Goal: Task Accomplishment & Management: Use online tool/utility

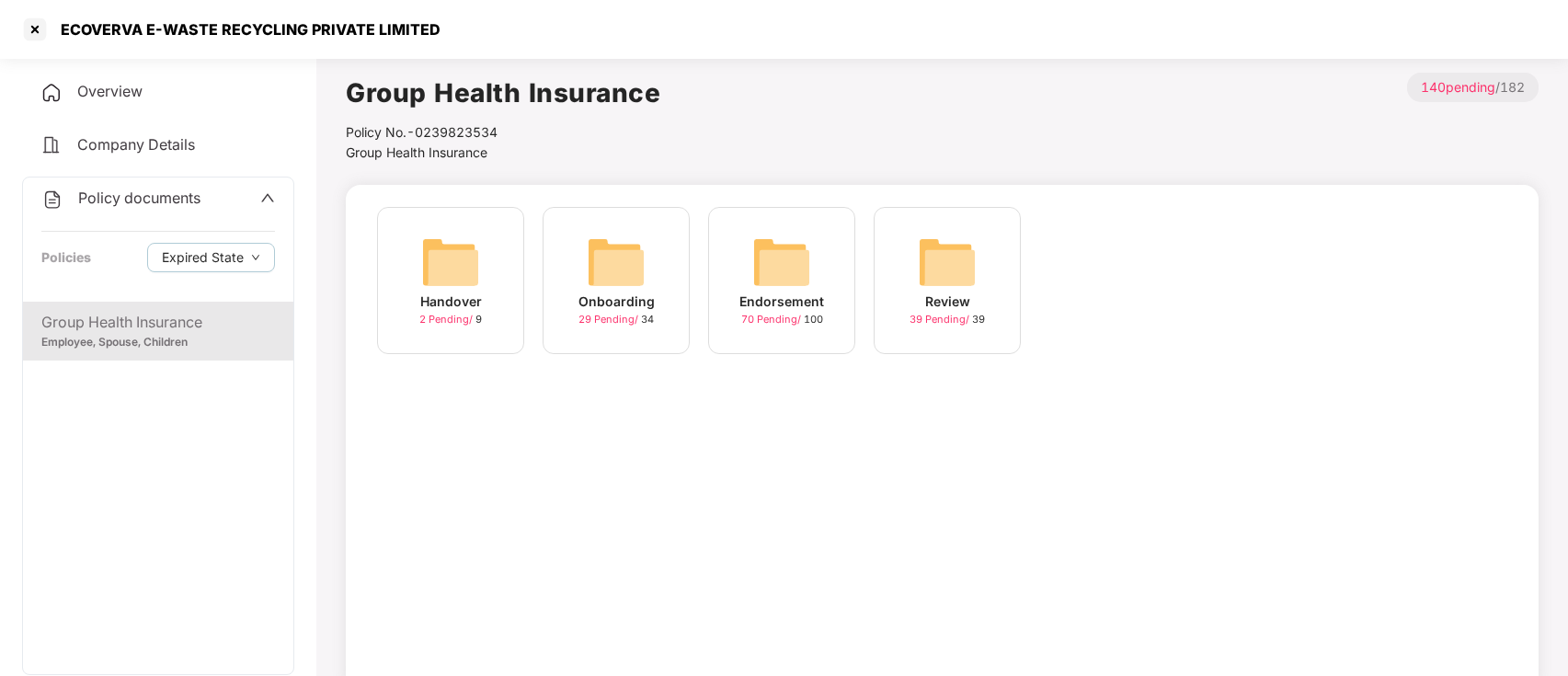
click at [44, 26] on div at bounding box center [34, 29] width 30 height 30
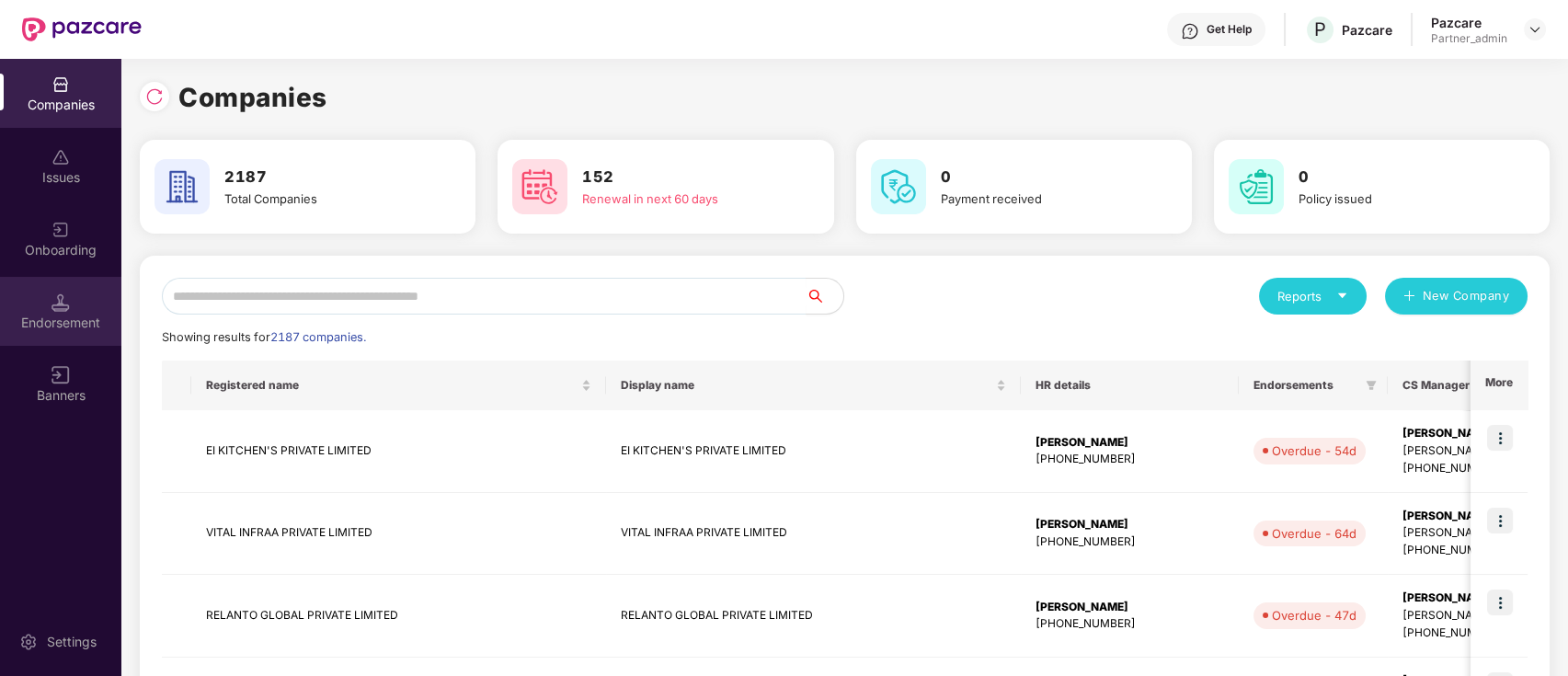
click at [74, 310] on div "Endorsement" at bounding box center [60, 311] width 121 height 69
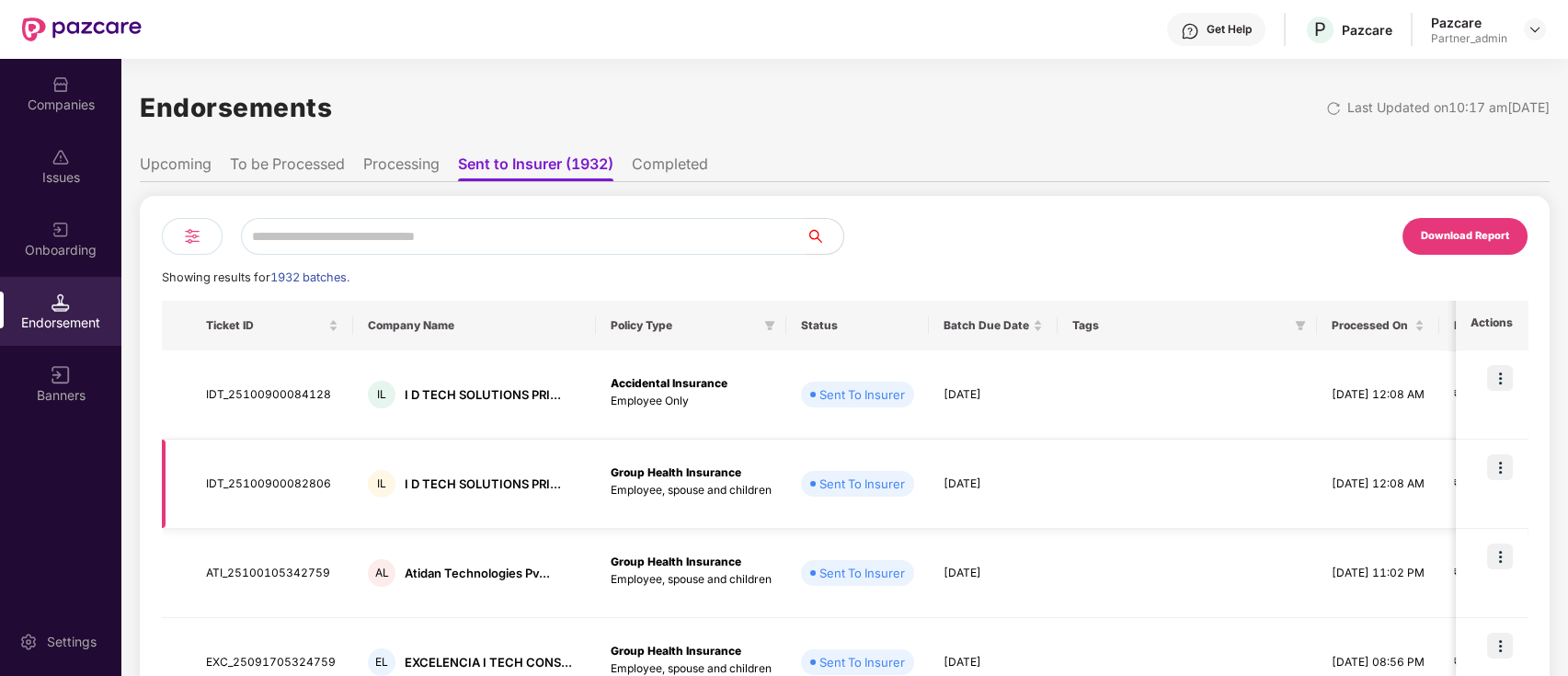
scroll to position [654, 0]
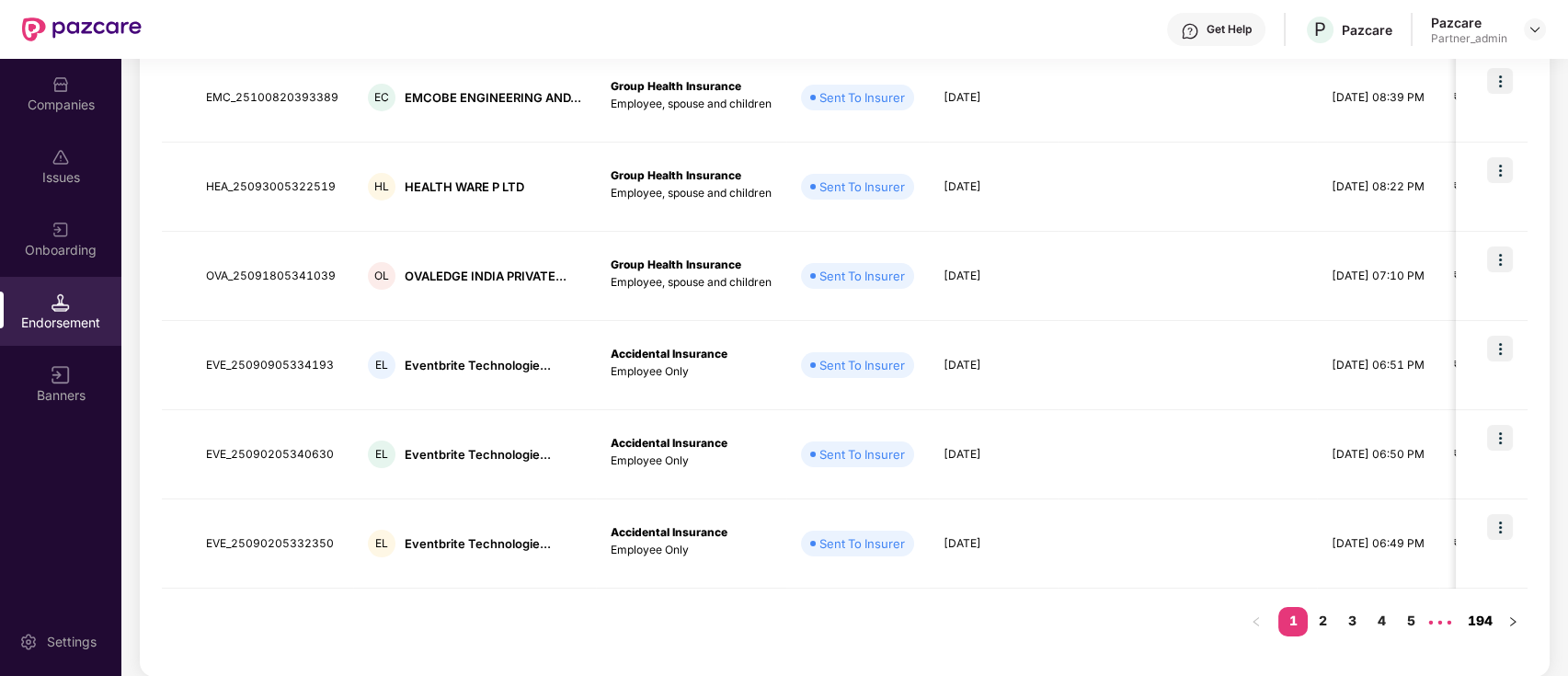
click at [1486, 611] on link "194" at bounding box center [1480, 621] width 36 height 28
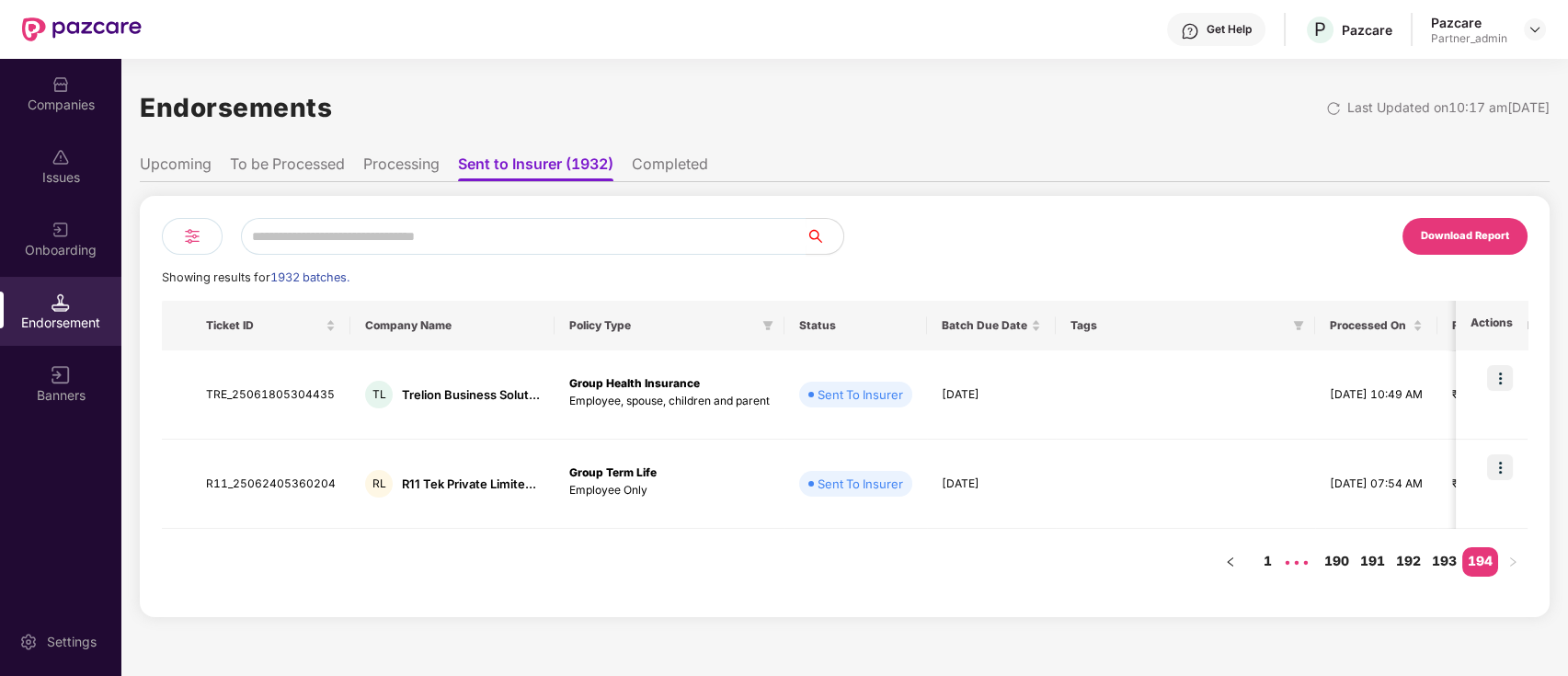
scroll to position [0, 0]
click at [1441, 554] on link "193" at bounding box center [1444, 560] width 36 height 28
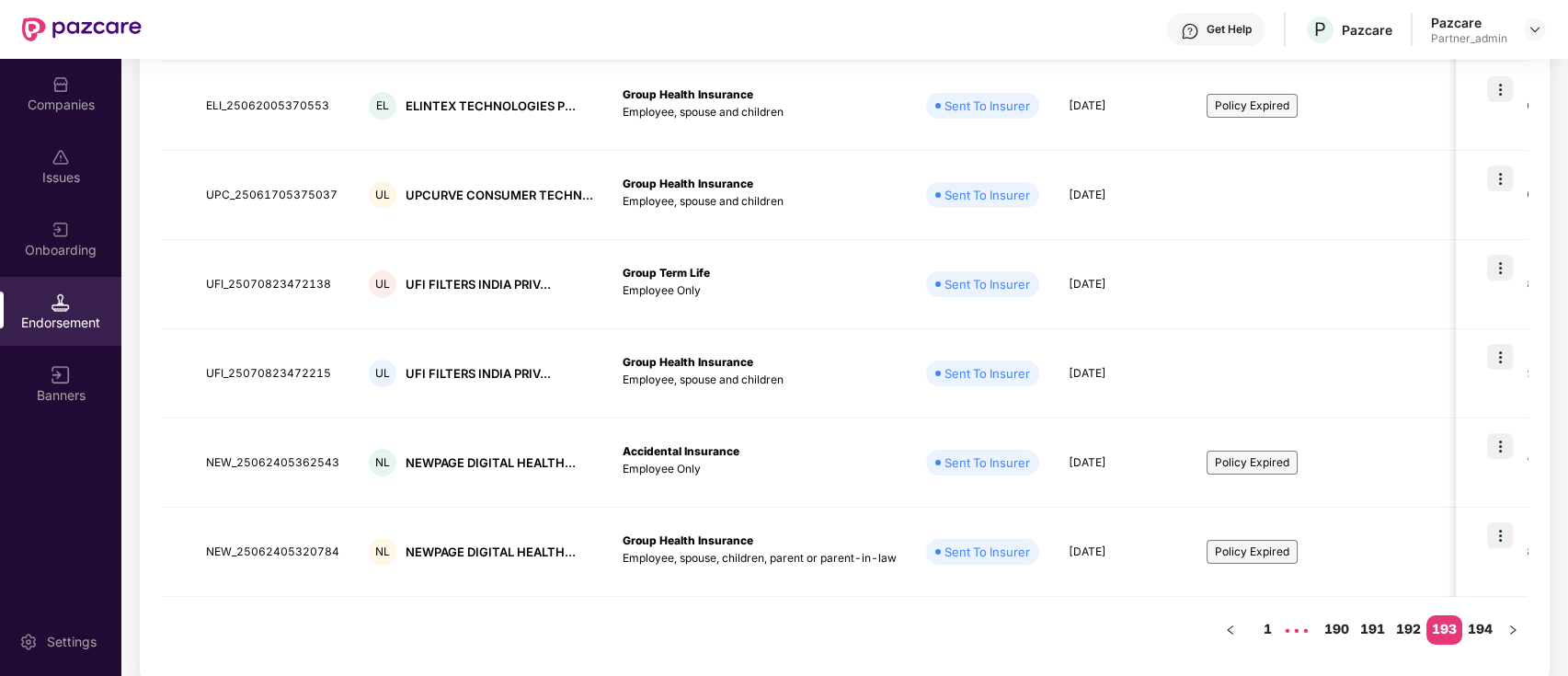
scroll to position [654, 0]
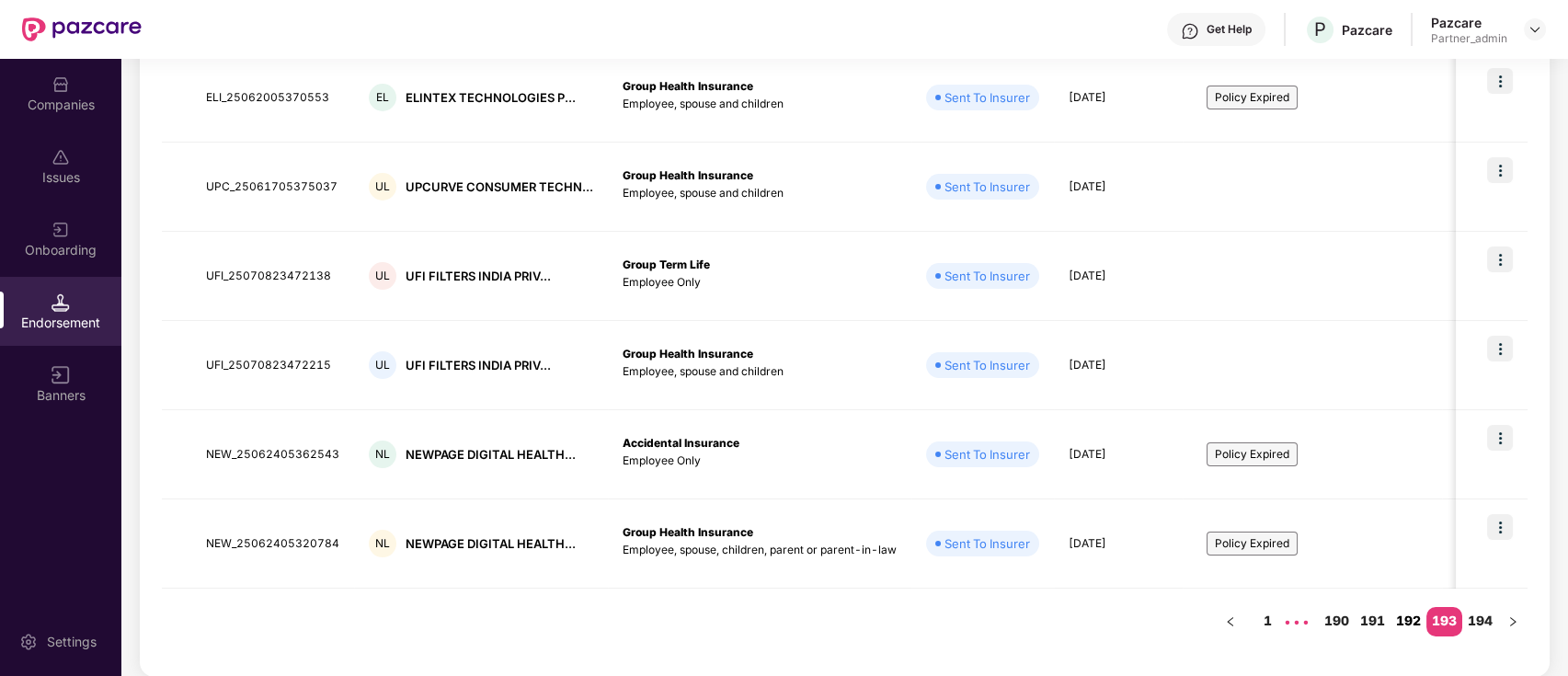
click at [1409, 613] on link "192" at bounding box center [1409, 621] width 36 height 28
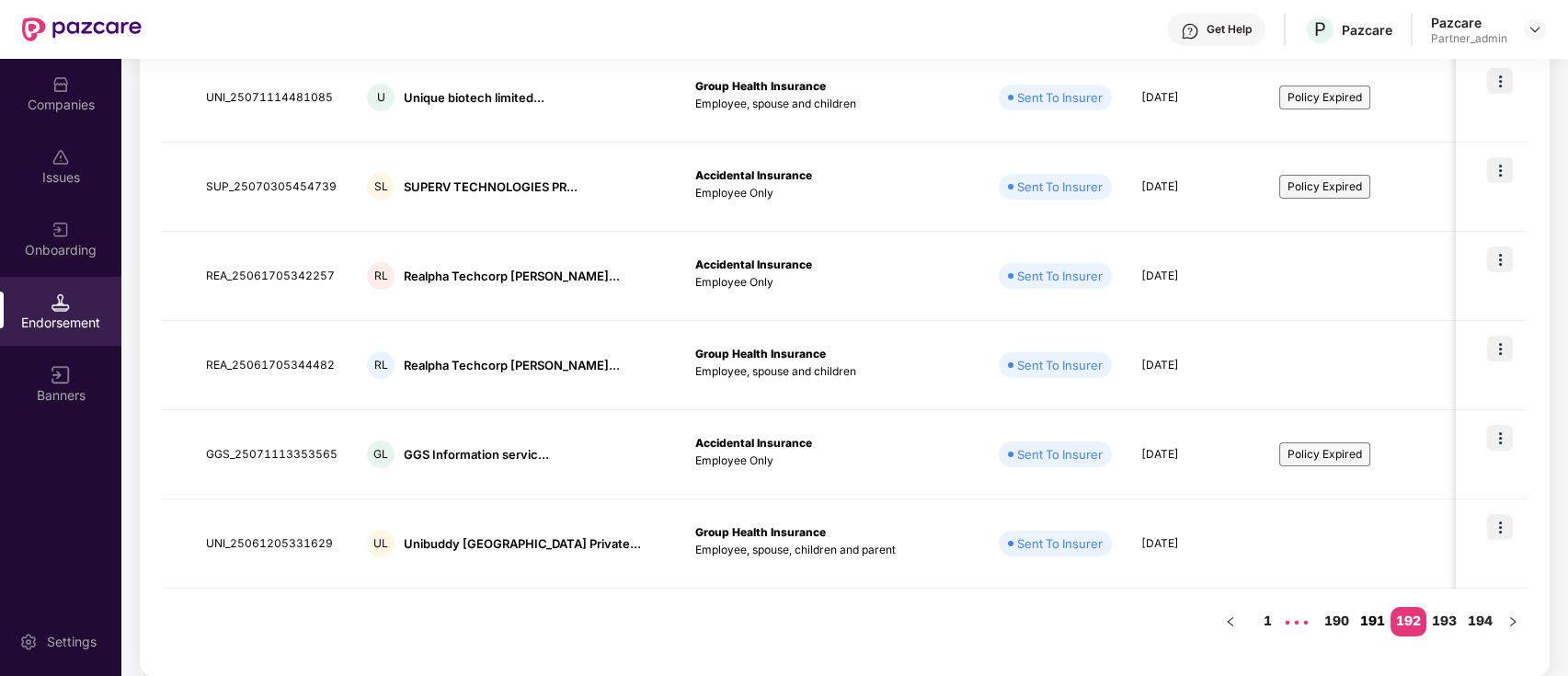
click at [1376, 618] on link "191" at bounding box center [1372, 621] width 36 height 28
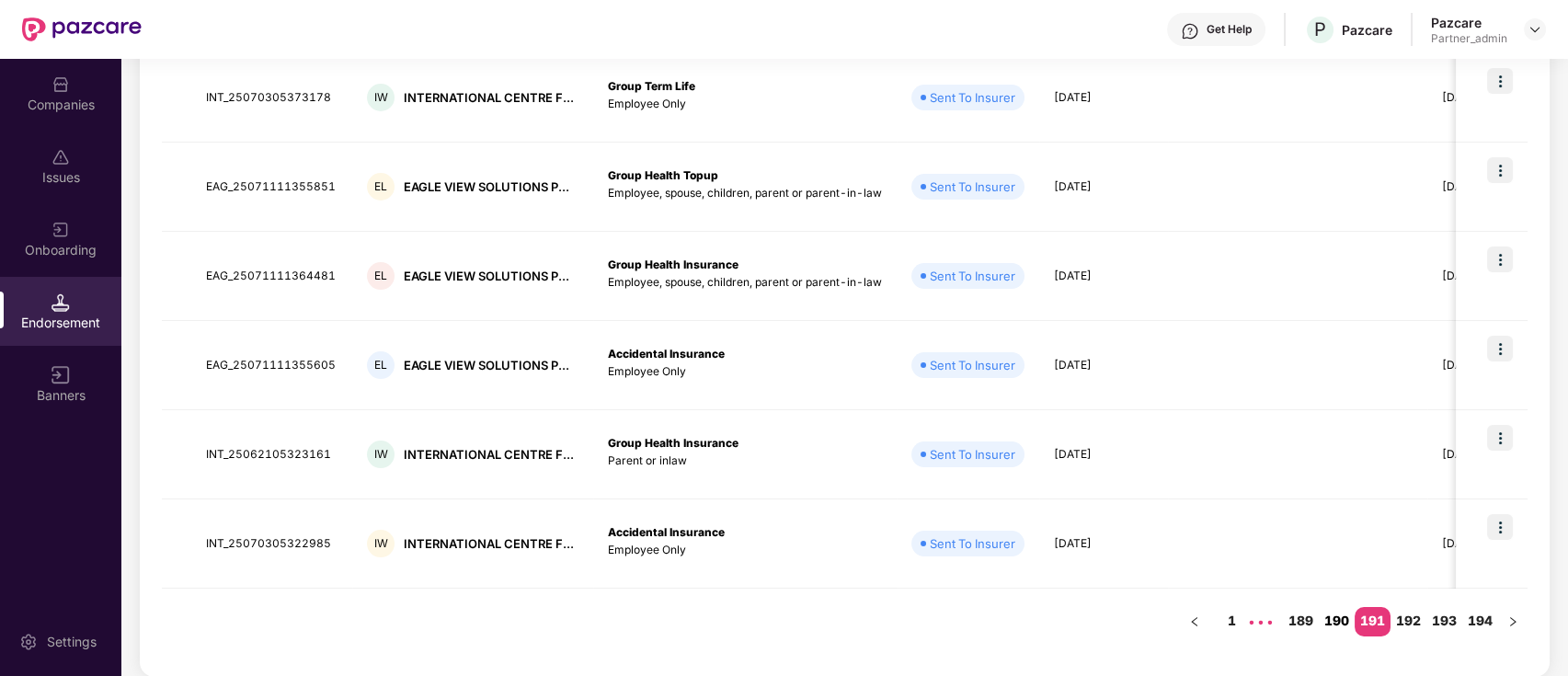
click at [1341, 622] on link "190" at bounding box center [1337, 621] width 36 height 28
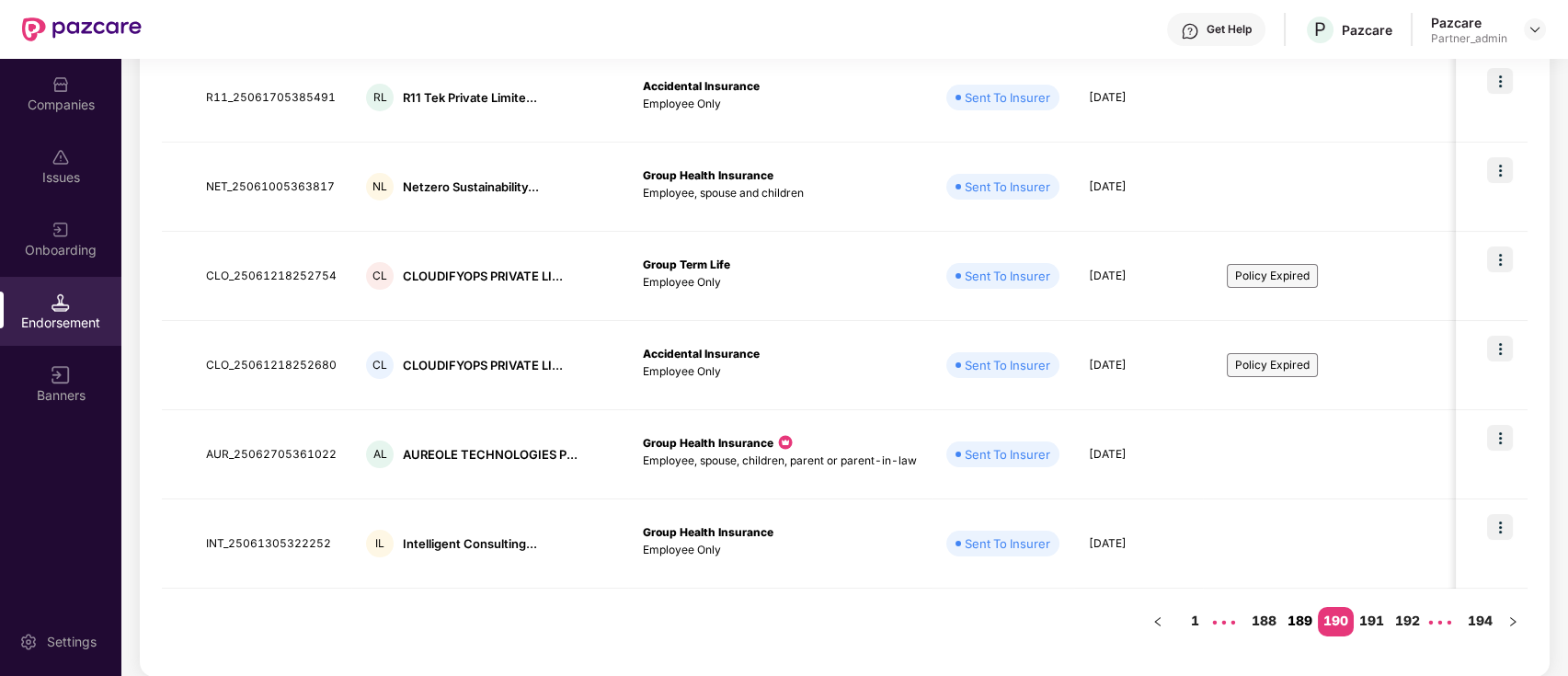
click at [1287, 620] on link "189" at bounding box center [1300, 621] width 36 height 28
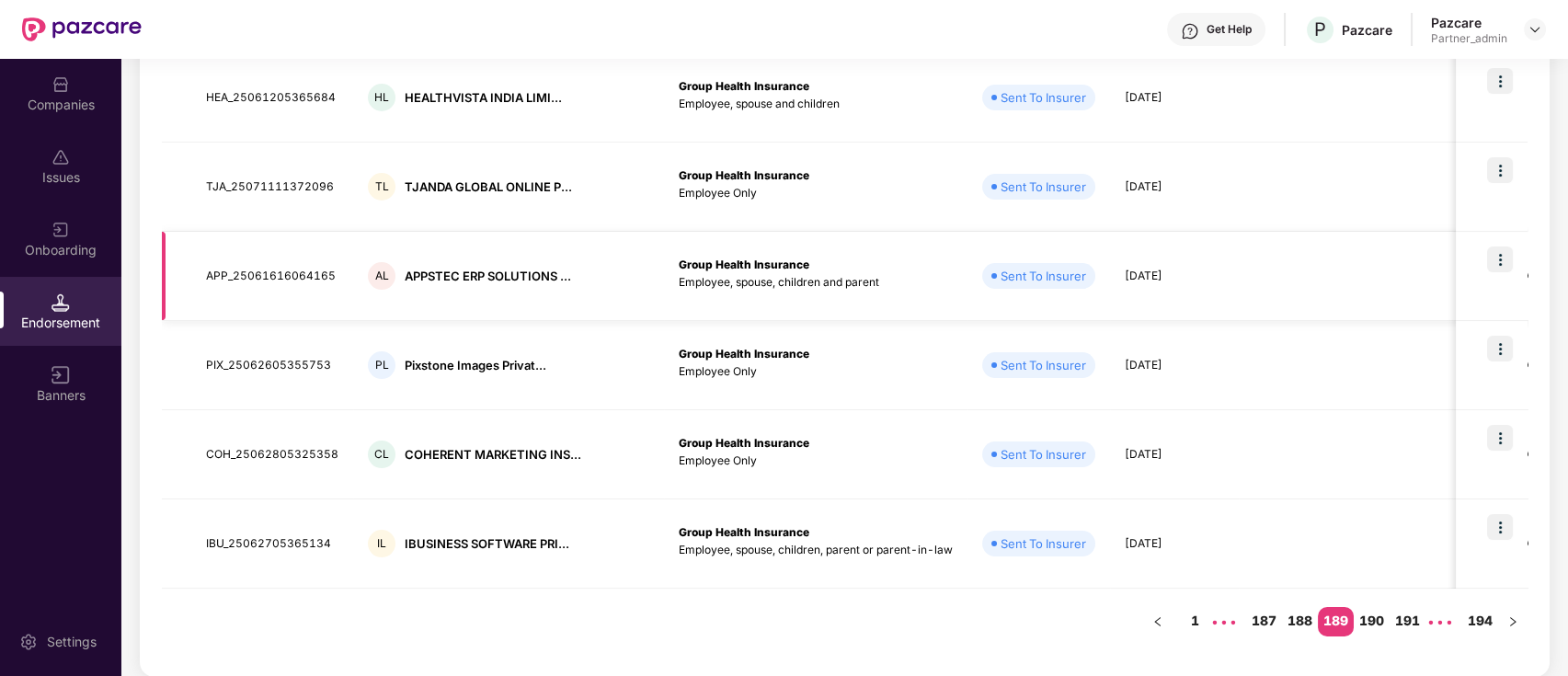
scroll to position [0, 0]
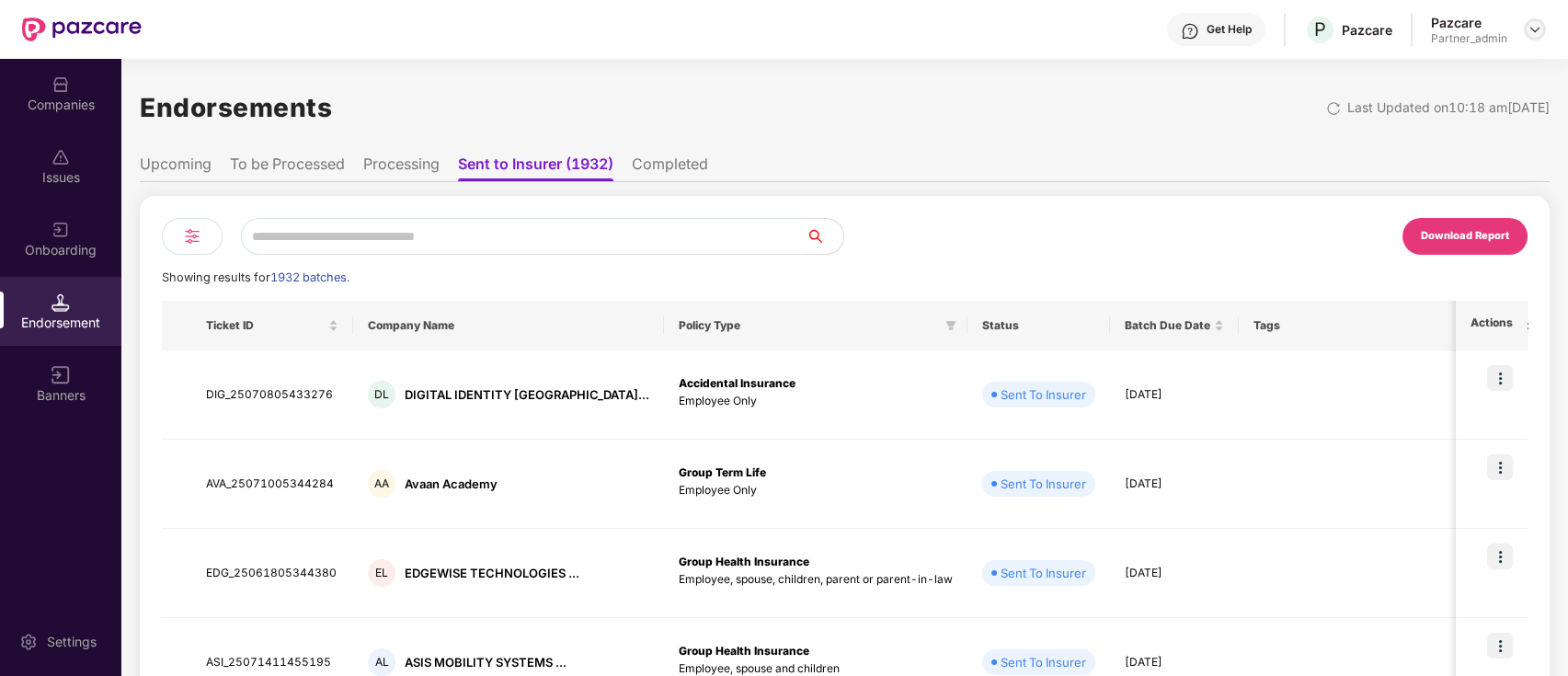
click at [1538, 35] on img at bounding box center [1534, 29] width 14 height 14
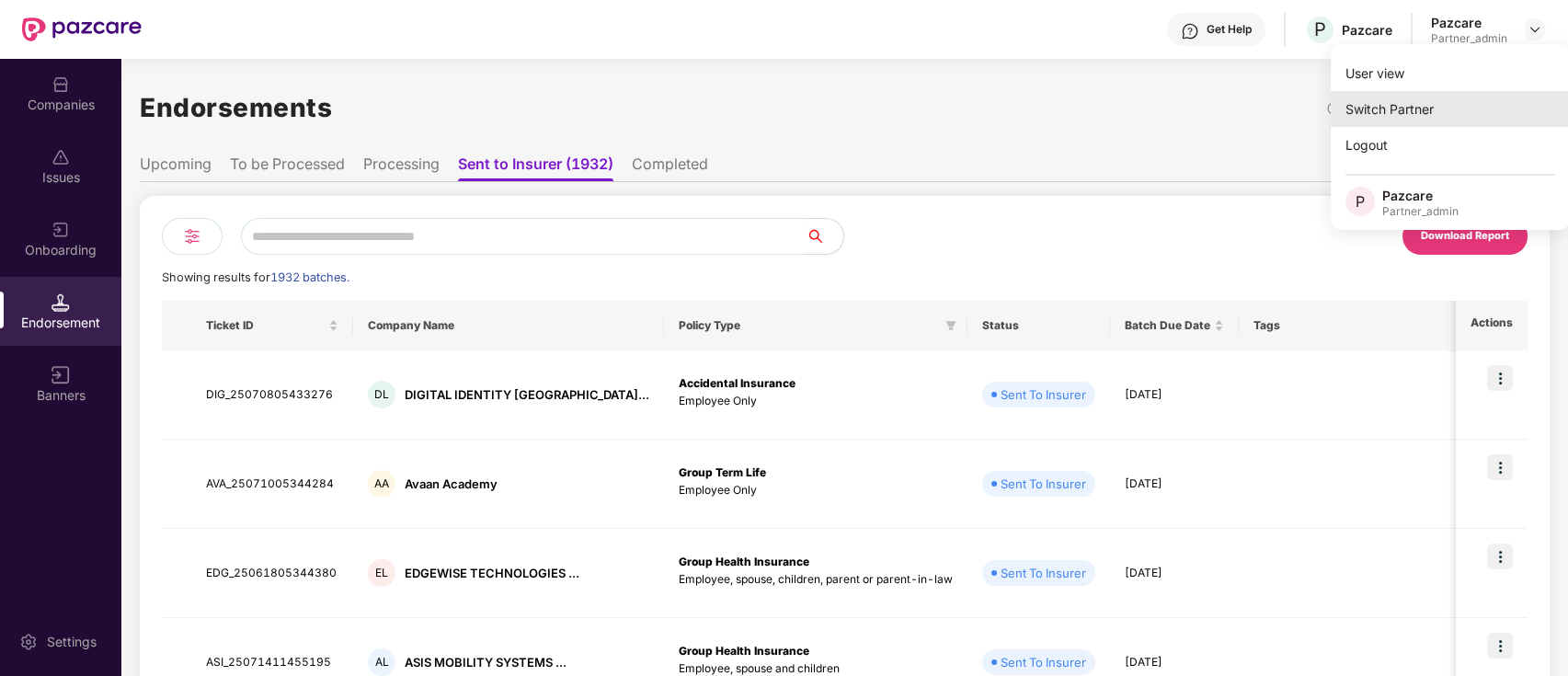
click at [1478, 119] on div "Switch Partner" at bounding box center [1450, 109] width 239 height 36
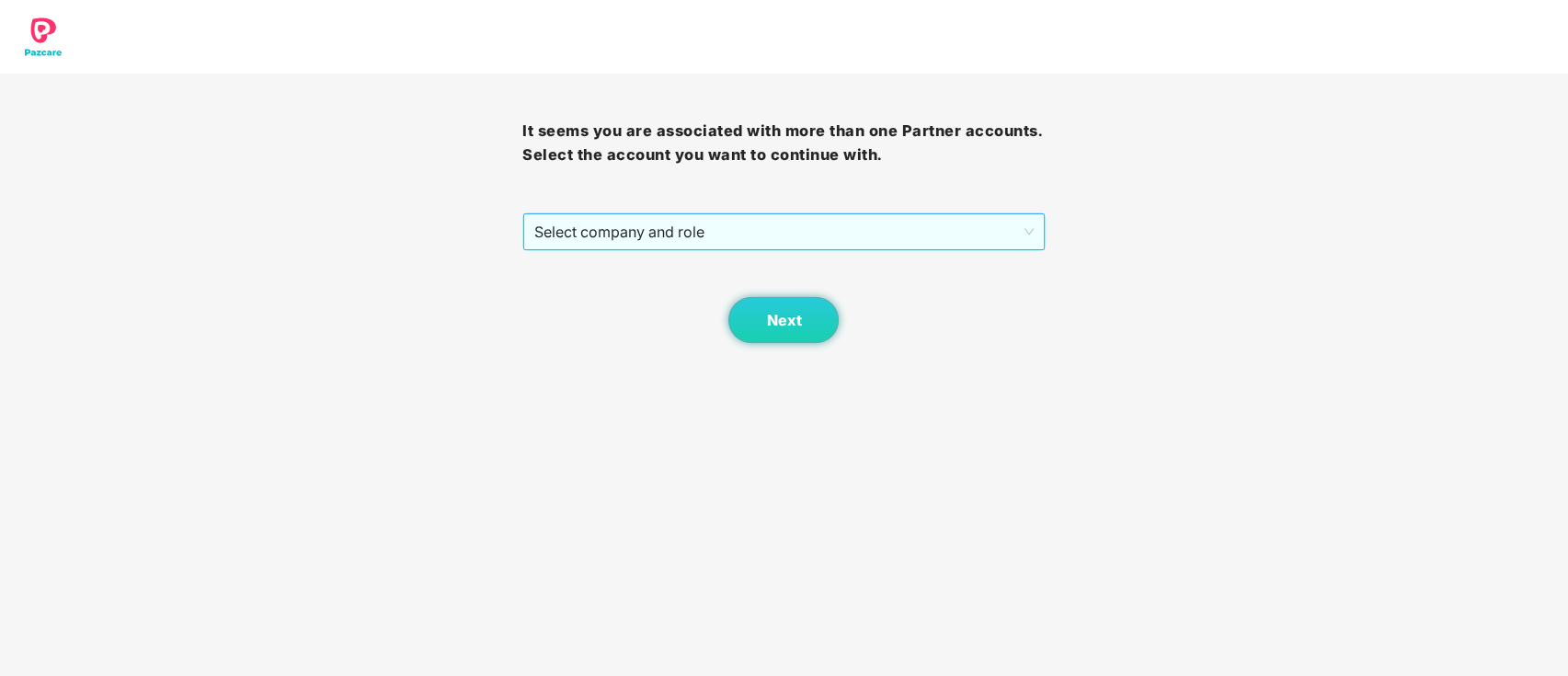
click at [780, 215] on span "Select company and role" at bounding box center [783, 231] width 498 height 35
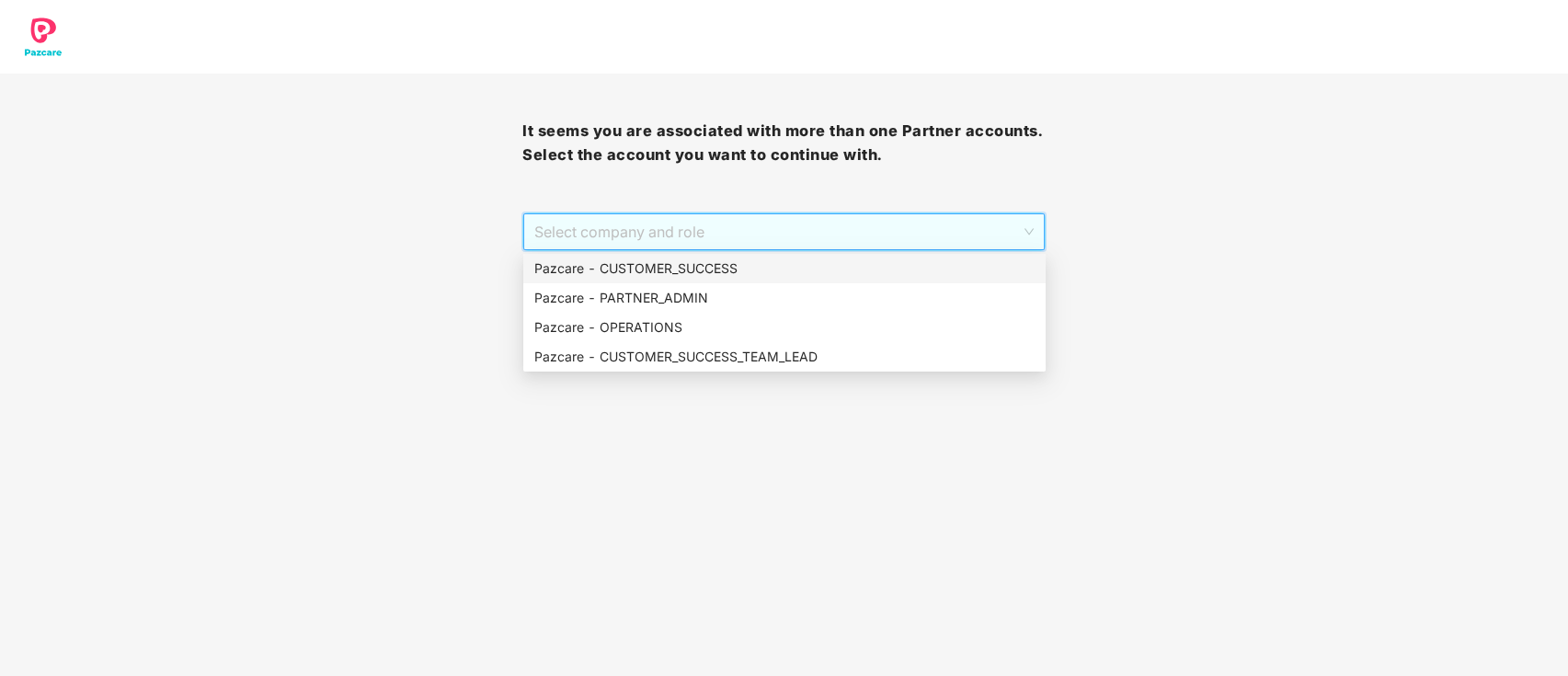
click at [766, 268] on div "Pazcare - CUSTOMER_SUCCESS" at bounding box center [784, 268] width 500 height 20
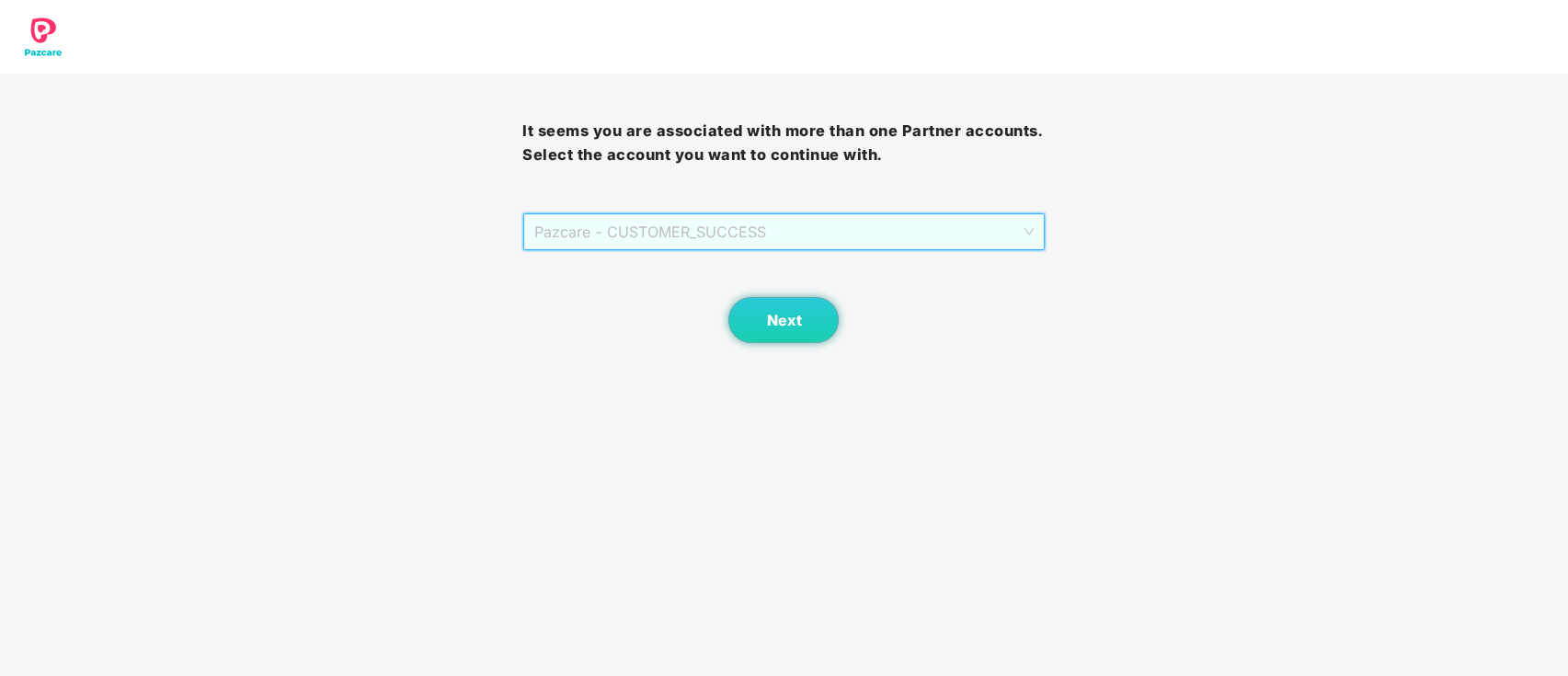
click at [759, 238] on span "Pazcare - CUSTOMER_SUCCESS" at bounding box center [783, 231] width 498 height 35
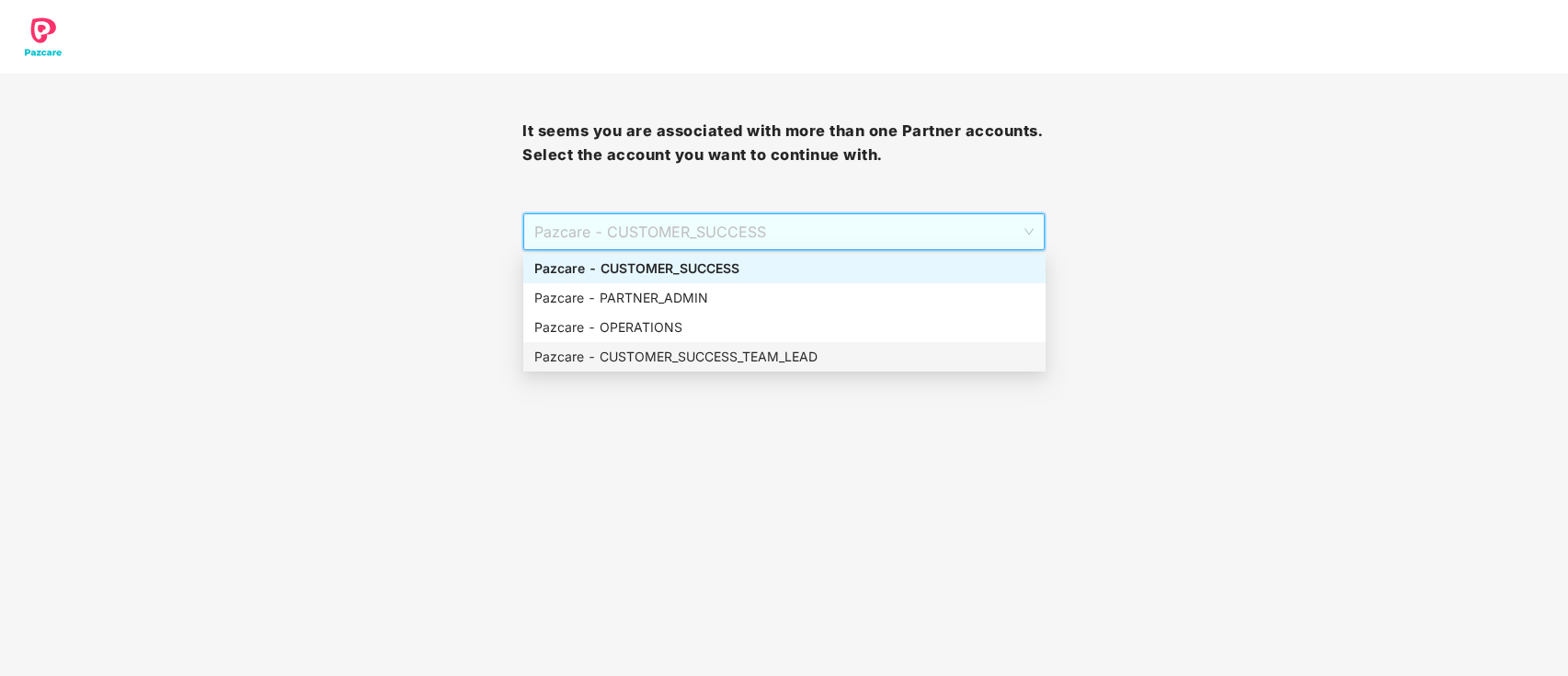
click at [779, 357] on div "Pazcare - CUSTOMER_SUCCESS_TEAM_LEAD" at bounding box center [784, 356] width 500 height 20
click at [779, 357] on body "It seems you are associated with more than one Partner accounts. Select the acc…" at bounding box center [784, 338] width 1568 height 676
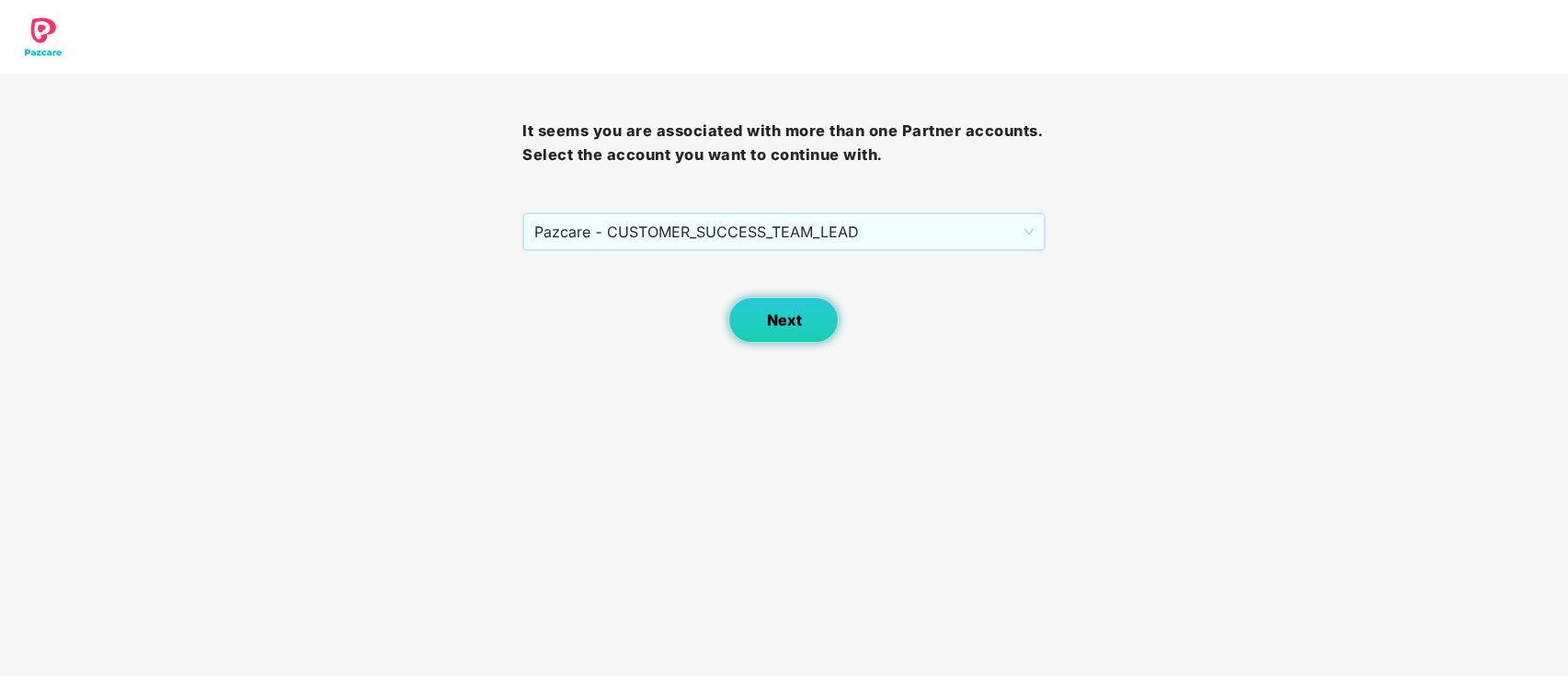
click at [786, 335] on button "Next" at bounding box center [784, 320] width 111 height 46
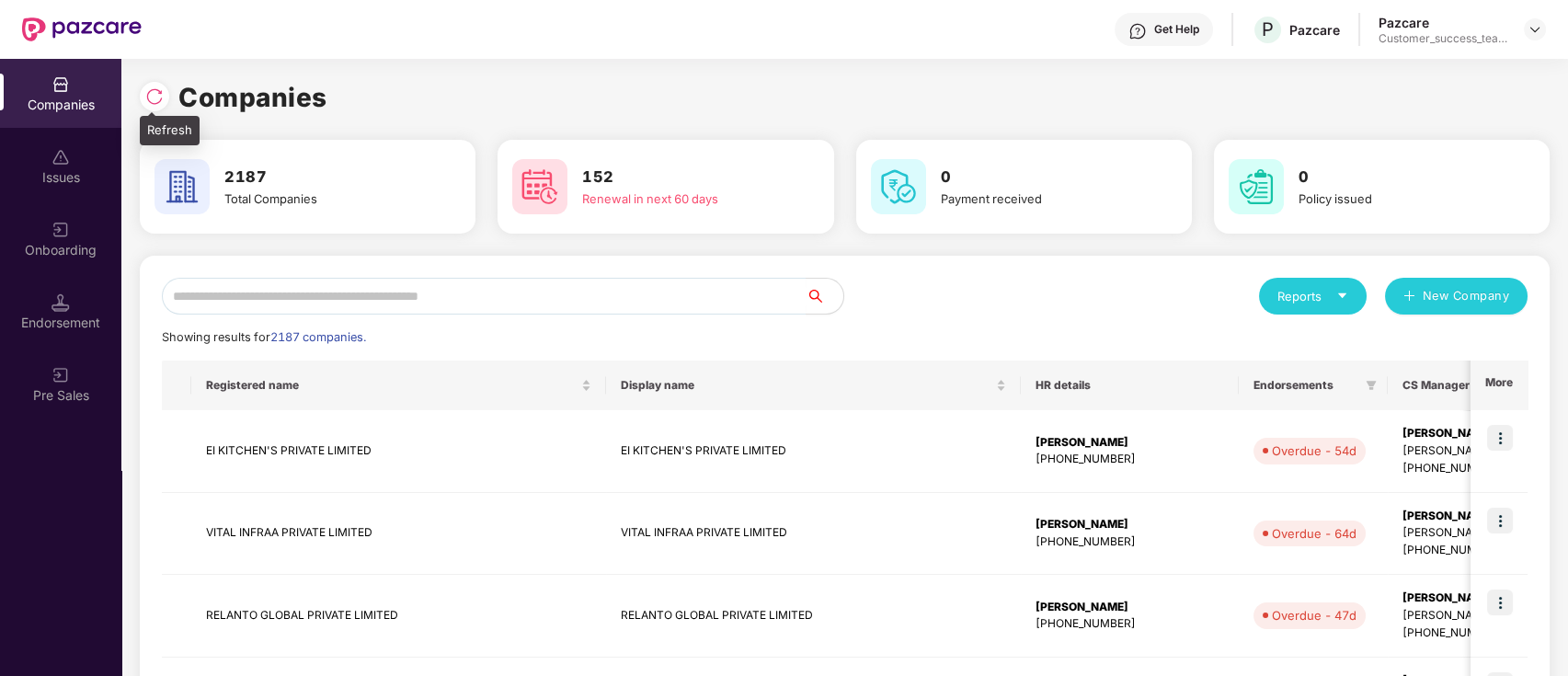
click at [159, 97] on img at bounding box center [154, 95] width 18 height 18
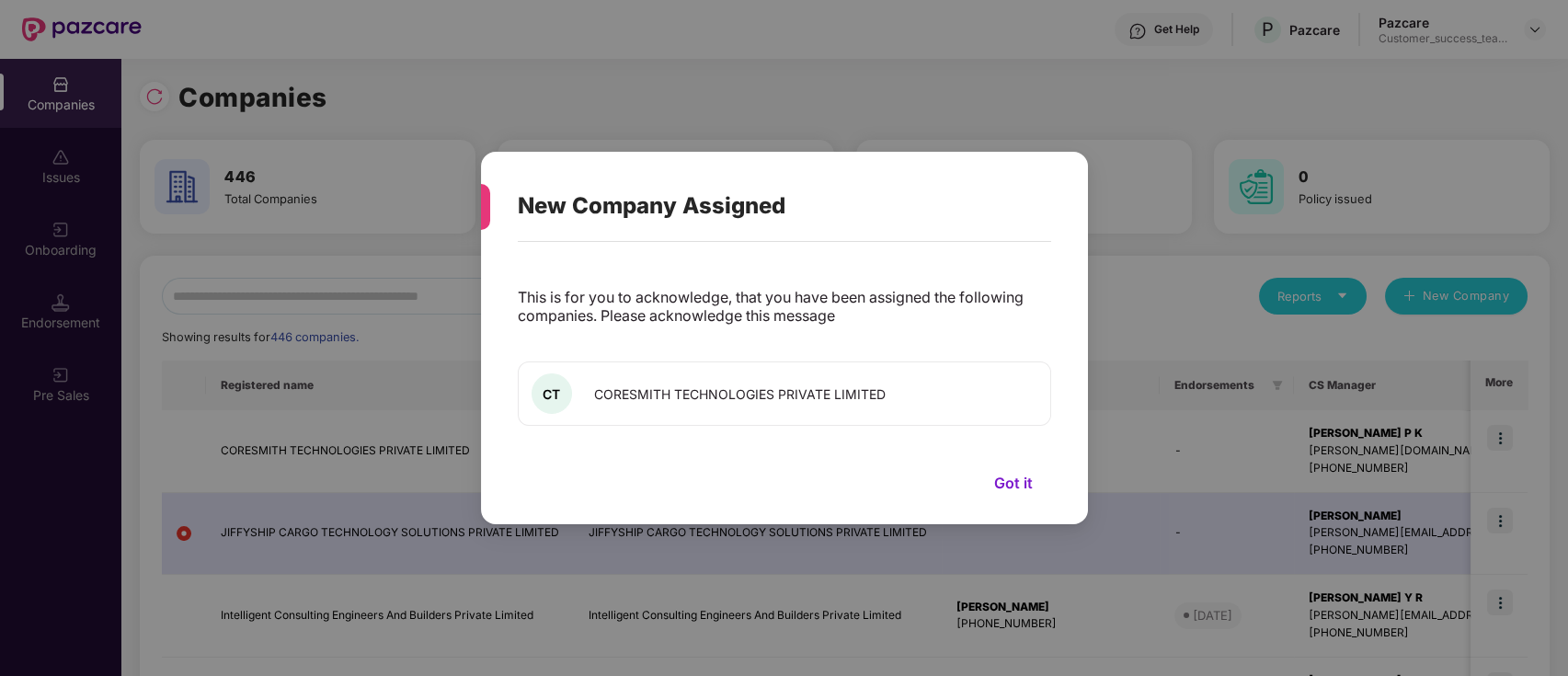
click at [1012, 469] on button "Got it" at bounding box center [1013, 482] width 75 height 28
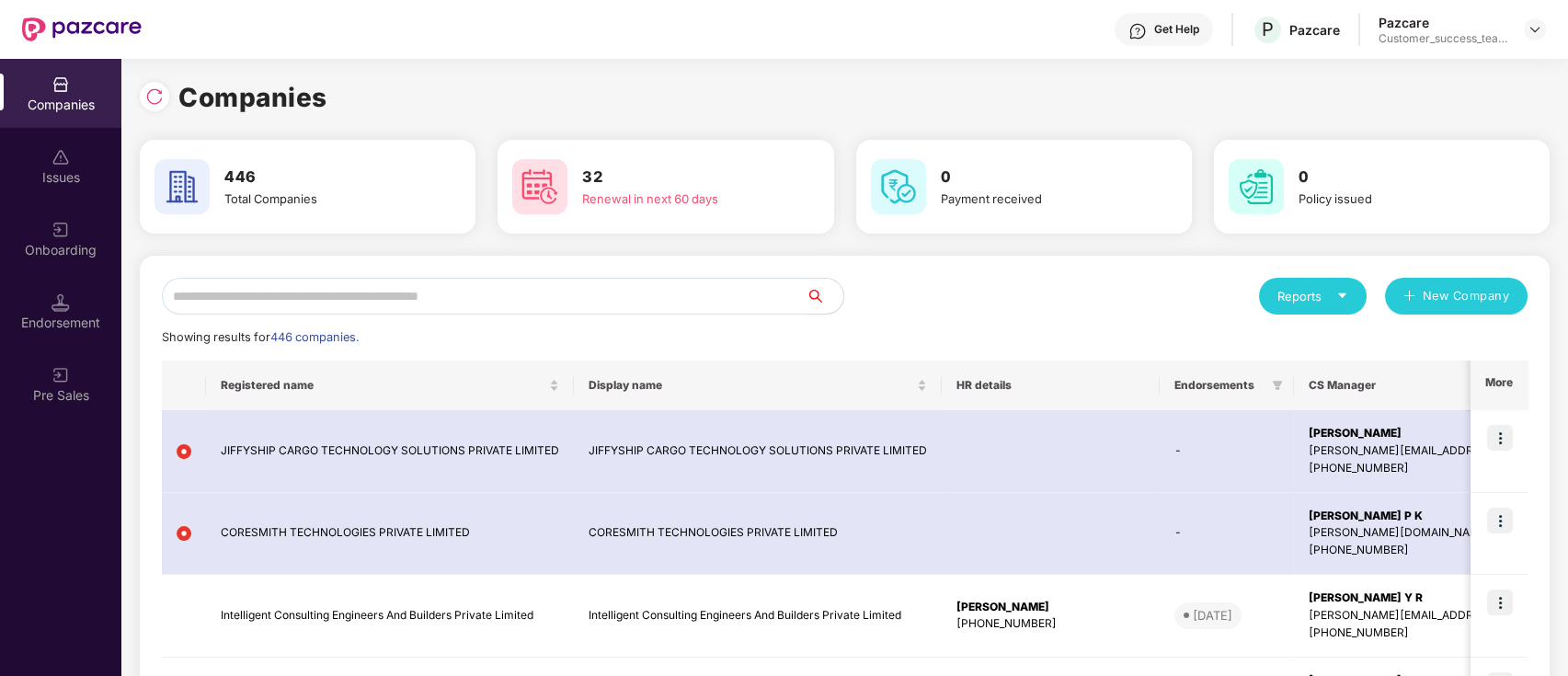
click at [364, 290] on input "text" at bounding box center [483, 296] width 645 height 37
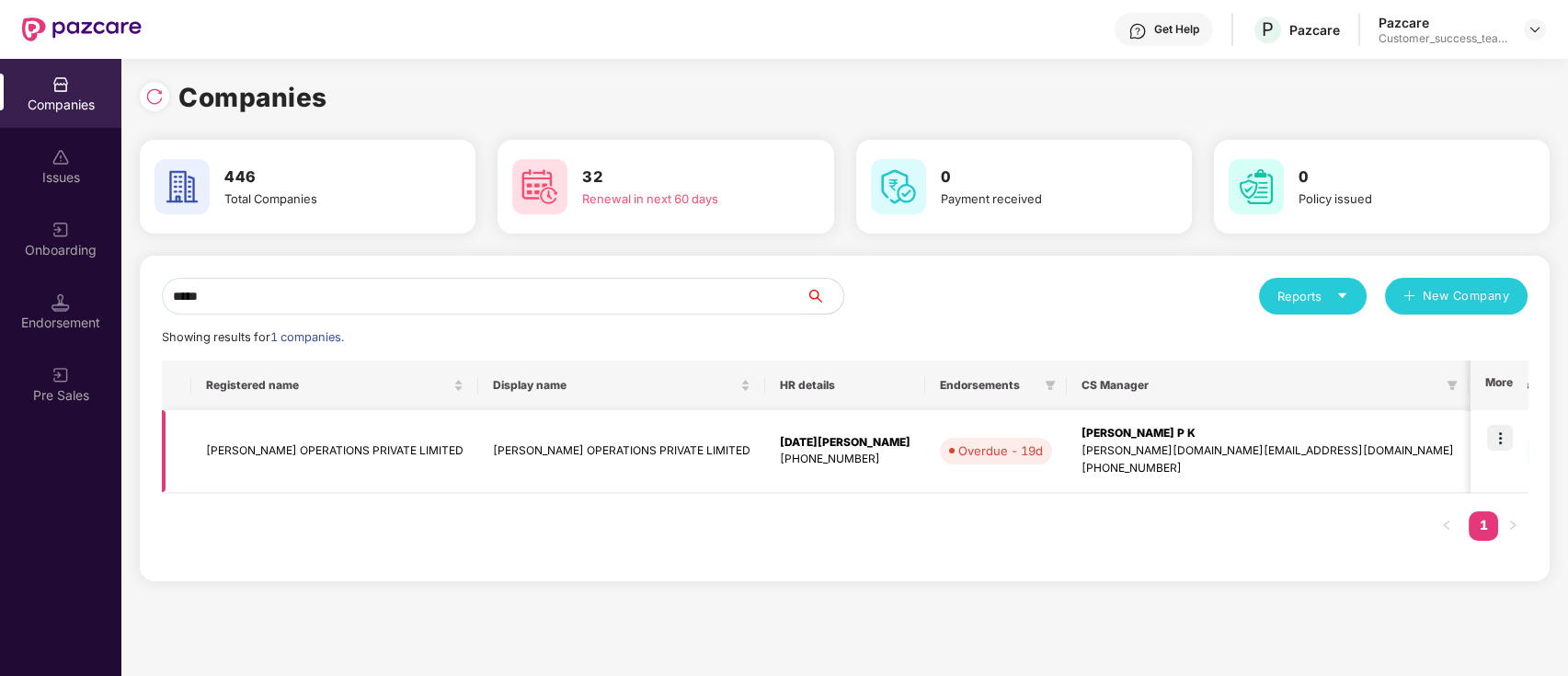
type input "*****"
click at [1500, 438] on img at bounding box center [1499, 437] width 26 height 26
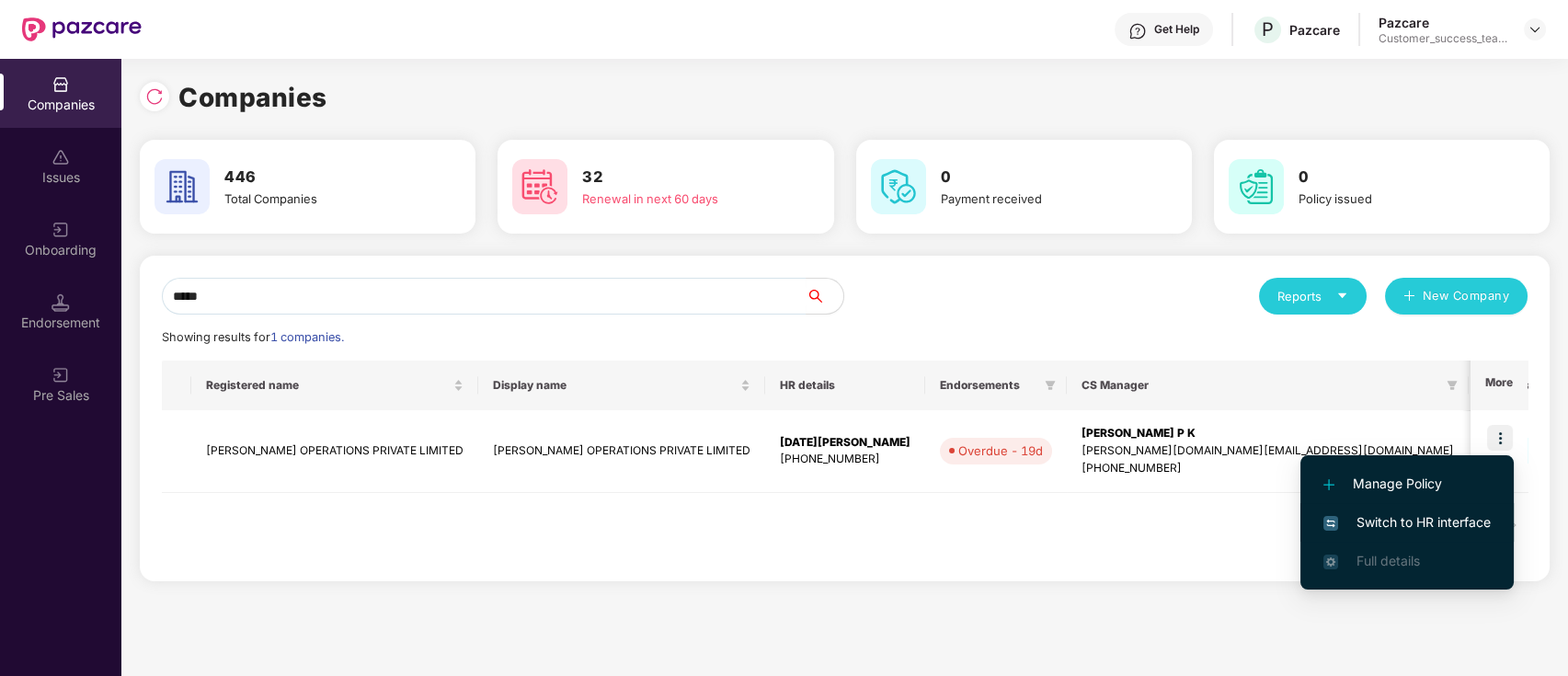
click at [1466, 519] on span "Switch to HR interface" at bounding box center [1407, 521] width 167 height 20
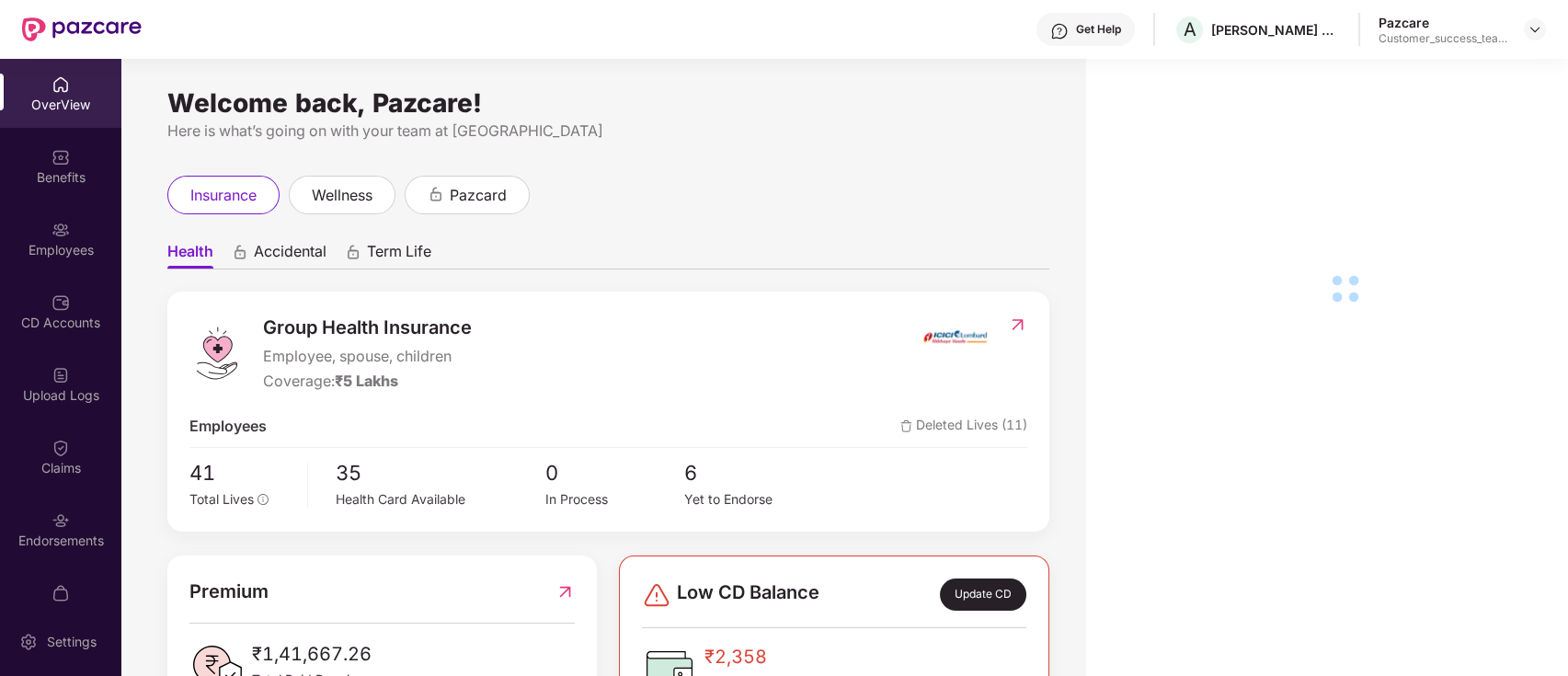
click at [53, 247] on div "Employees" at bounding box center [60, 249] width 121 height 18
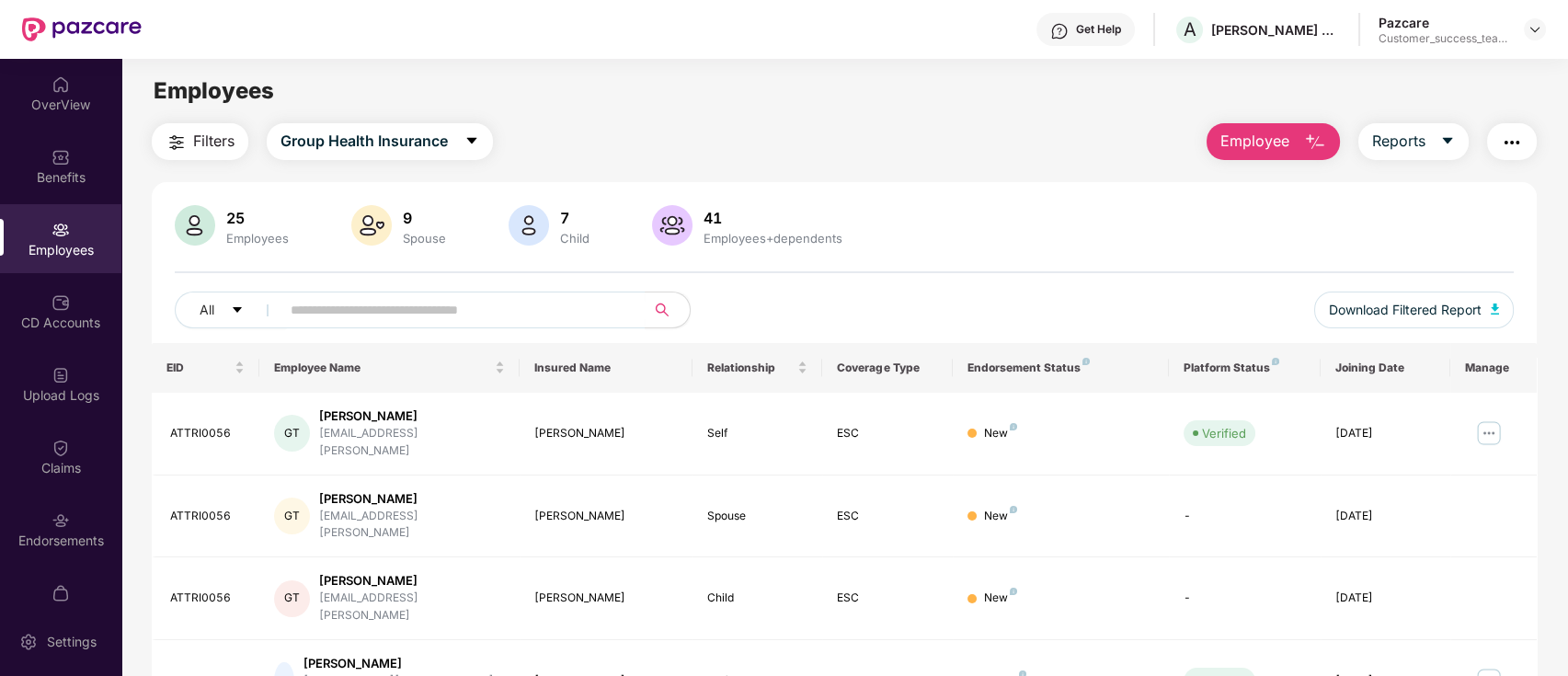
click at [53, 247] on div "Employees" at bounding box center [60, 249] width 121 height 18
click at [175, 143] on img "button" at bounding box center [176, 142] width 22 height 22
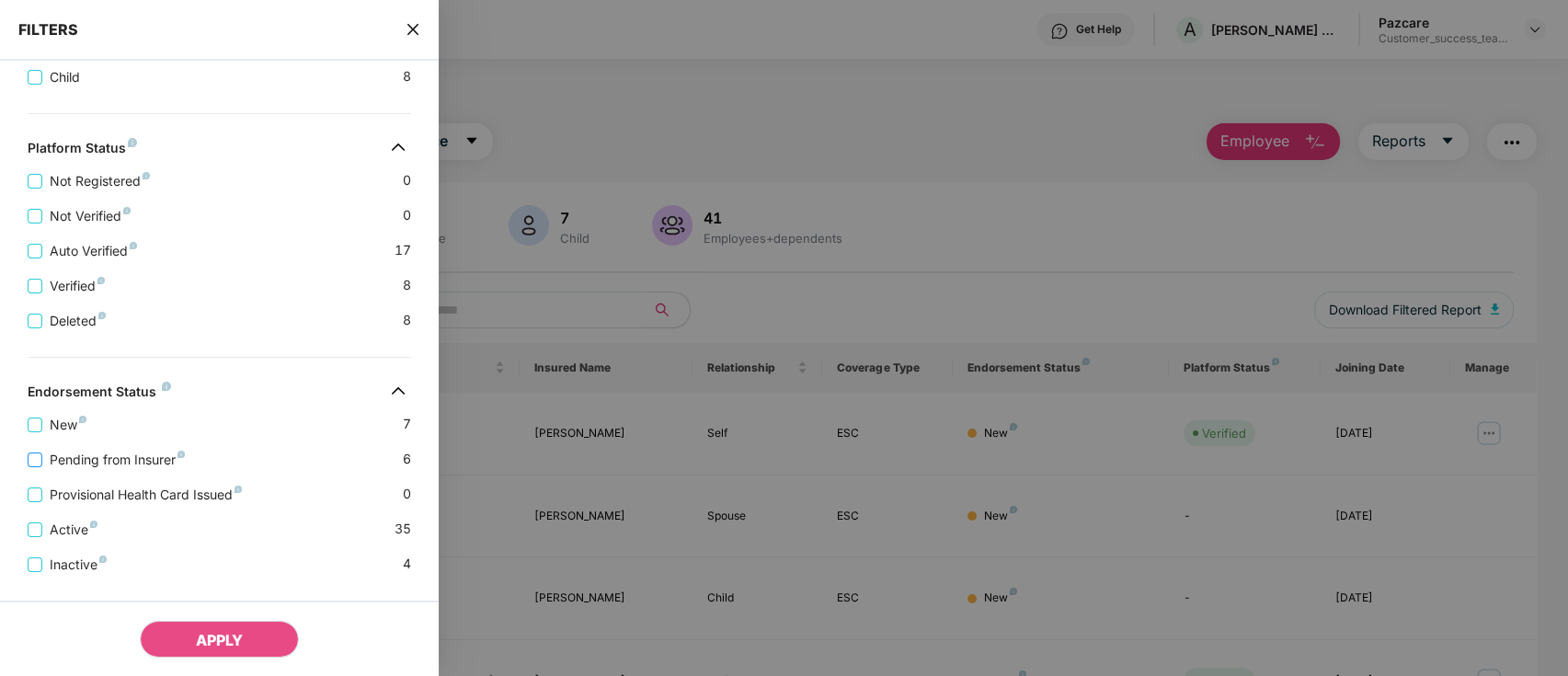
scroll to position [490, 0]
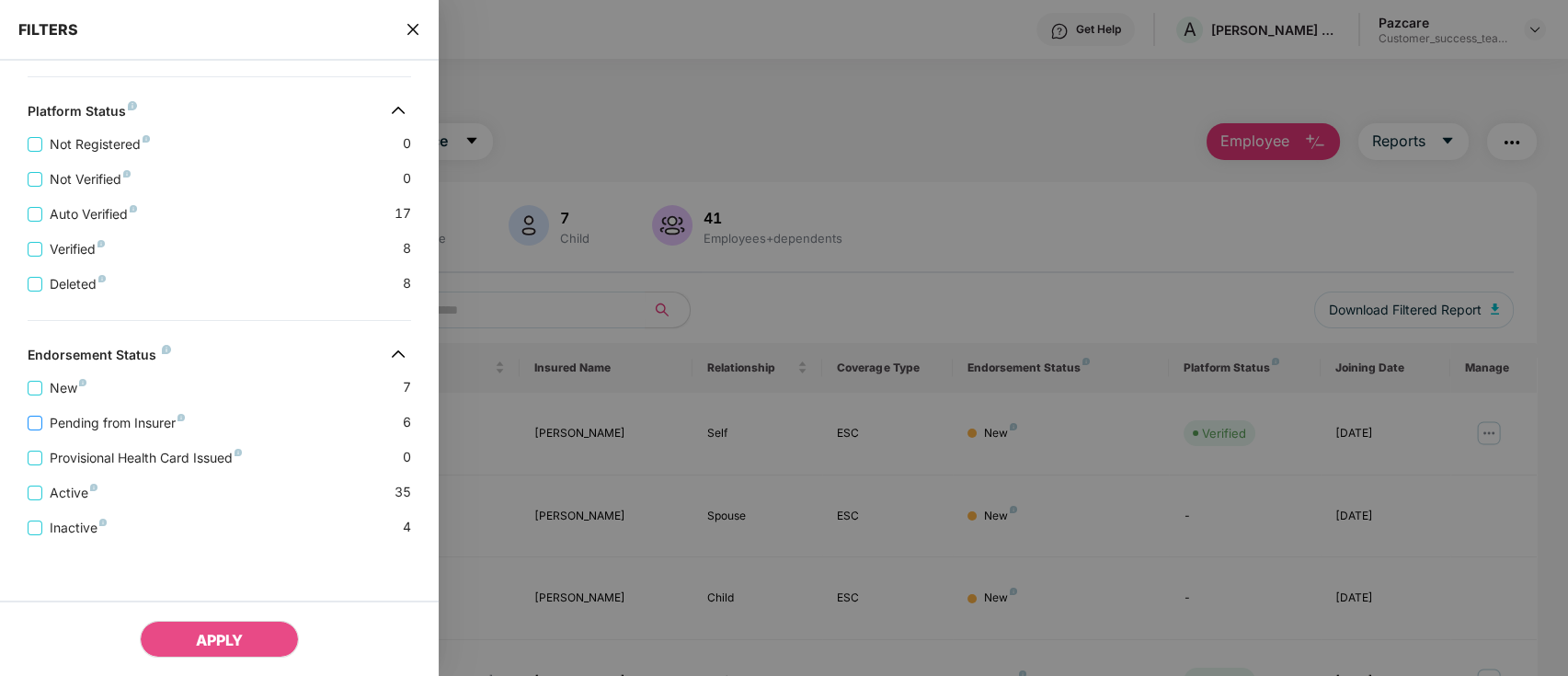
click at [138, 427] on span "Pending from Insurer" at bounding box center [117, 422] width 150 height 20
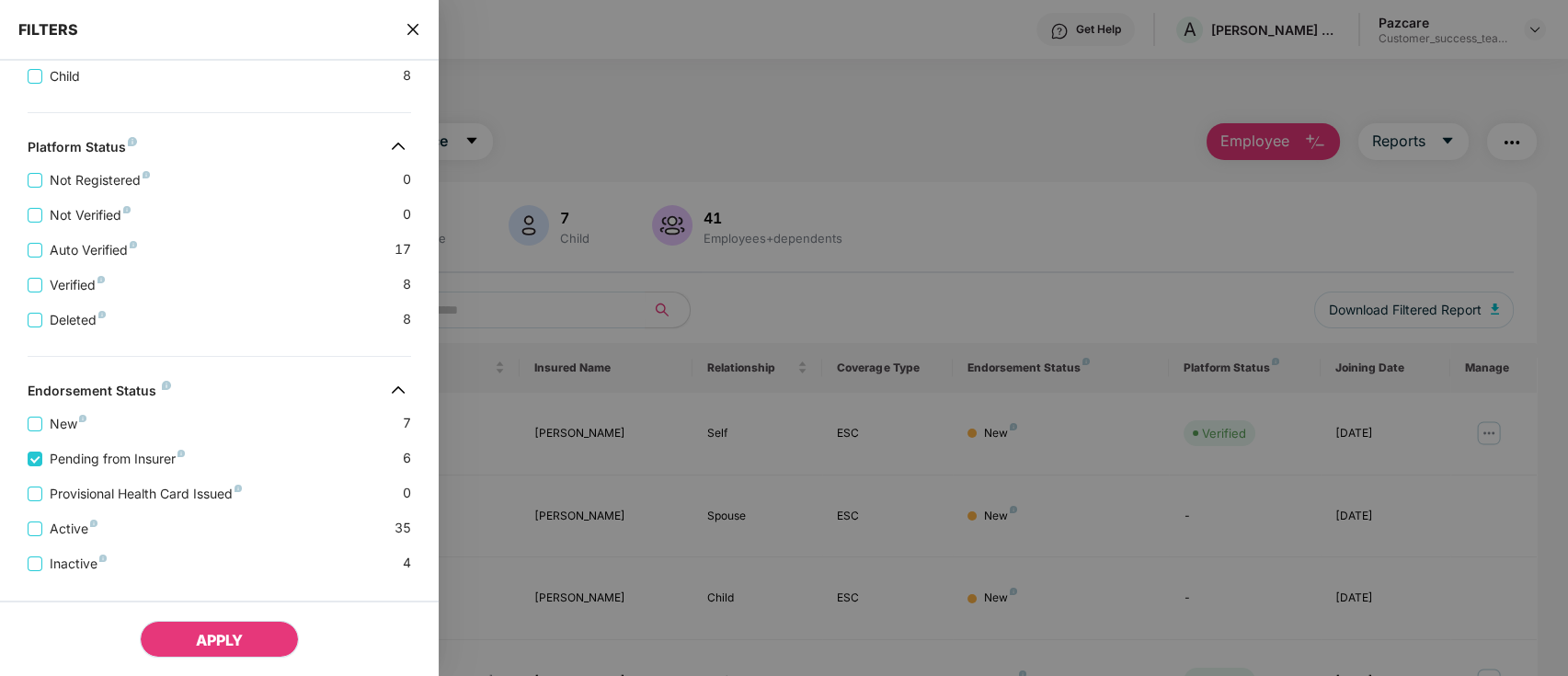
click at [245, 632] on button "APPLY" at bounding box center [219, 639] width 159 height 37
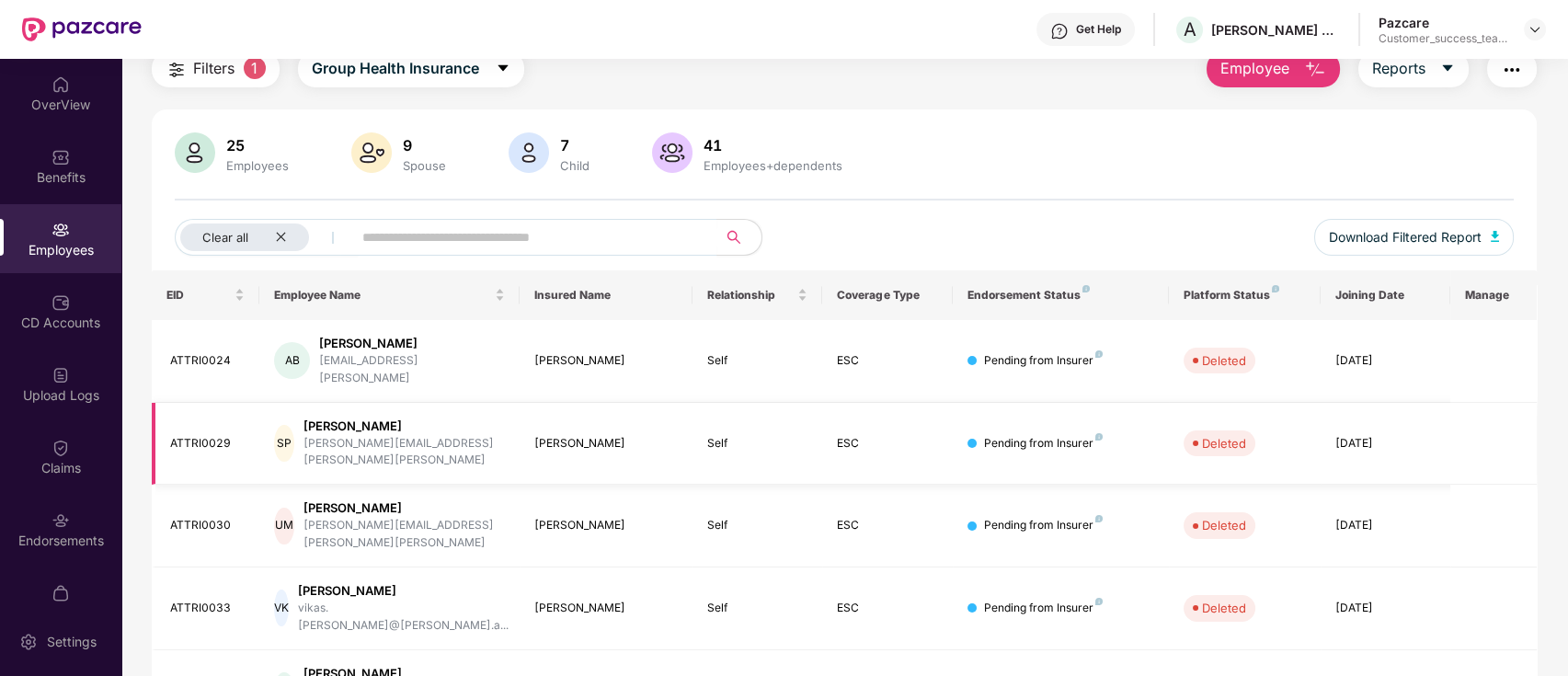
scroll to position [0, 0]
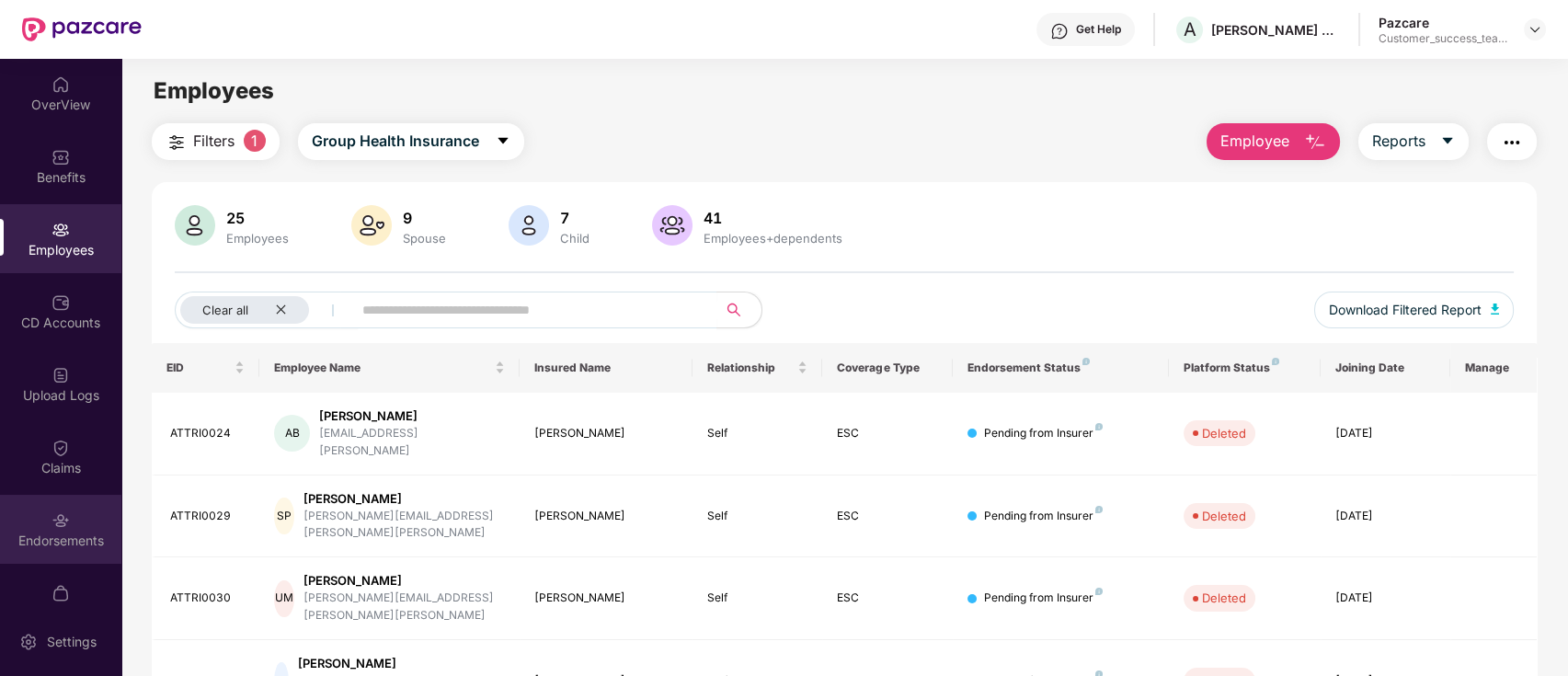
click at [28, 552] on div "Endorsements" at bounding box center [60, 529] width 121 height 69
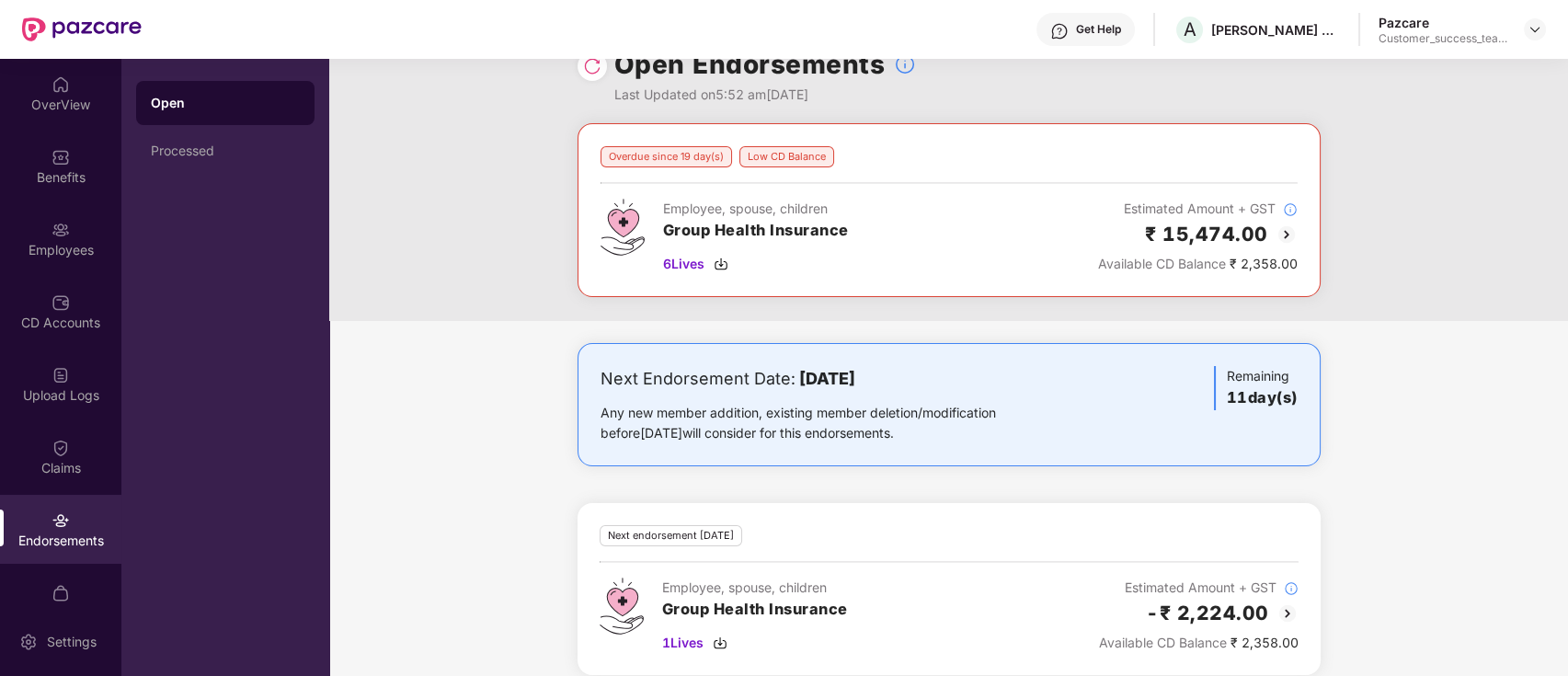
scroll to position [57, 0]
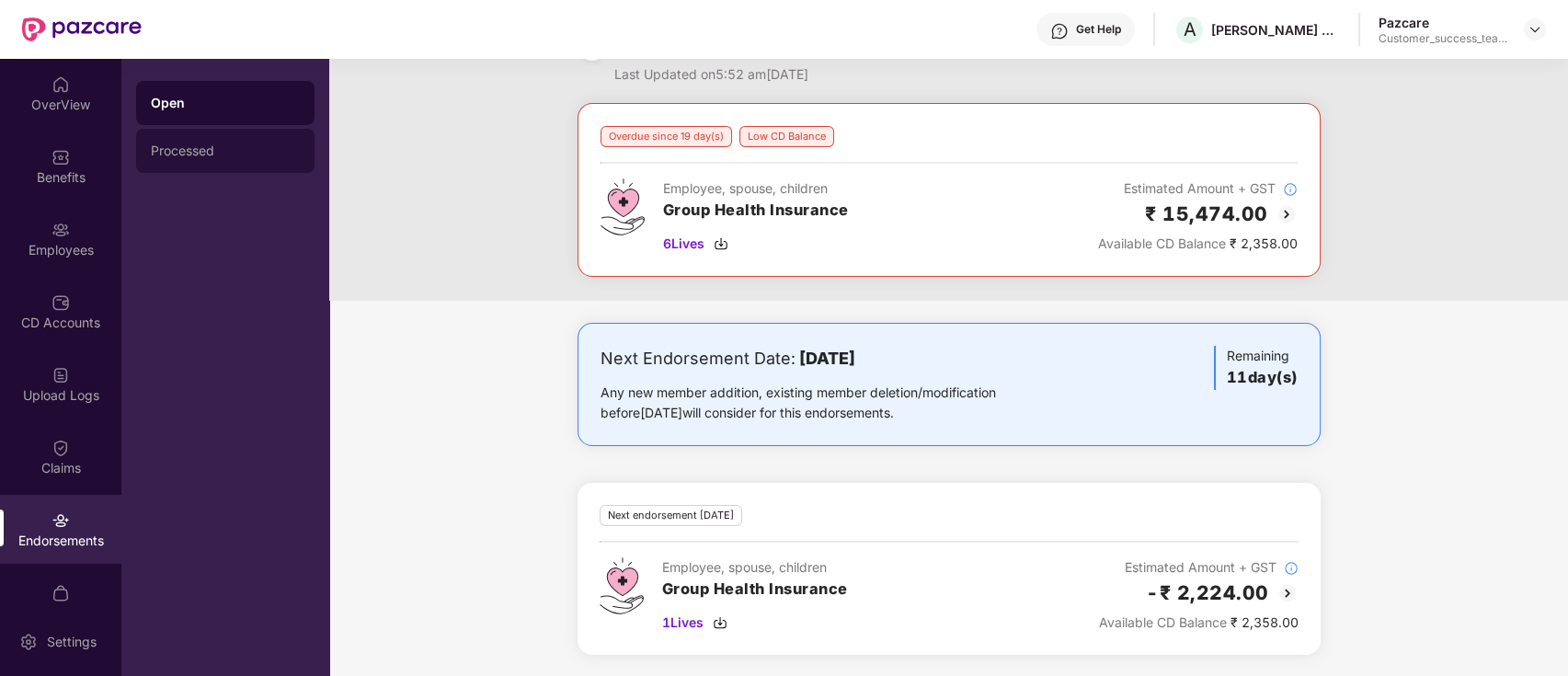
click at [221, 143] on div "Processed" at bounding box center [225, 150] width 149 height 14
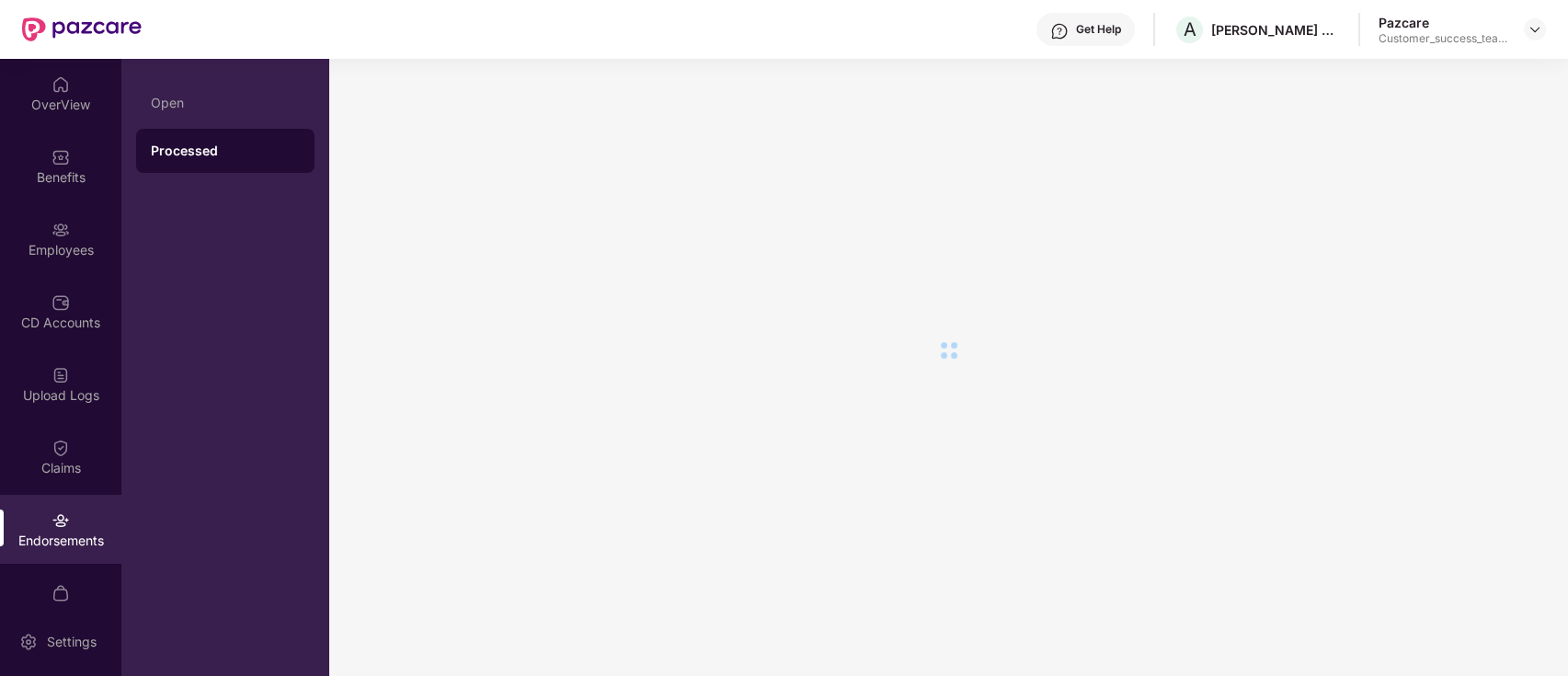
scroll to position [0, 0]
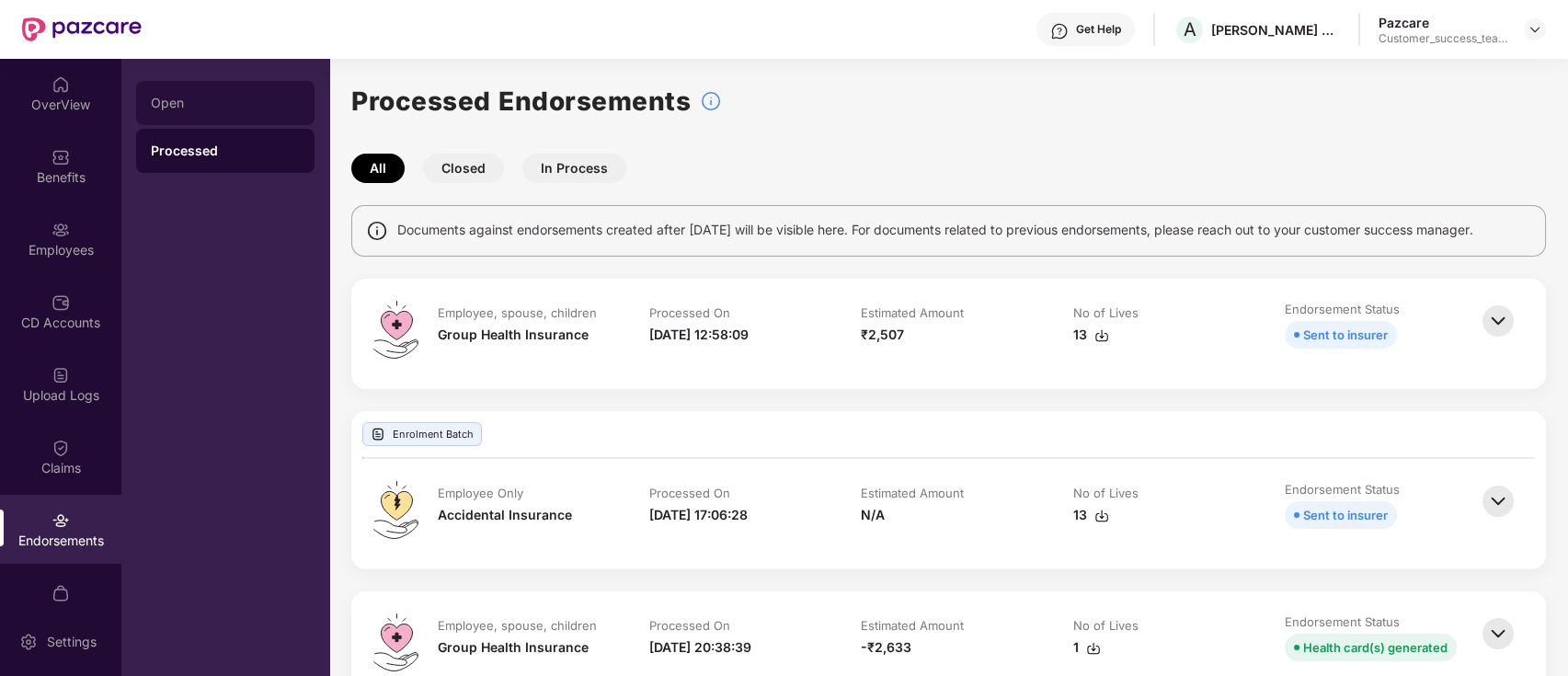
click at [153, 94] on div "Open" at bounding box center [225, 103] width 179 height 44
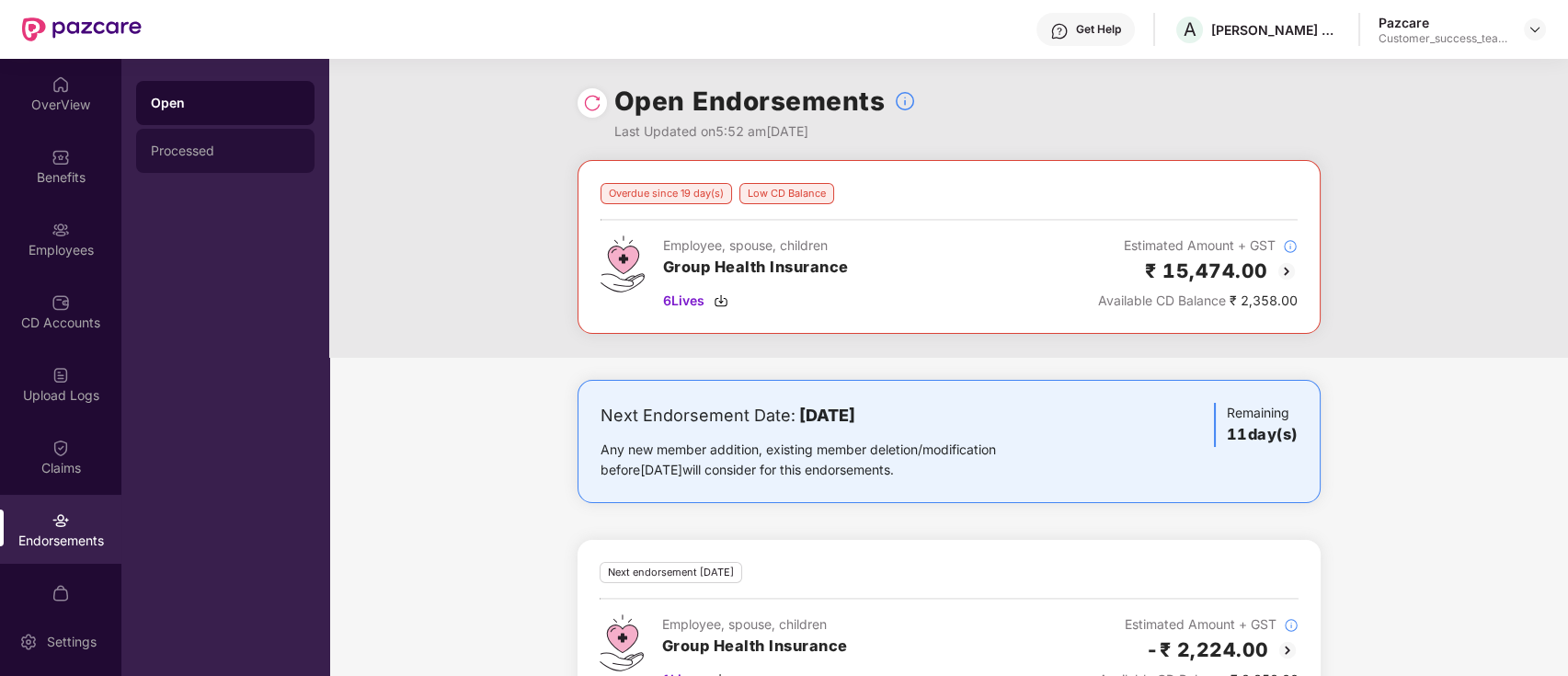
click at [236, 156] on div "Processed" at bounding box center [225, 150] width 149 height 14
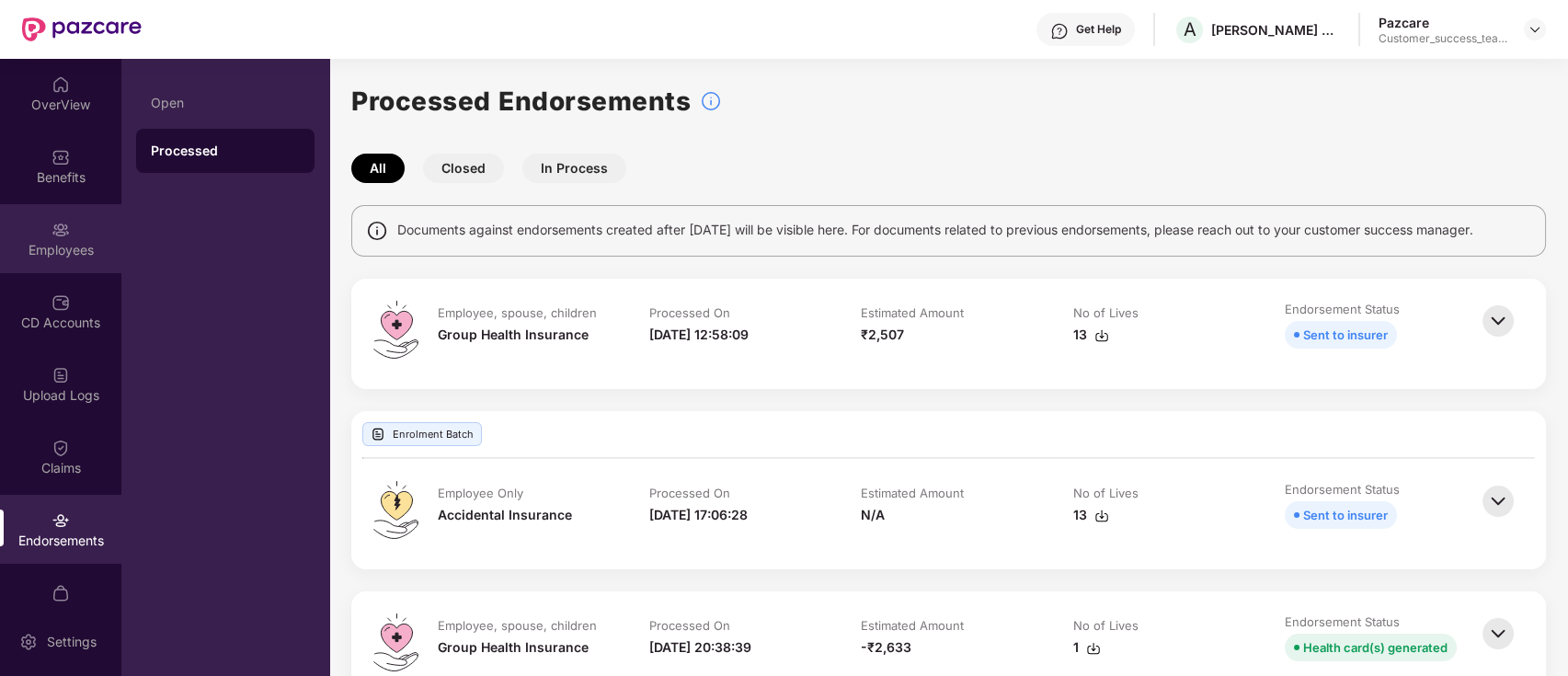
click at [38, 237] on div "Employees" at bounding box center [60, 239] width 121 height 69
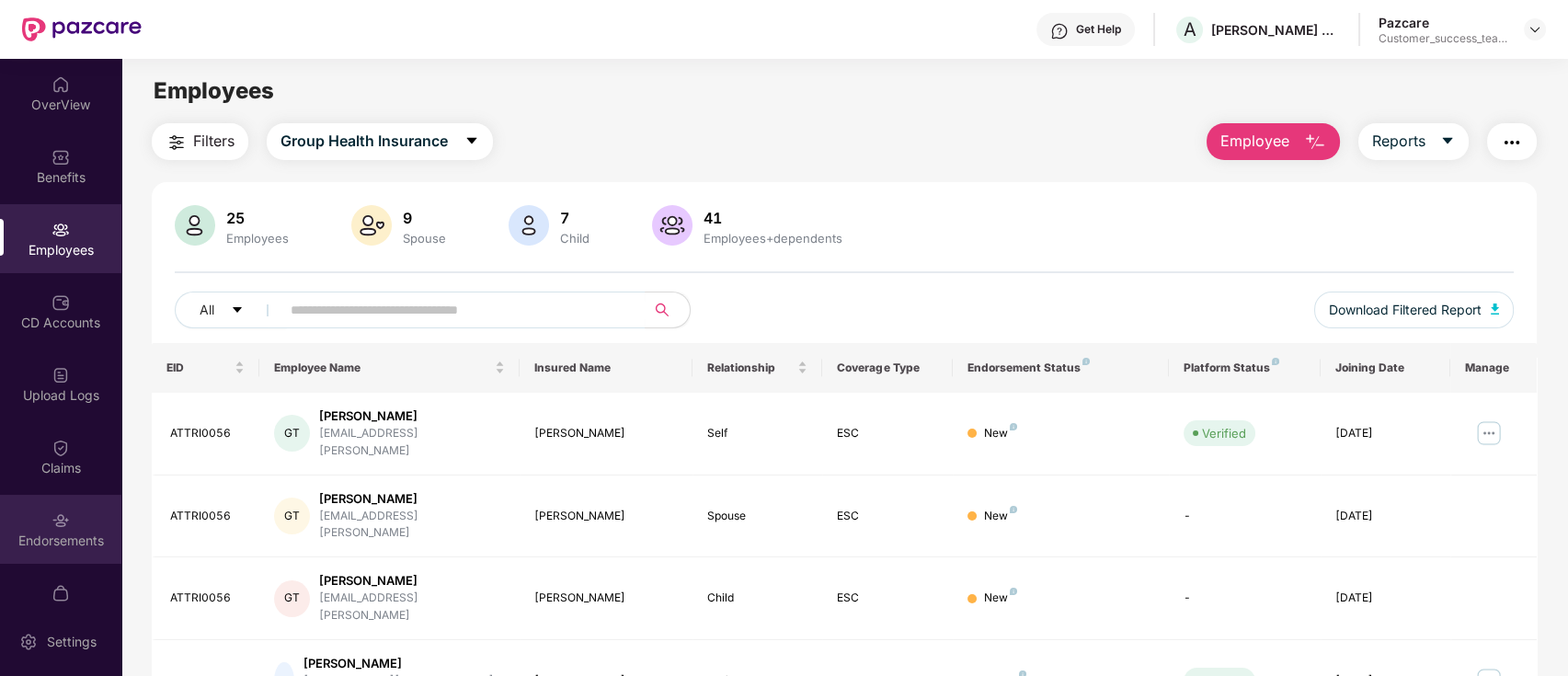
click at [44, 511] on div "Endorsements" at bounding box center [60, 529] width 121 height 69
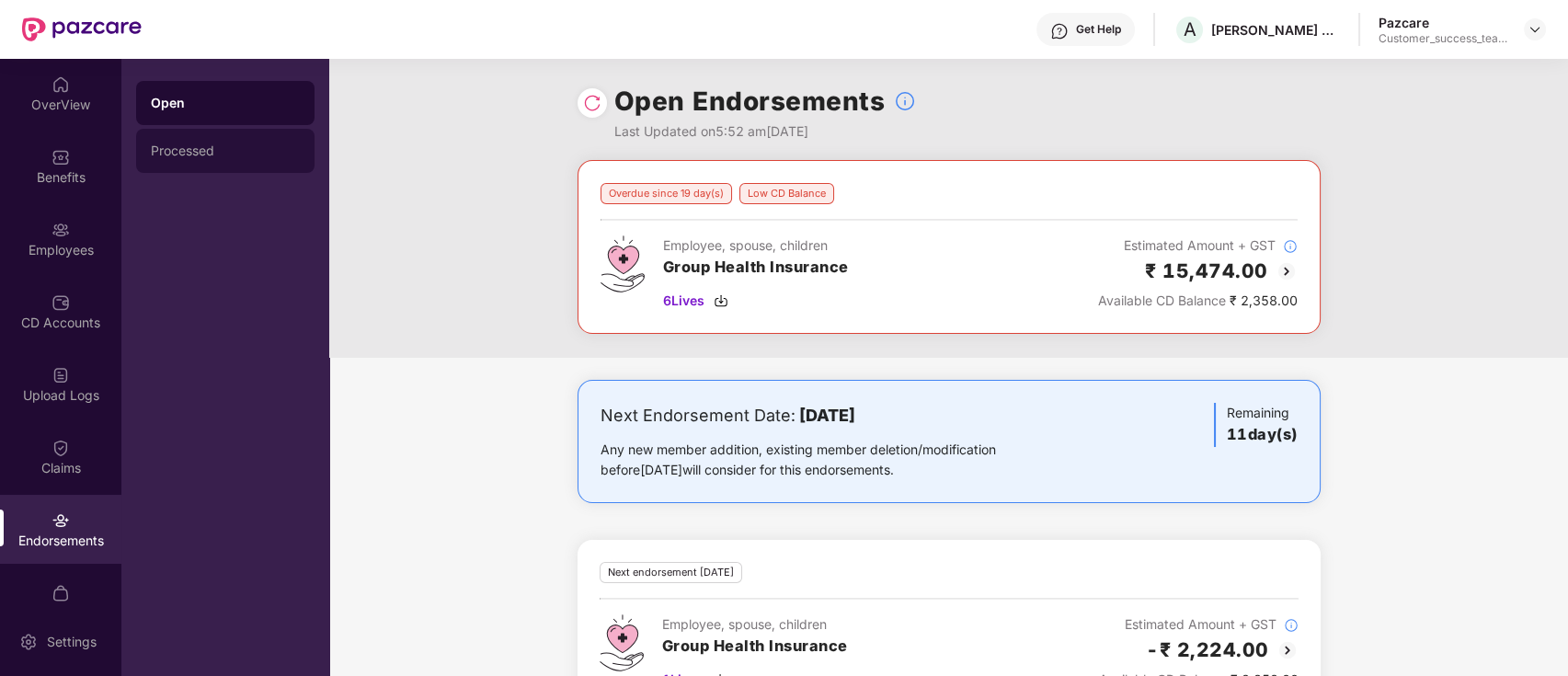
click at [189, 144] on div "Processed" at bounding box center [225, 150] width 149 height 14
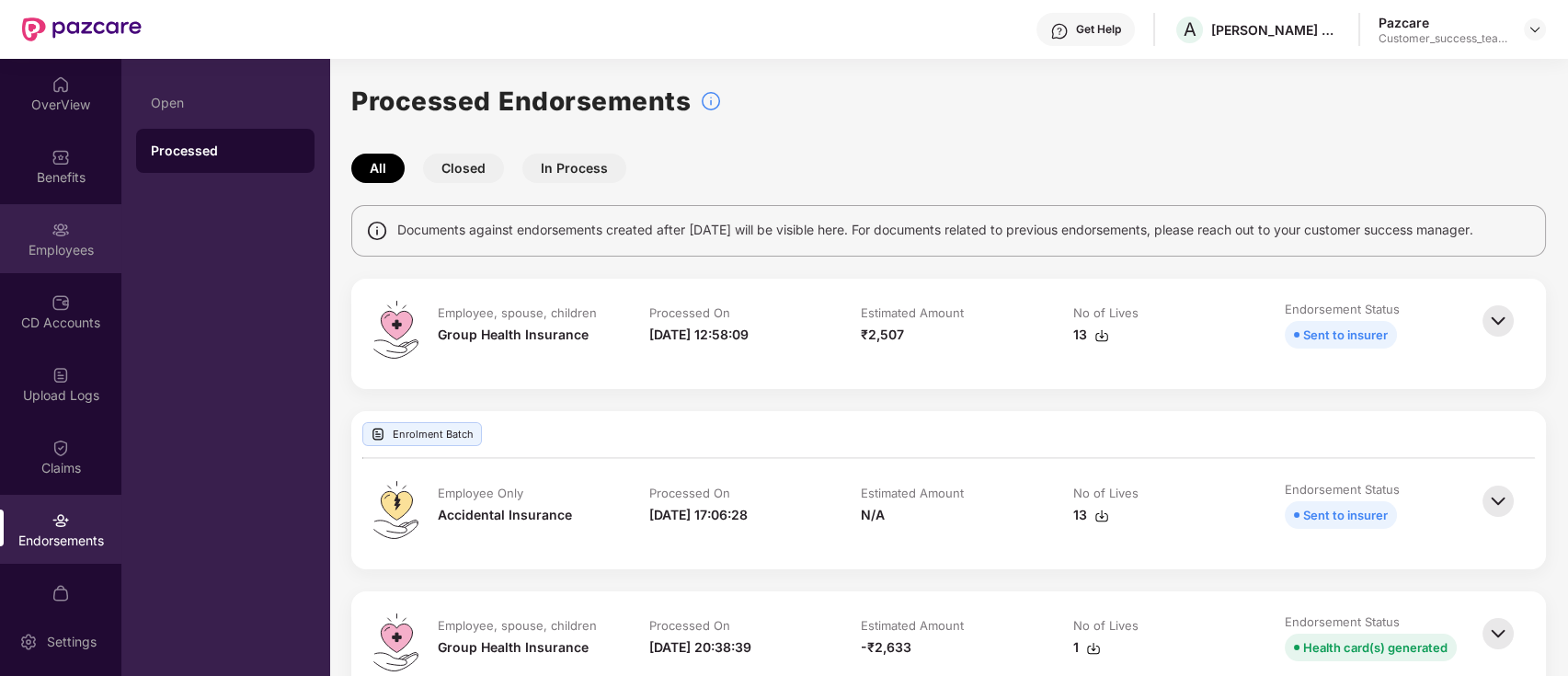
click at [56, 225] on img at bounding box center [60, 229] width 18 height 18
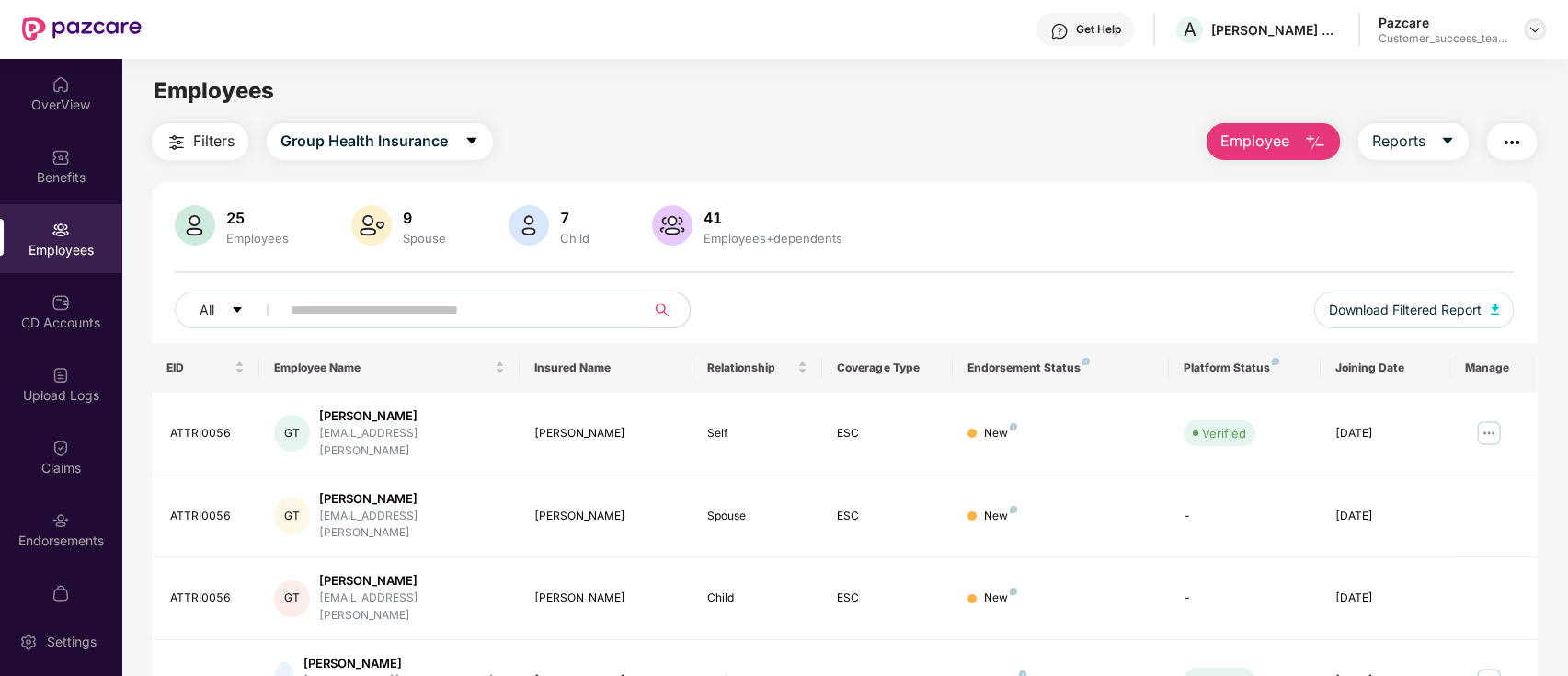
click at [1539, 33] on img at bounding box center [1534, 29] width 14 height 14
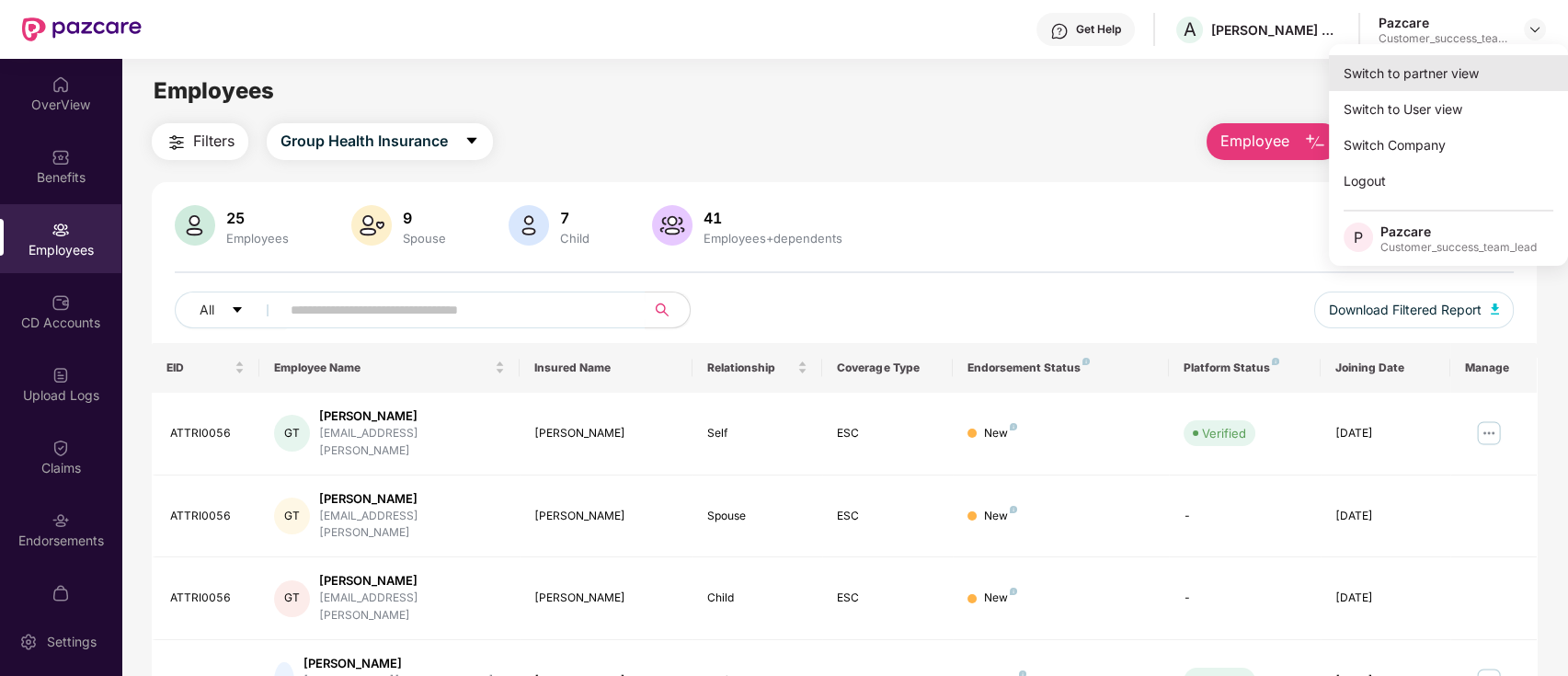
click at [1520, 62] on div "Switch to partner view" at bounding box center [1448, 74] width 239 height 36
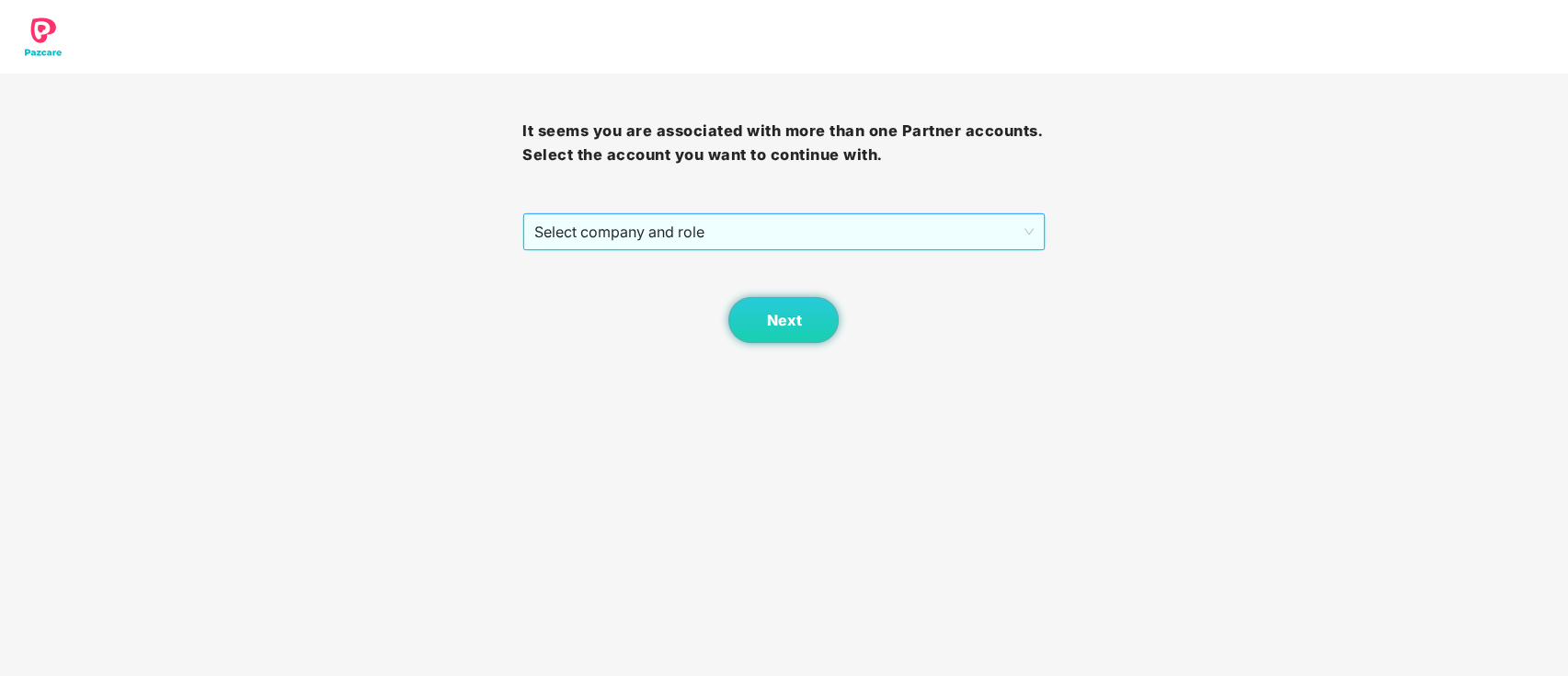
click at [868, 236] on span "Select company and role" at bounding box center [783, 231] width 498 height 35
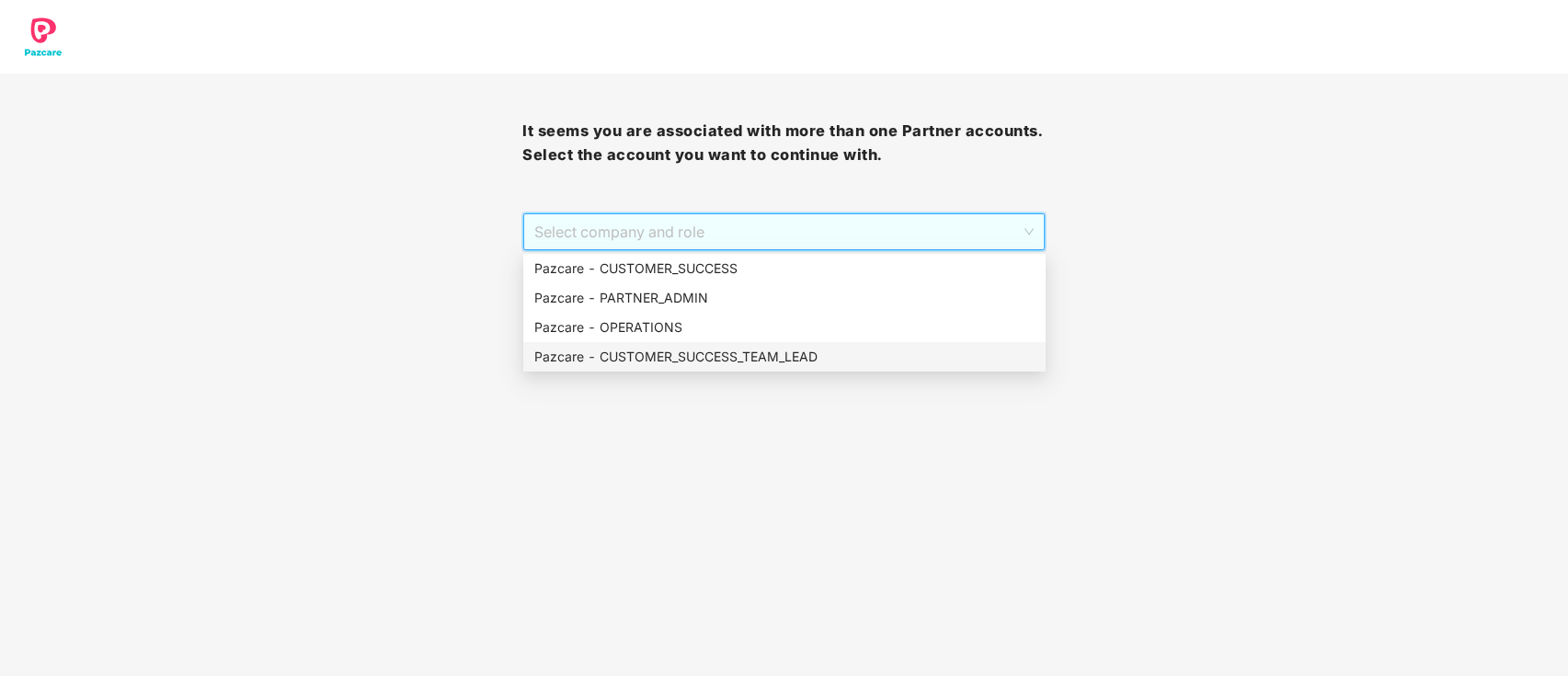
click at [770, 357] on div "Pazcare - CUSTOMER_SUCCESS_TEAM_LEAD" at bounding box center [784, 356] width 500 height 20
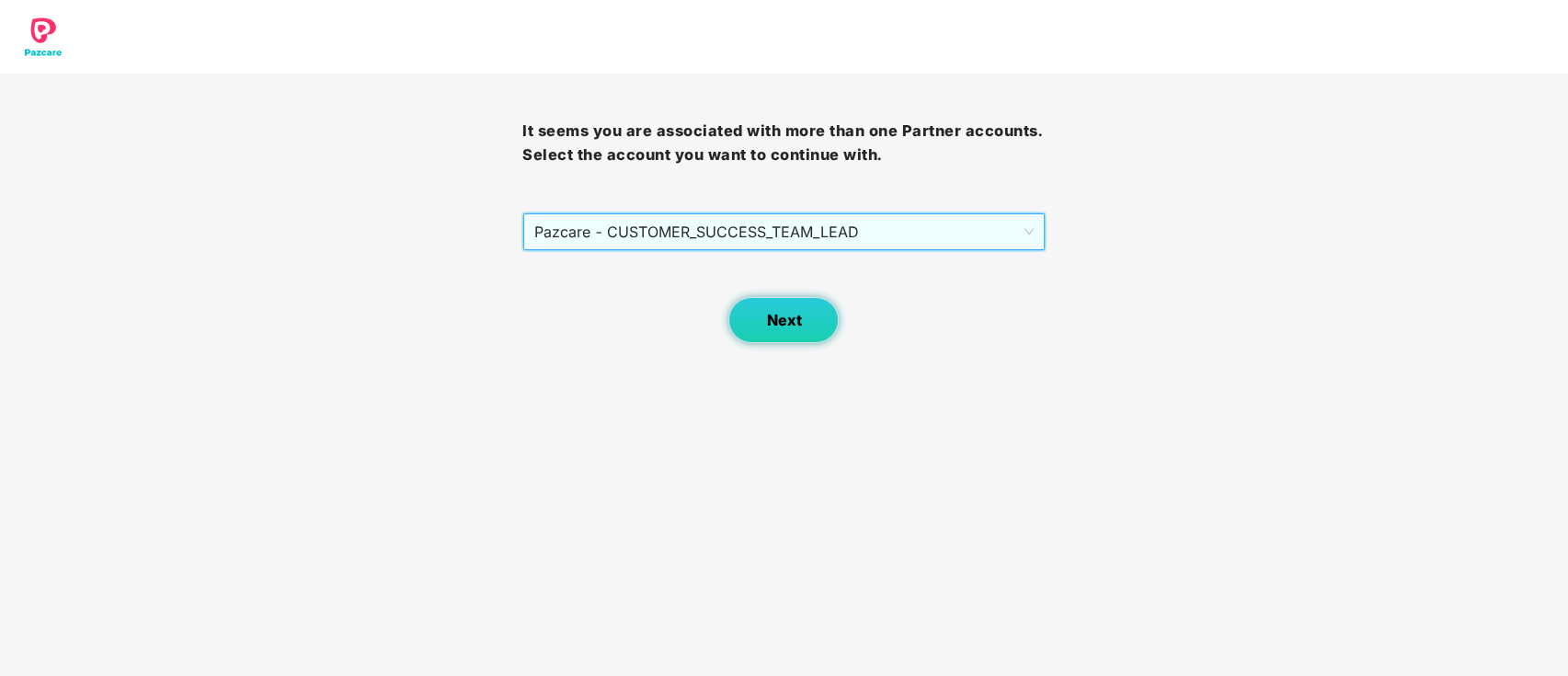
click at [799, 311] on span "Next" at bounding box center [783, 320] width 35 height 17
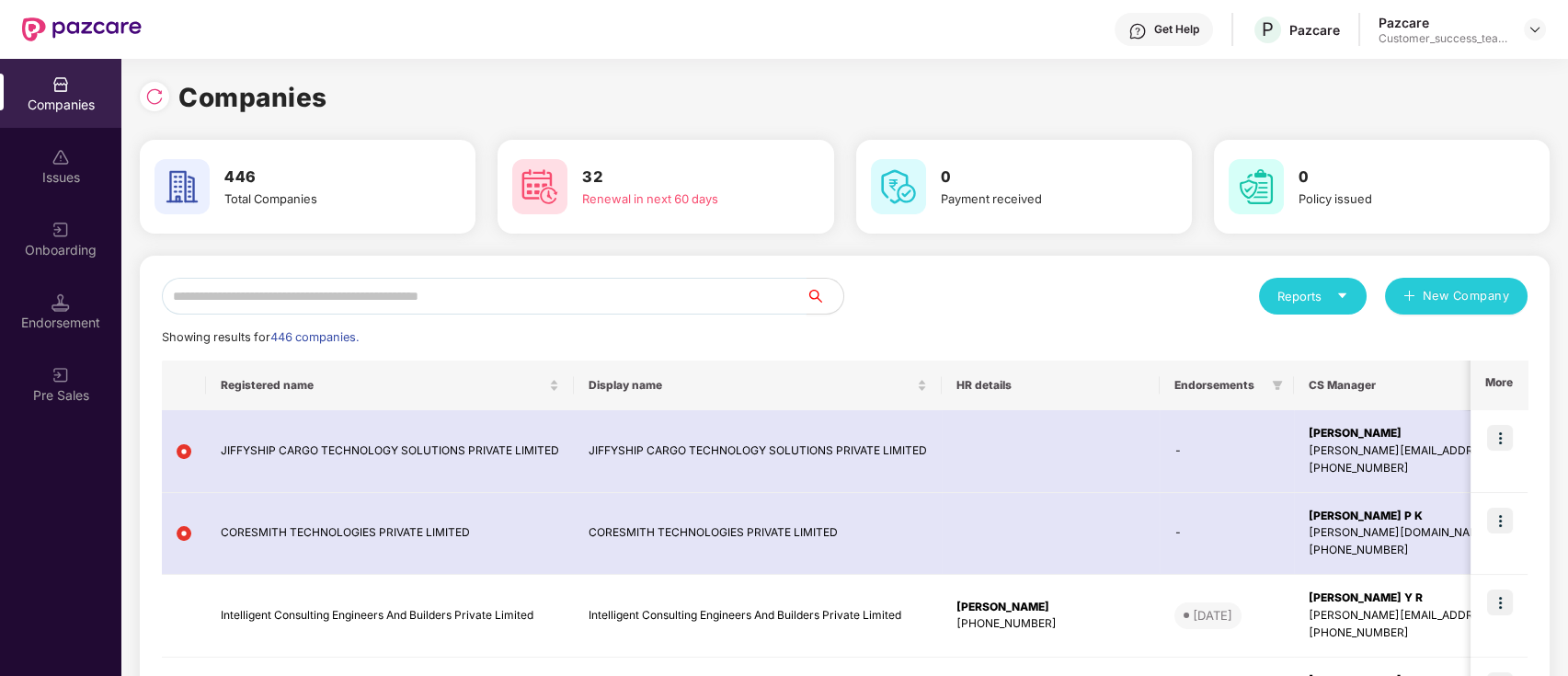
click at [537, 291] on input "text" at bounding box center [483, 296] width 645 height 37
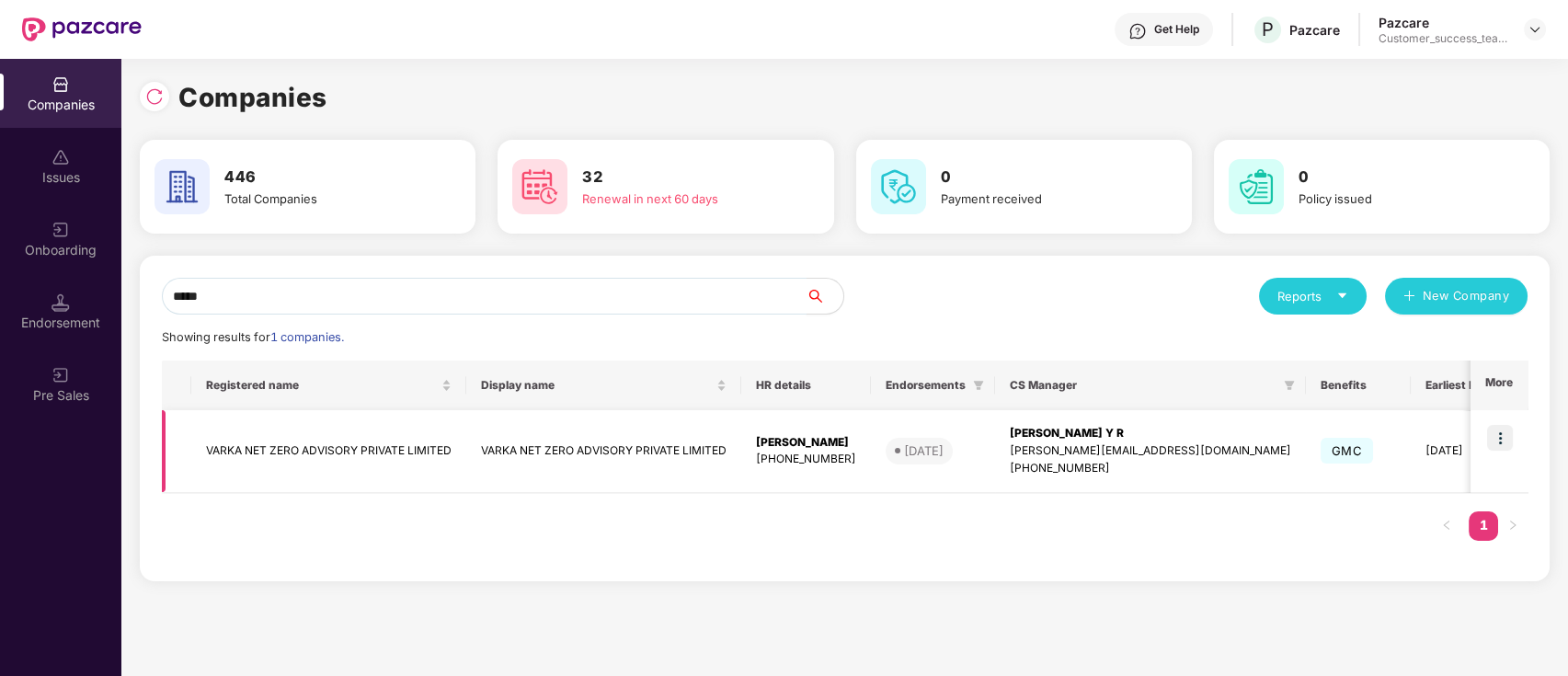
type input "*****"
click at [1500, 433] on img at bounding box center [1499, 437] width 26 height 26
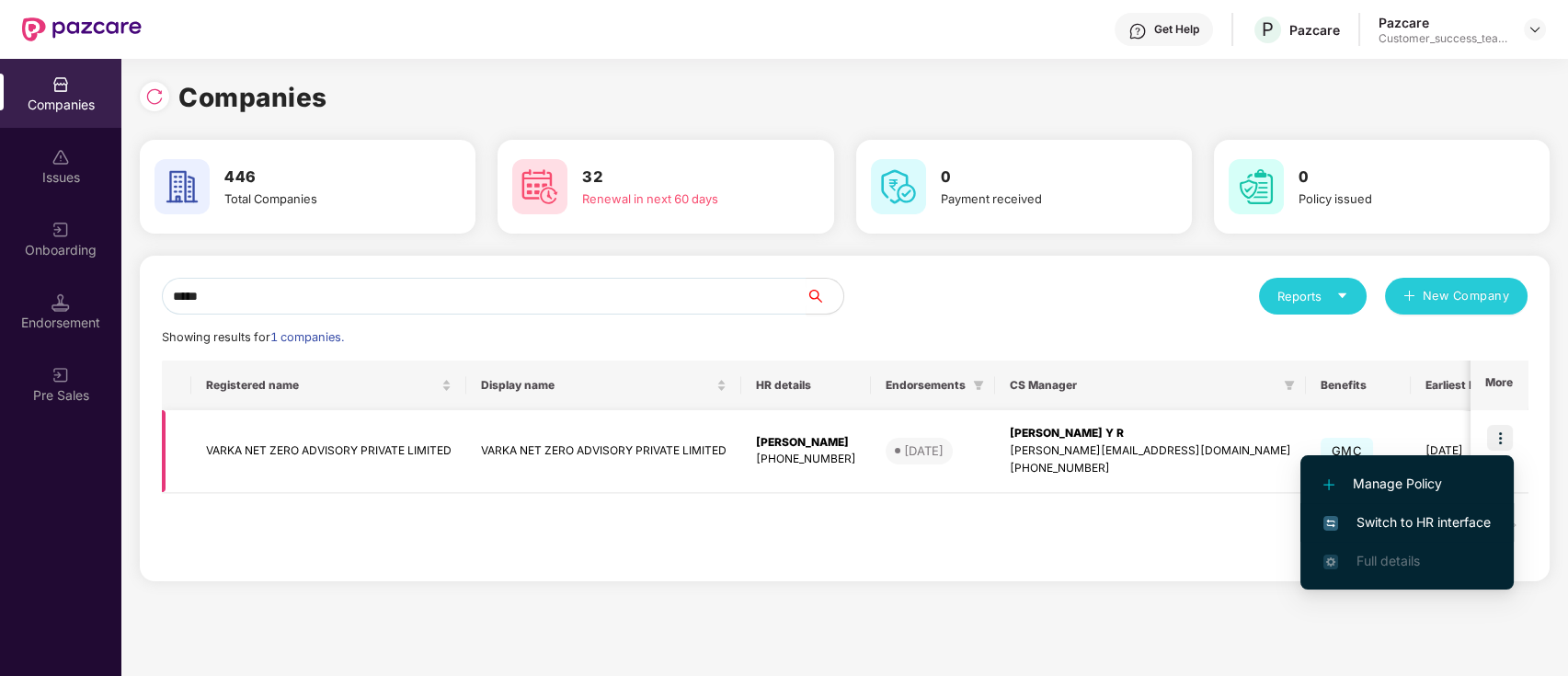
click at [1479, 521] on span "Switch to HR interface" at bounding box center [1407, 521] width 167 height 20
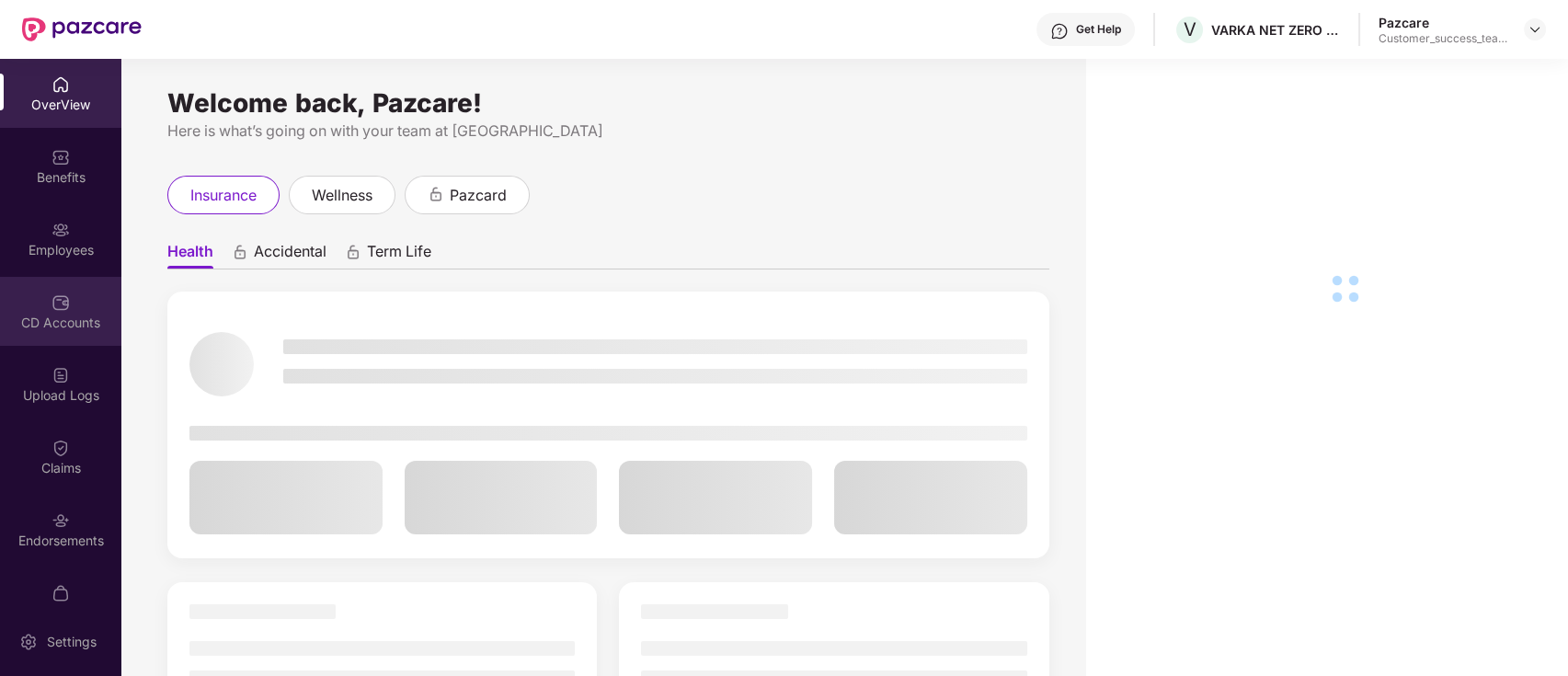
click at [74, 311] on div "CD Accounts" at bounding box center [60, 311] width 121 height 69
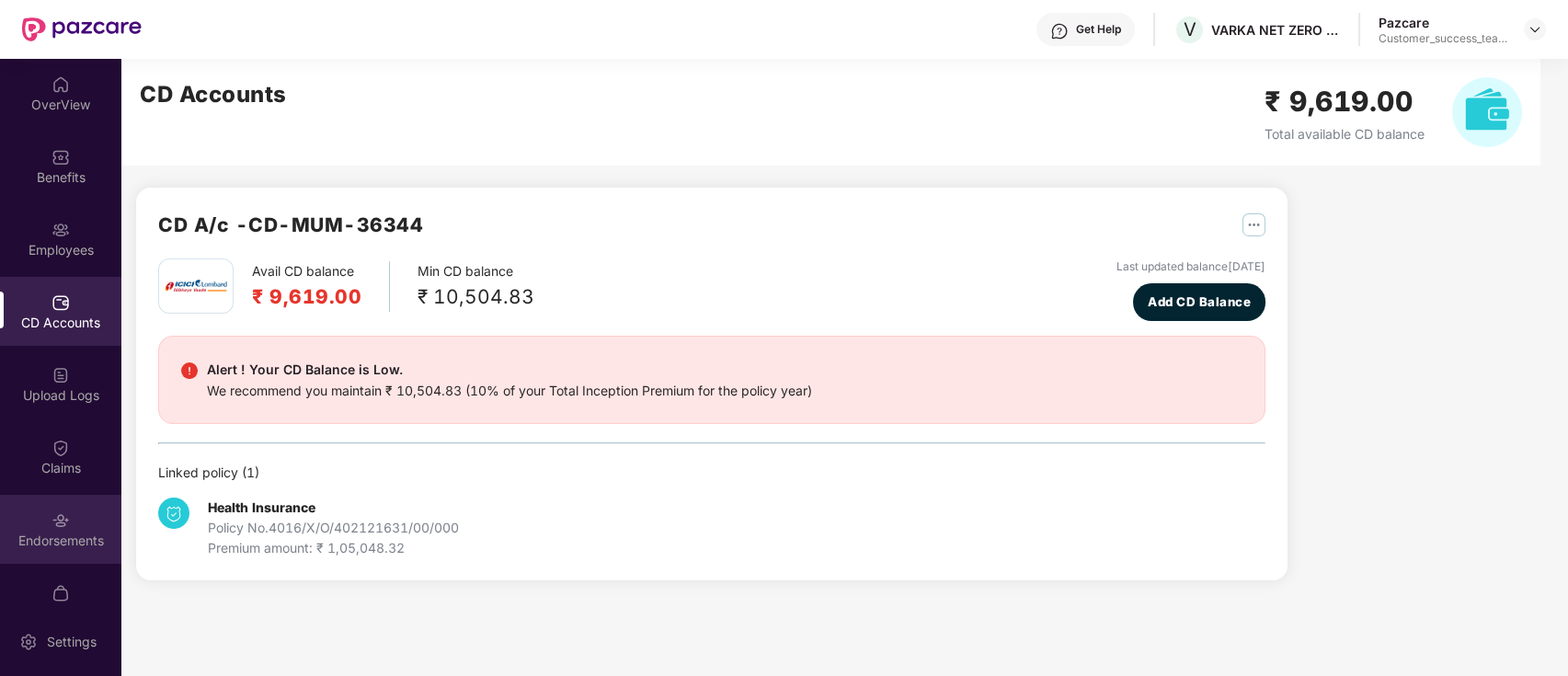
click at [59, 533] on div "Endorsements" at bounding box center [60, 540] width 121 height 18
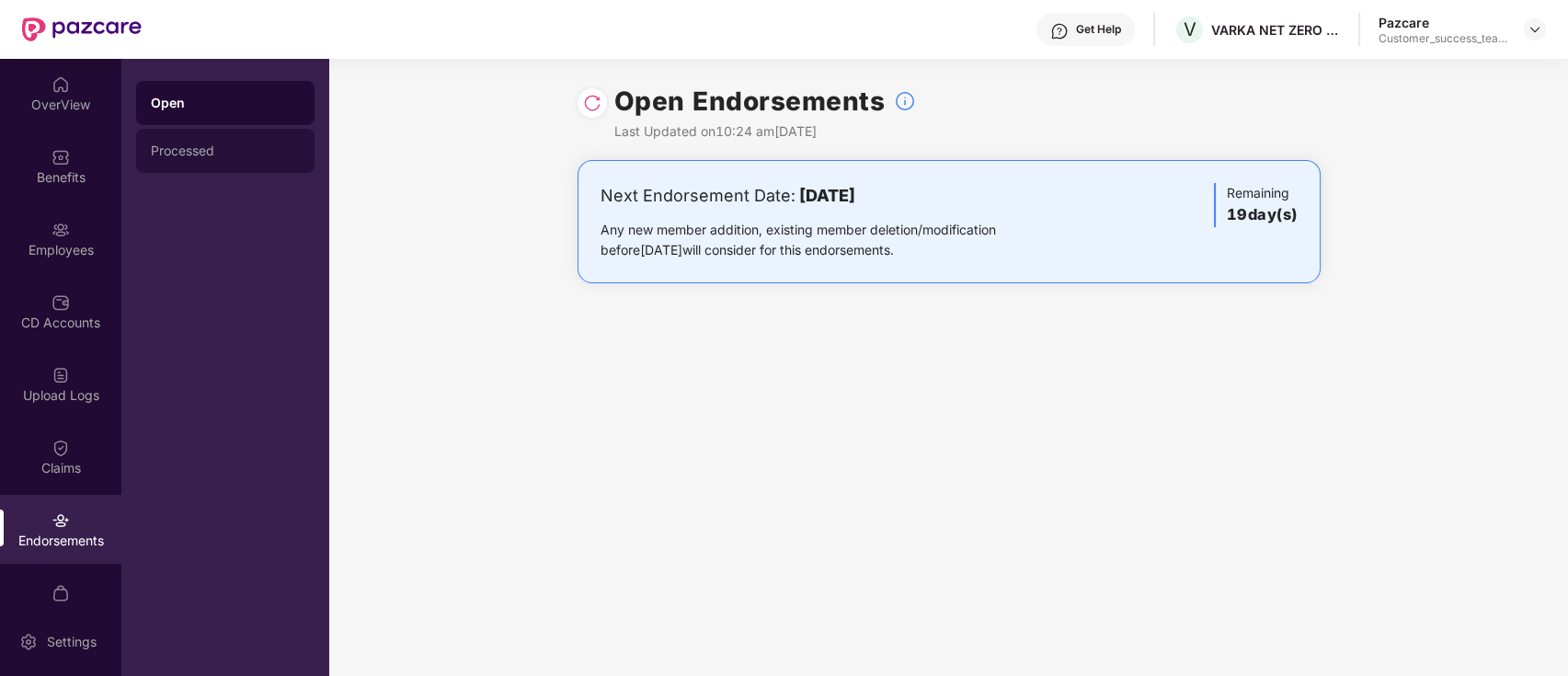
click at [233, 154] on div "Processed" at bounding box center [225, 150] width 149 height 14
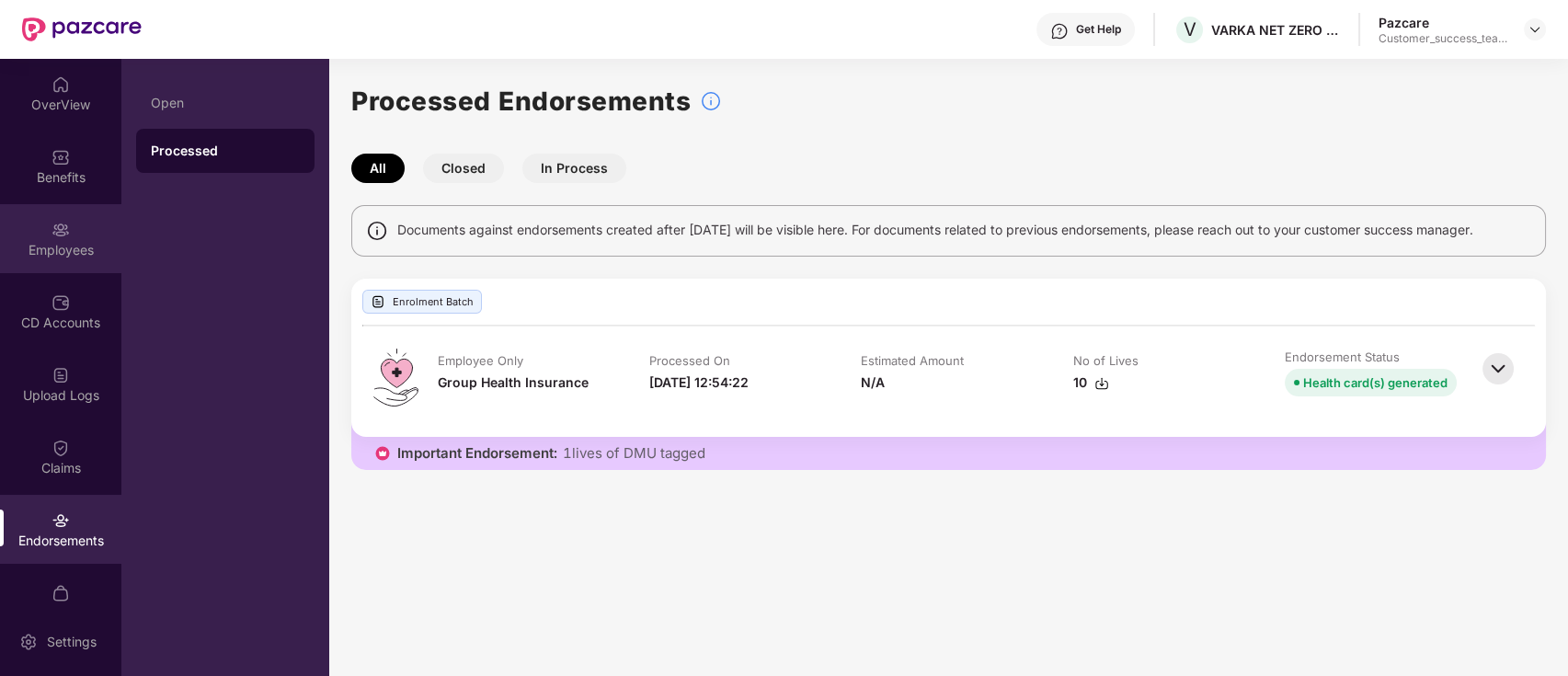
click at [51, 217] on div "Employees" at bounding box center [60, 239] width 121 height 69
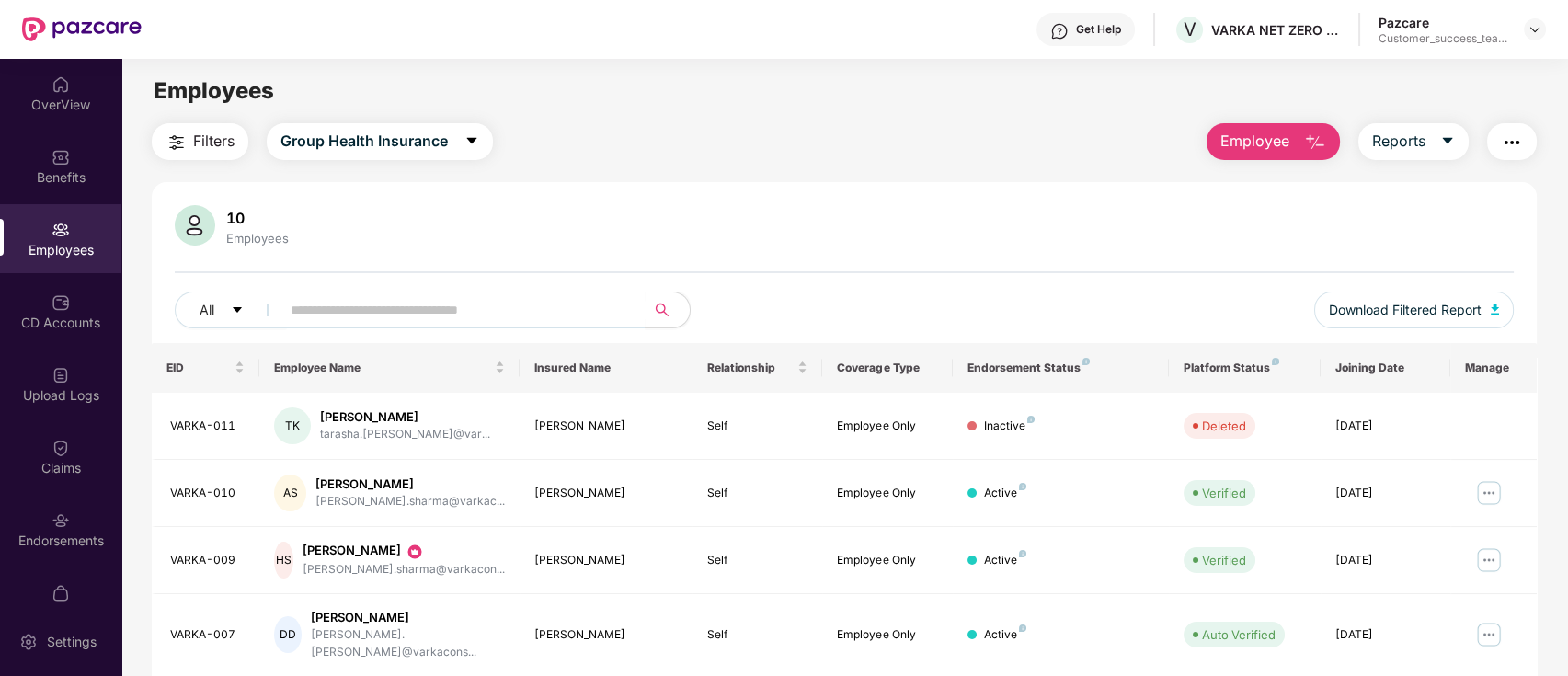
click at [180, 143] on img "button" at bounding box center [176, 142] width 22 height 22
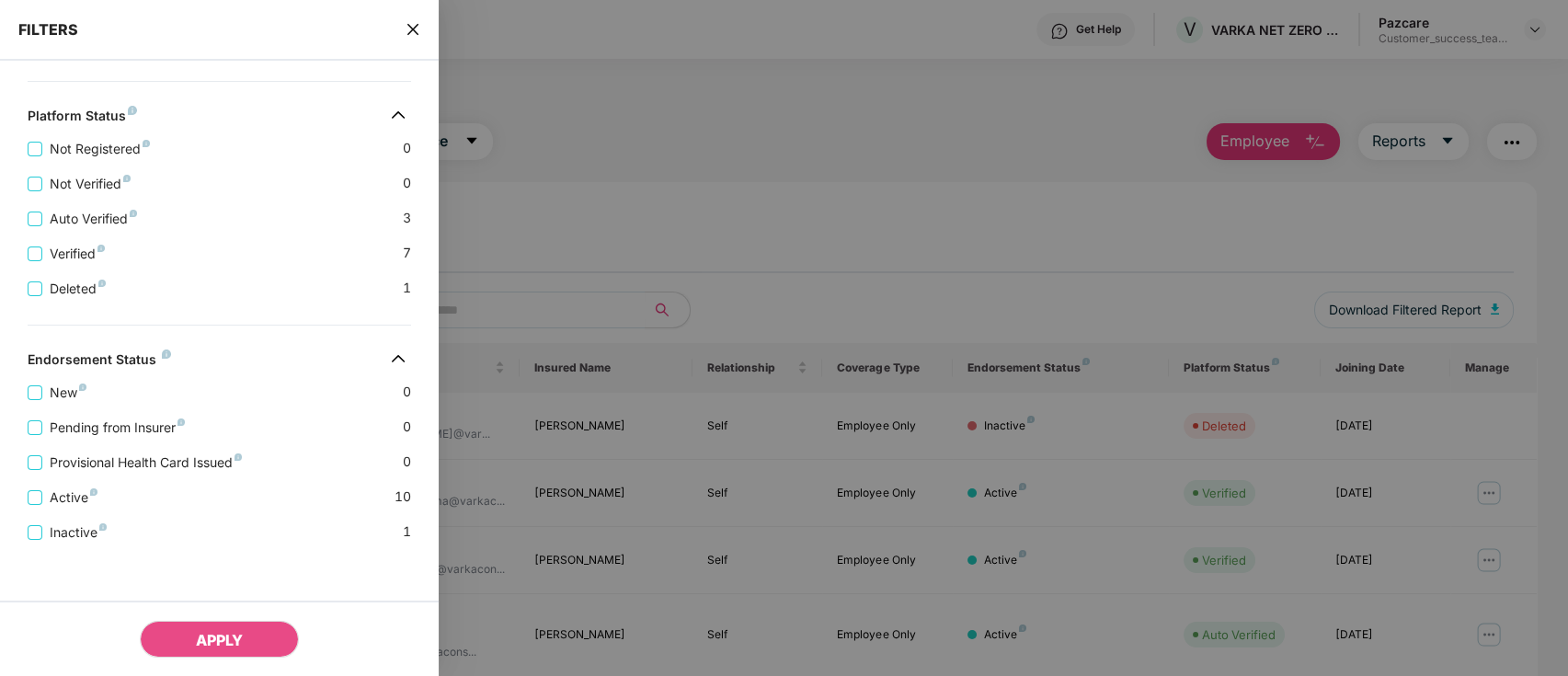
scroll to position [428, 0]
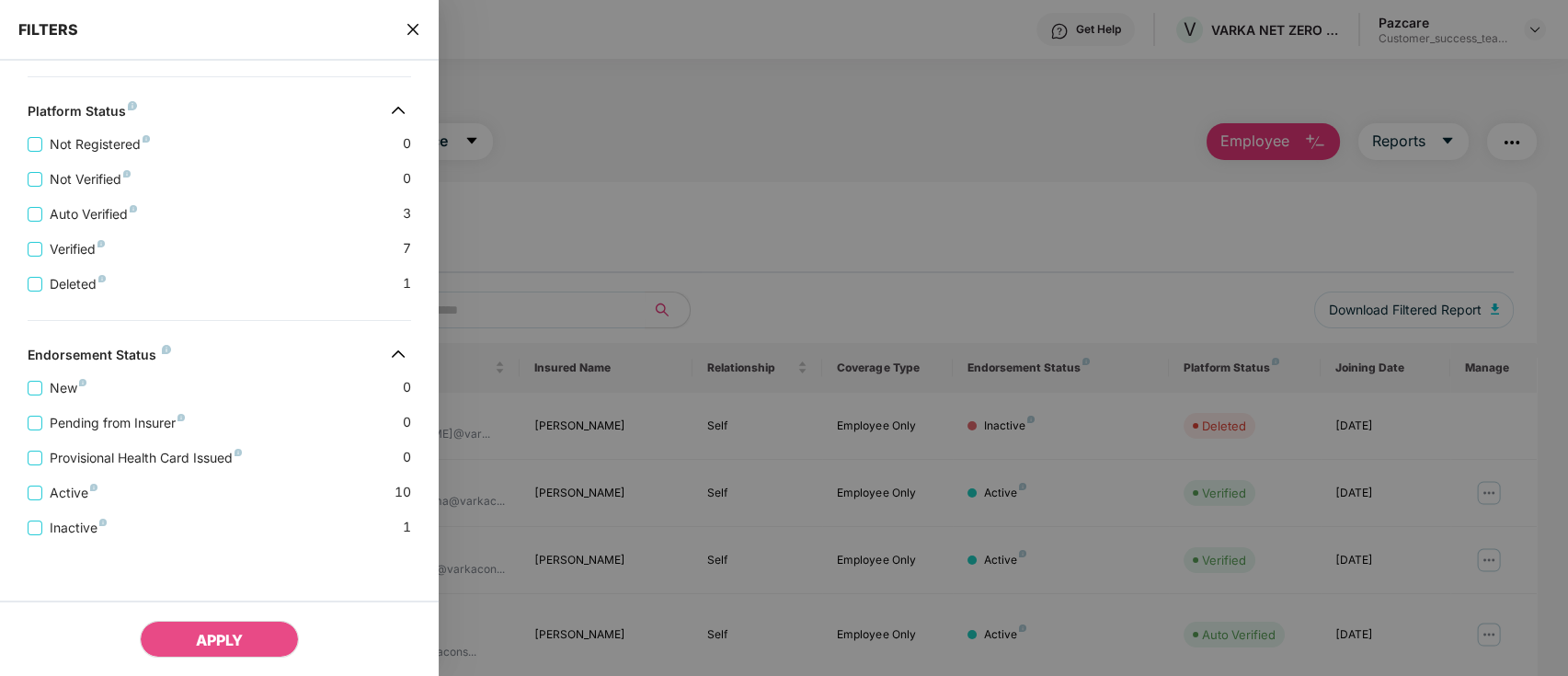
click at [407, 29] on icon "close" at bounding box center [413, 29] width 14 height 14
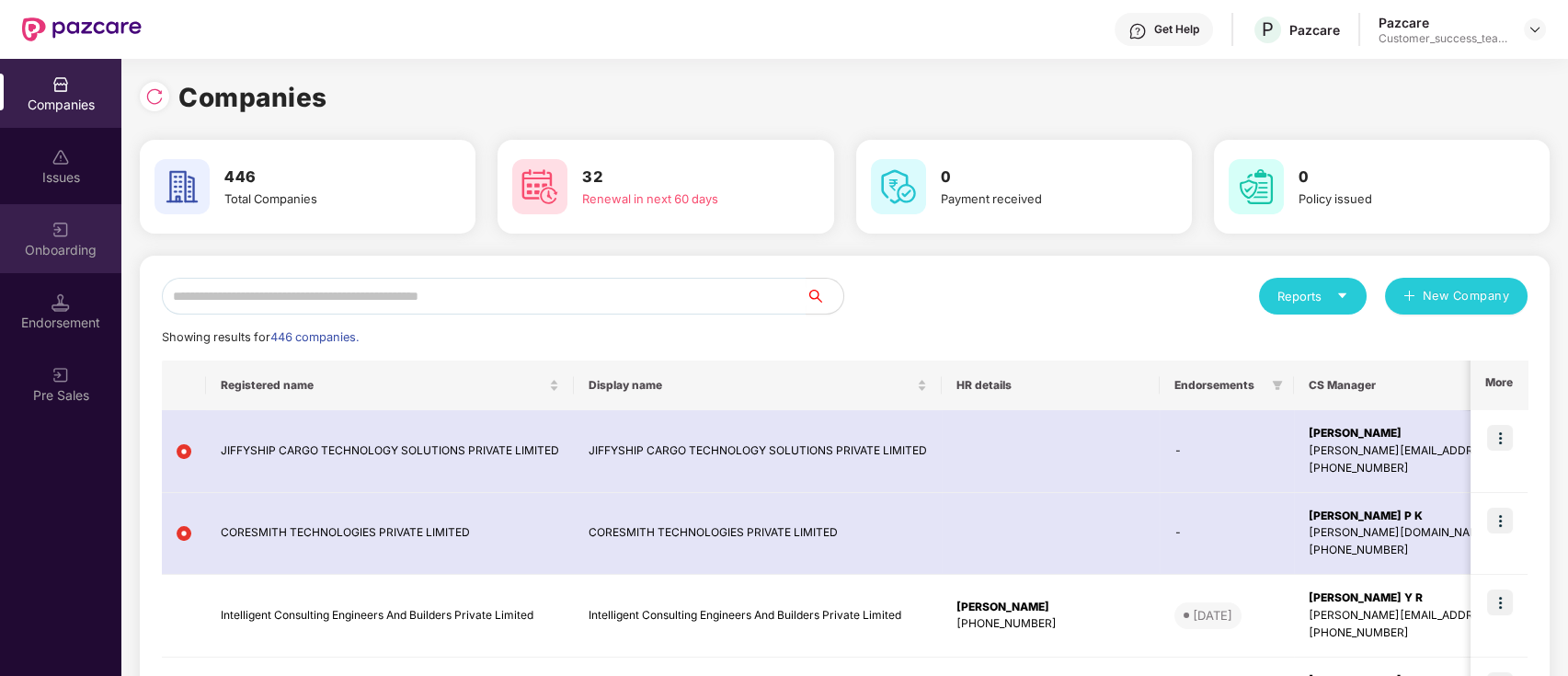
click at [76, 246] on div "Onboarding" at bounding box center [60, 249] width 121 height 18
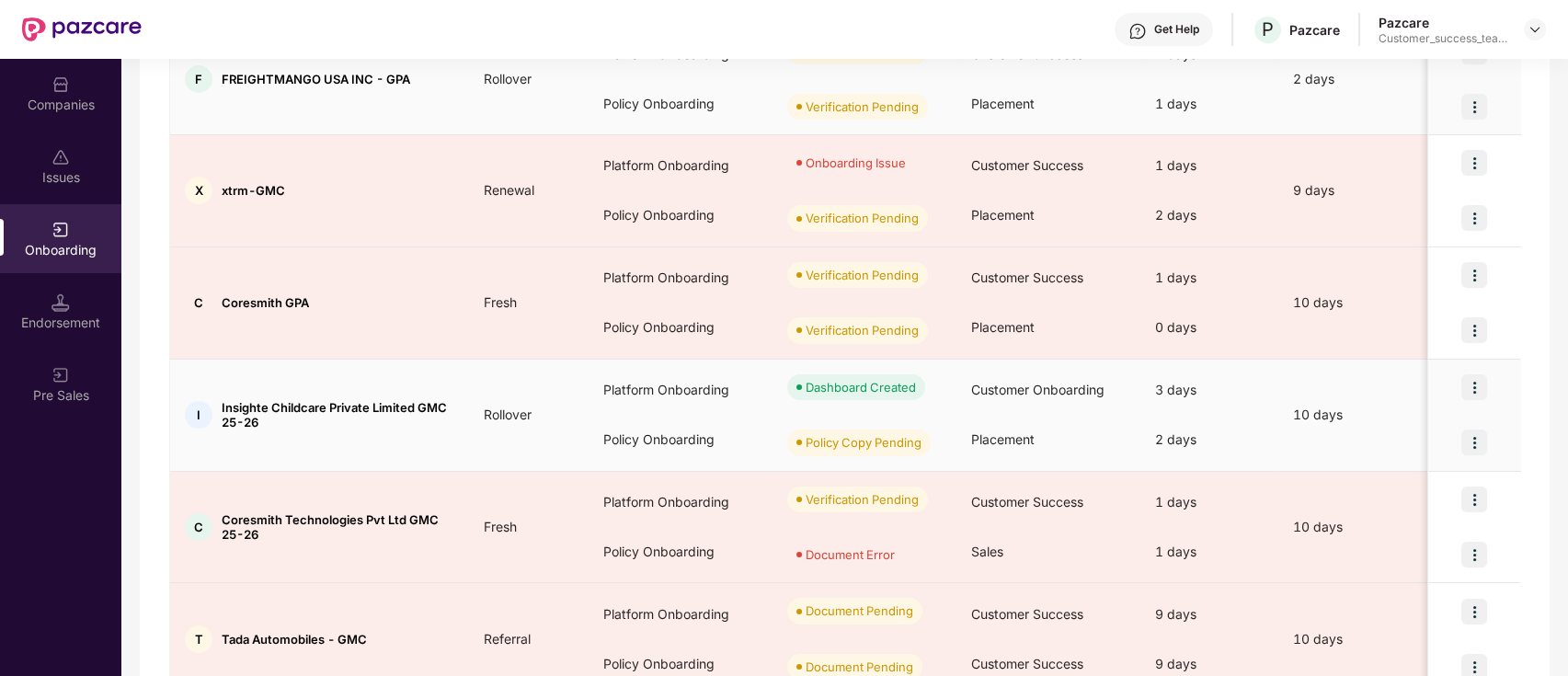
scroll to position [368, 0]
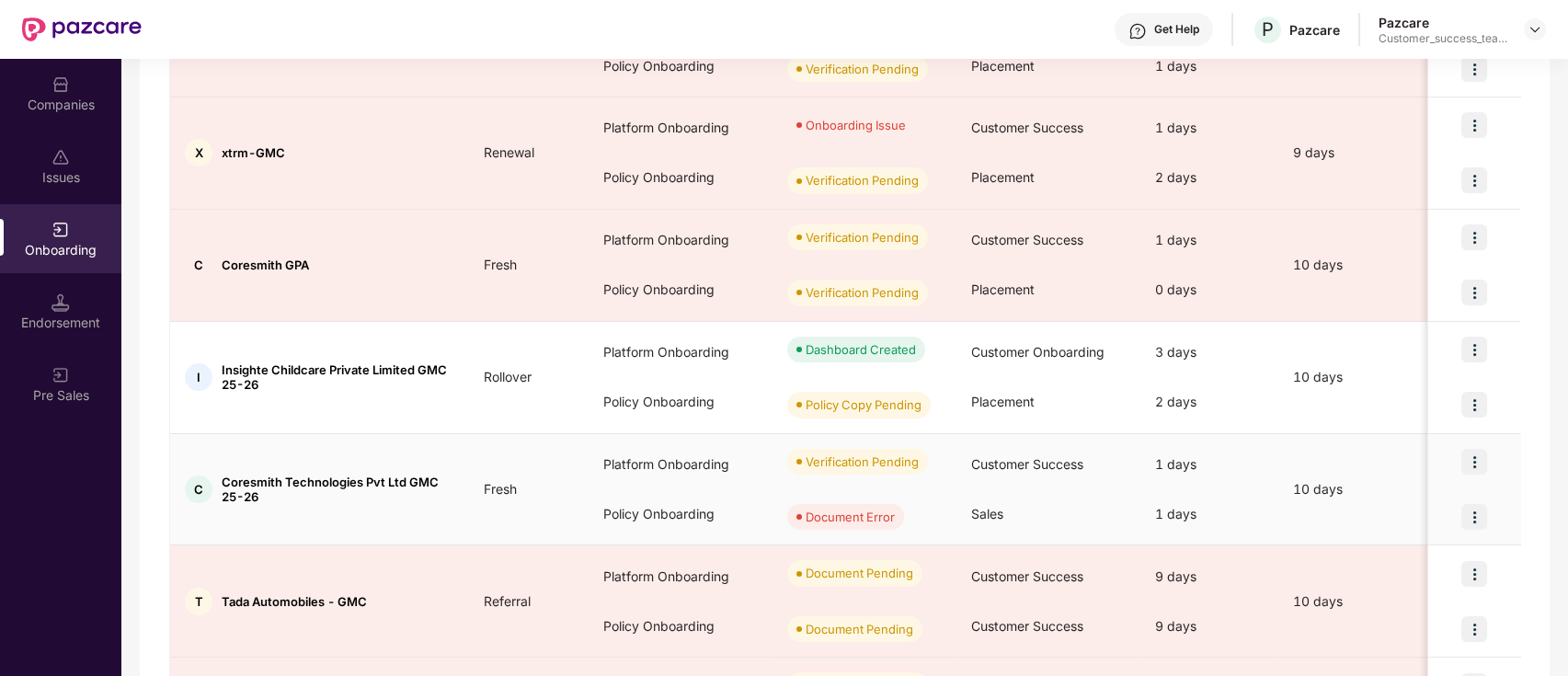
click at [1473, 457] on img at bounding box center [1473, 461] width 26 height 26
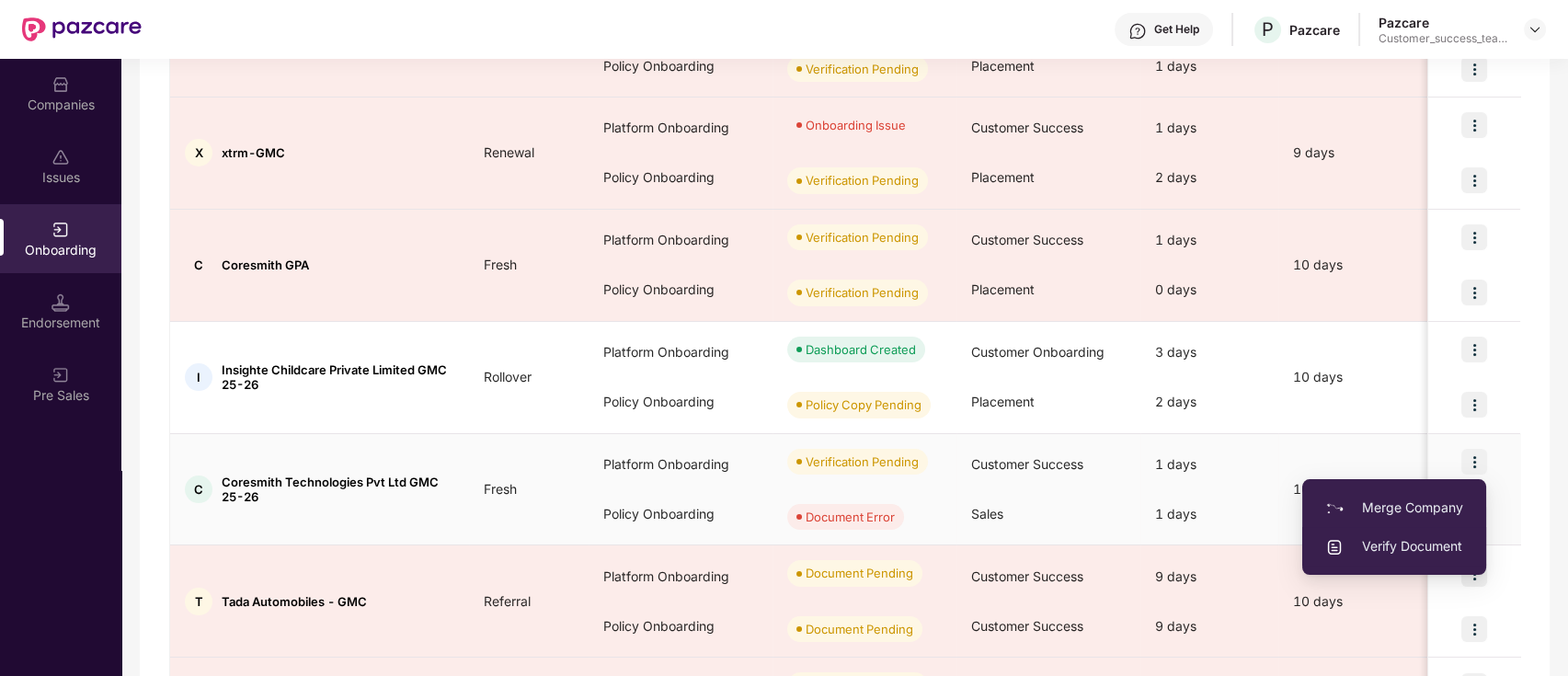
click at [1427, 552] on span "Verify Document" at bounding box center [1394, 545] width 138 height 20
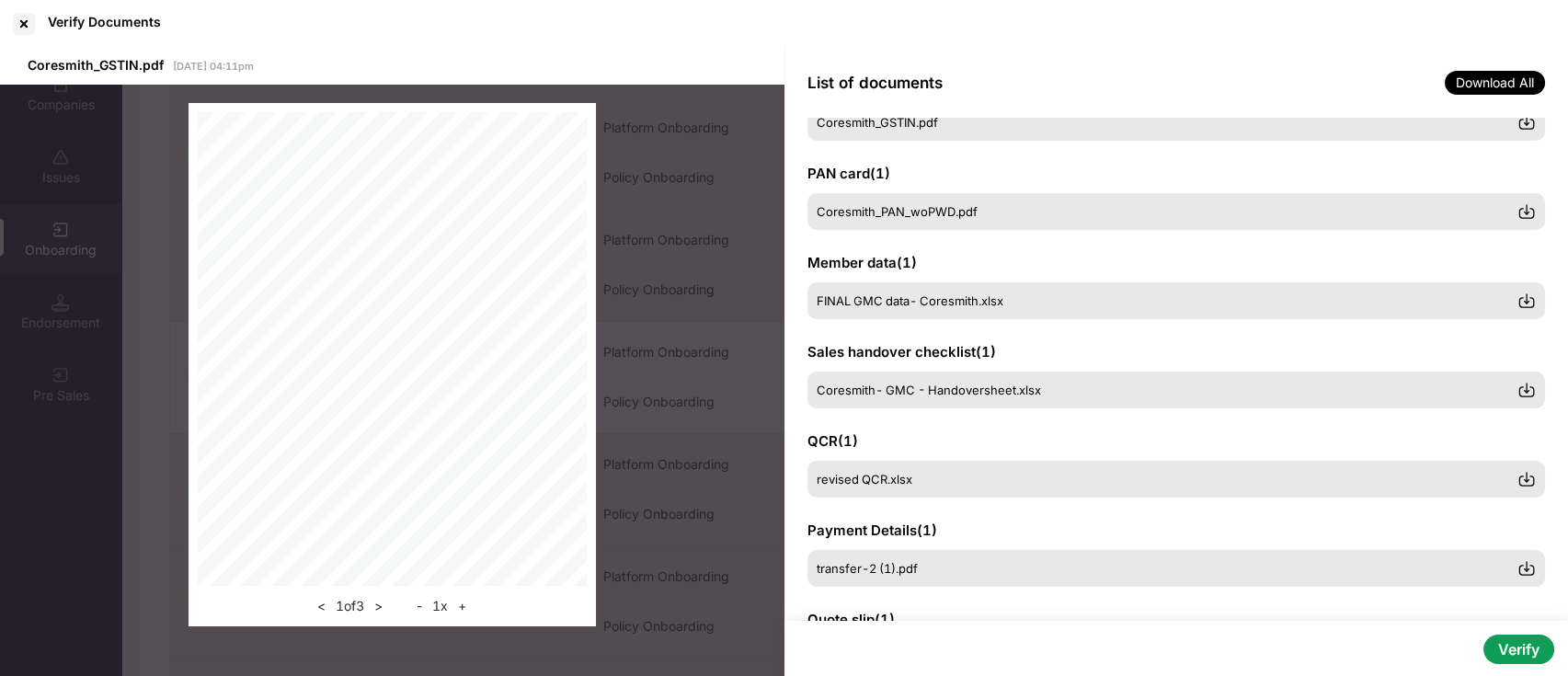
scroll to position [0, 0]
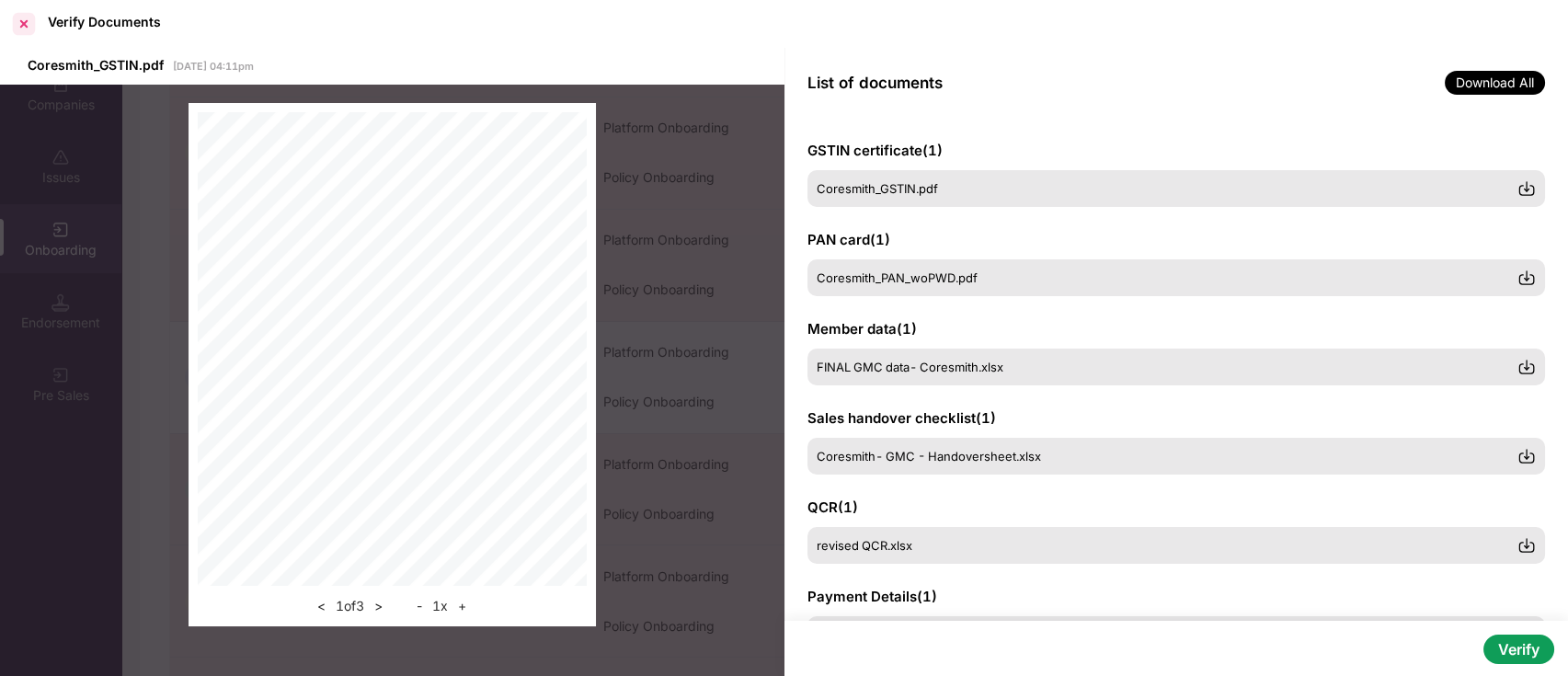
click at [28, 22] on div at bounding box center [24, 24] width 30 height 30
click at [28, 22] on img at bounding box center [81, 29] width 119 height 24
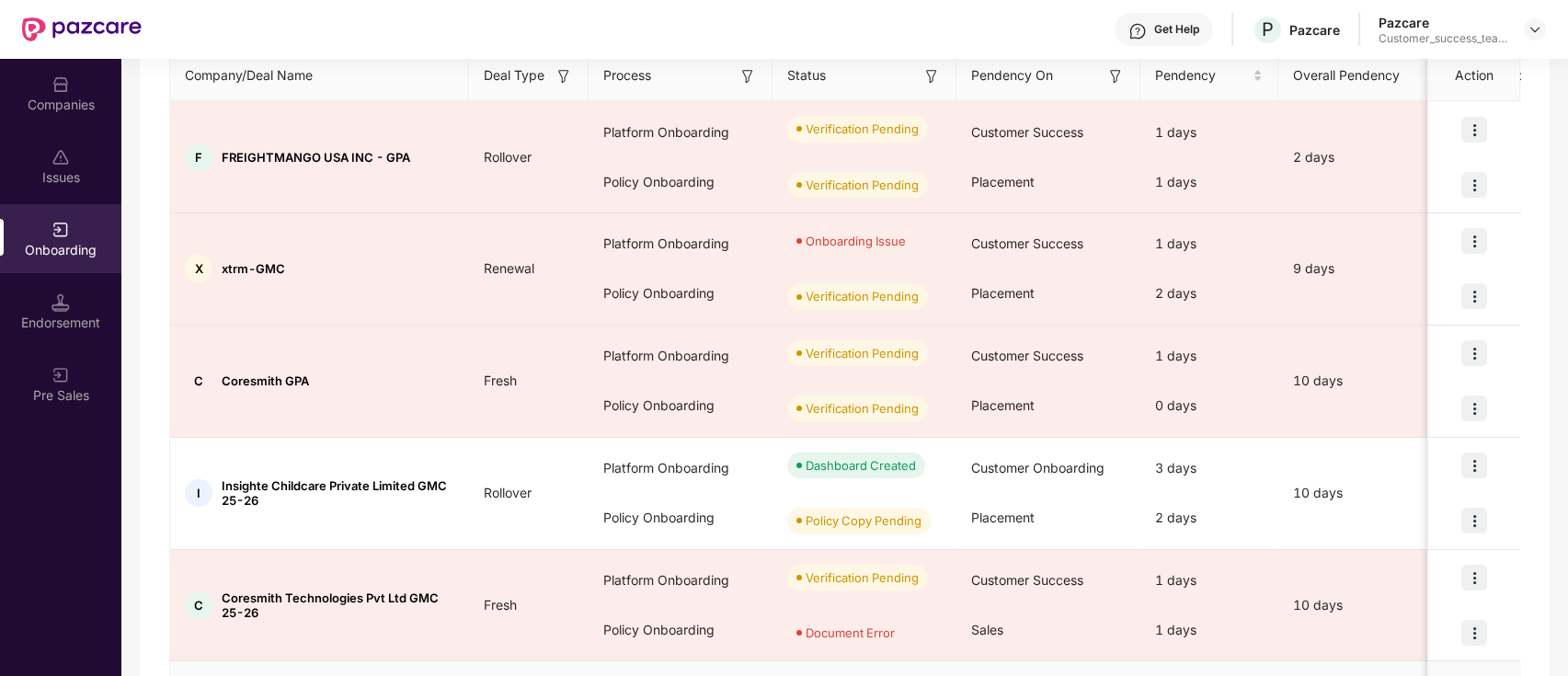
scroll to position [244, 0]
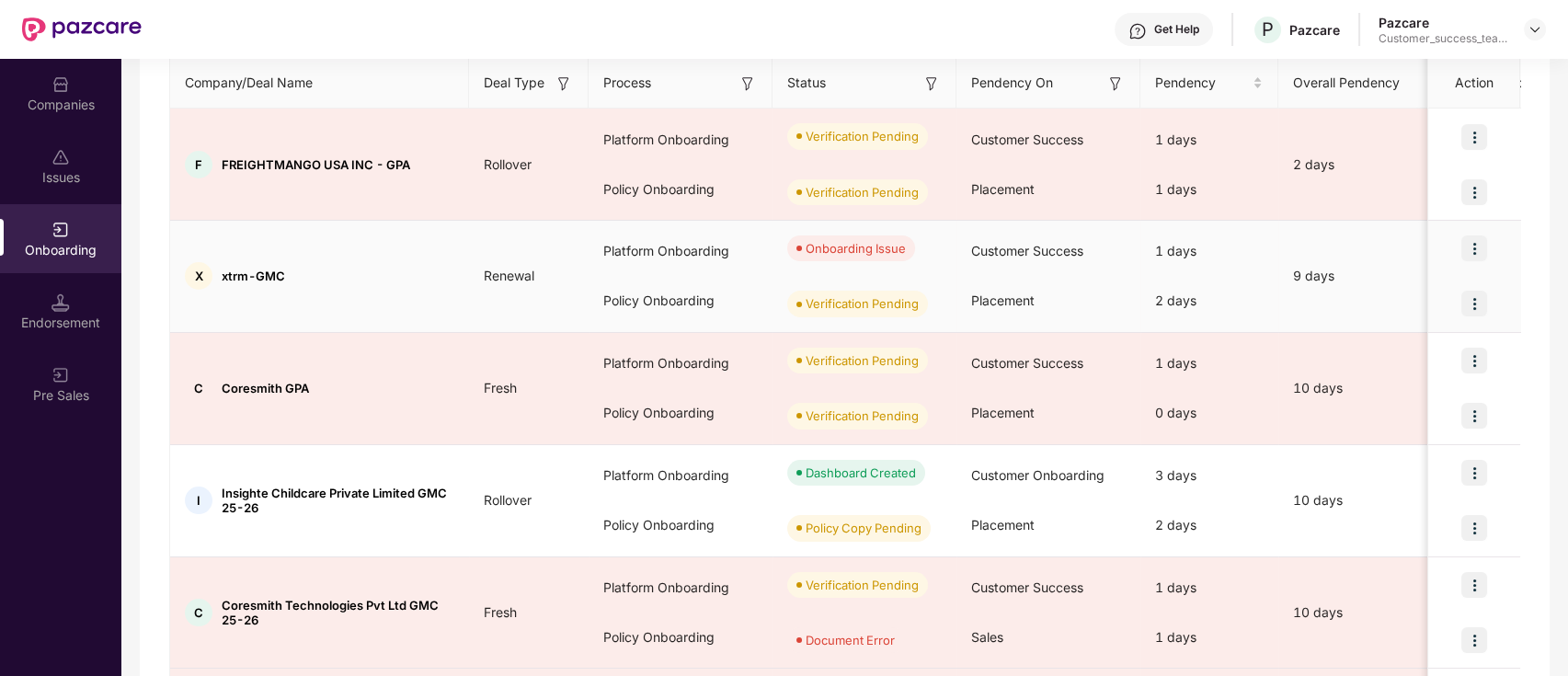
click at [1473, 241] on img at bounding box center [1473, 248] width 26 height 26
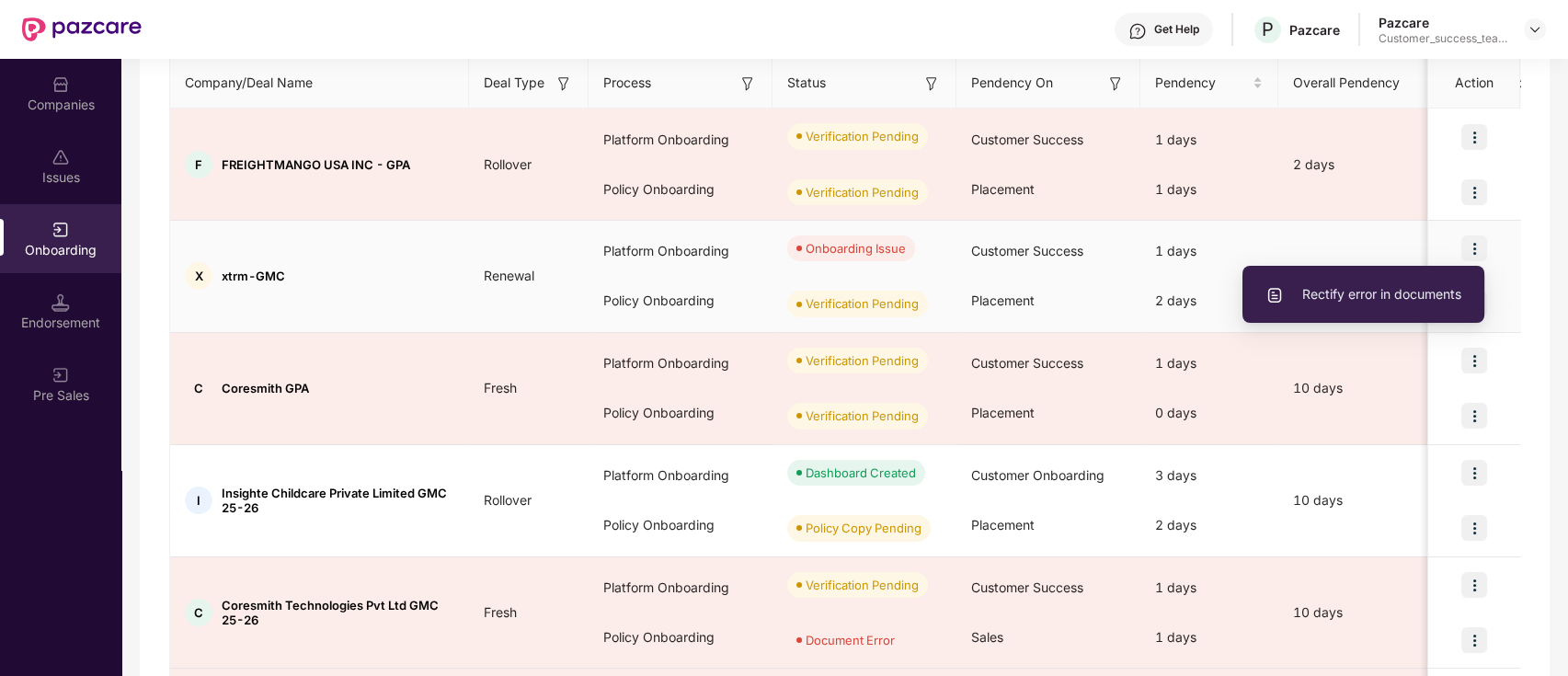
click at [1427, 295] on span "Rectify error in documents" at bounding box center [1363, 294] width 196 height 20
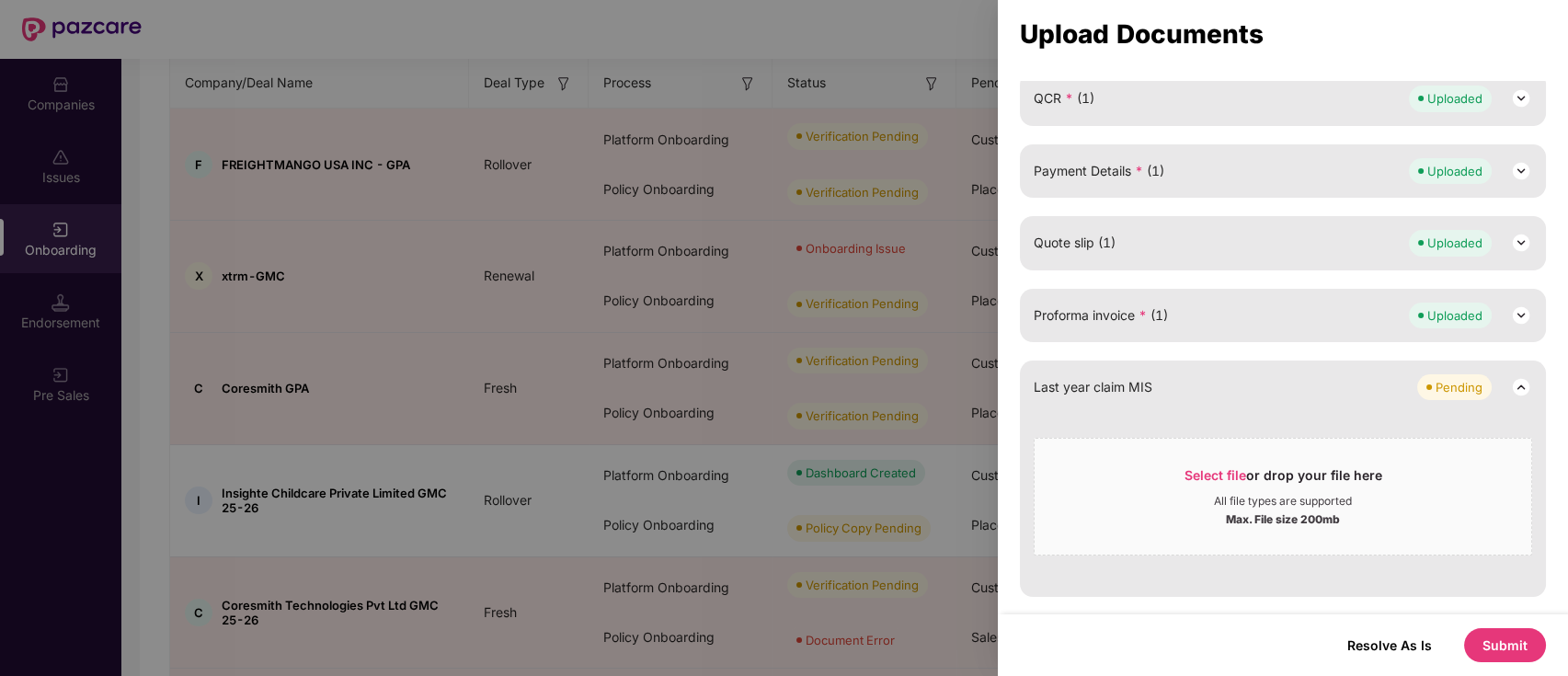
scroll to position [551, 0]
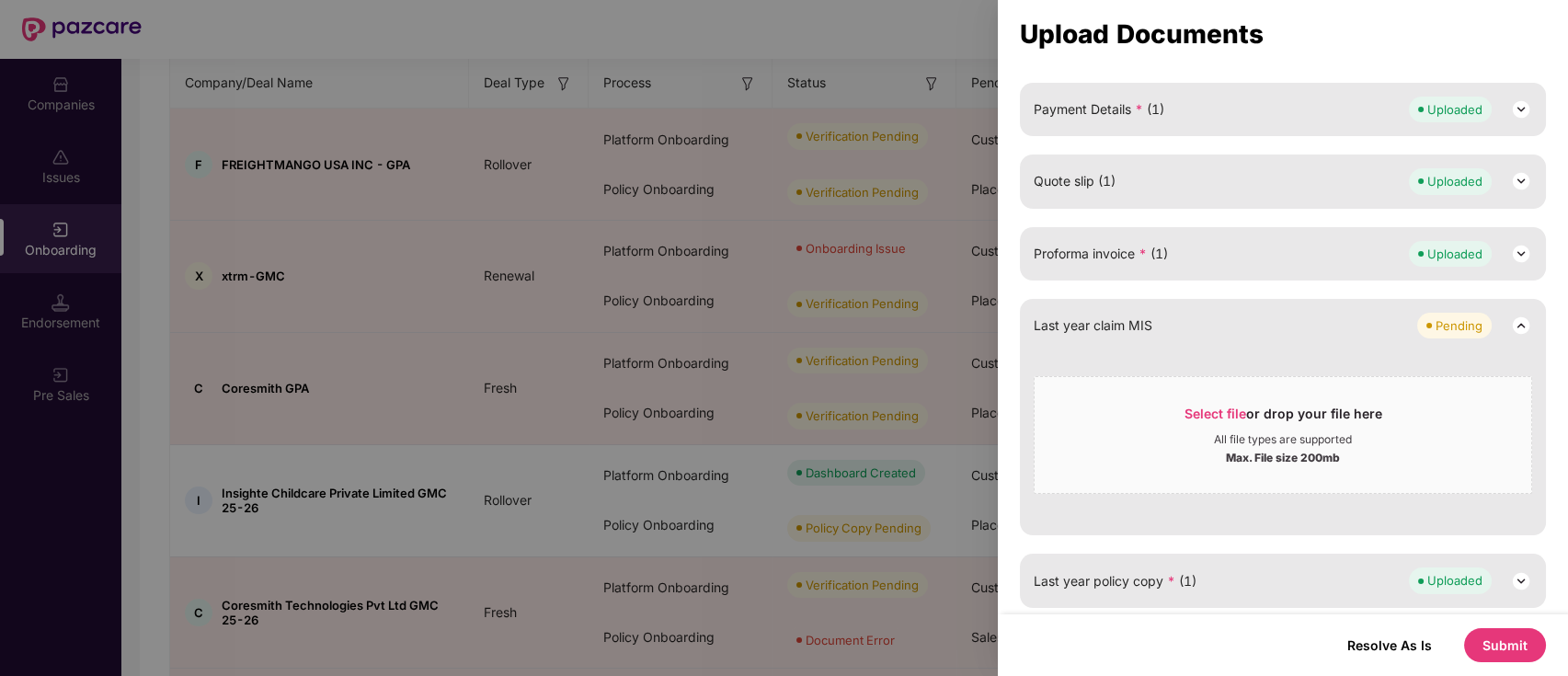
click at [1515, 644] on button "Submit" at bounding box center [1505, 645] width 82 height 34
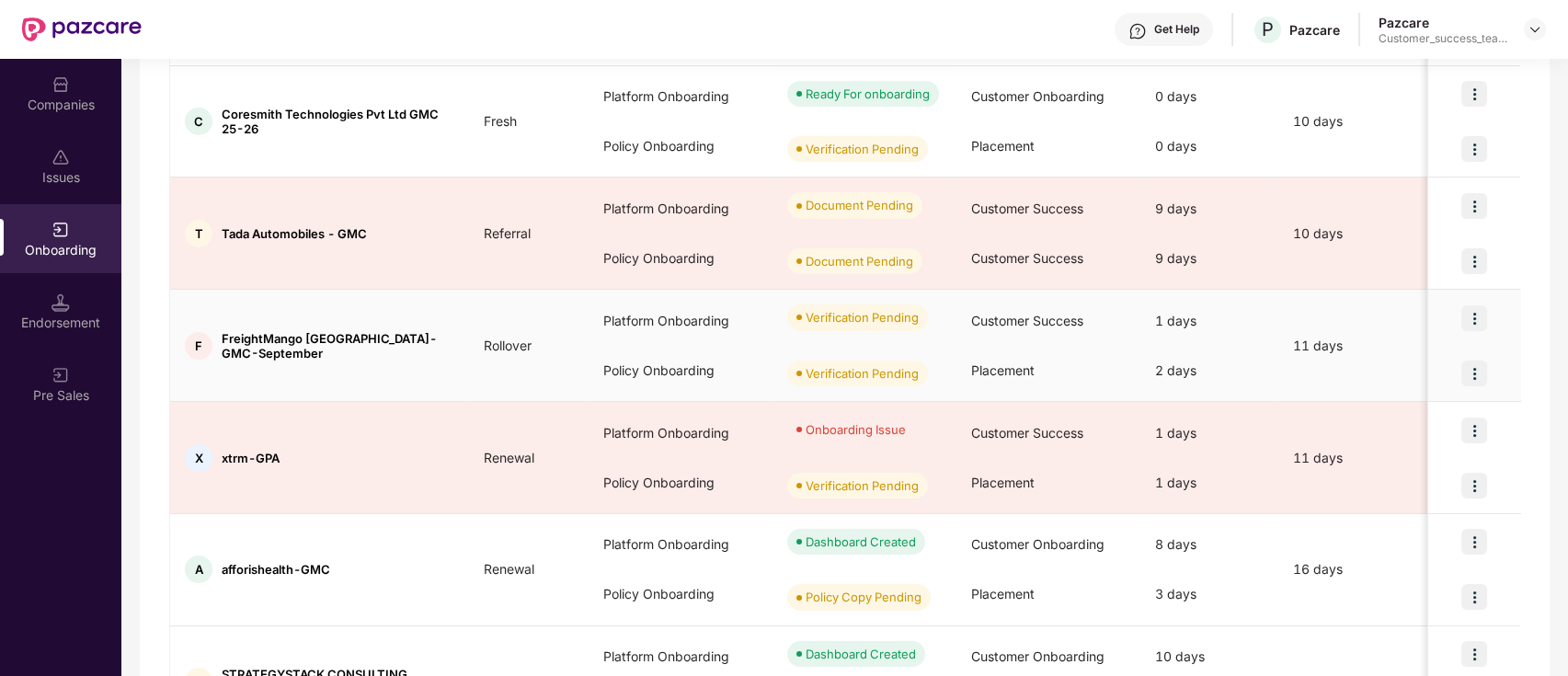
scroll to position [857, 0]
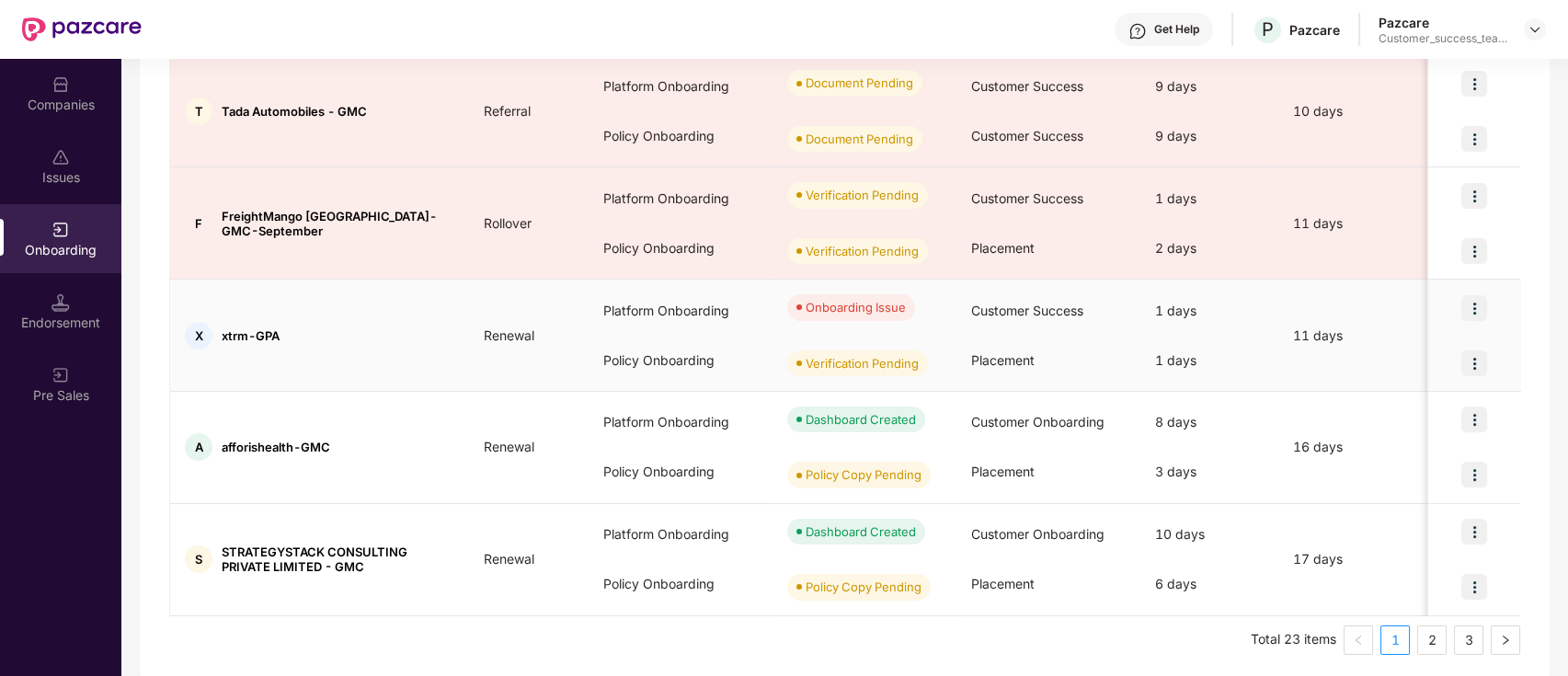
click at [1473, 307] on img at bounding box center [1473, 307] width 26 height 26
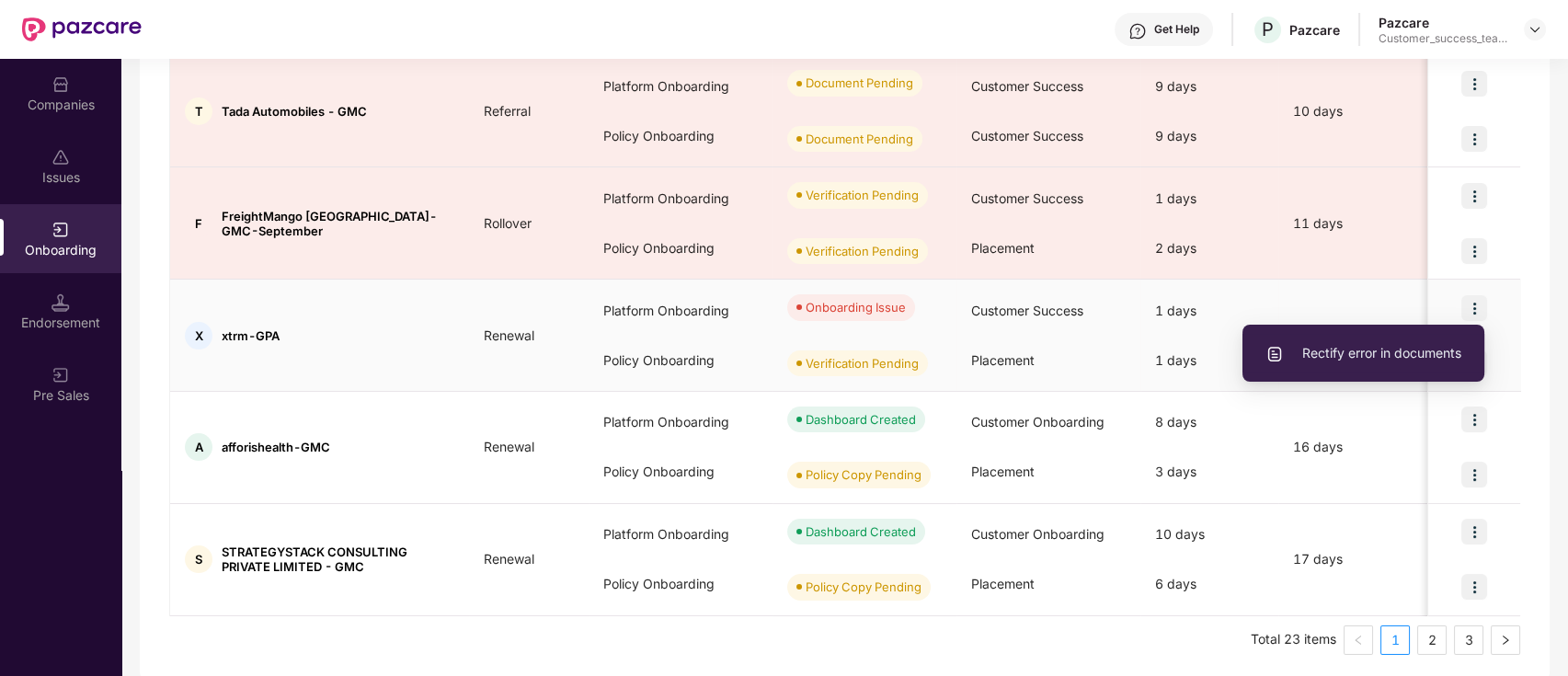
click at [1427, 343] on span "Rectify error in documents" at bounding box center [1363, 352] width 196 height 20
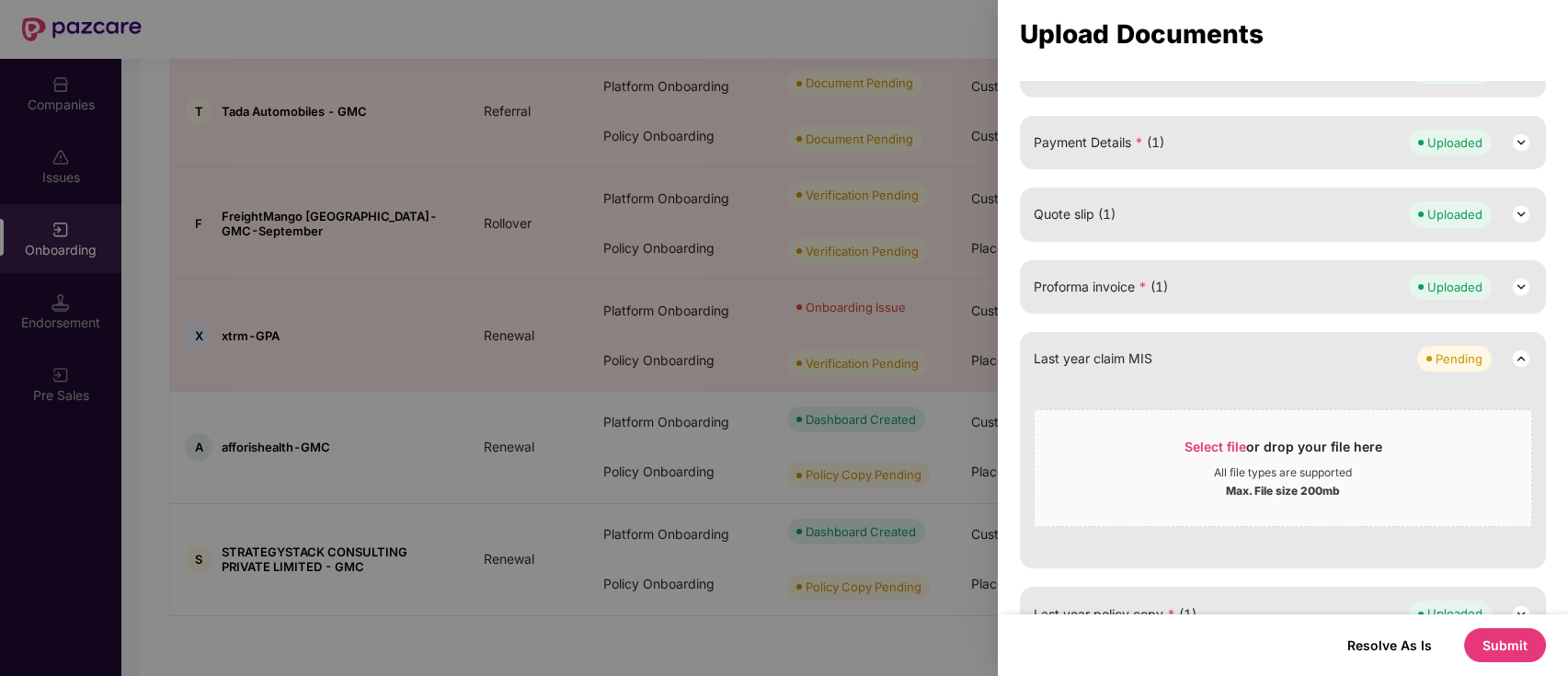
scroll to position [551, 0]
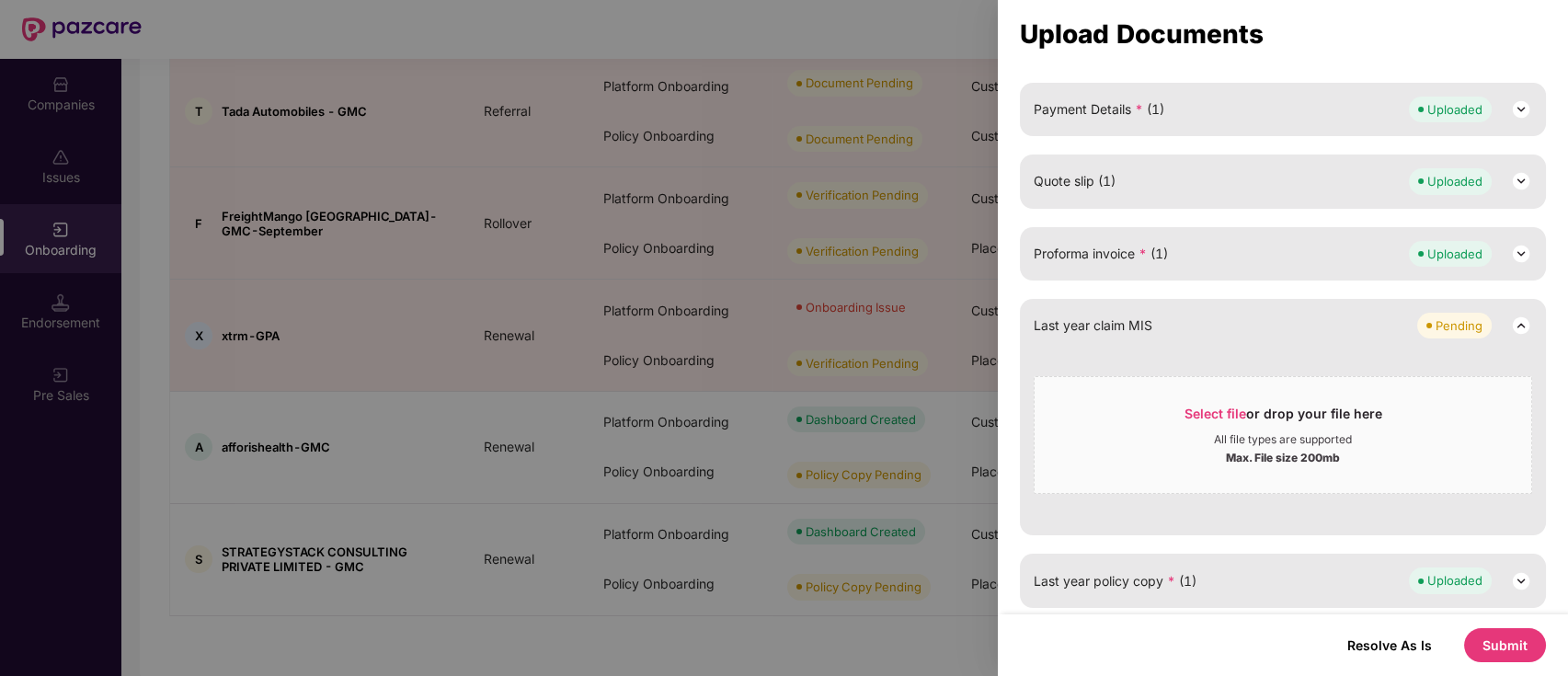
click at [1500, 637] on button "Submit" at bounding box center [1505, 645] width 82 height 34
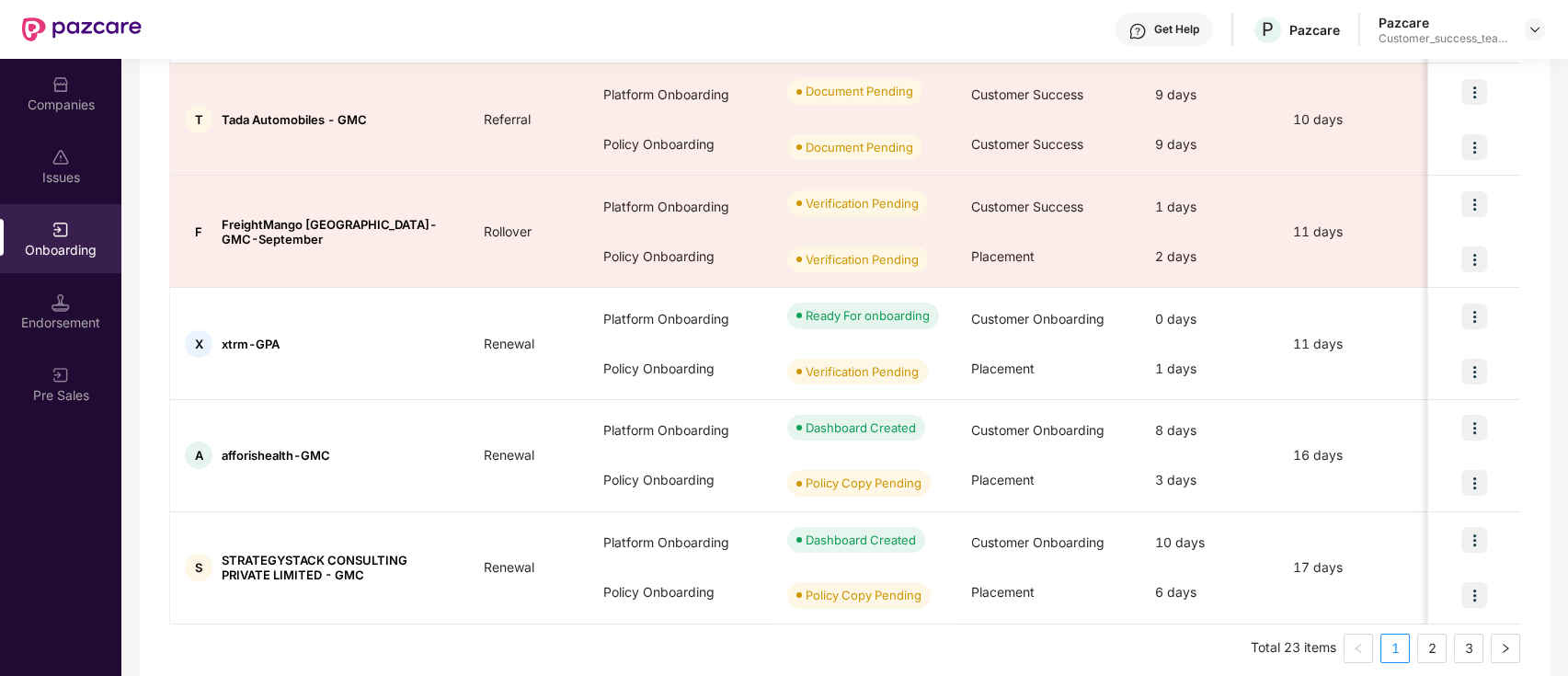
scroll to position [863, 0]
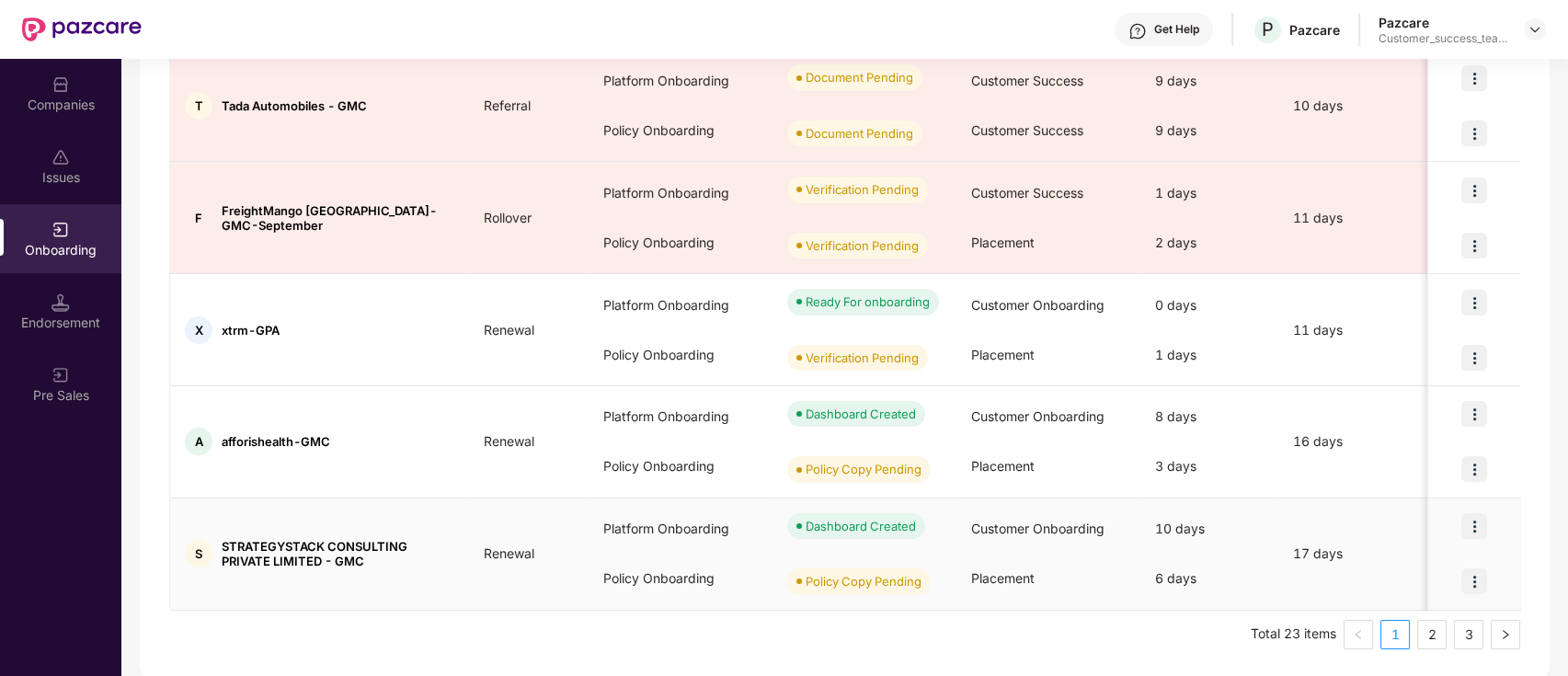
click at [1438, 598] on div at bounding box center [1473, 581] width 92 height 55
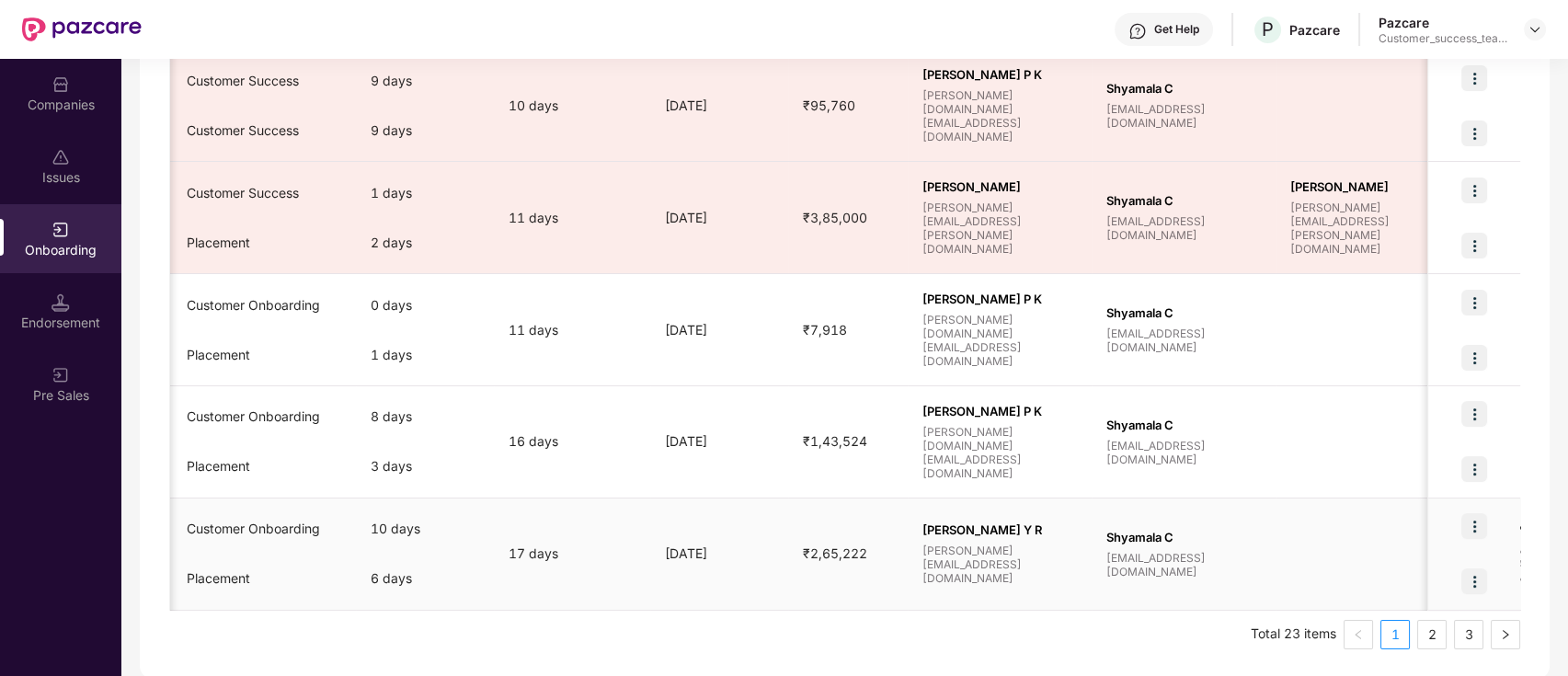
click at [175, 598] on div "Placement" at bounding box center [264, 579] width 184 height 50
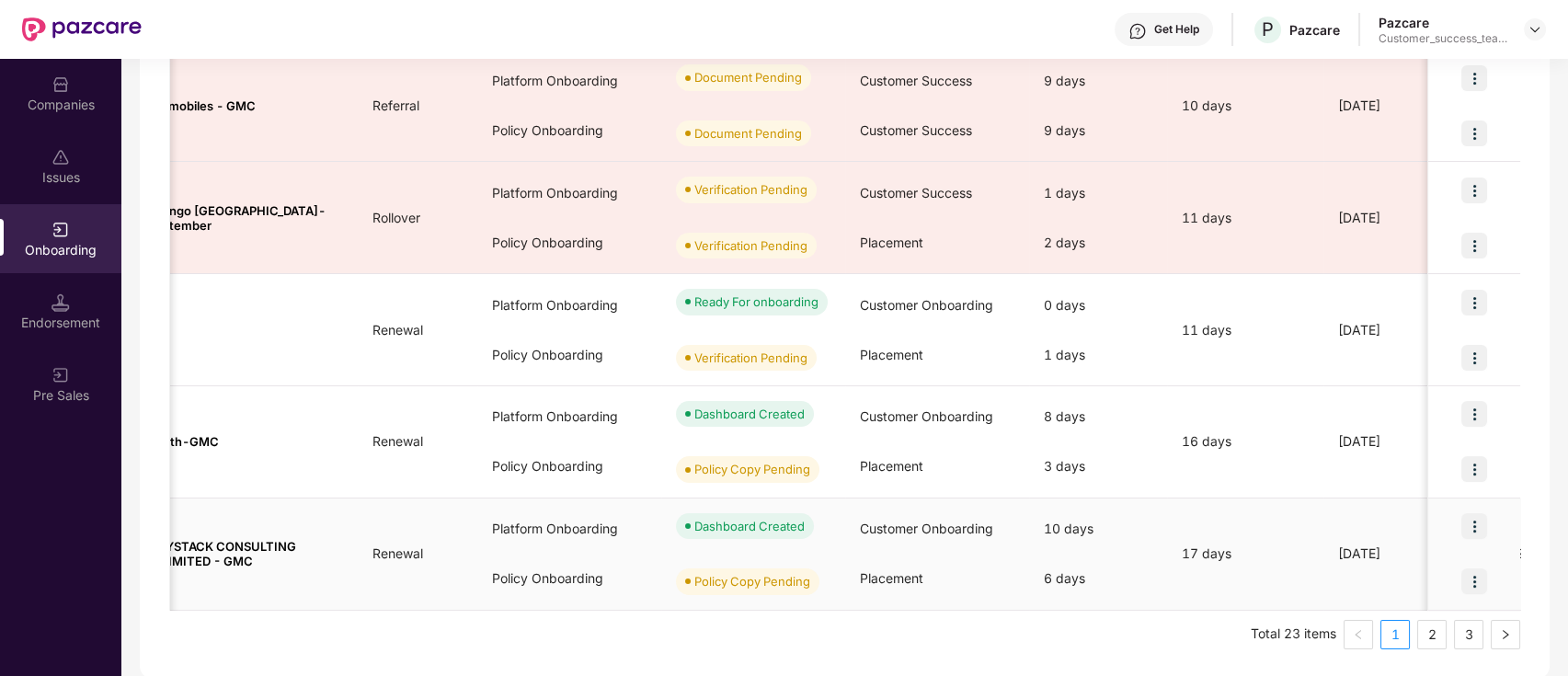
scroll to position [0, 0]
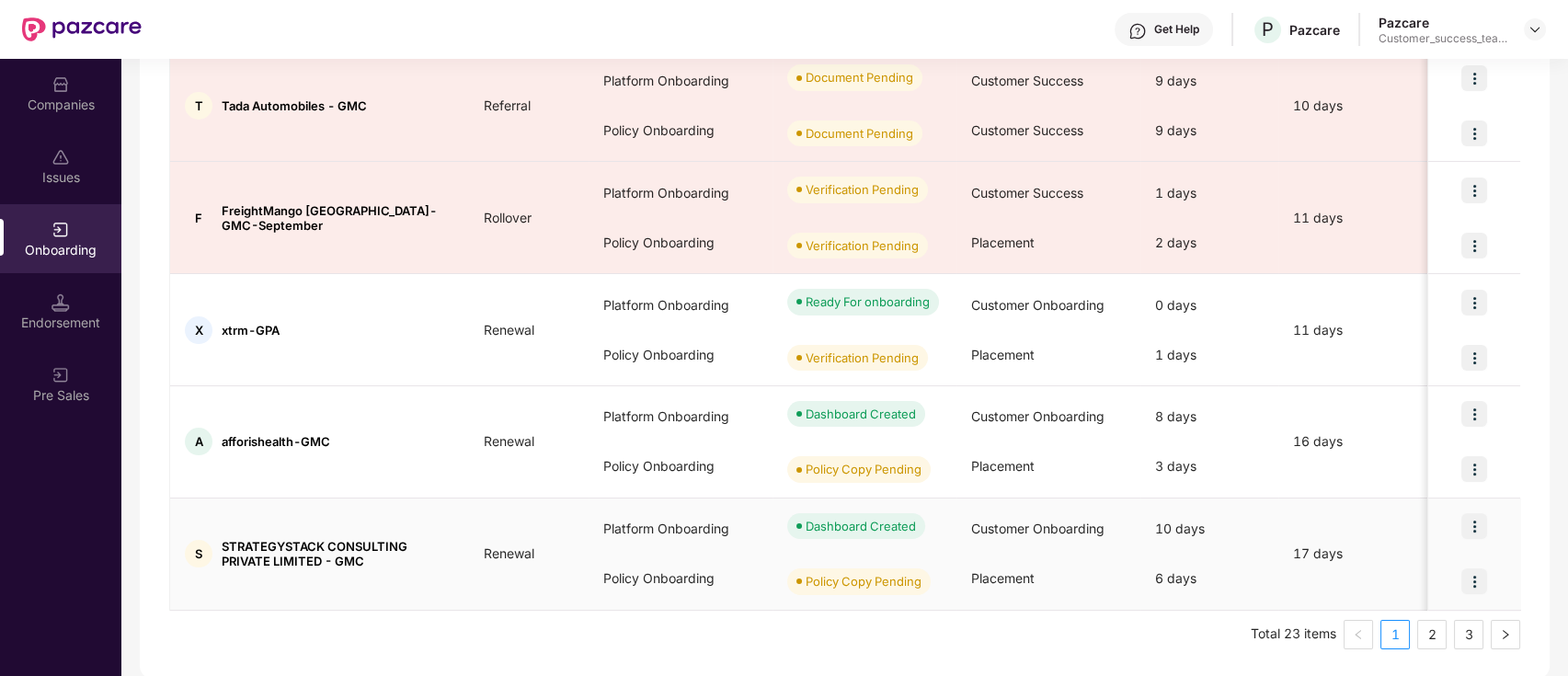
click at [1442, 595] on div at bounding box center [1473, 581] width 92 height 55
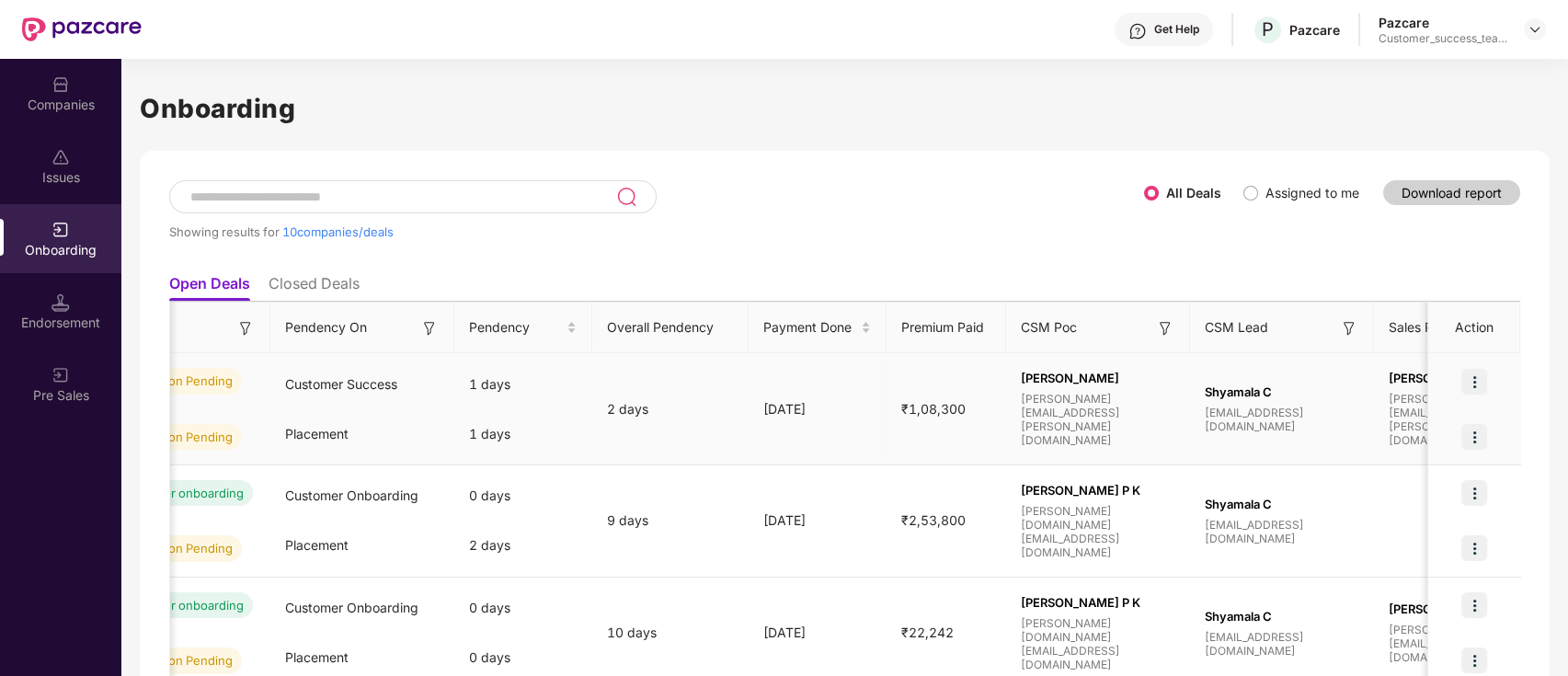
click at [1475, 379] on img at bounding box center [1473, 381] width 26 height 26
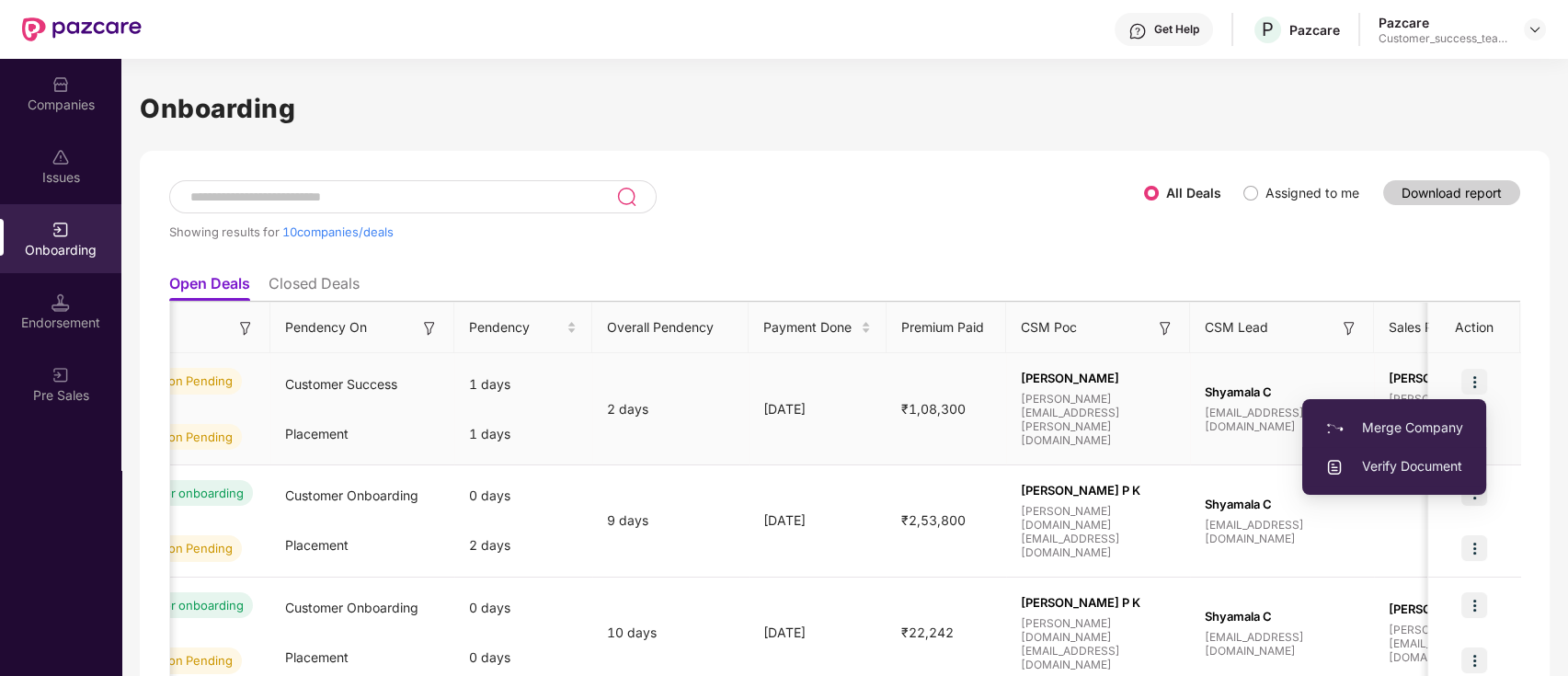
click at [1446, 469] on span "Verify Document" at bounding box center [1394, 466] width 138 height 20
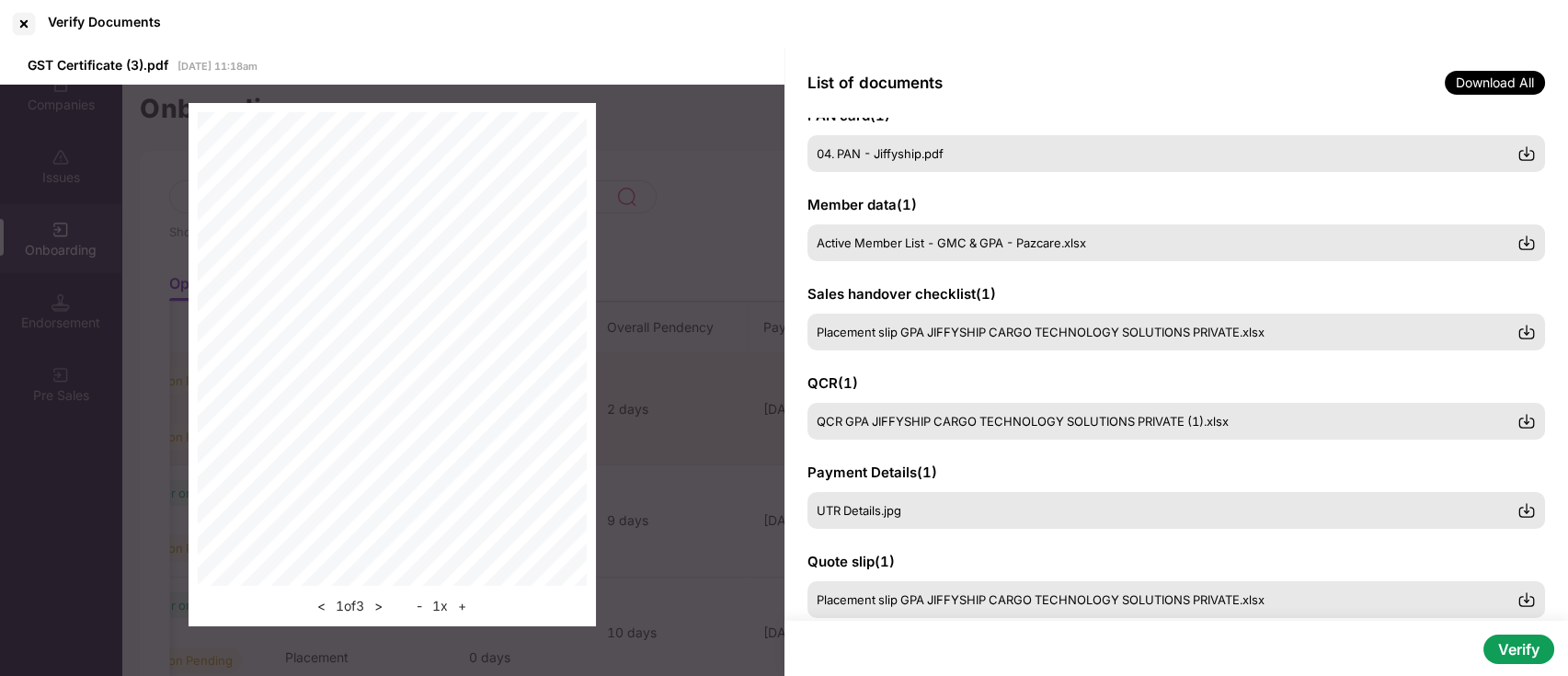
scroll to position [244, 0]
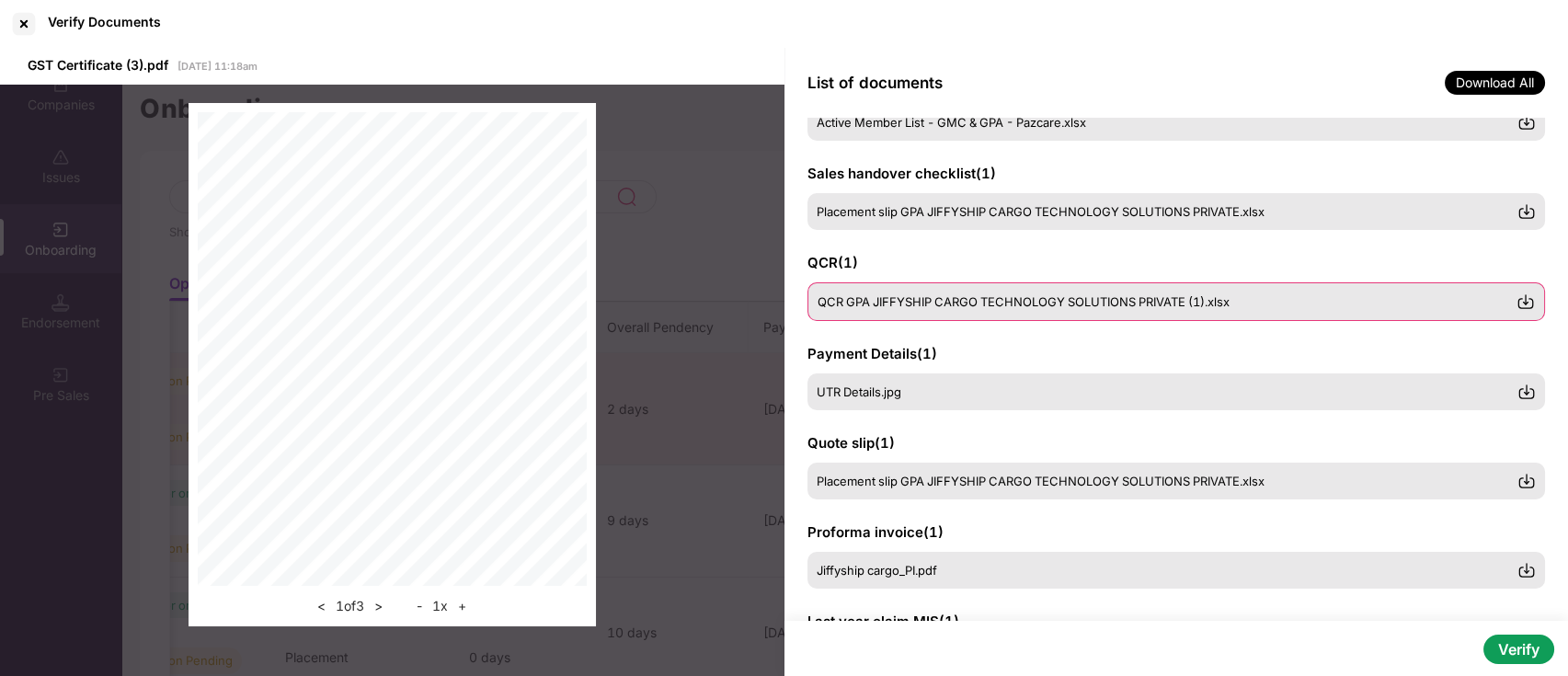
click at [1025, 298] on span "QCR GPA JIFFYSHIP CARGO TECHNOLOGY SOLUTIONS PRIVATE (1).xlsx" at bounding box center [1023, 301] width 412 height 14
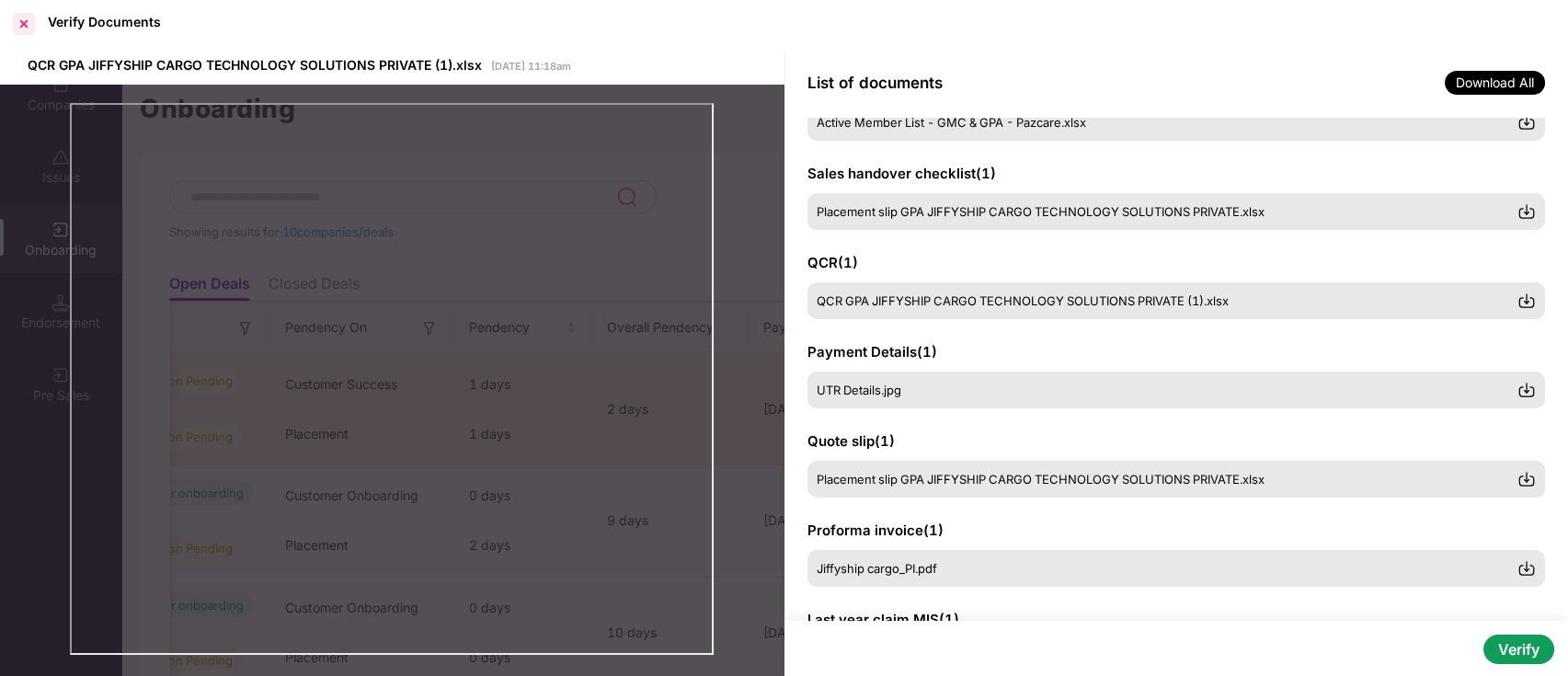
click at [23, 23] on div at bounding box center [24, 24] width 30 height 30
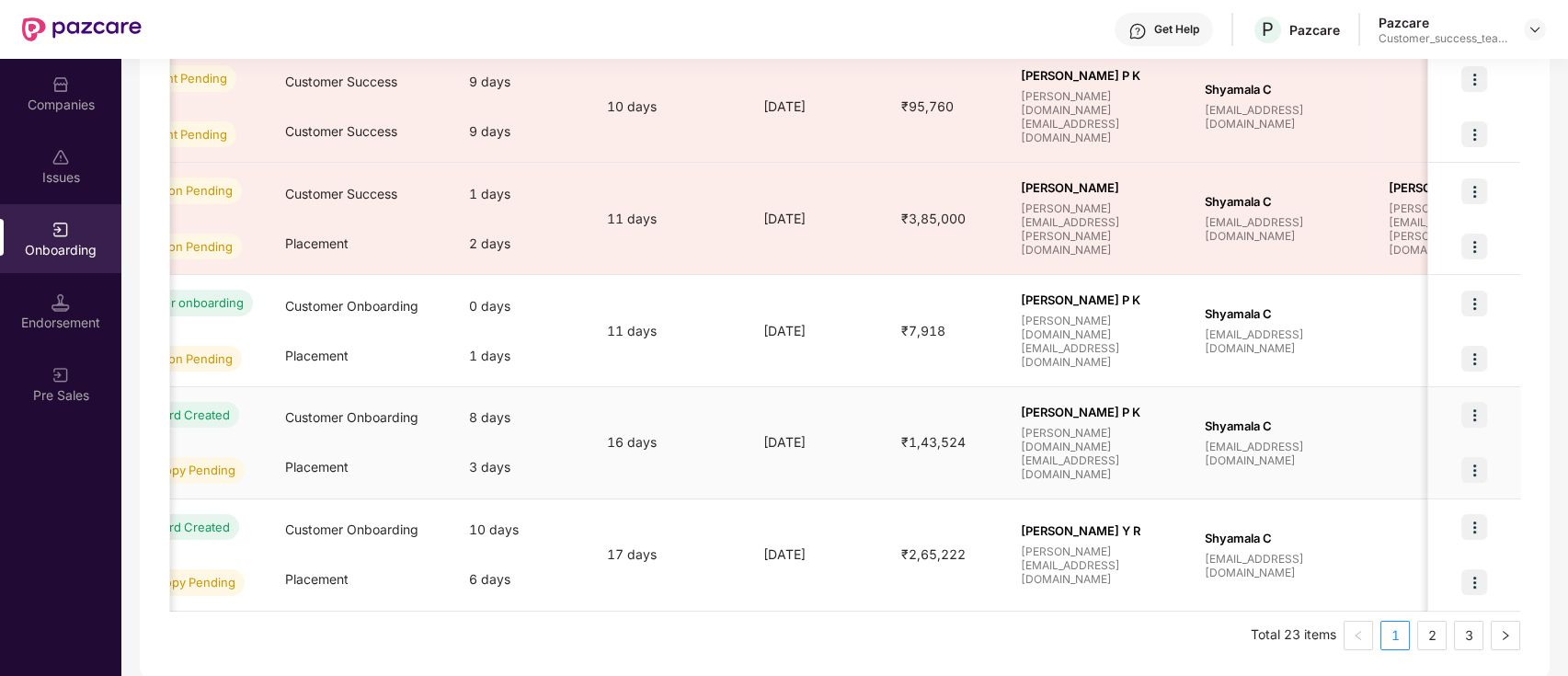
scroll to position [863, 0]
click at [178, 603] on div "Policy Copy Pending" at bounding box center [179, 581] width 184 height 55
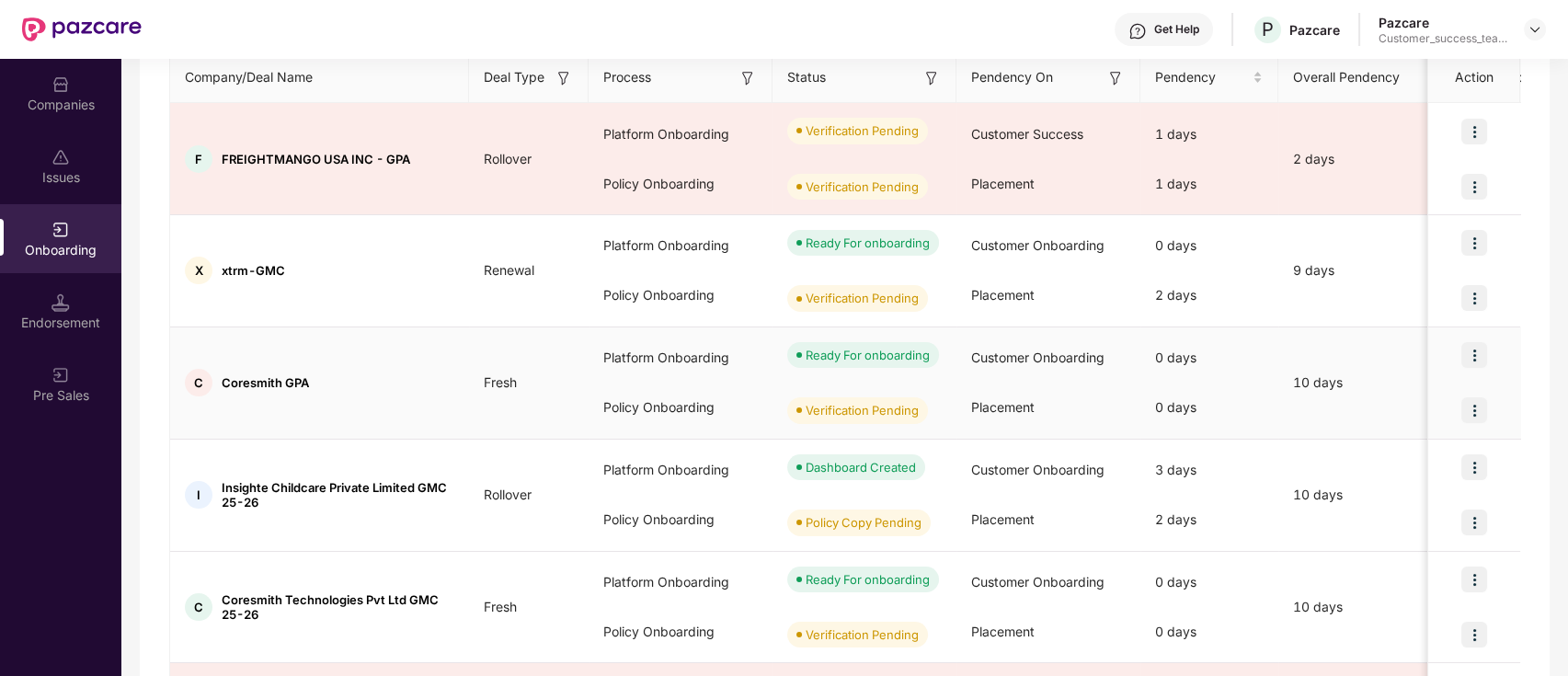
scroll to position [0, 0]
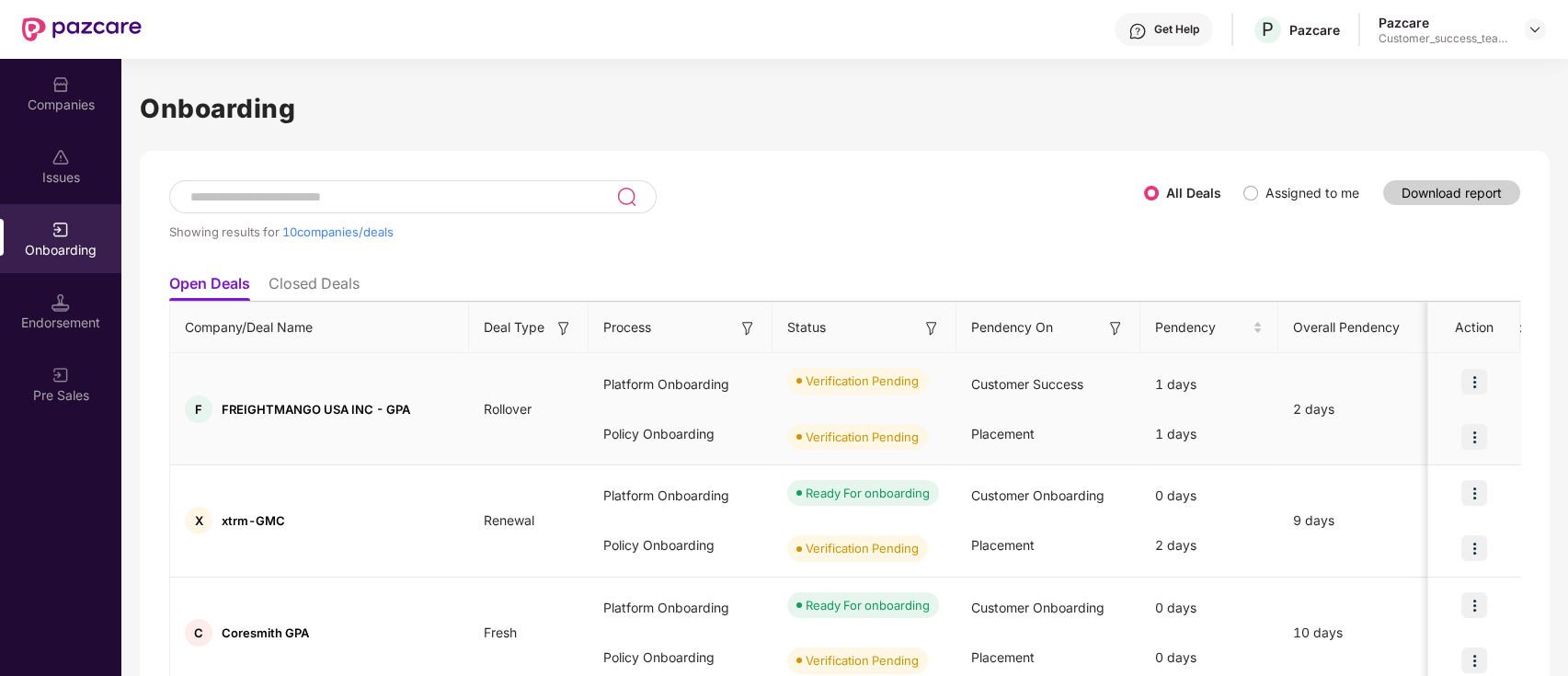
click at [1478, 377] on img at bounding box center [1473, 381] width 26 height 26
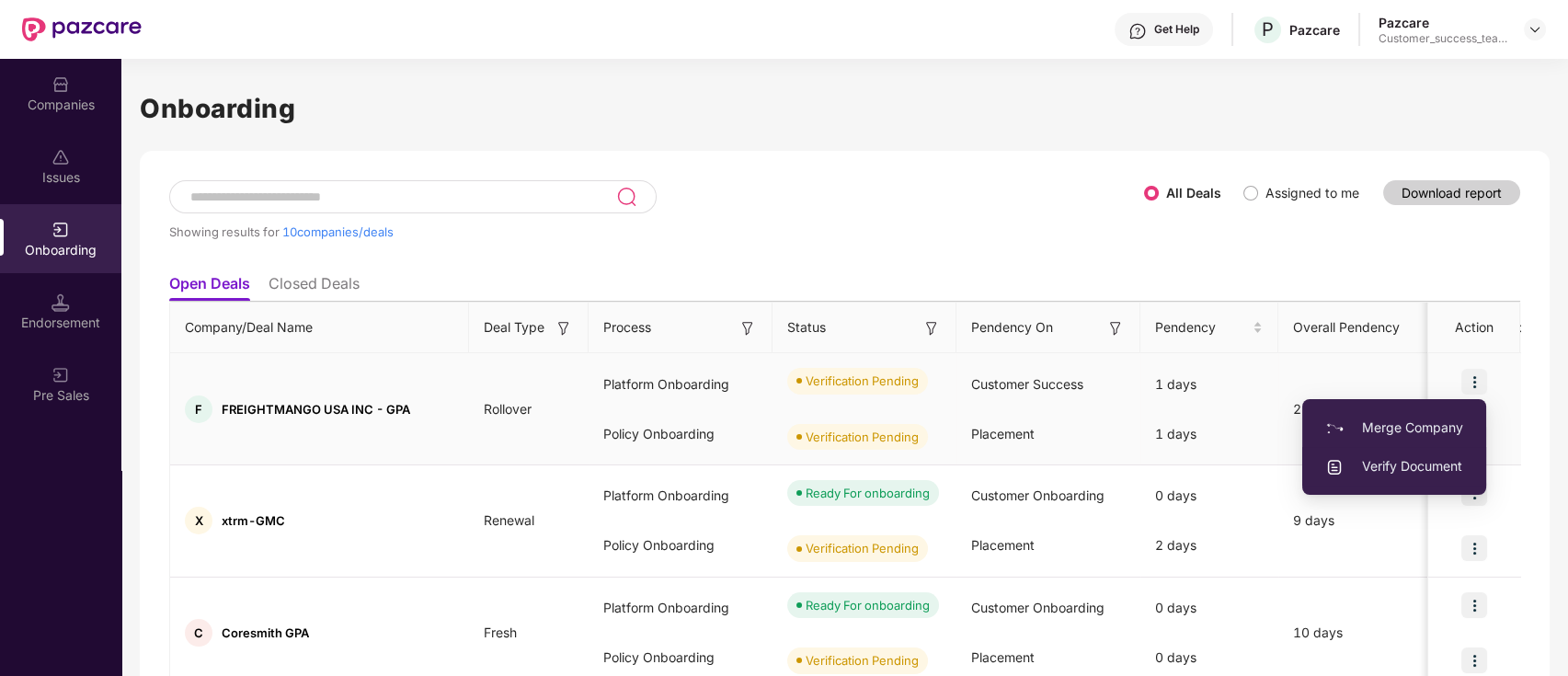
click at [1447, 469] on span "Verify Document" at bounding box center [1394, 466] width 138 height 20
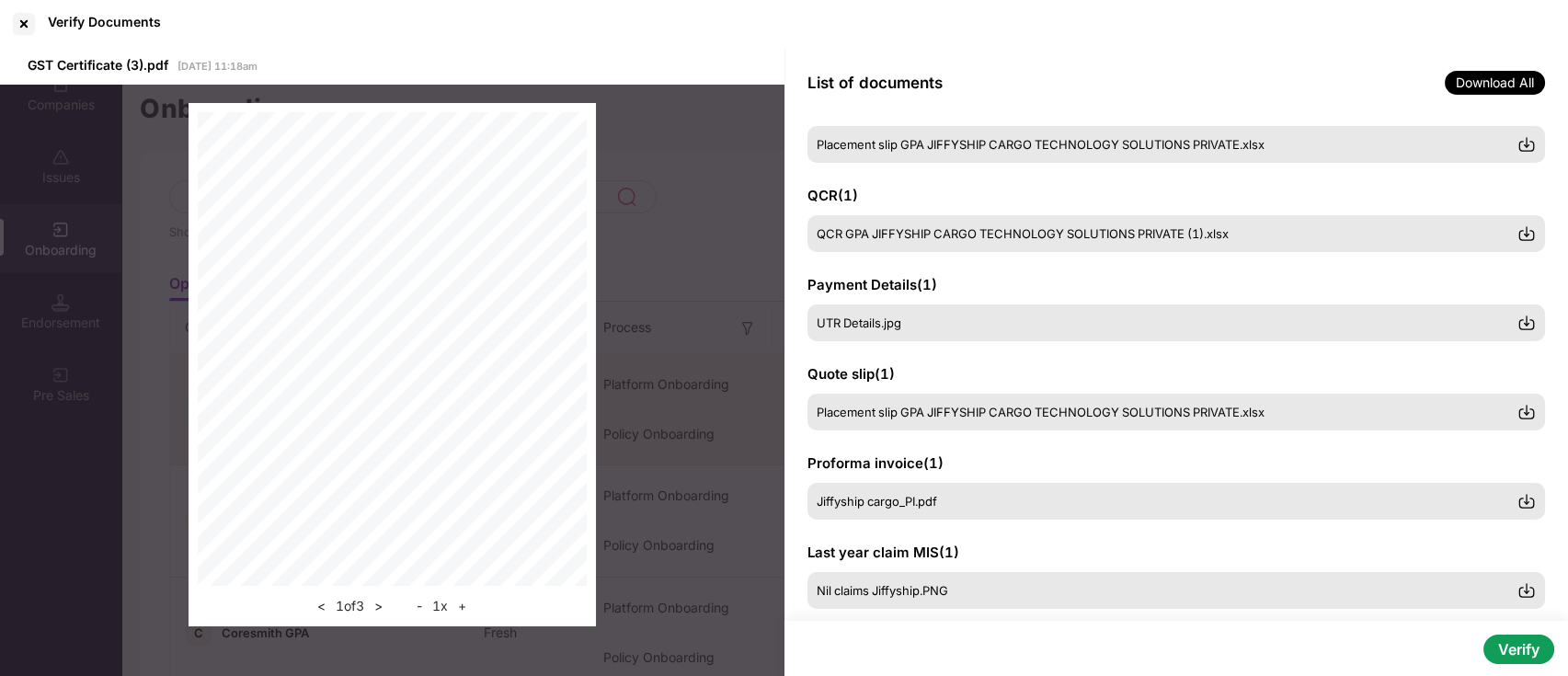
scroll to position [368, 0]
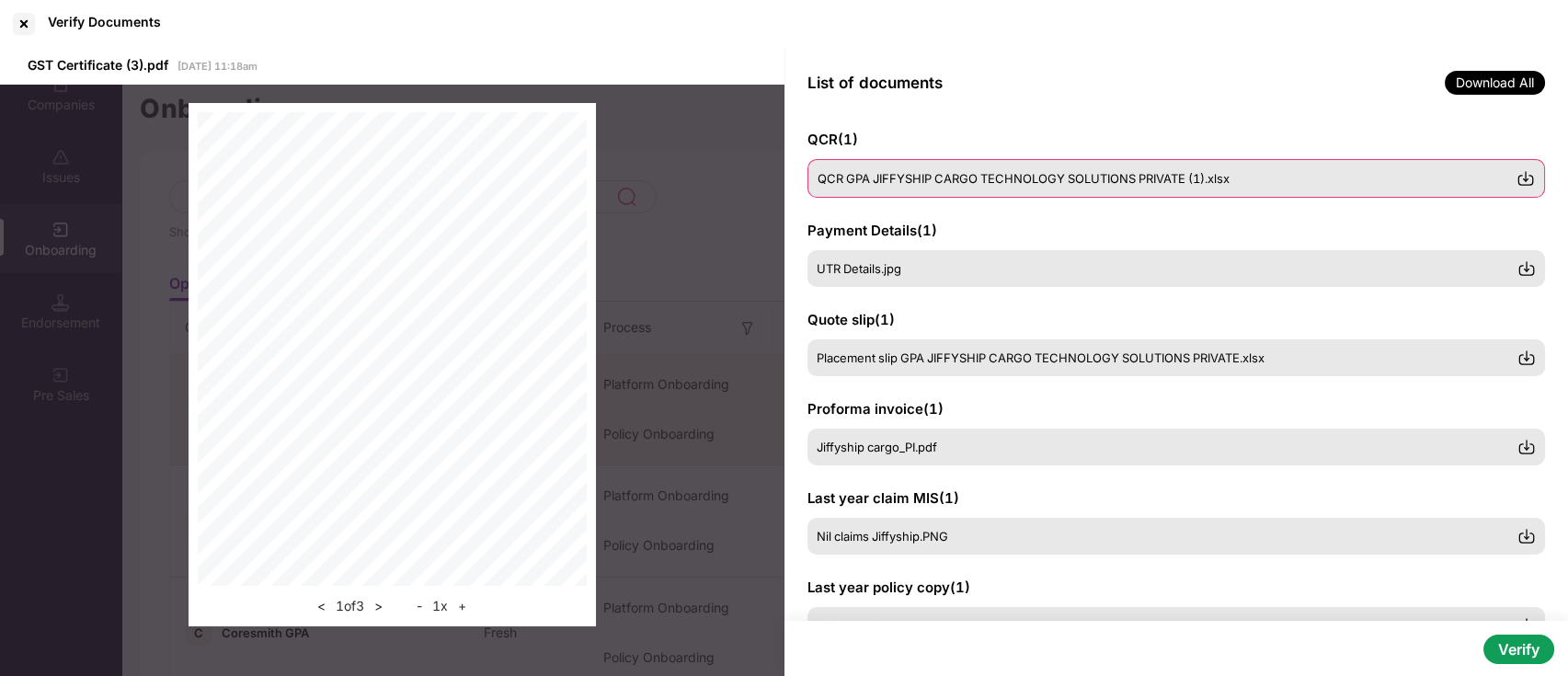
click at [1071, 186] on div "QCR GPA JIFFYSHIP CARGO TECHNOLOGY SOLUTIONS PRIVATE (1).xlsx" at bounding box center [1176, 179] width 738 height 38
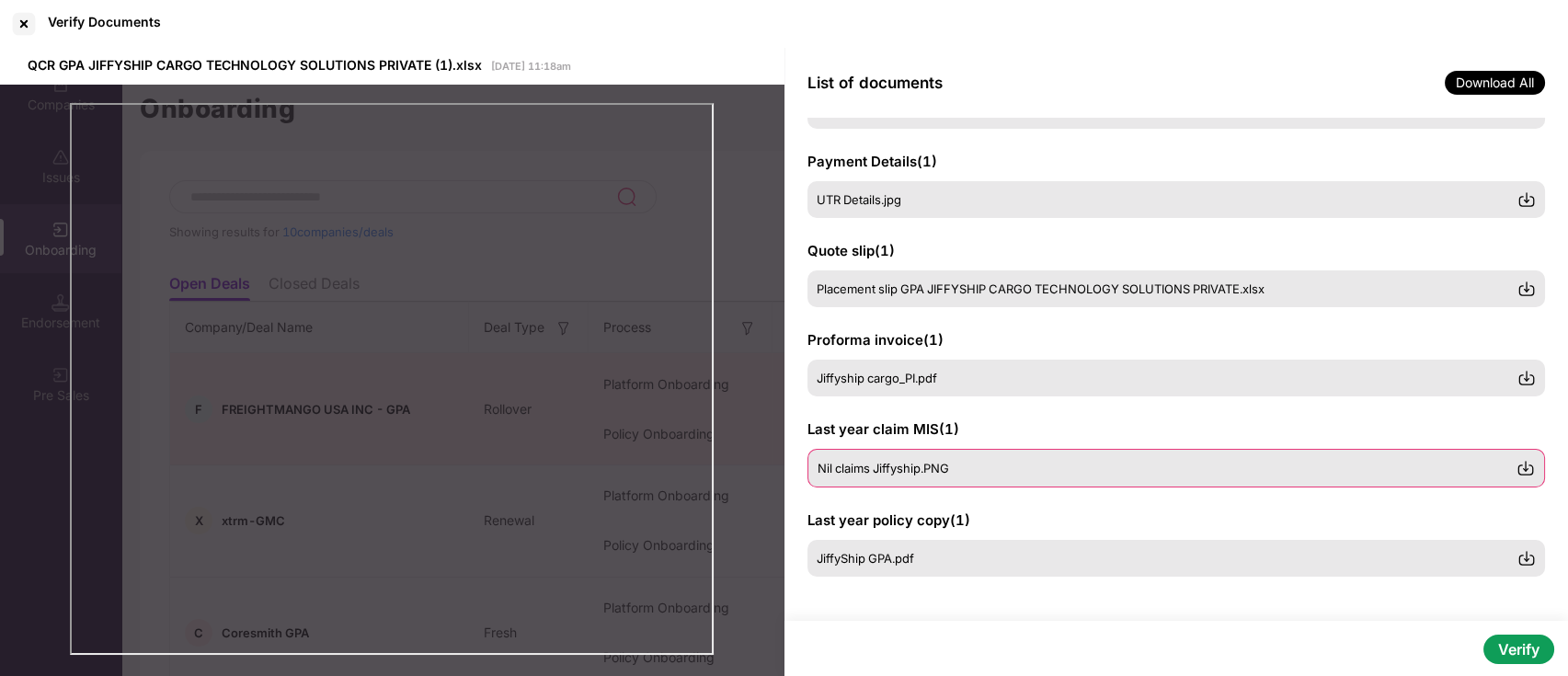
scroll to position [434, 0]
click at [1048, 471] on div "Nil claims Jiffyship.PNG" at bounding box center [1167, 467] width 700 height 14
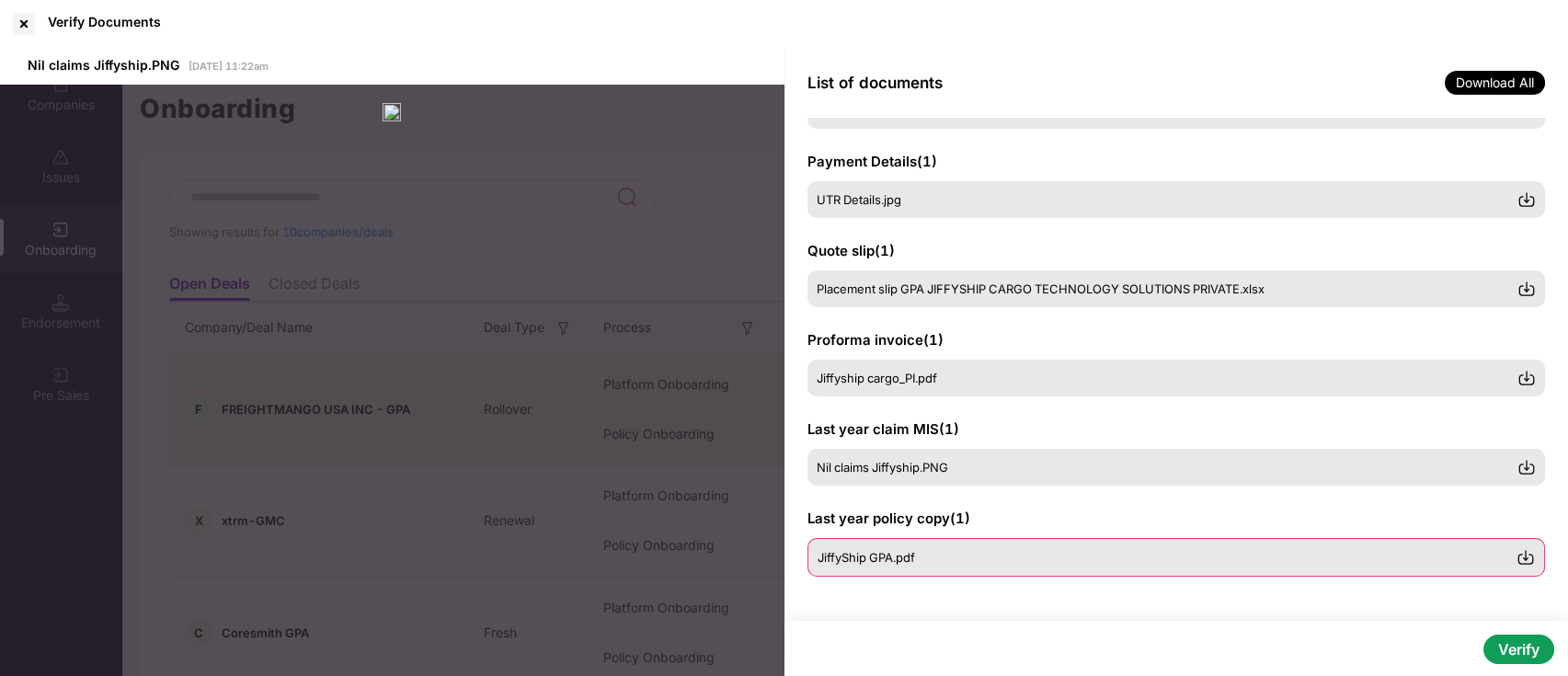
click at [894, 562] on span "JiffyShip GPA.pdf" at bounding box center [866, 557] width 97 height 14
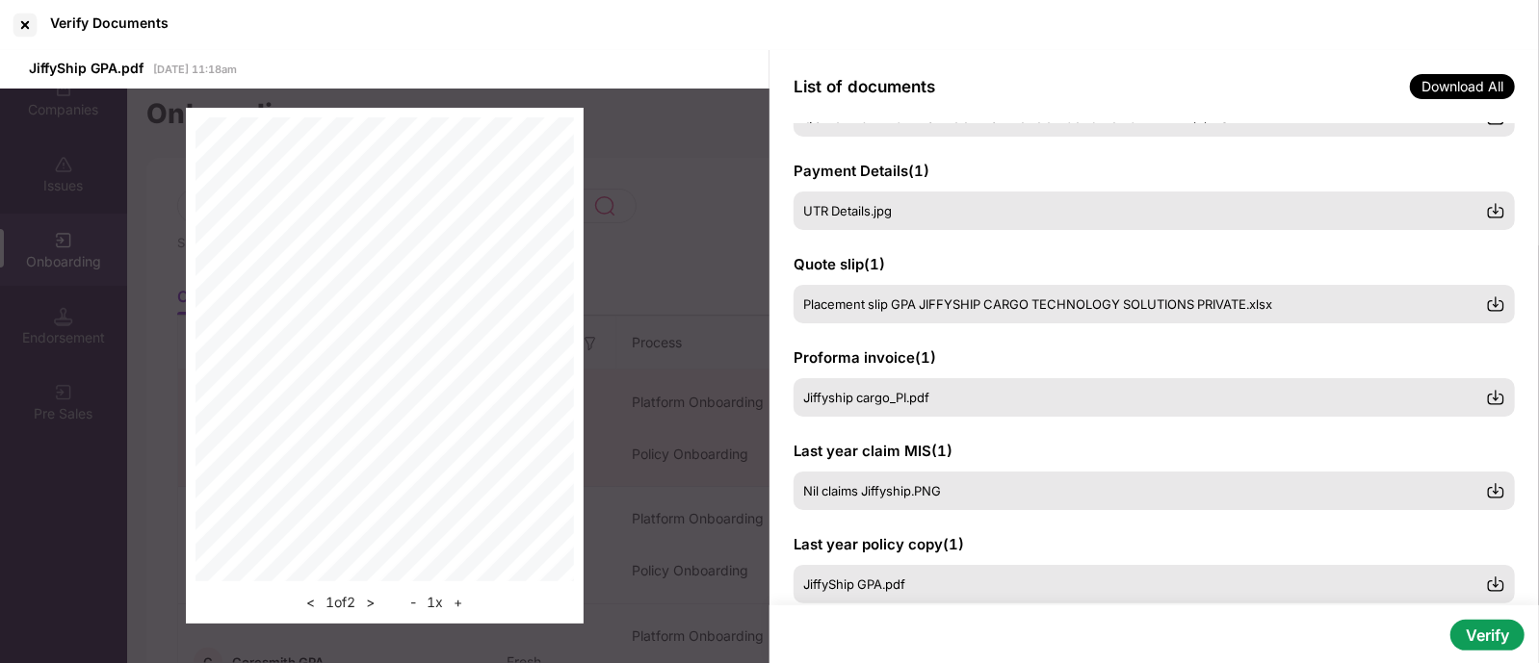
scroll to position [453, 0]
click at [371, 608] on button ">" at bounding box center [370, 602] width 20 height 23
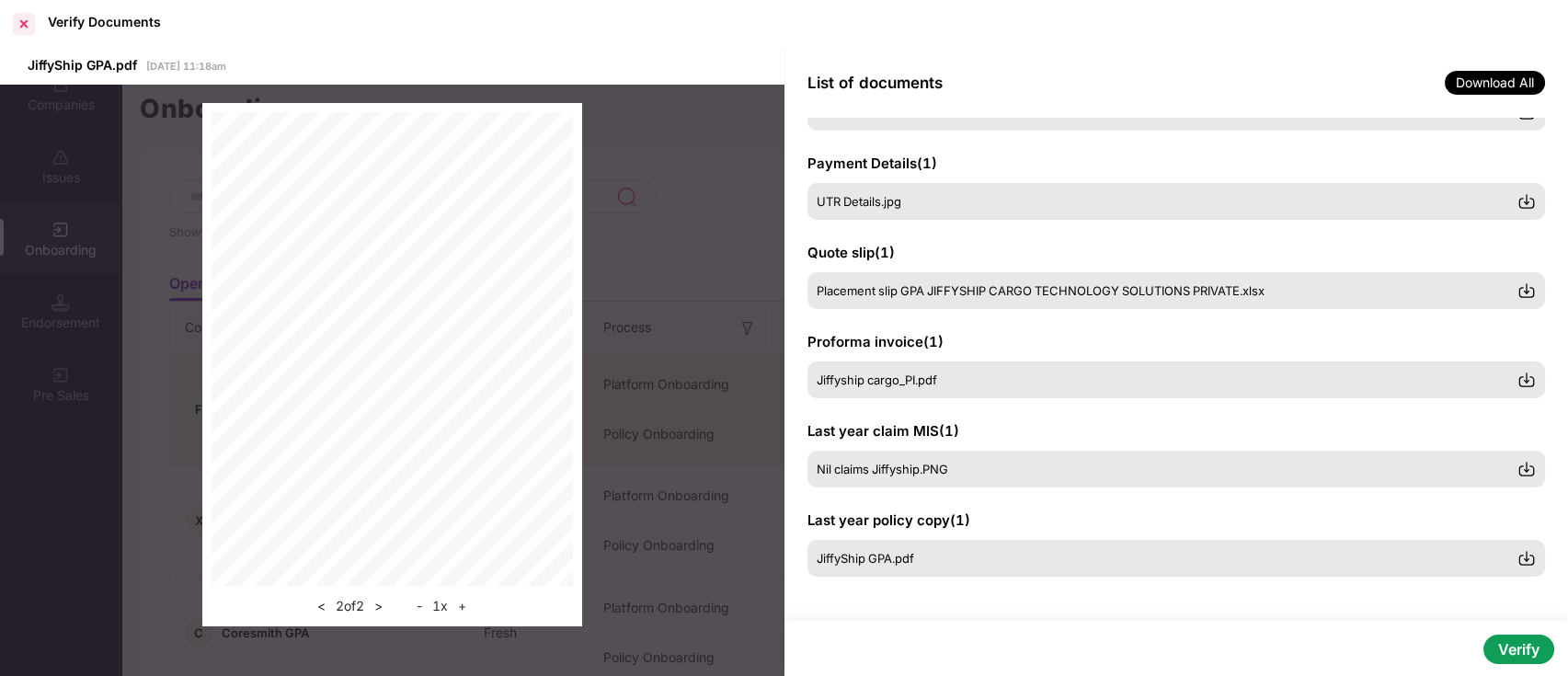
click at [26, 30] on div at bounding box center [24, 24] width 30 height 30
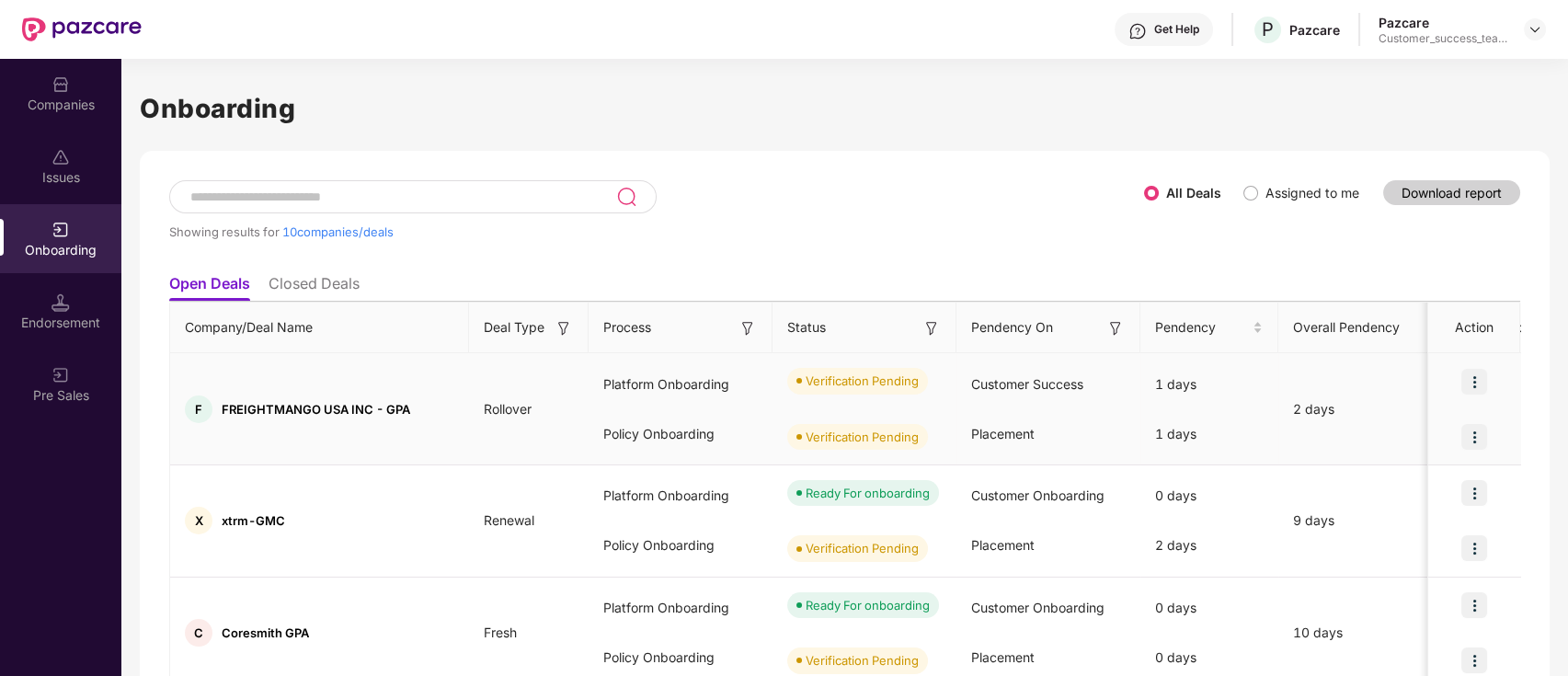
click at [1472, 392] on img at bounding box center [1473, 381] width 26 height 26
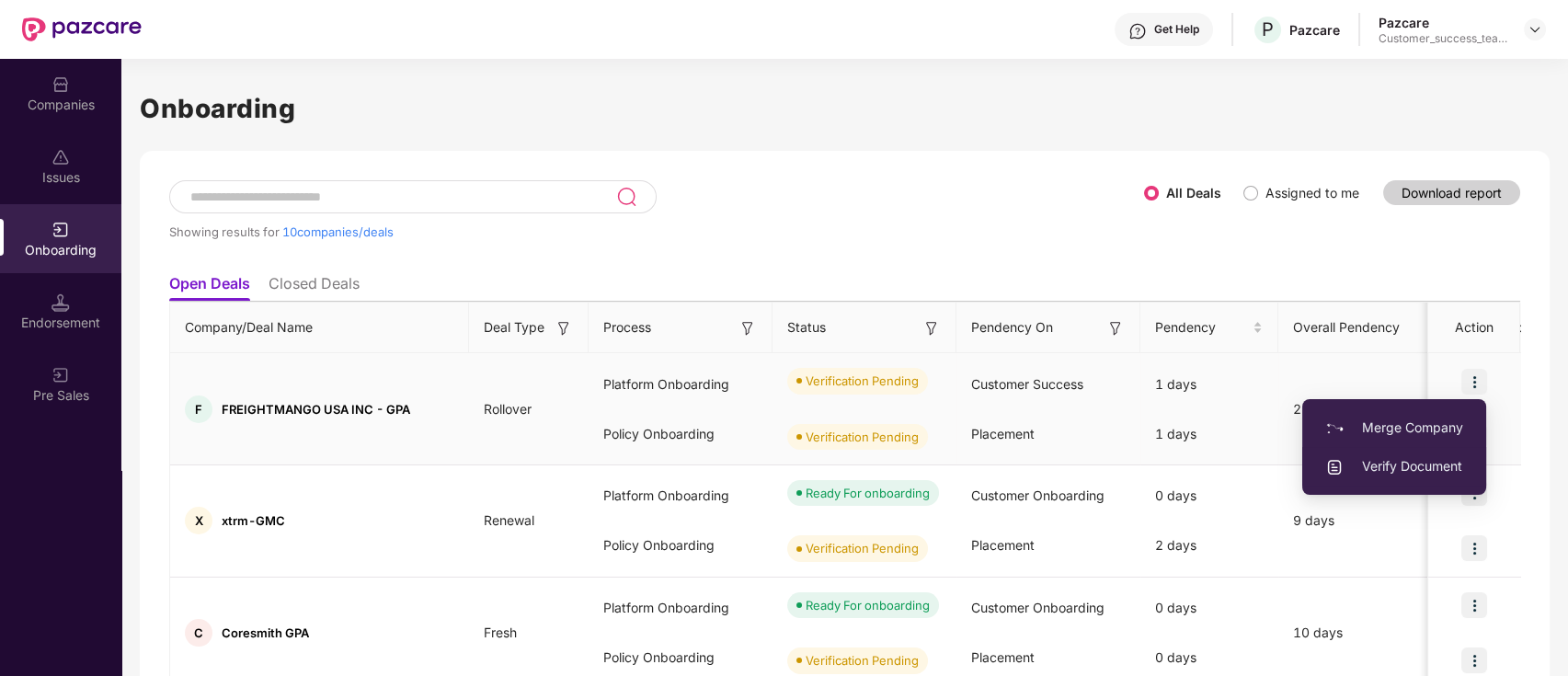
click at [1451, 460] on span "Verify Document" at bounding box center [1394, 466] width 138 height 20
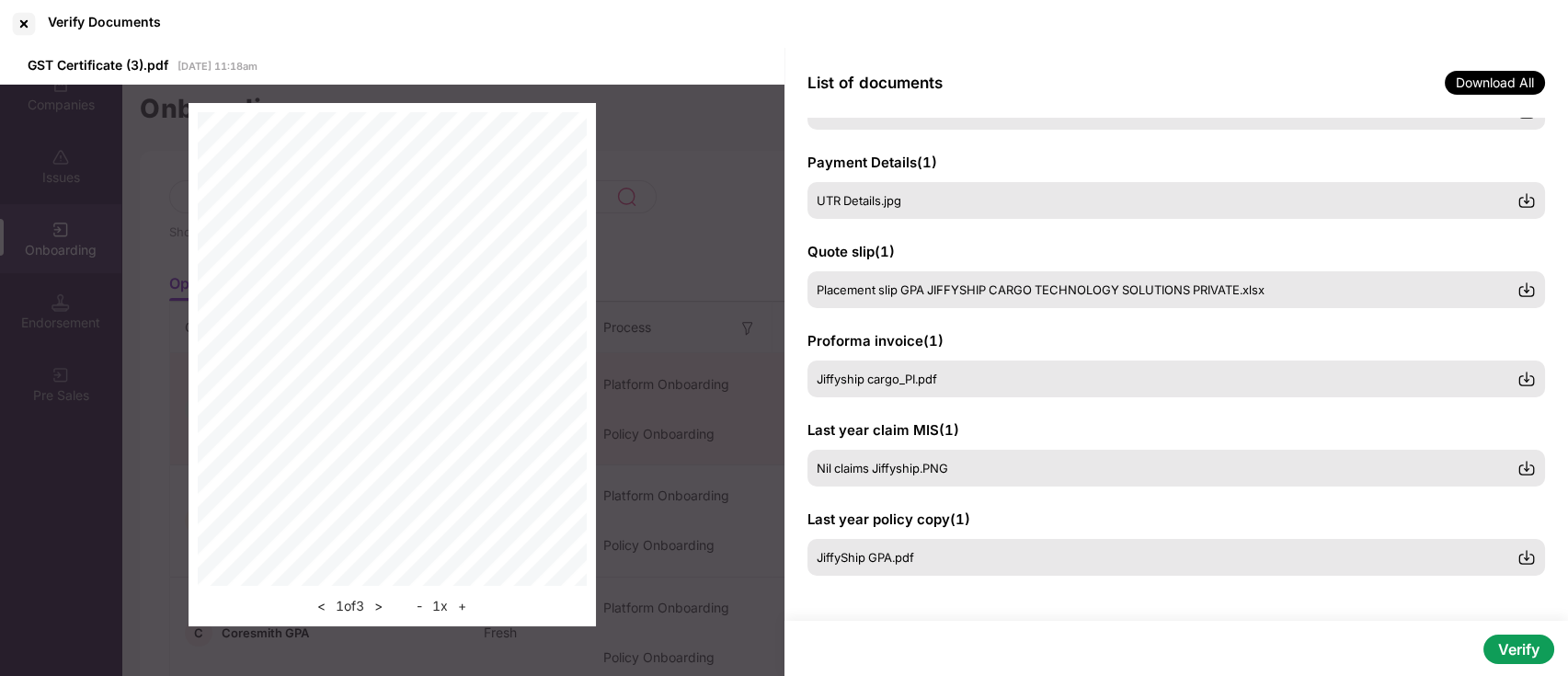
scroll to position [0, 0]
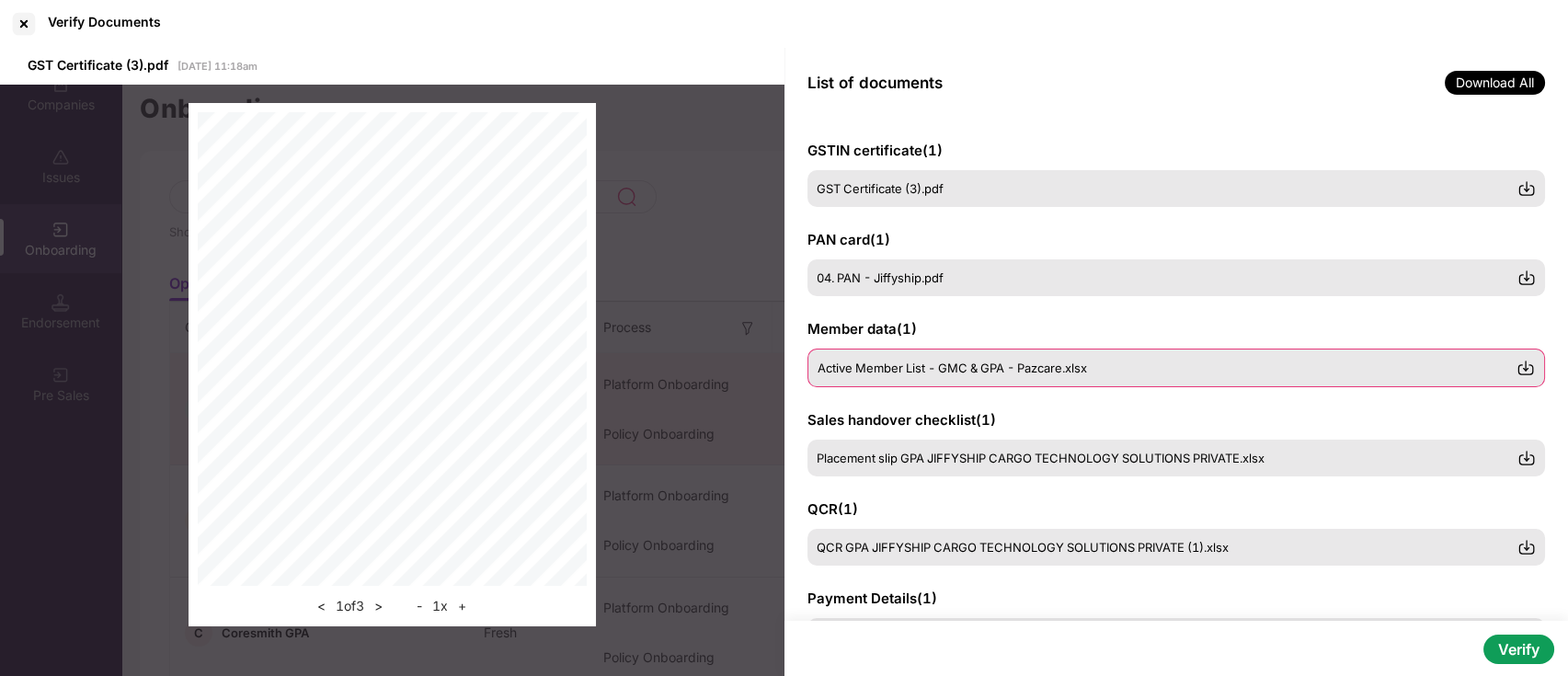
click at [1118, 368] on div "Active Member List - GMC & GPA - Pazcare.xlsx" at bounding box center [1167, 367] width 700 height 14
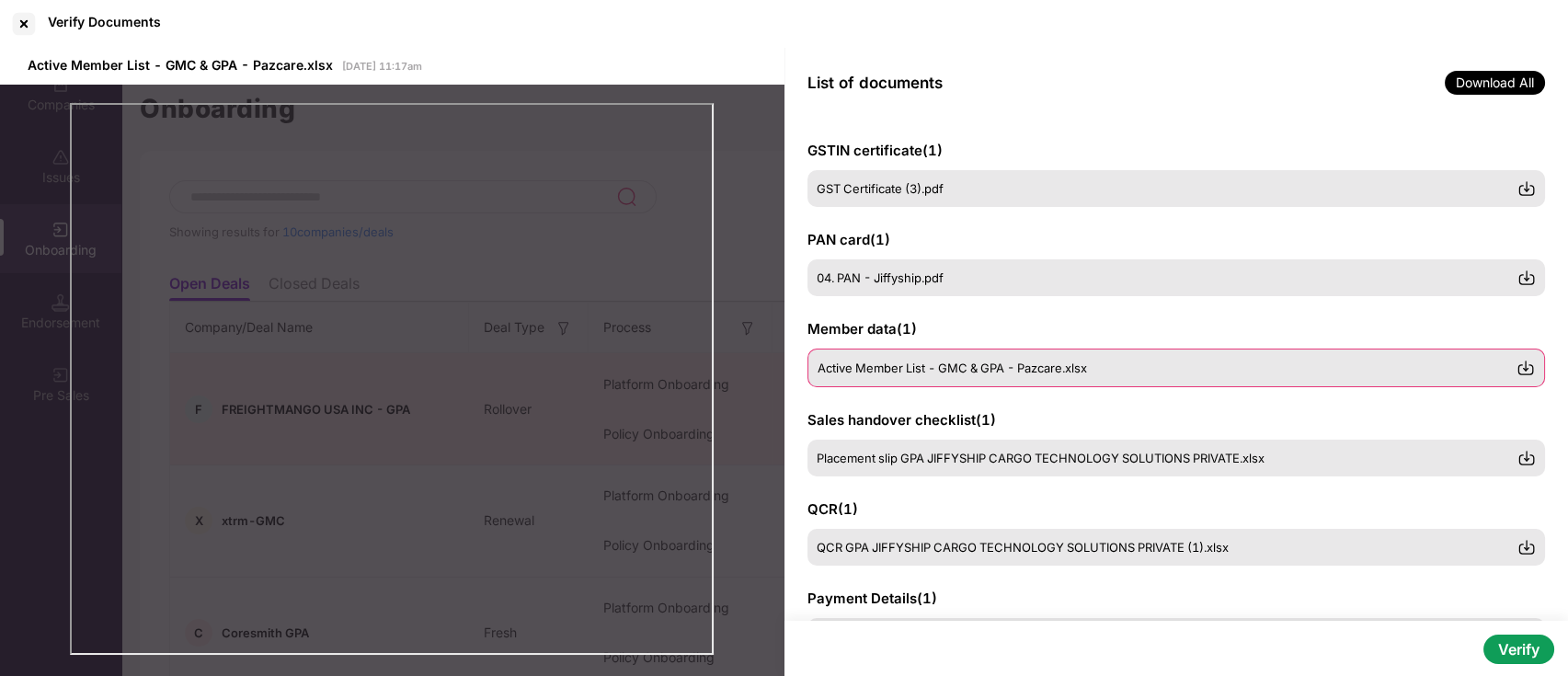
click at [1037, 370] on span "Active Member List - GMC & GPA - Pazcare.xlsx" at bounding box center [952, 367] width 269 height 14
click at [1525, 367] on img at bounding box center [1525, 368] width 18 height 18
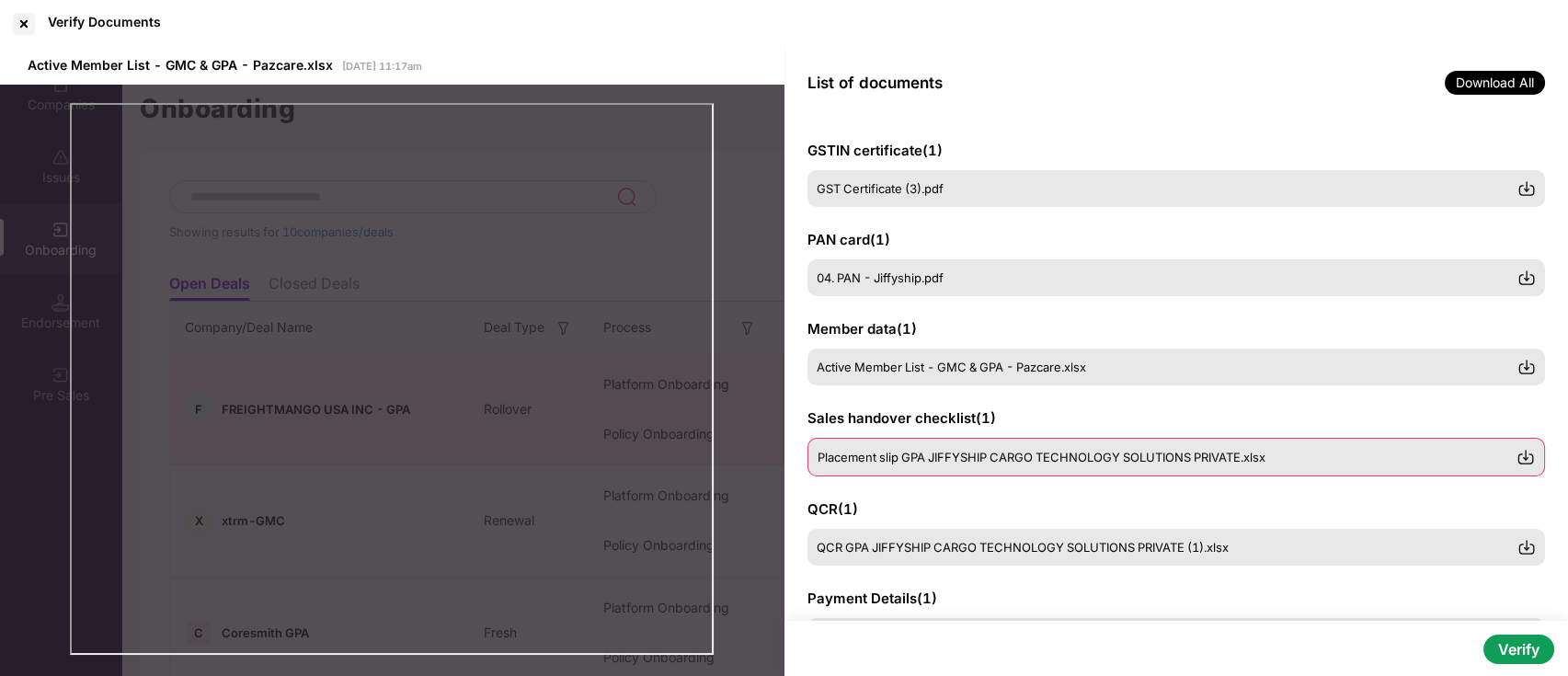
click at [1025, 458] on span "Placement slip GPA JIFFYSHIP CARGO TECHNOLOGY SOLUTIONS PRIVATE.xlsx" at bounding box center [1041, 456] width 448 height 14
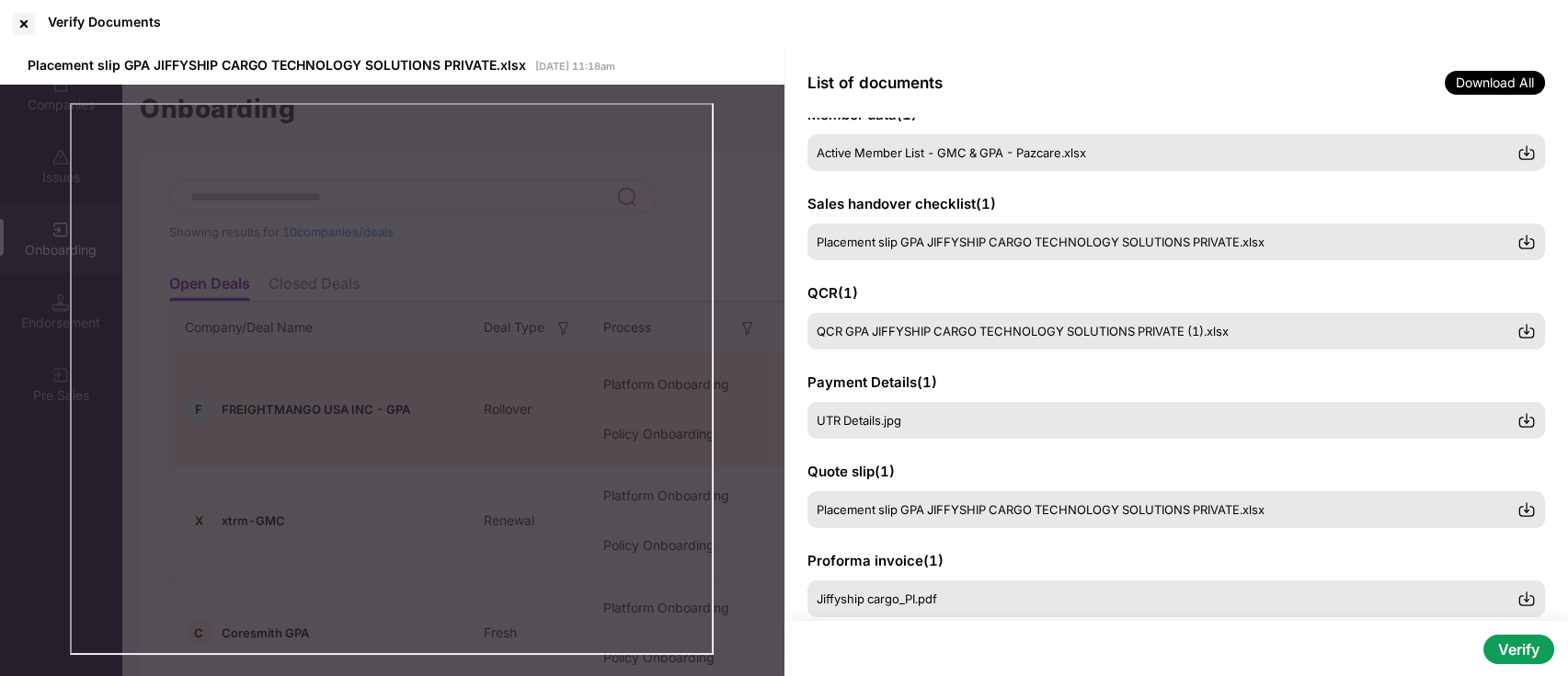
scroll to position [433, 0]
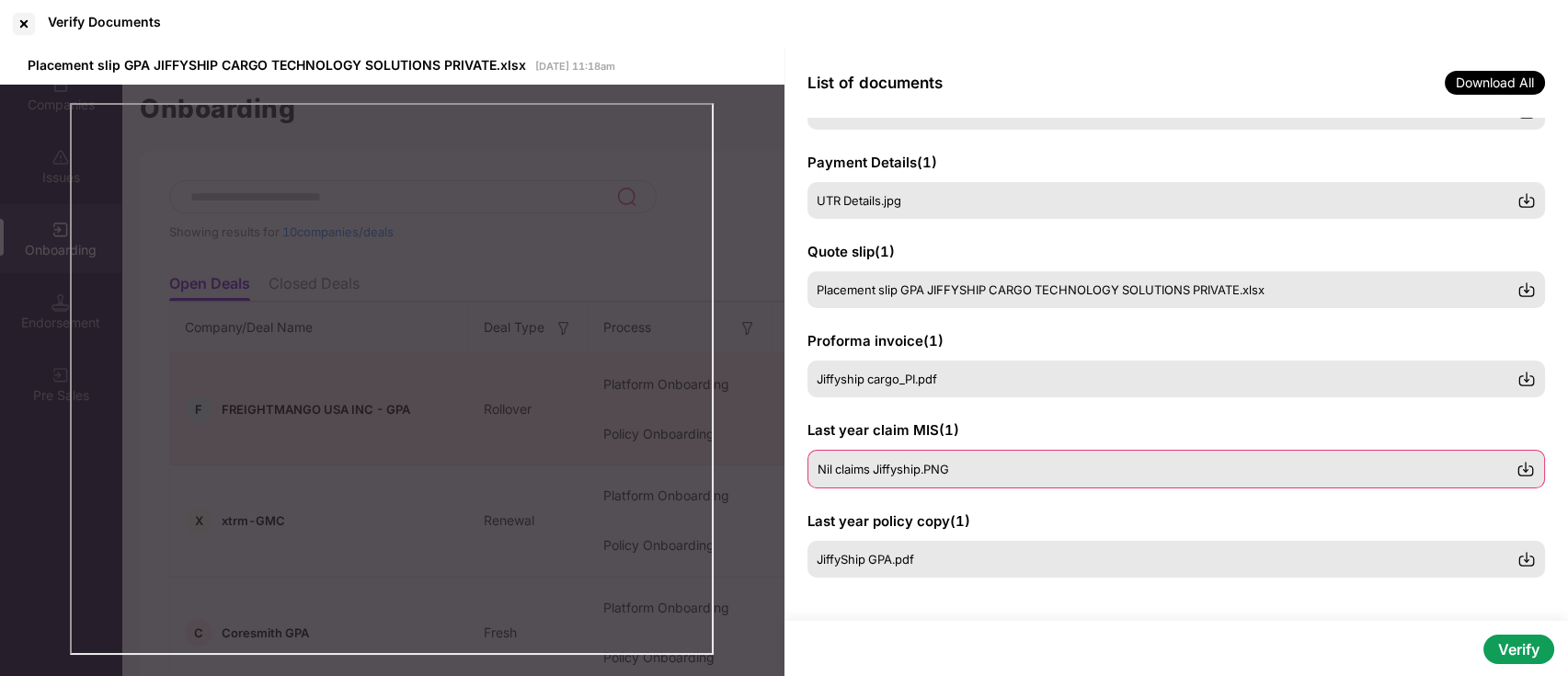
click at [922, 456] on div "Nil claims Jiffyship.PNG" at bounding box center [1176, 469] width 738 height 38
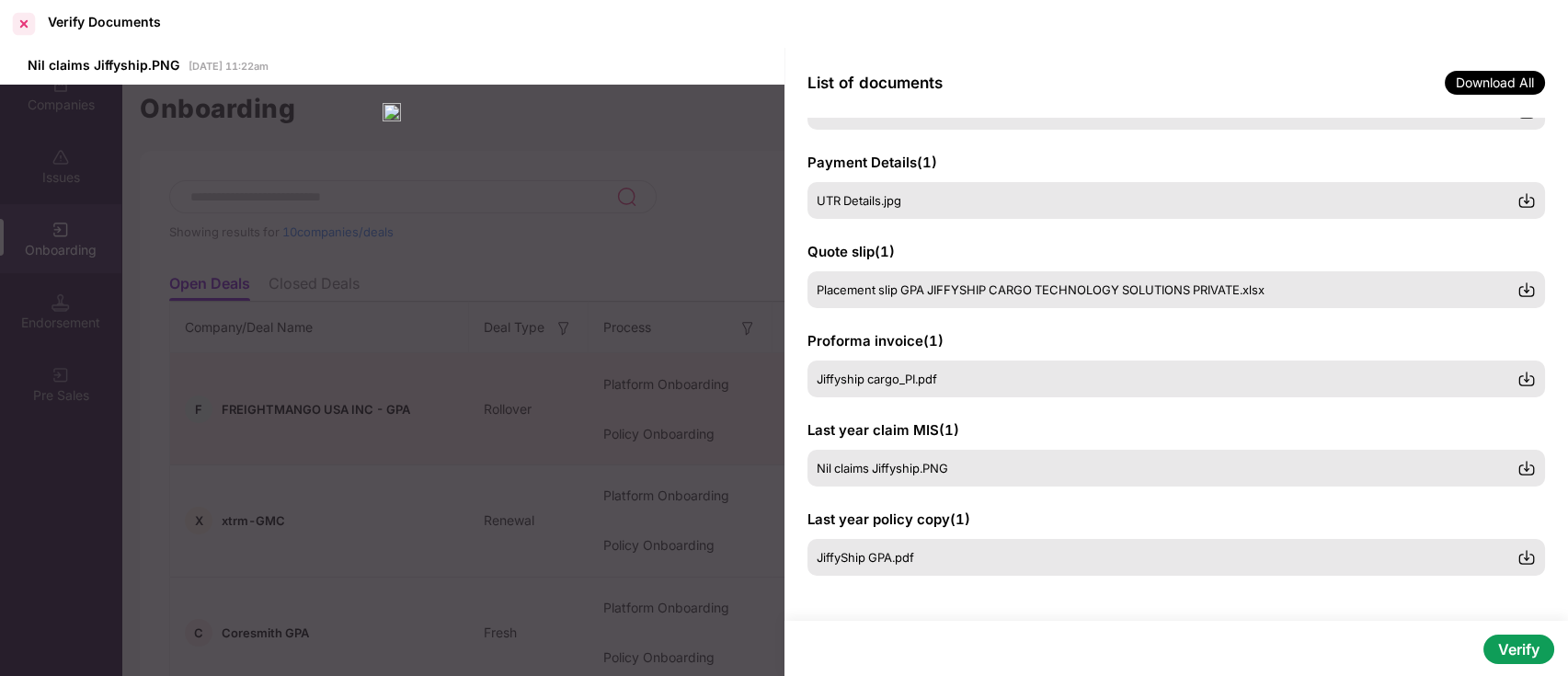
click at [22, 31] on div at bounding box center [24, 24] width 30 height 30
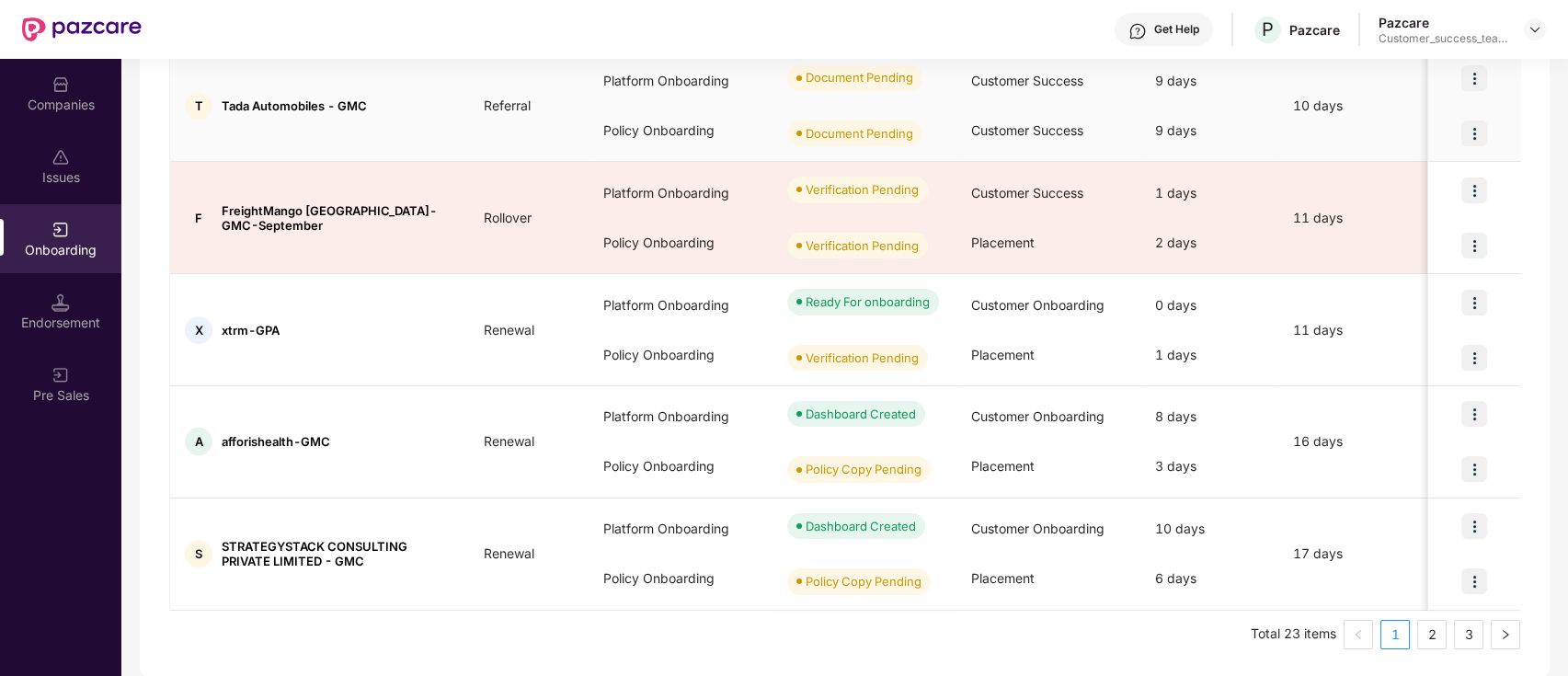
scroll to position [250, 0]
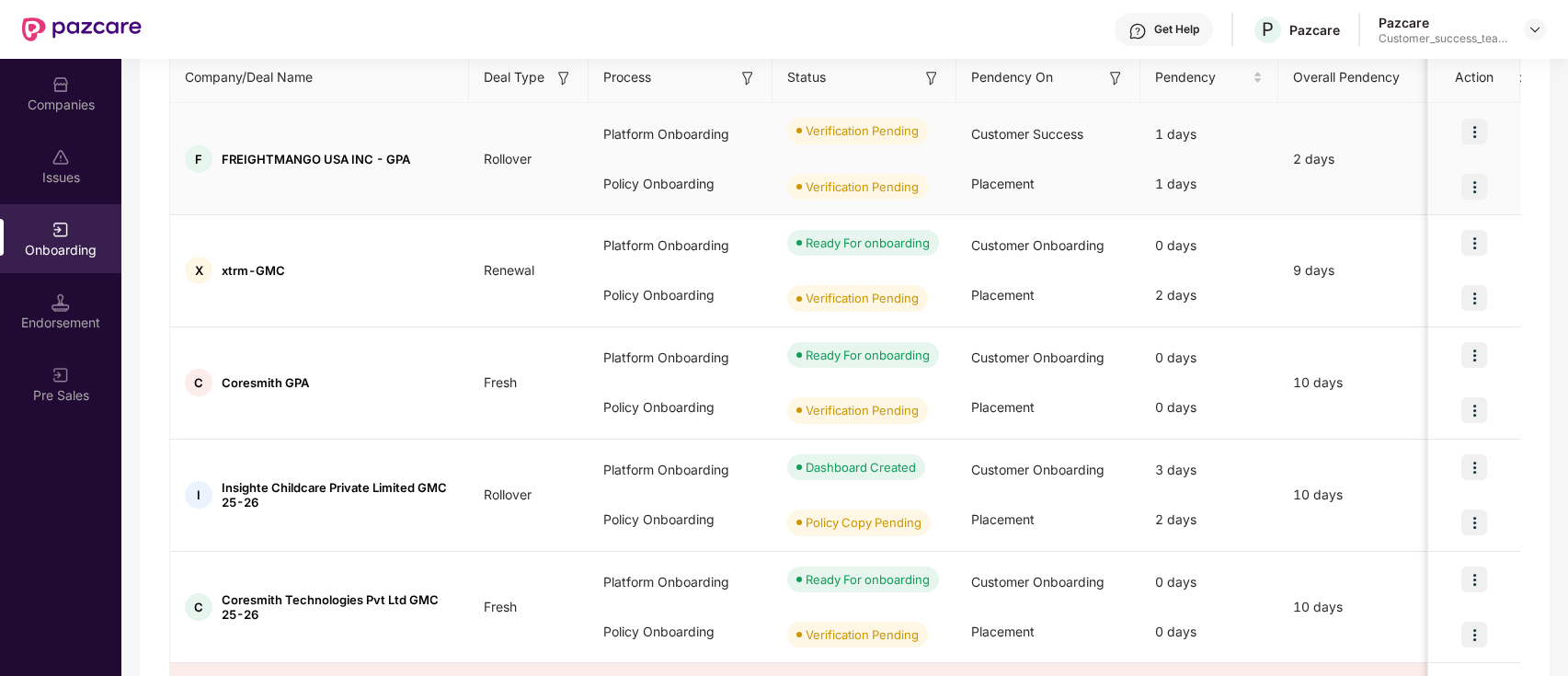
click at [1475, 125] on img at bounding box center [1473, 131] width 26 height 26
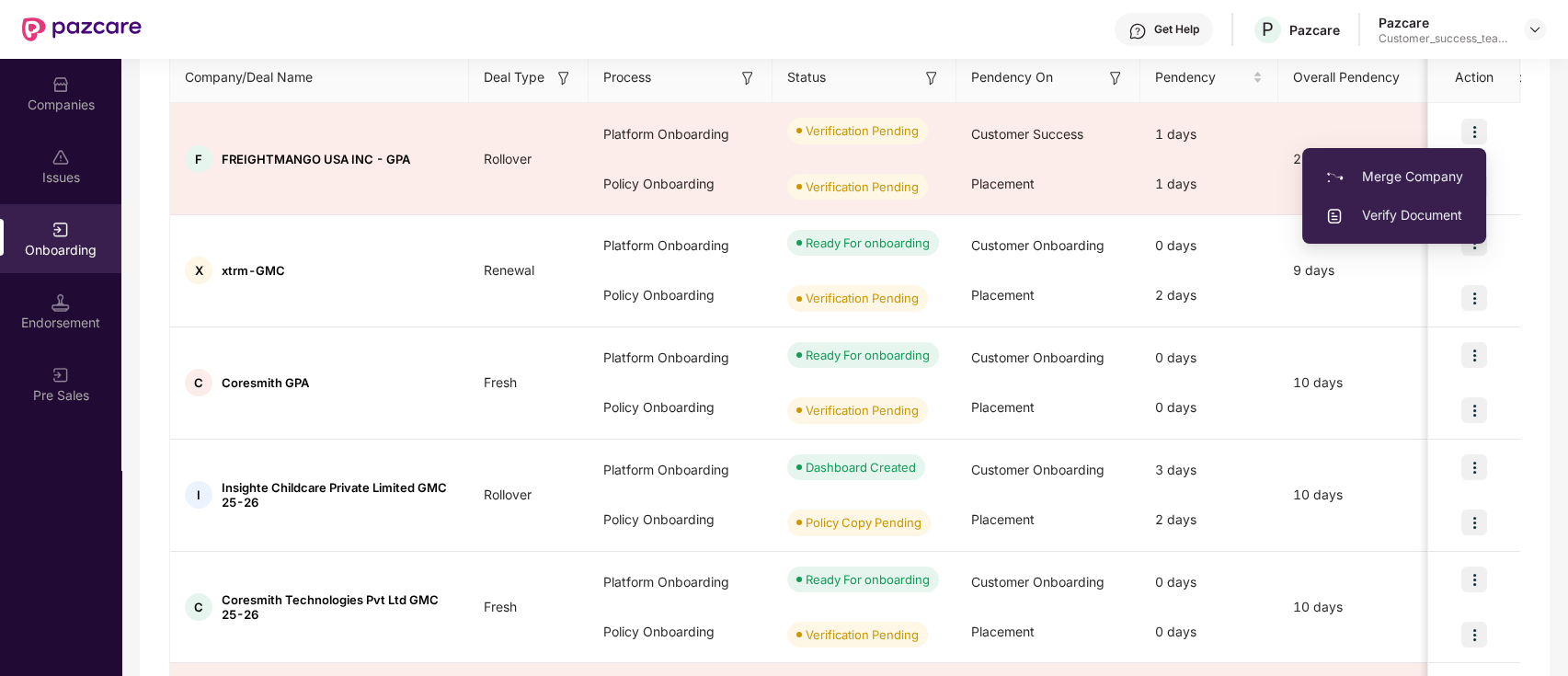
click at [1546, 186] on div "Showing results for 10 companies/deals All Deals Assigned to me Download report…" at bounding box center [844, 596] width 1409 height 1391
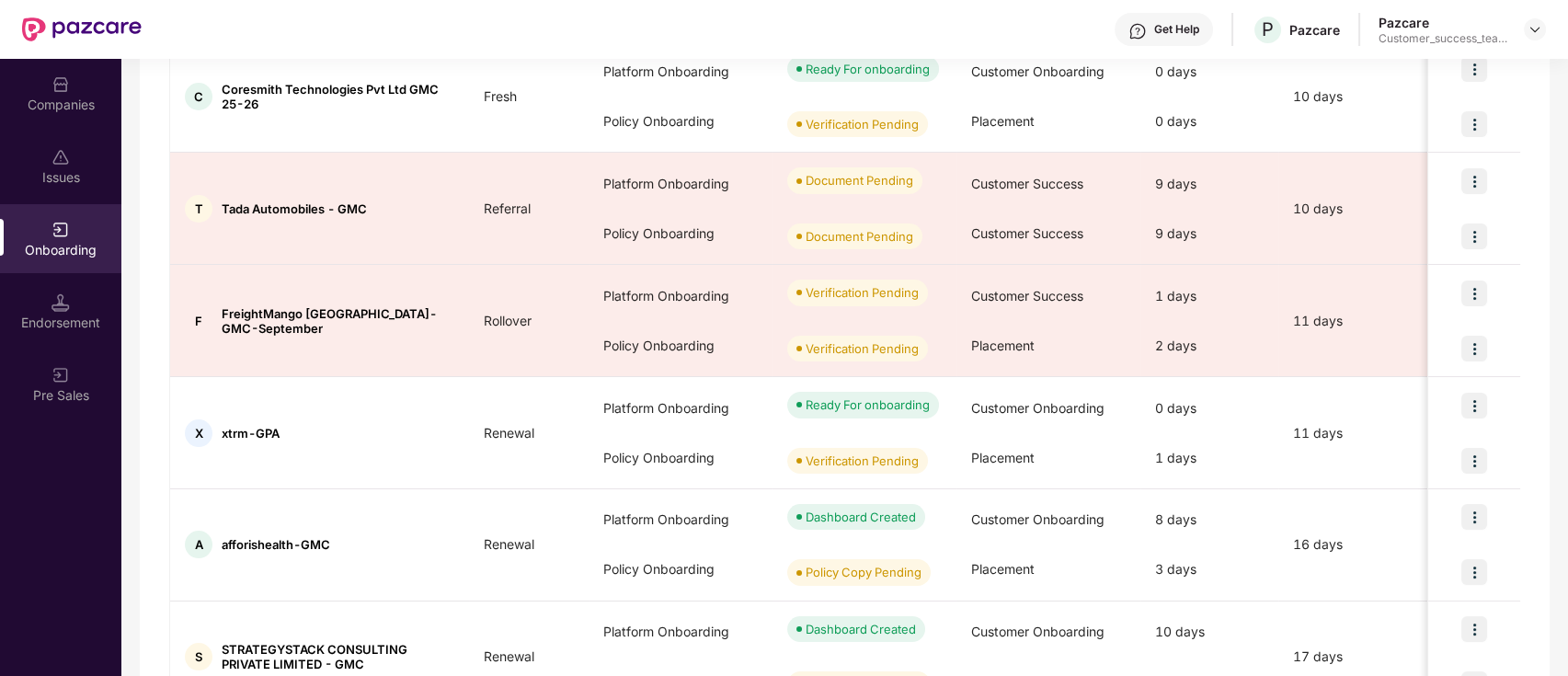
scroll to position [863, 0]
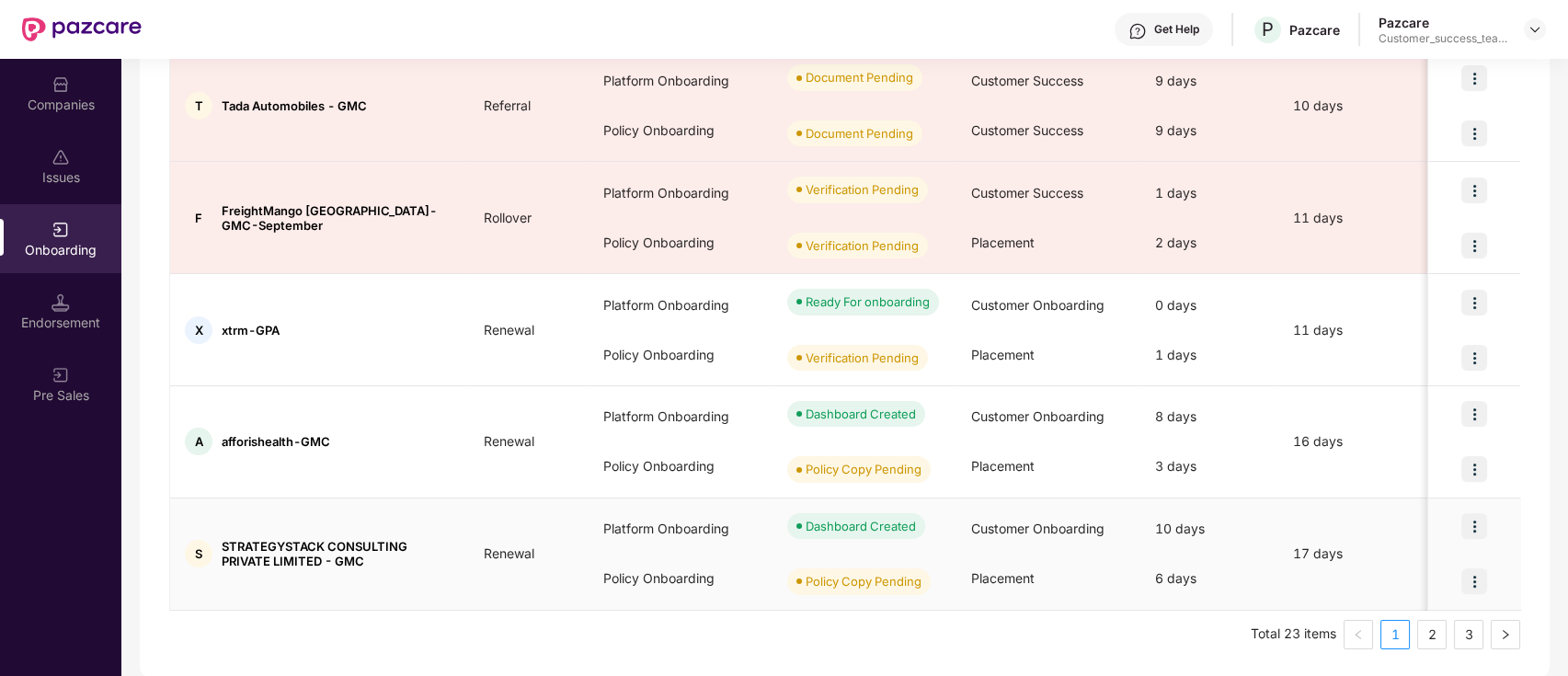
click at [1455, 592] on div at bounding box center [1473, 581] width 92 height 55
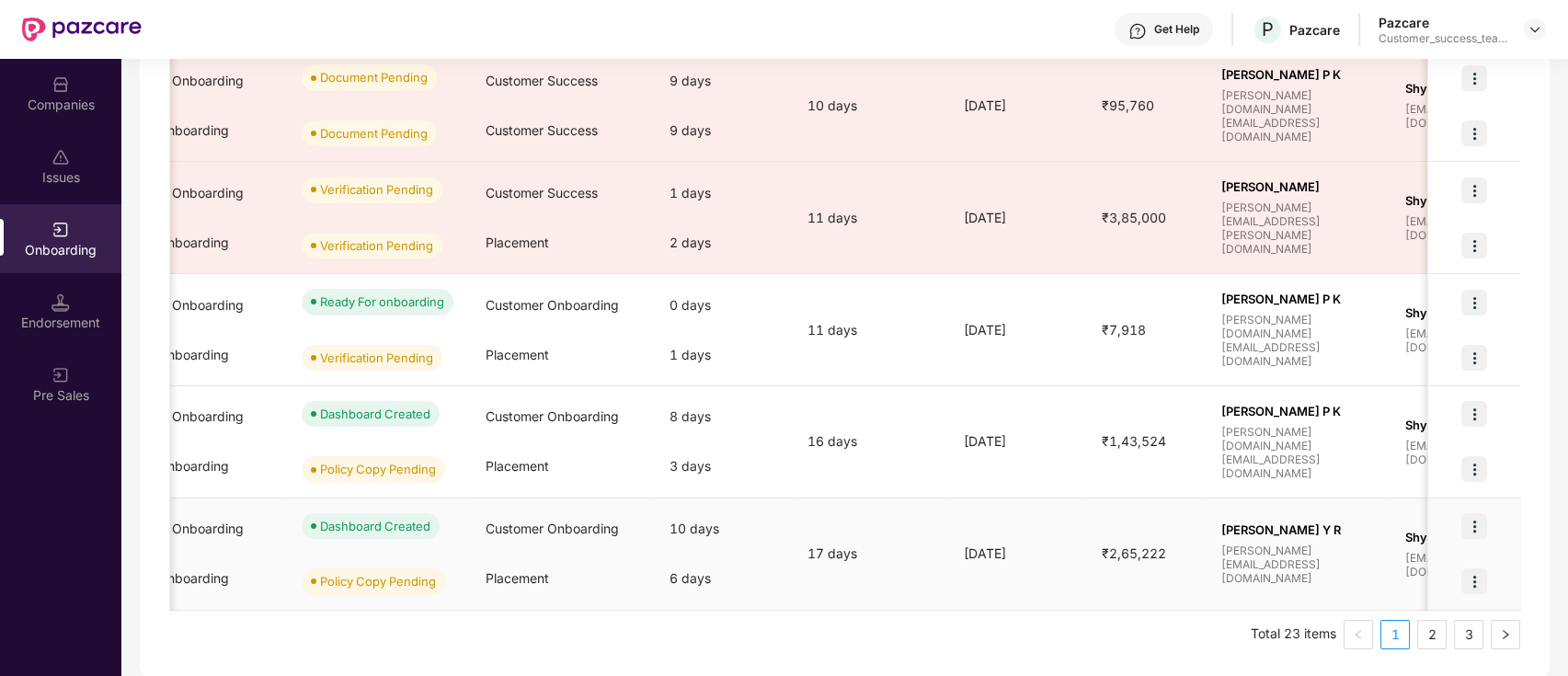
scroll to position [0, 686]
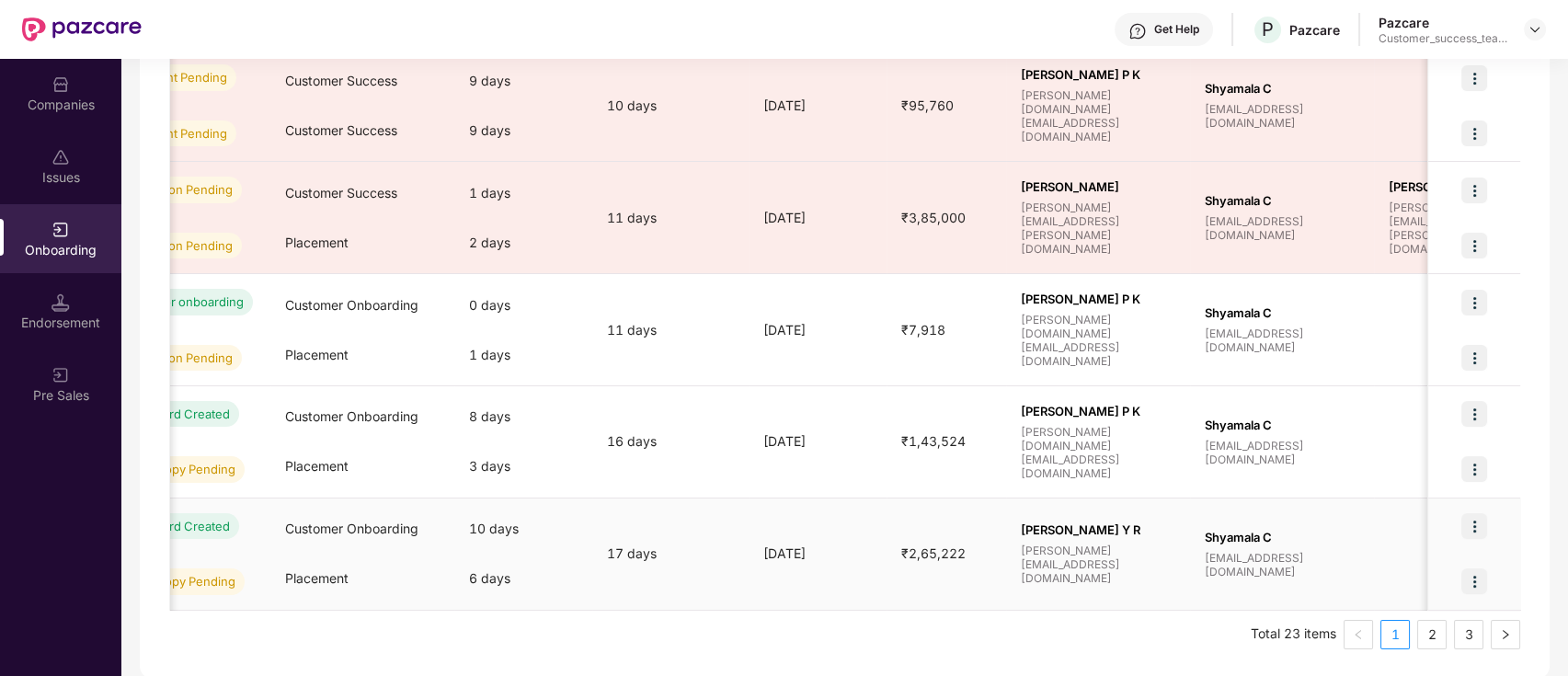
click at [1451, 579] on div at bounding box center [1473, 581] width 92 height 55
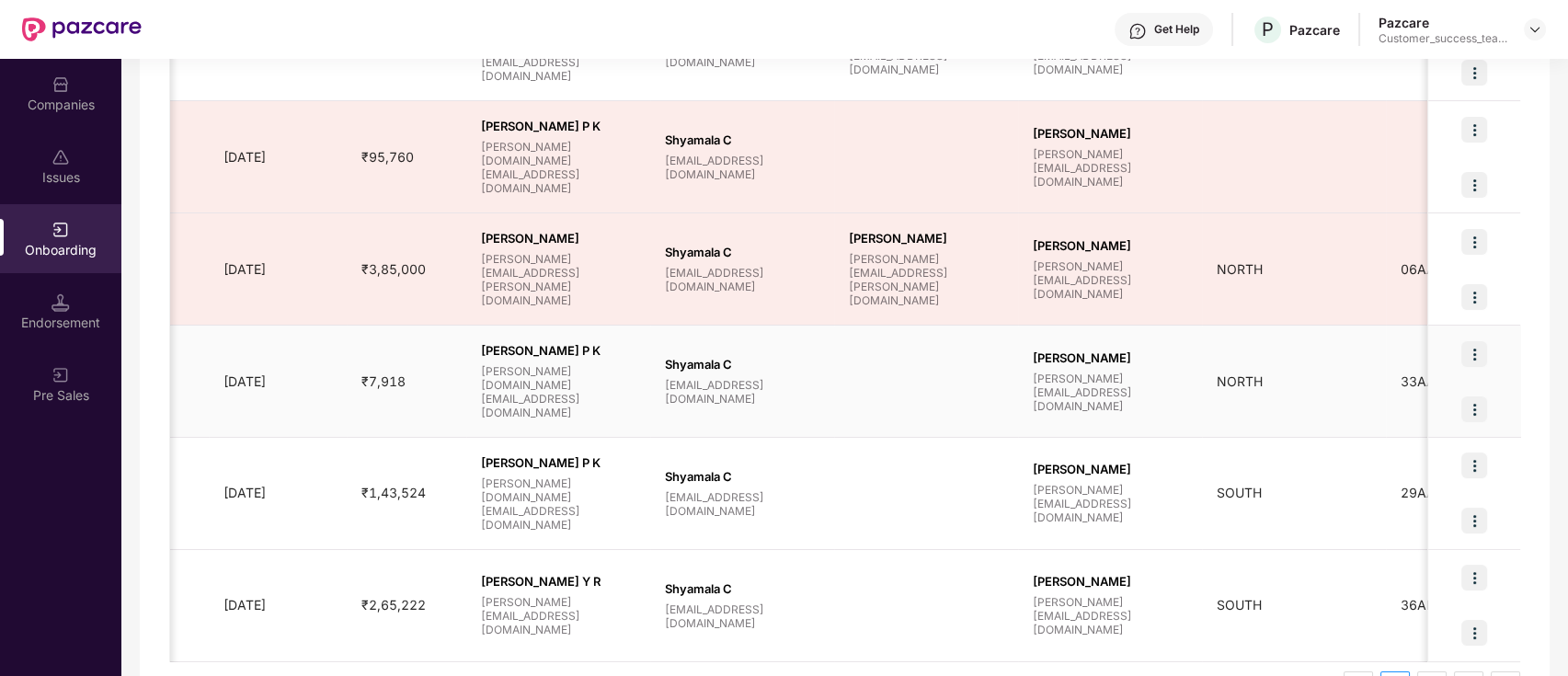
scroll to position [863, 0]
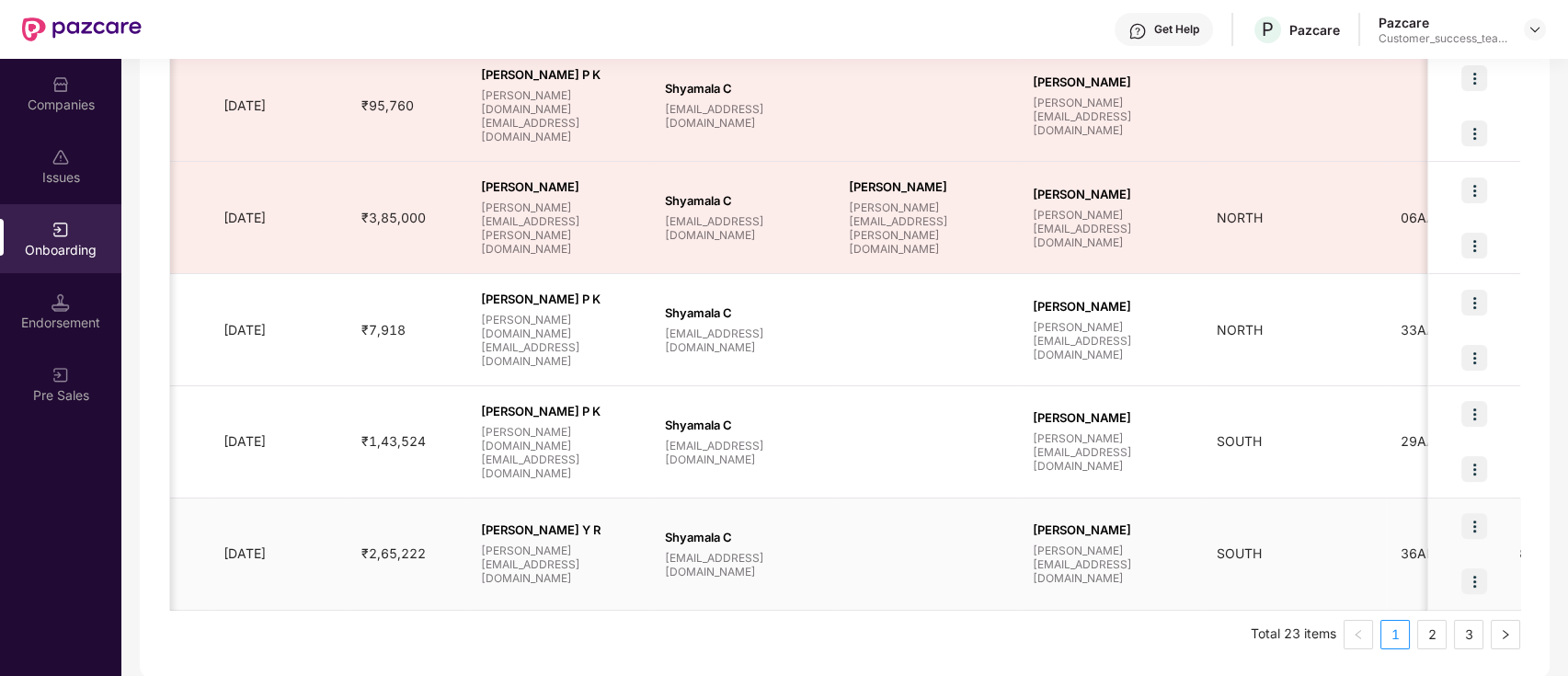
click at [180, 585] on td "17 days" at bounding box center [131, 554] width 157 height 112
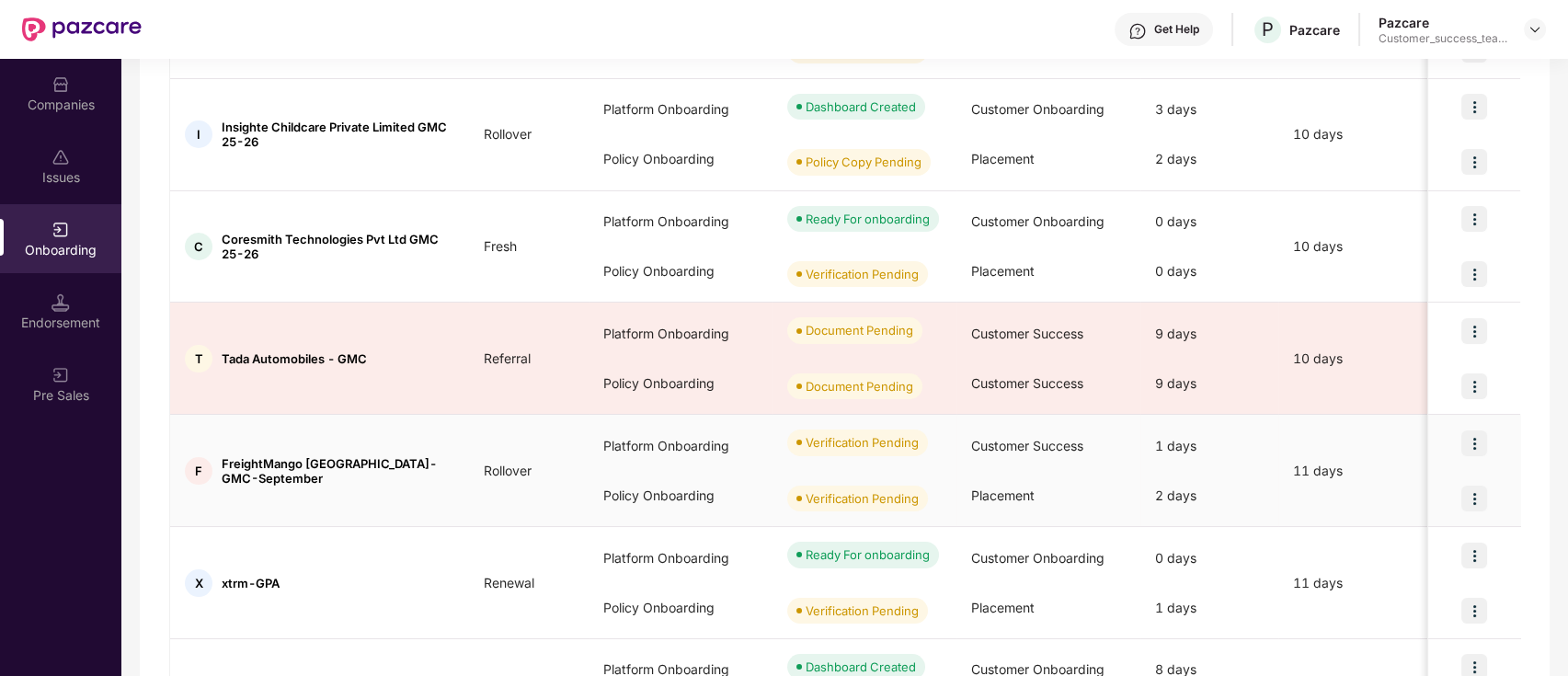
scroll to position [128, 0]
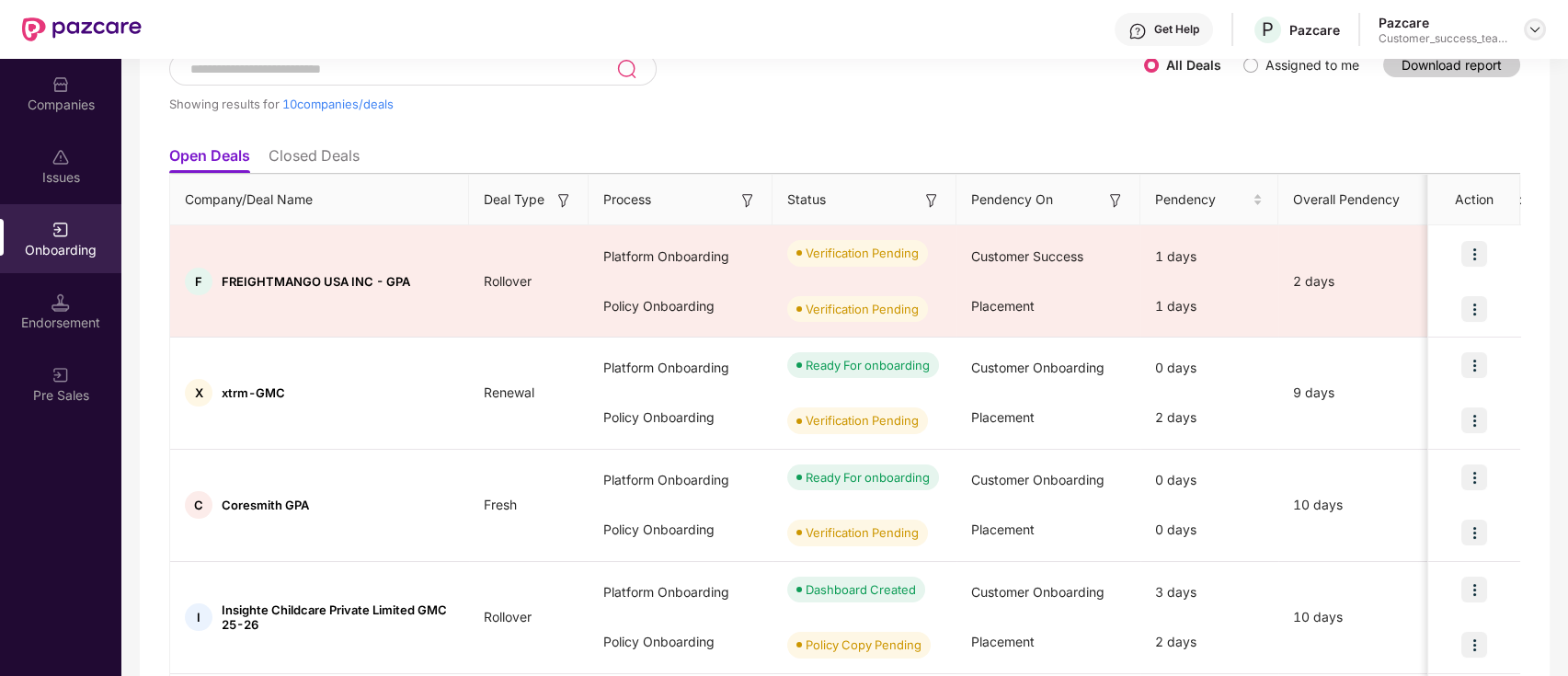
click at [1530, 34] on img at bounding box center [1534, 29] width 14 height 14
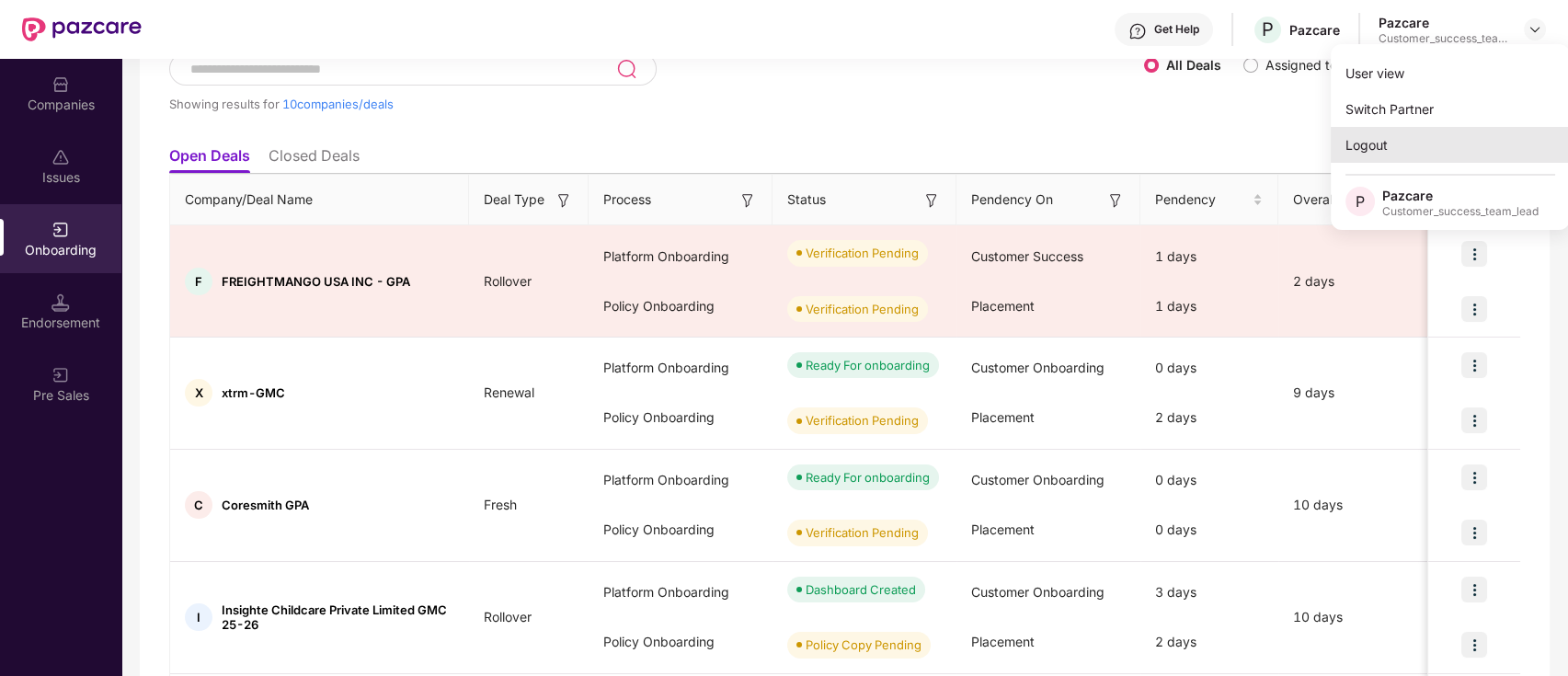
click at [1469, 133] on div "Logout" at bounding box center [1450, 145] width 239 height 36
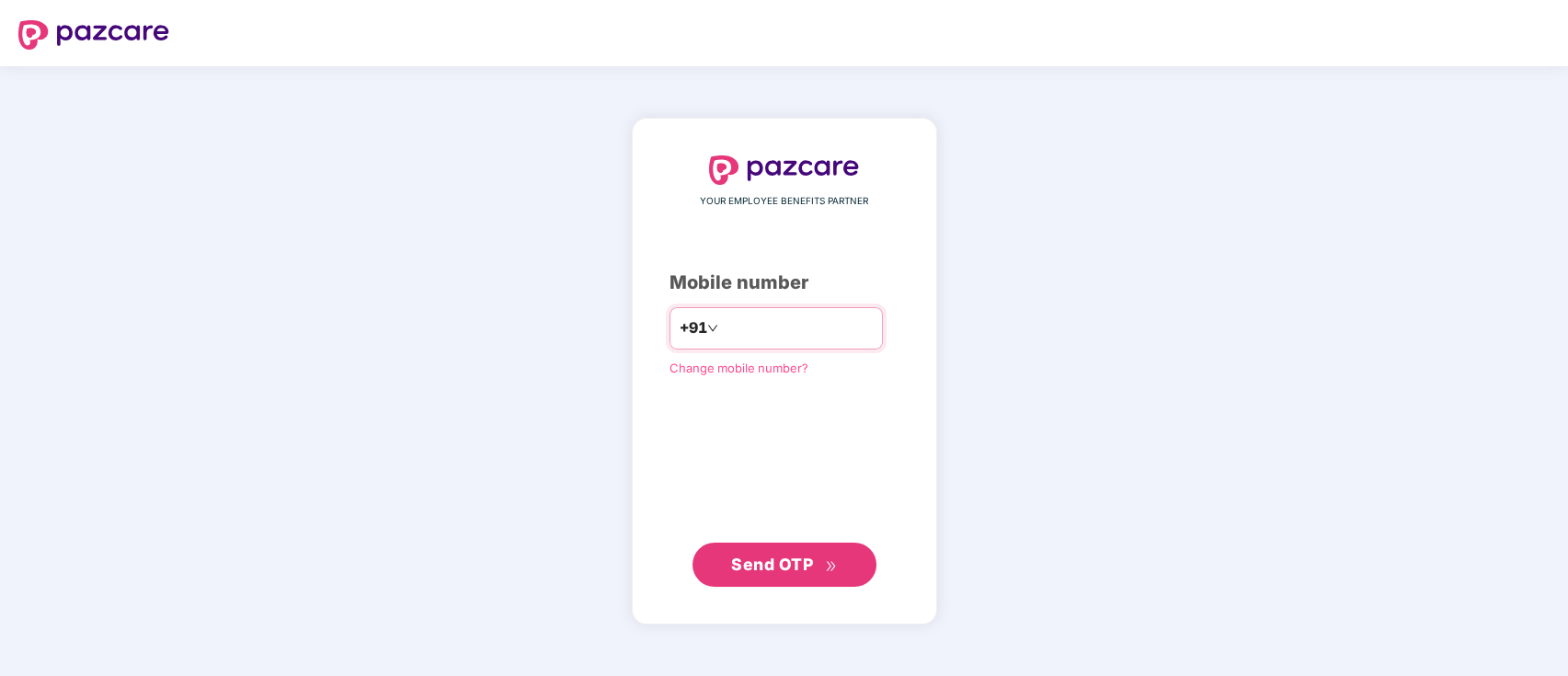
click at [840, 313] on input "number" at bounding box center [797, 327] width 151 height 30
type input "*"
type input "**********"
click at [806, 565] on span "Send OTP" at bounding box center [773, 563] width 82 height 19
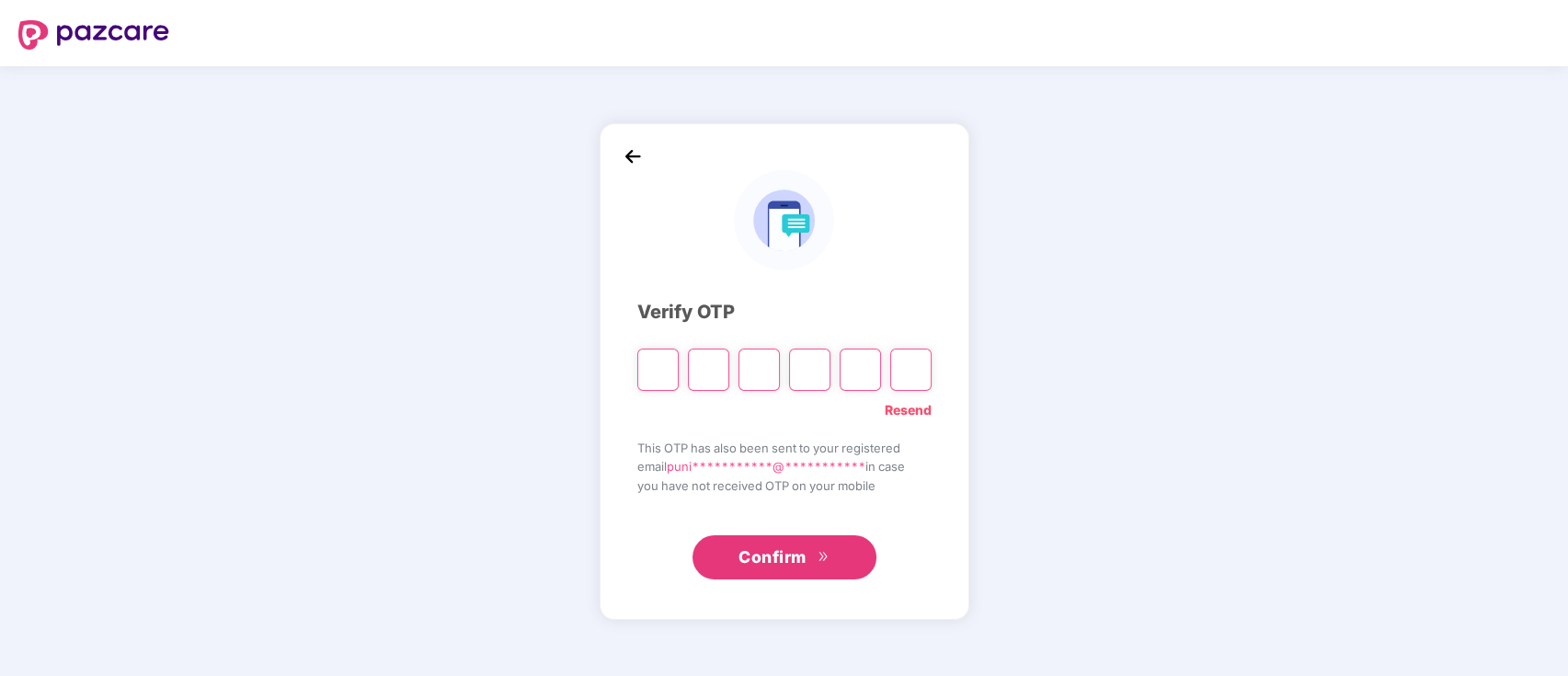
type input "*"
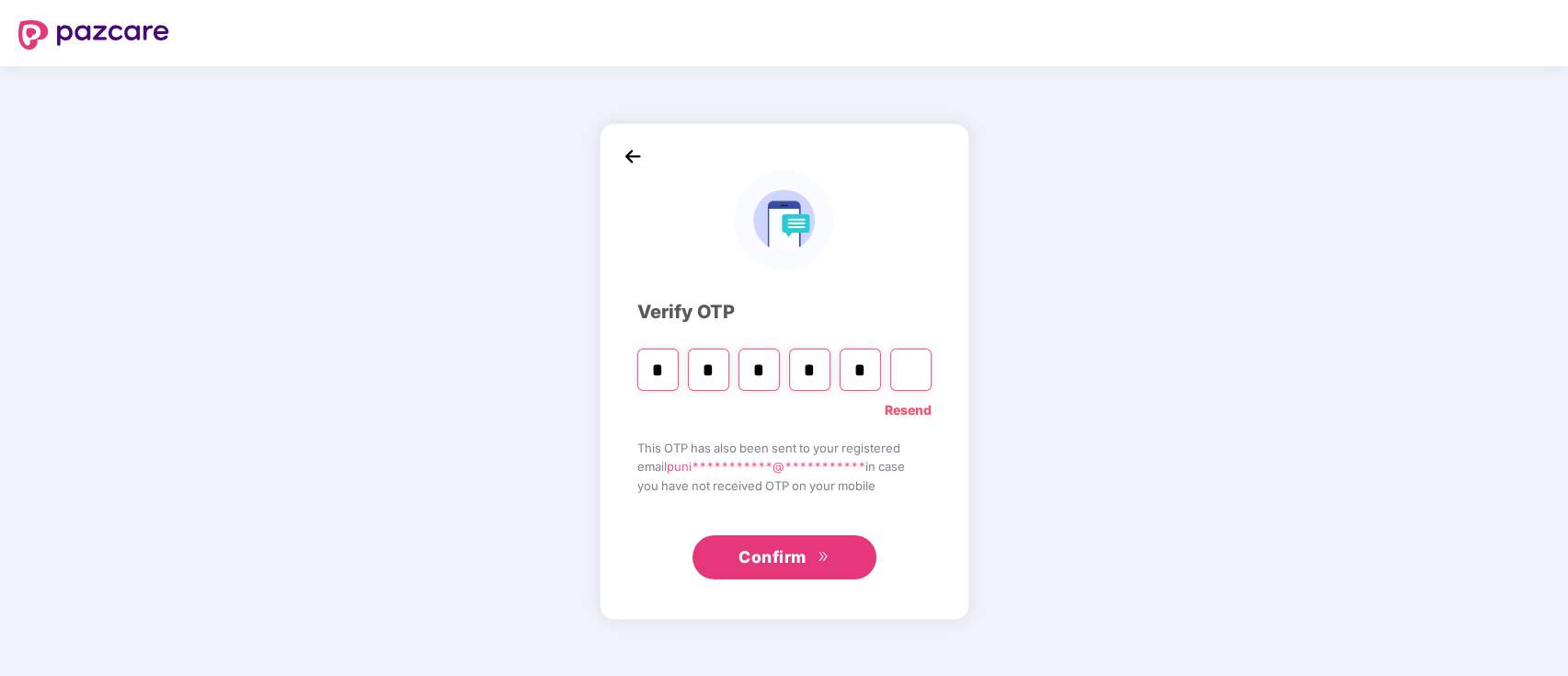
type input "*"
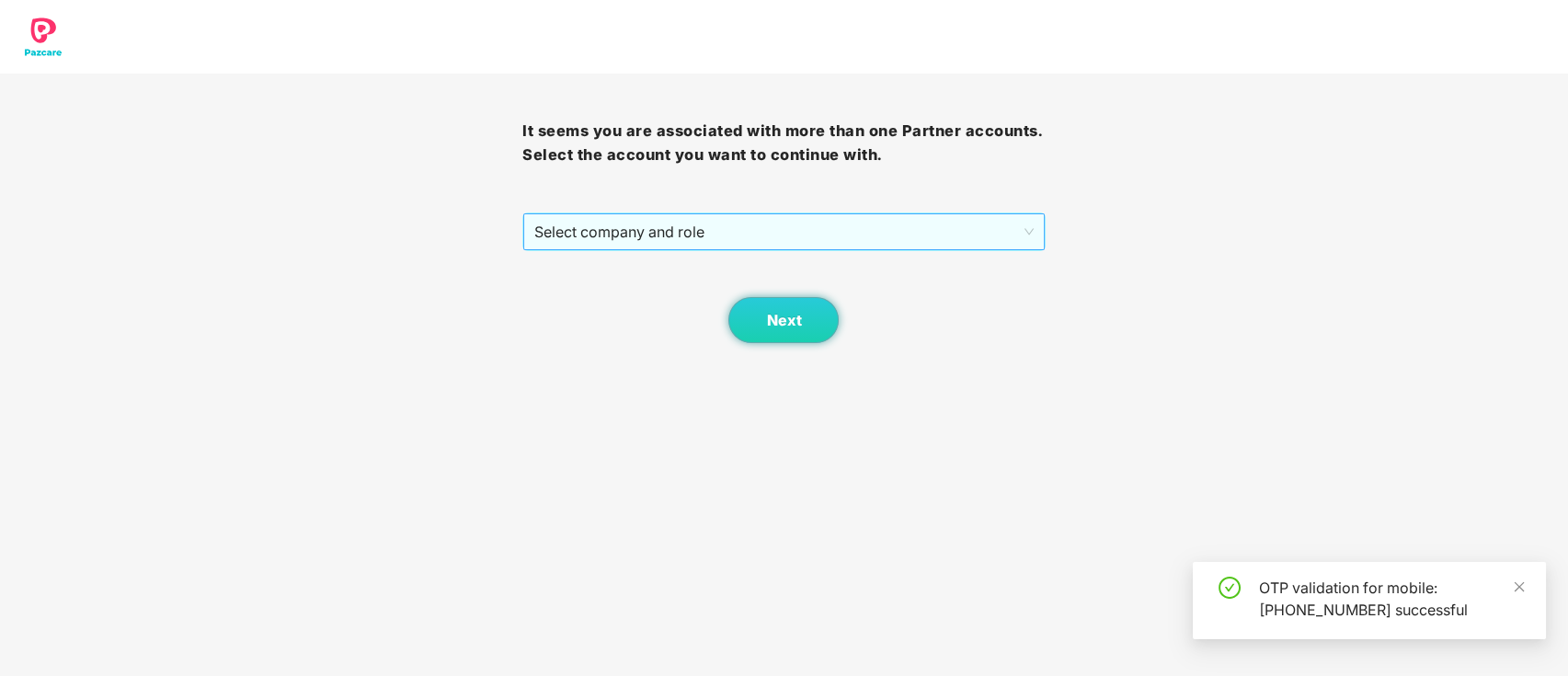
click at [731, 239] on span "Select company and role" at bounding box center [783, 231] width 498 height 35
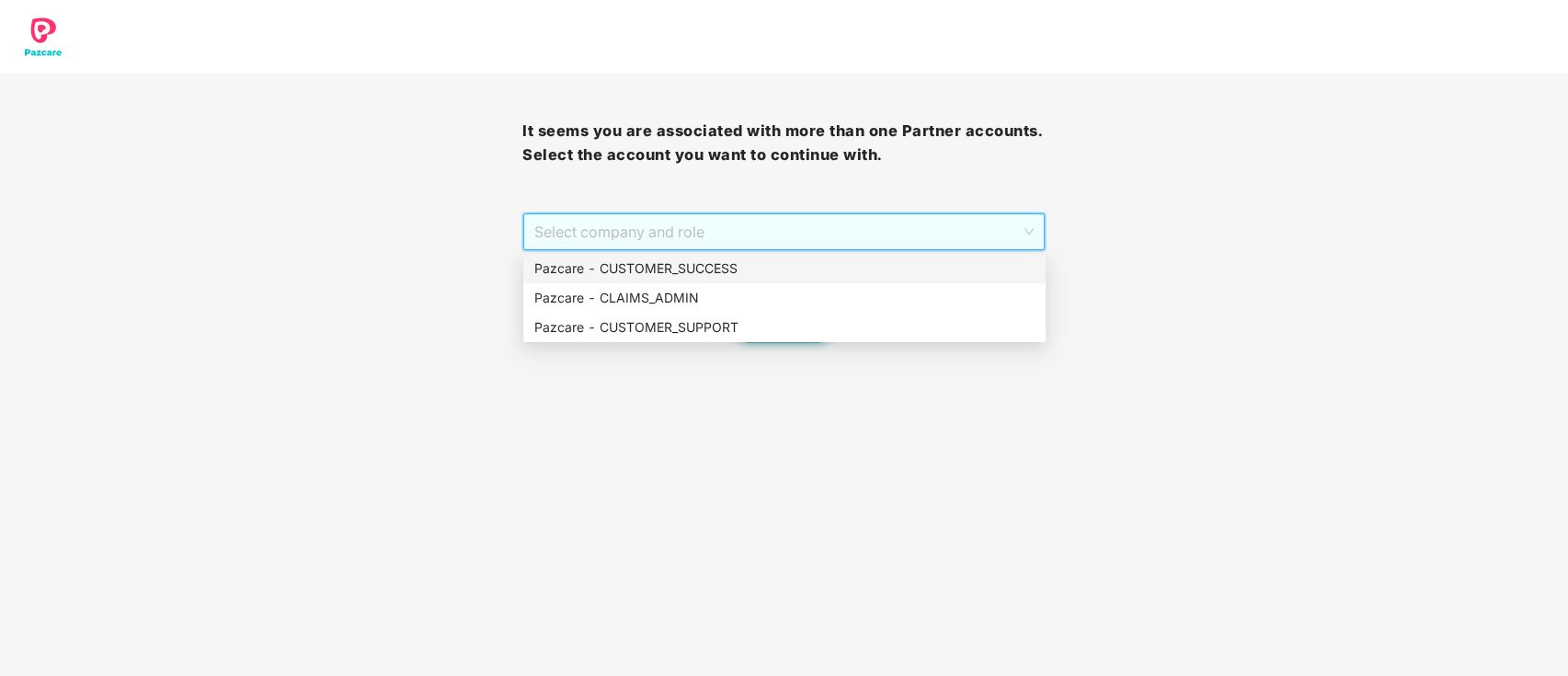
click at [731, 268] on div "Pazcare - CUSTOMER_SUCCESS" at bounding box center [784, 268] width 500 height 20
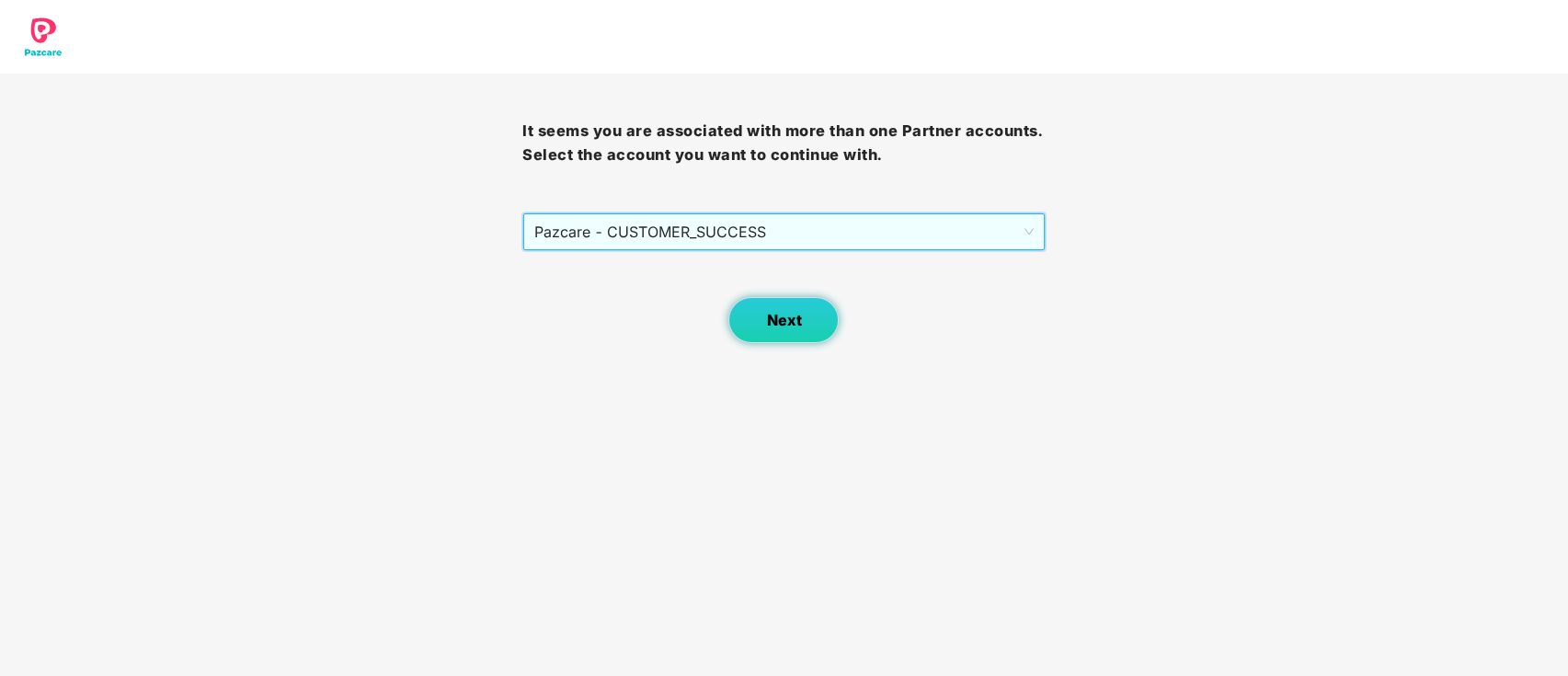
click at [795, 311] on span "Next" at bounding box center [783, 320] width 35 height 17
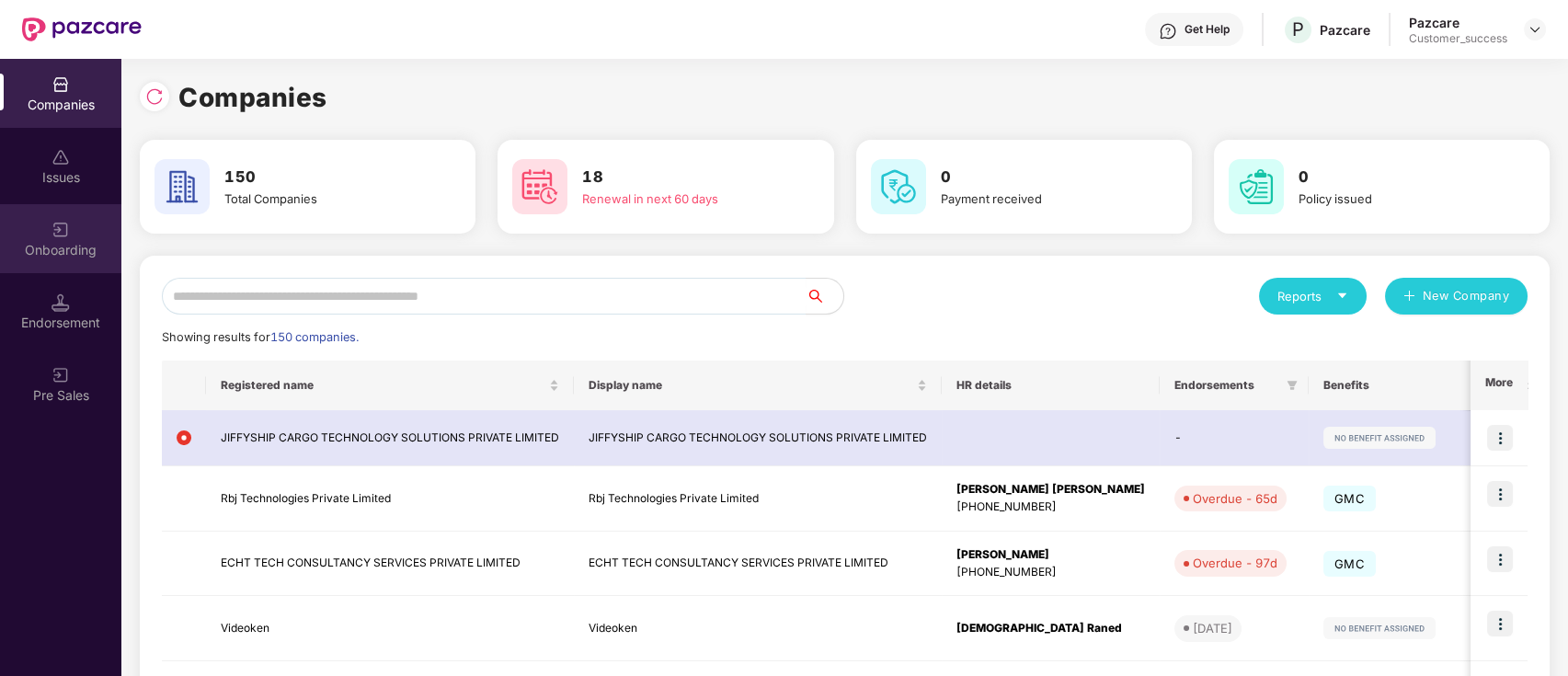
click at [74, 239] on div "Onboarding" at bounding box center [60, 239] width 121 height 69
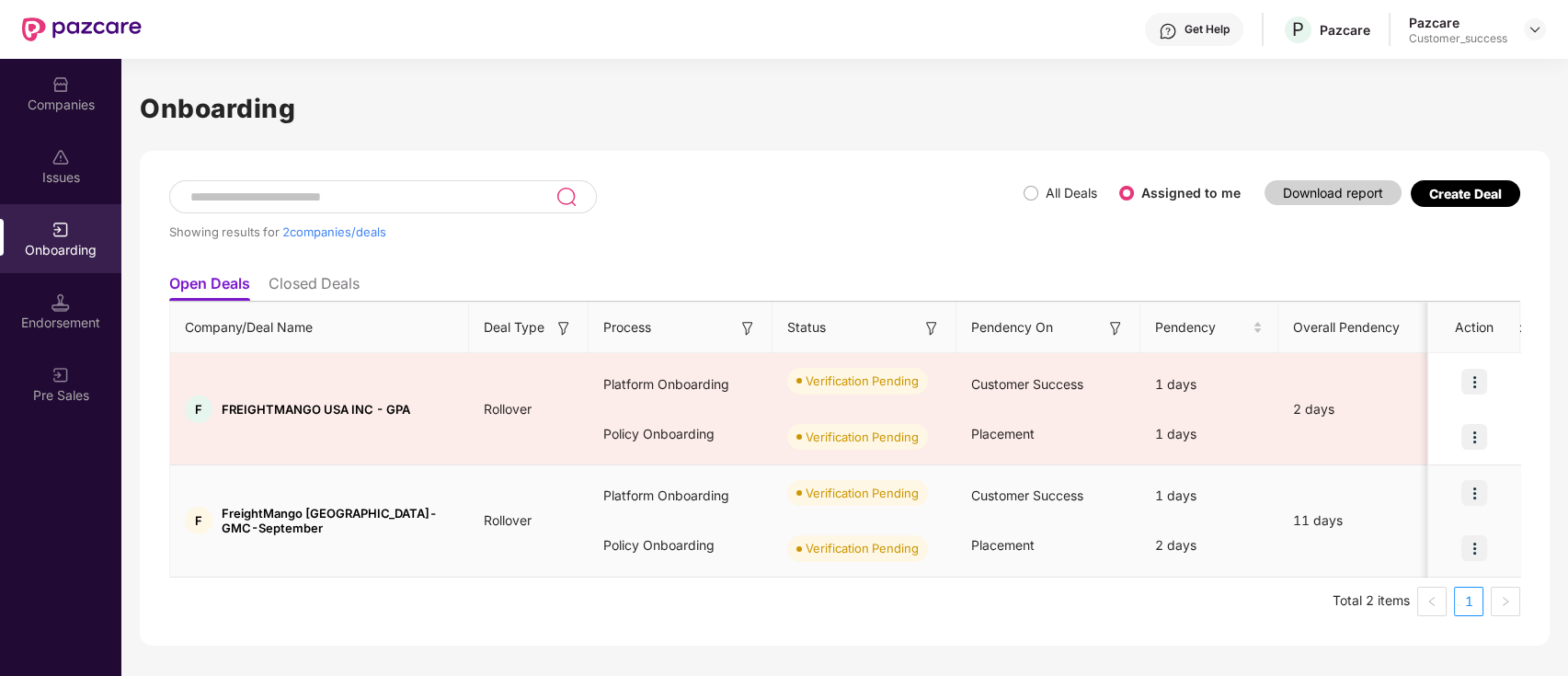
click at [1477, 493] on img at bounding box center [1473, 493] width 26 height 26
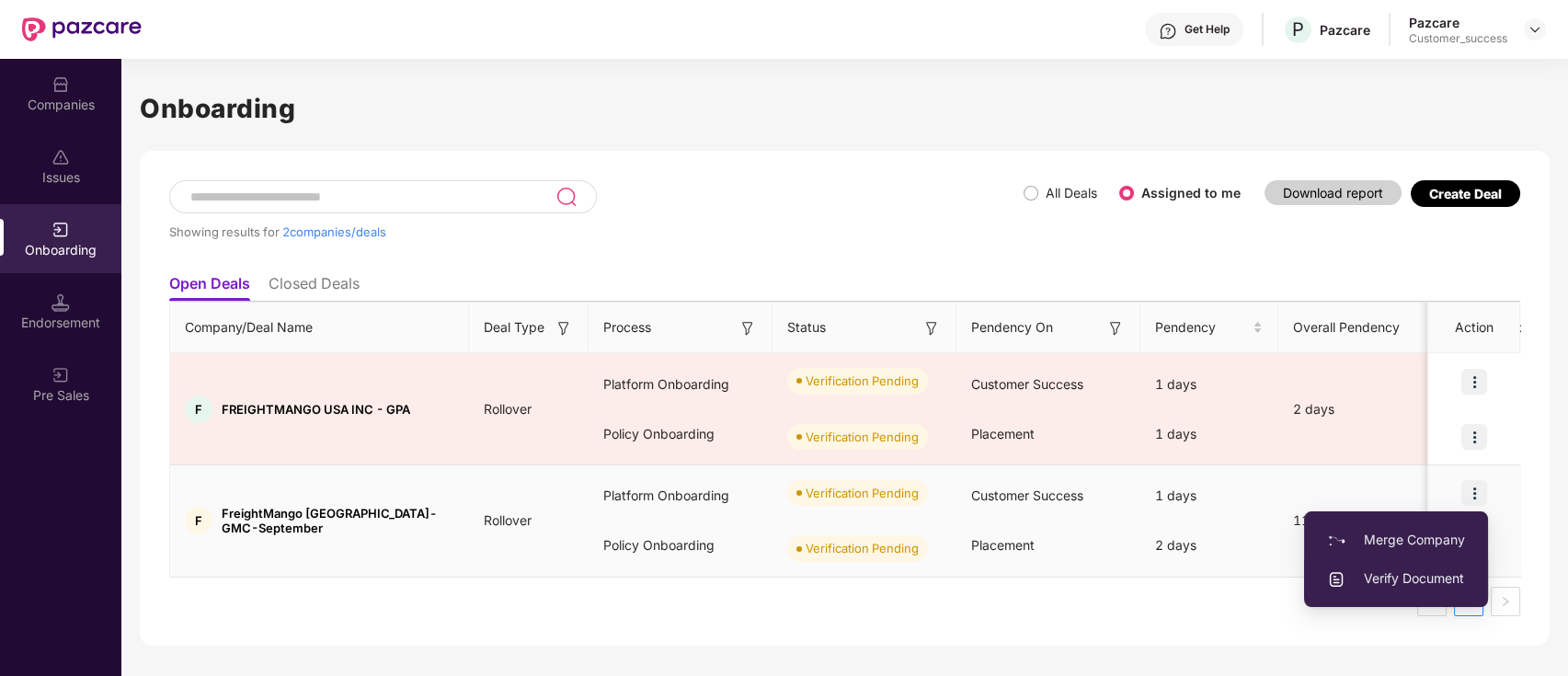
click at [1445, 571] on span "Verify Document" at bounding box center [1395, 578] width 138 height 20
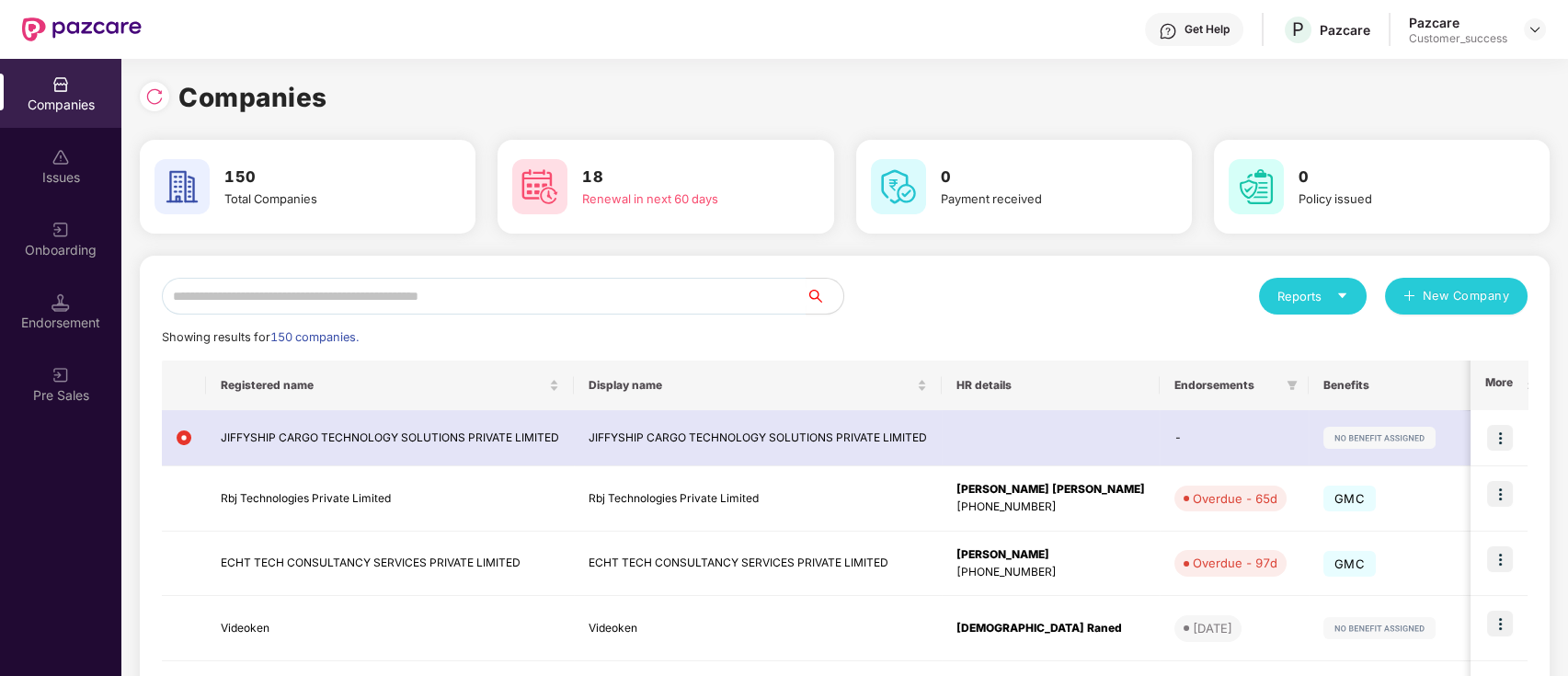
click at [50, 238] on div "Onboarding" at bounding box center [60, 239] width 121 height 69
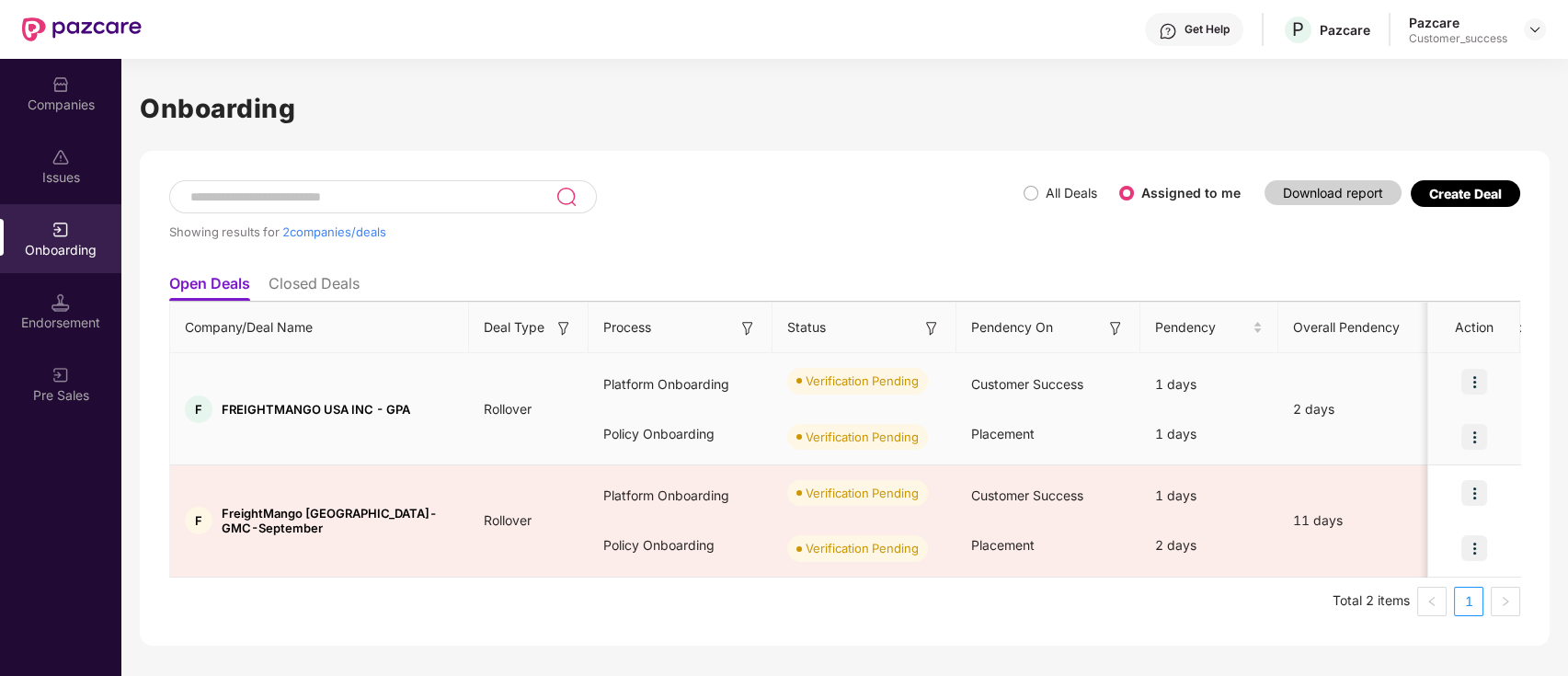
click at [1475, 379] on img at bounding box center [1473, 381] width 26 height 26
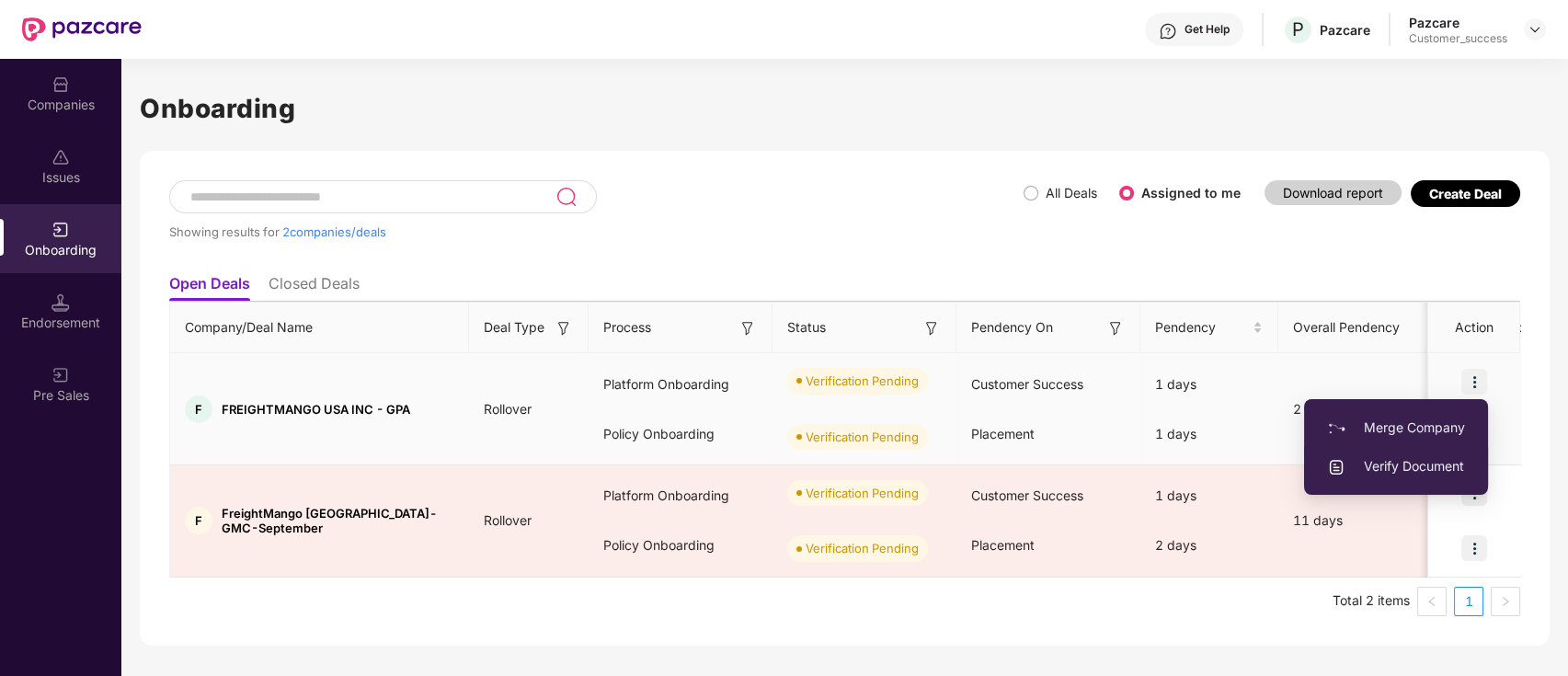
click at [1457, 464] on span "Verify Document" at bounding box center [1395, 466] width 138 height 20
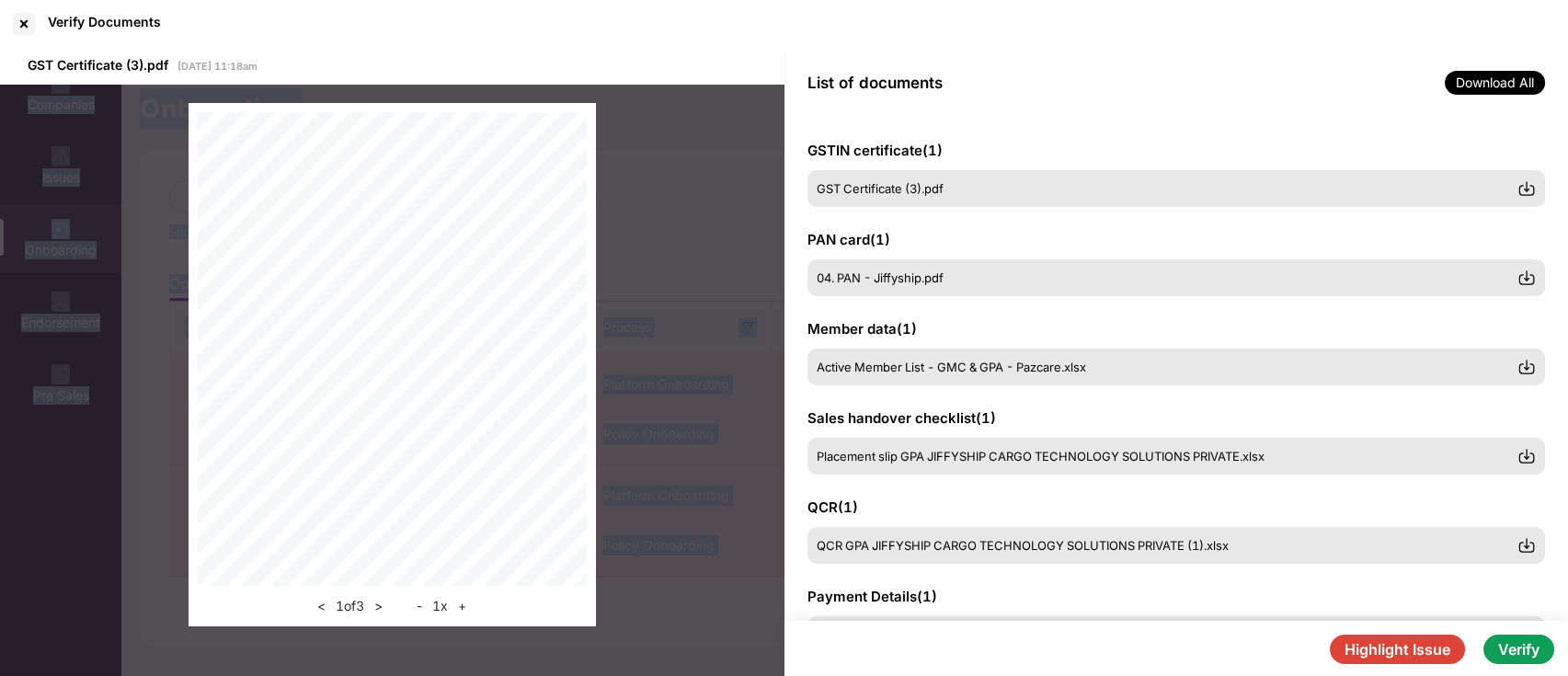
click at [1420, 656] on button "Highlight Issue" at bounding box center [1397, 648] width 136 height 30
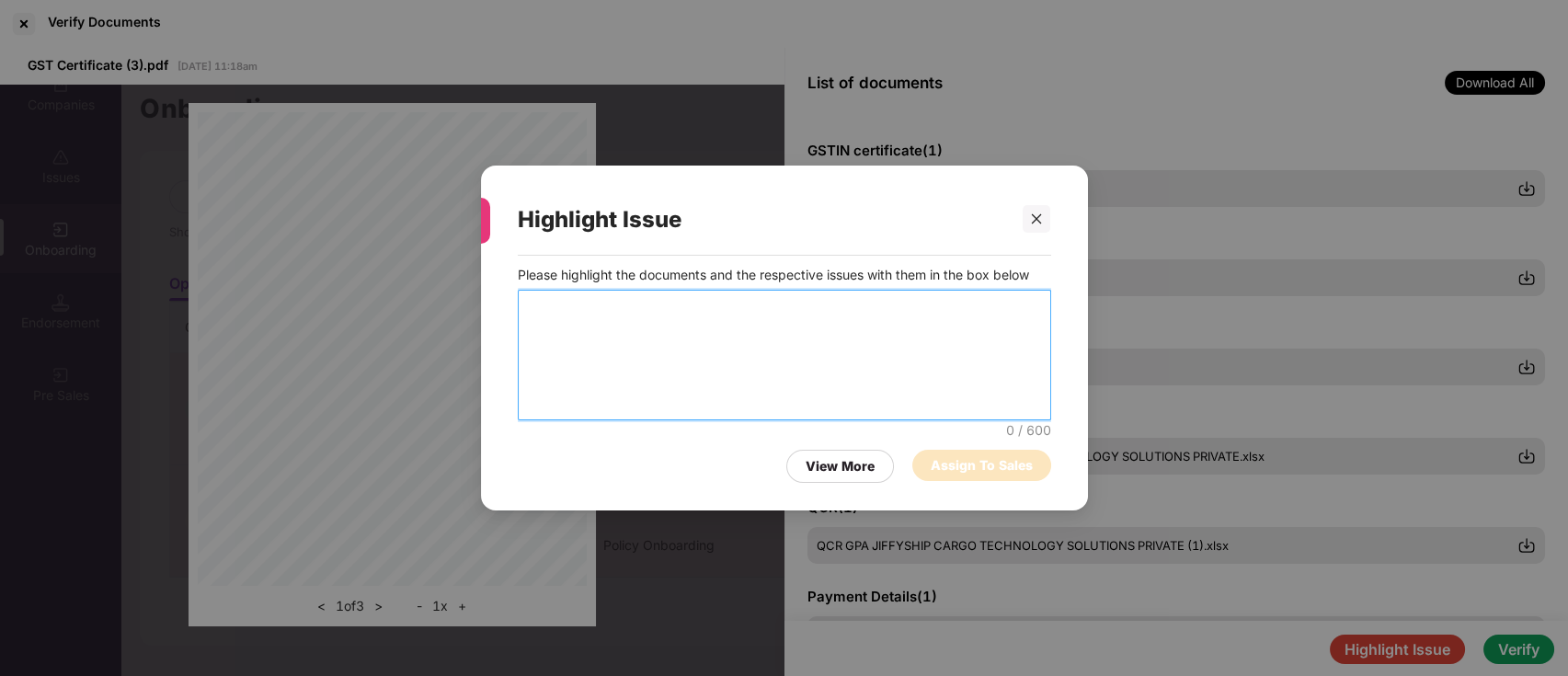
click at [798, 312] on textarea at bounding box center [784, 354] width 533 height 131
click at [809, 308] on textarea "**********" at bounding box center [784, 355] width 533 height 131
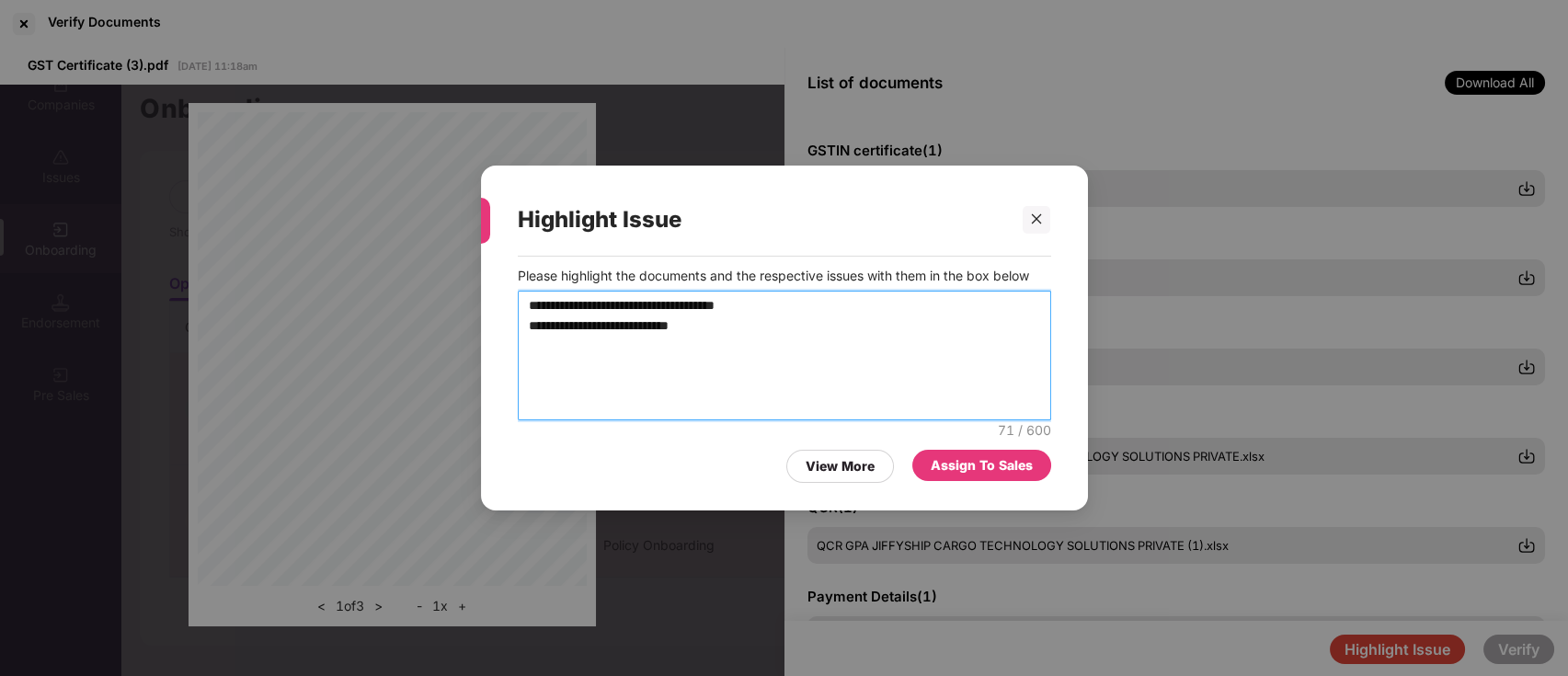
type textarea "**********"
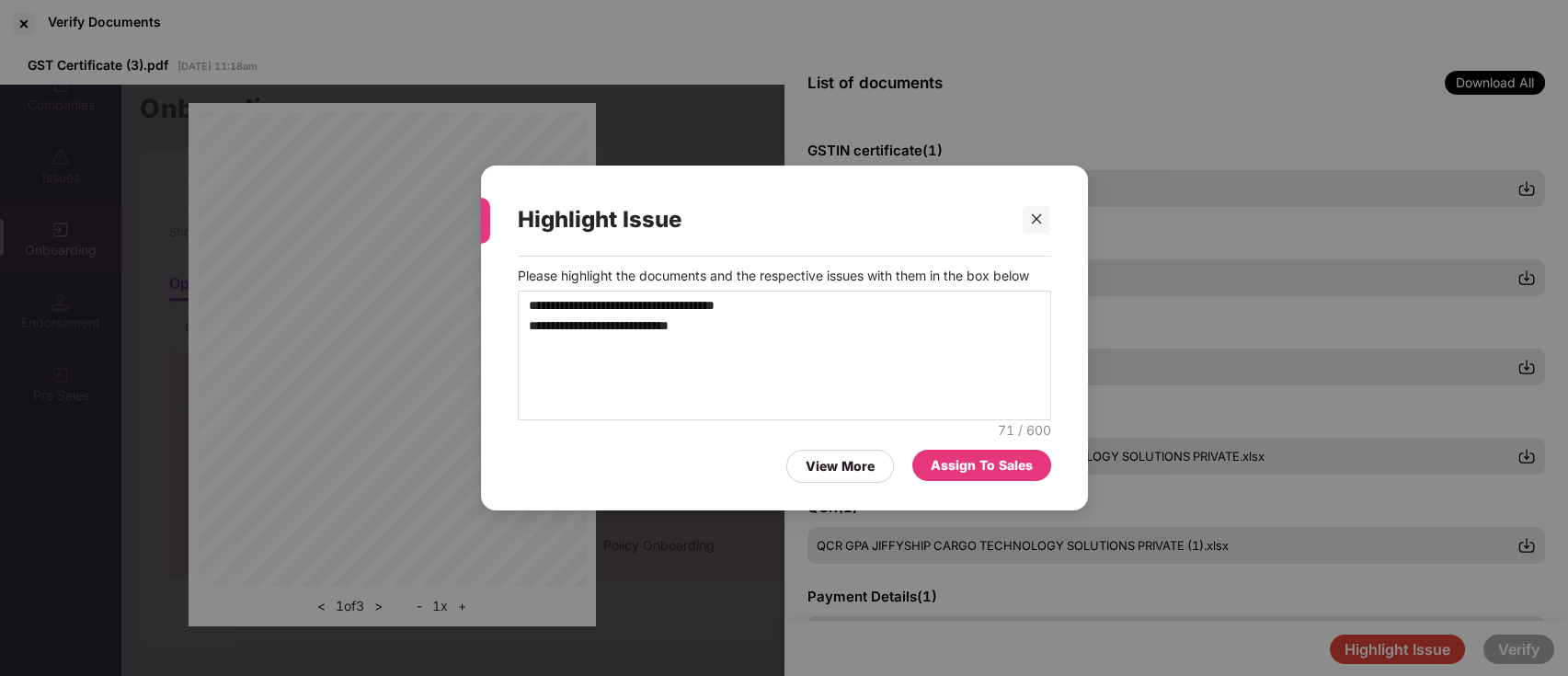
click at [953, 467] on div "Assign To Sales" at bounding box center [981, 465] width 102 height 20
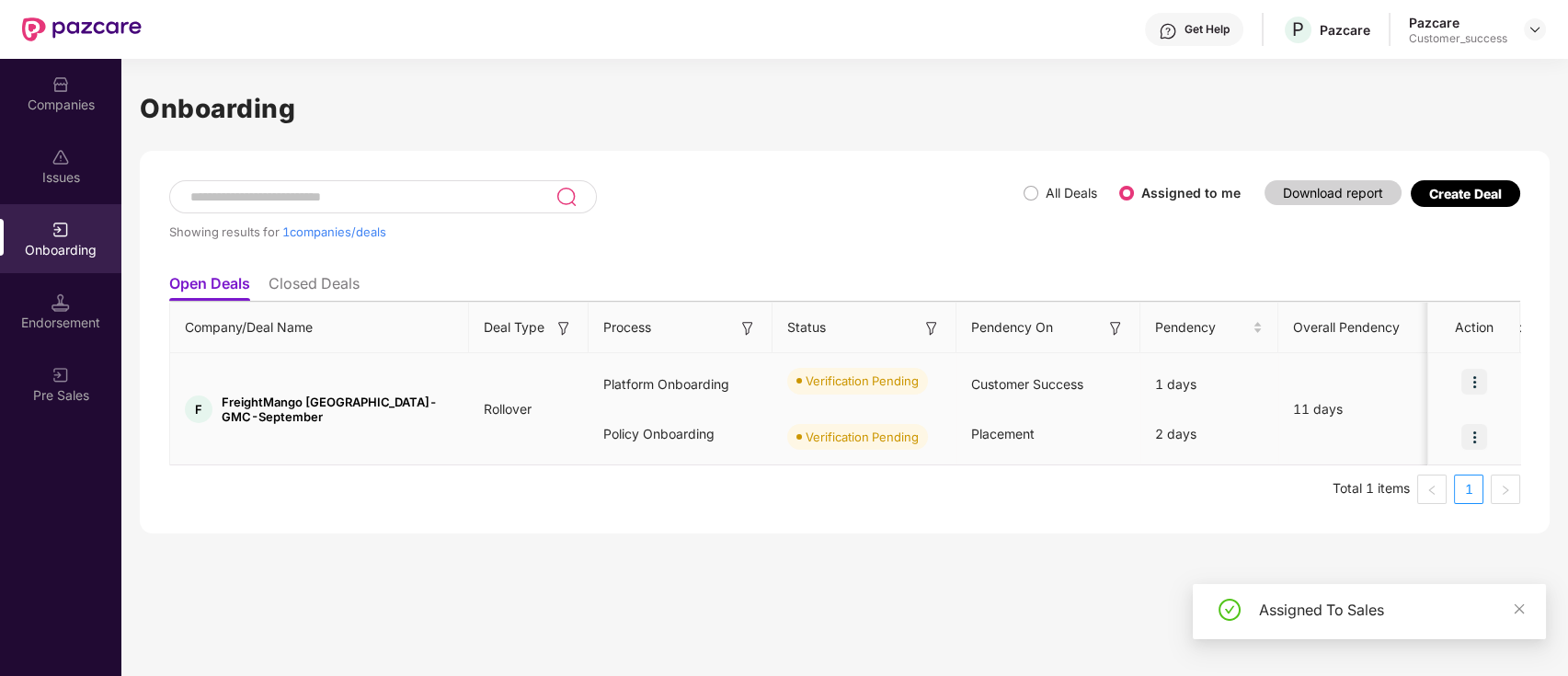
click at [1476, 381] on img at bounding box center [1473, 381] width 26 height 26
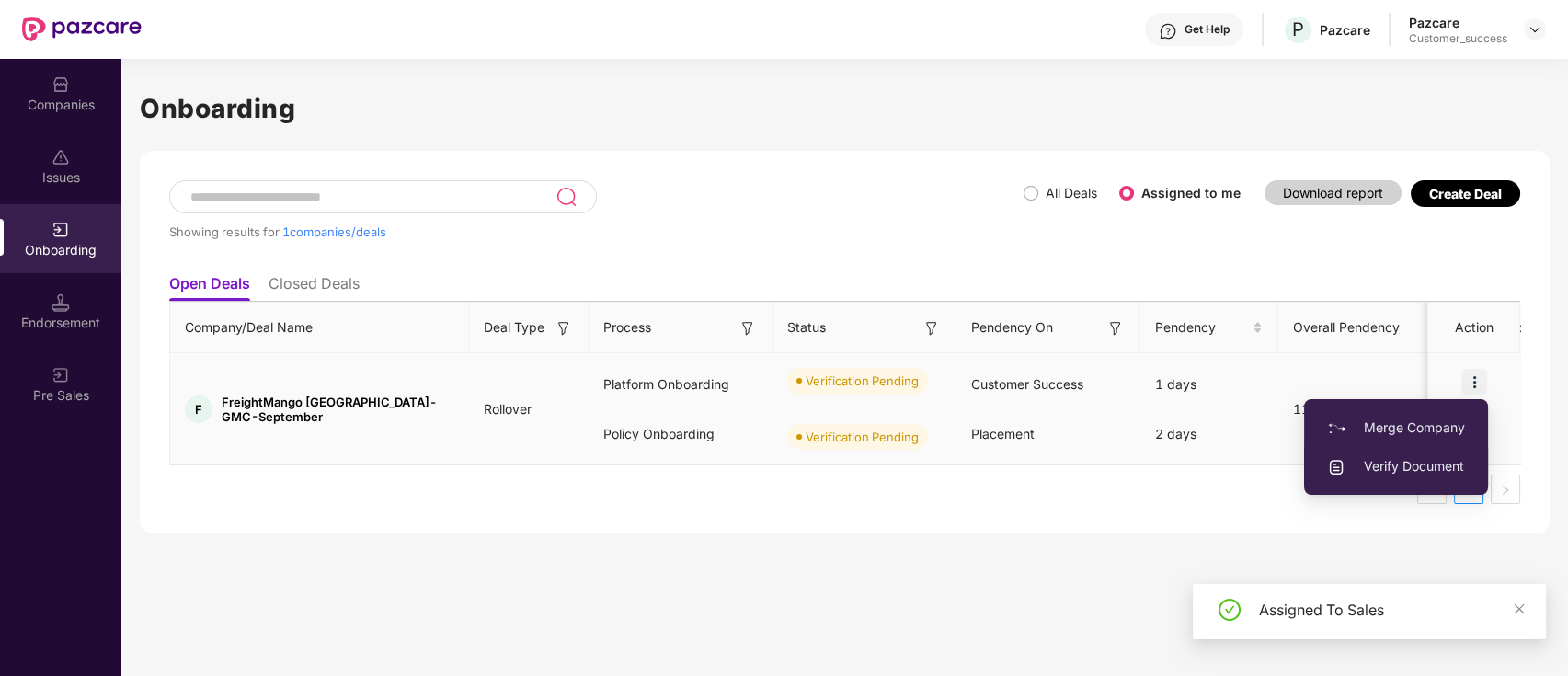
click at [1444, 459] on span "Verify Document" at bounding box center [1395, 466] width 138 height 20
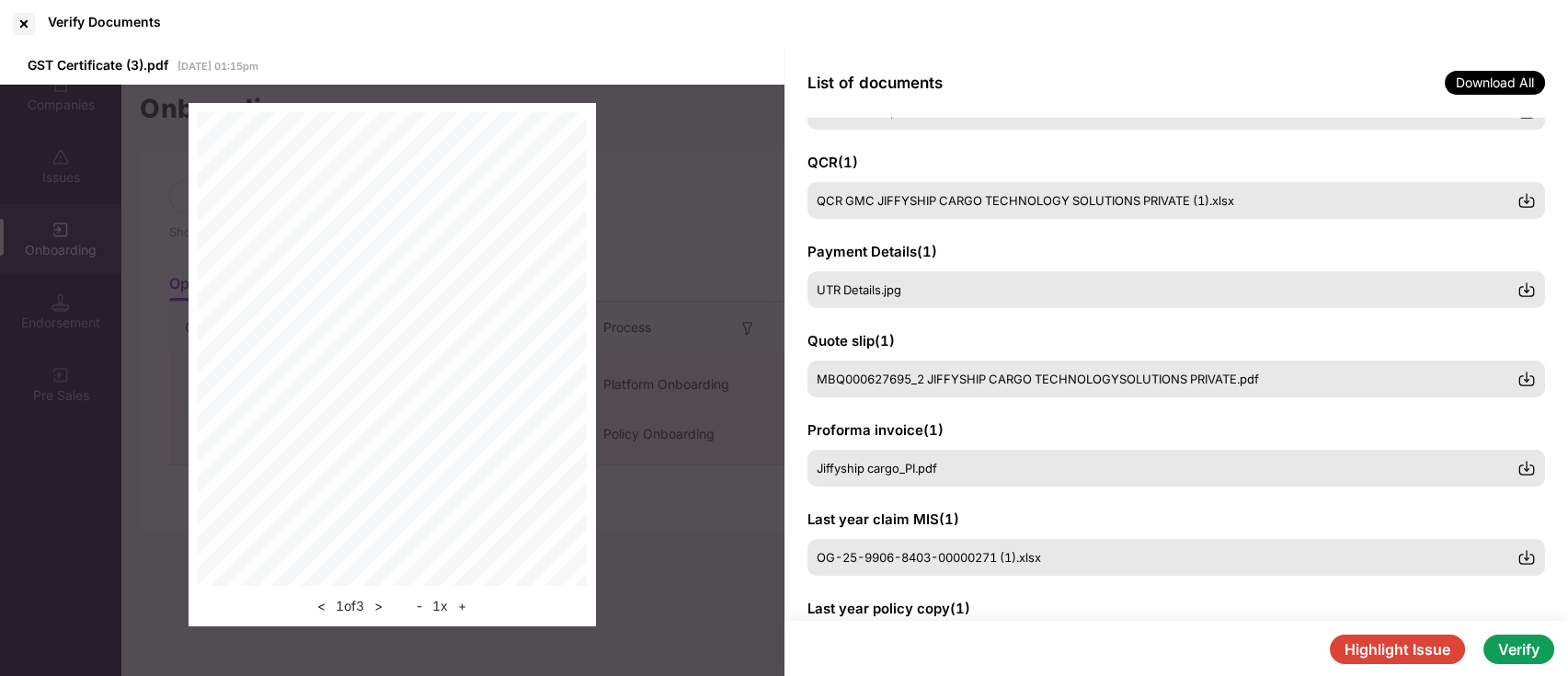
scroll to position [368, 0]
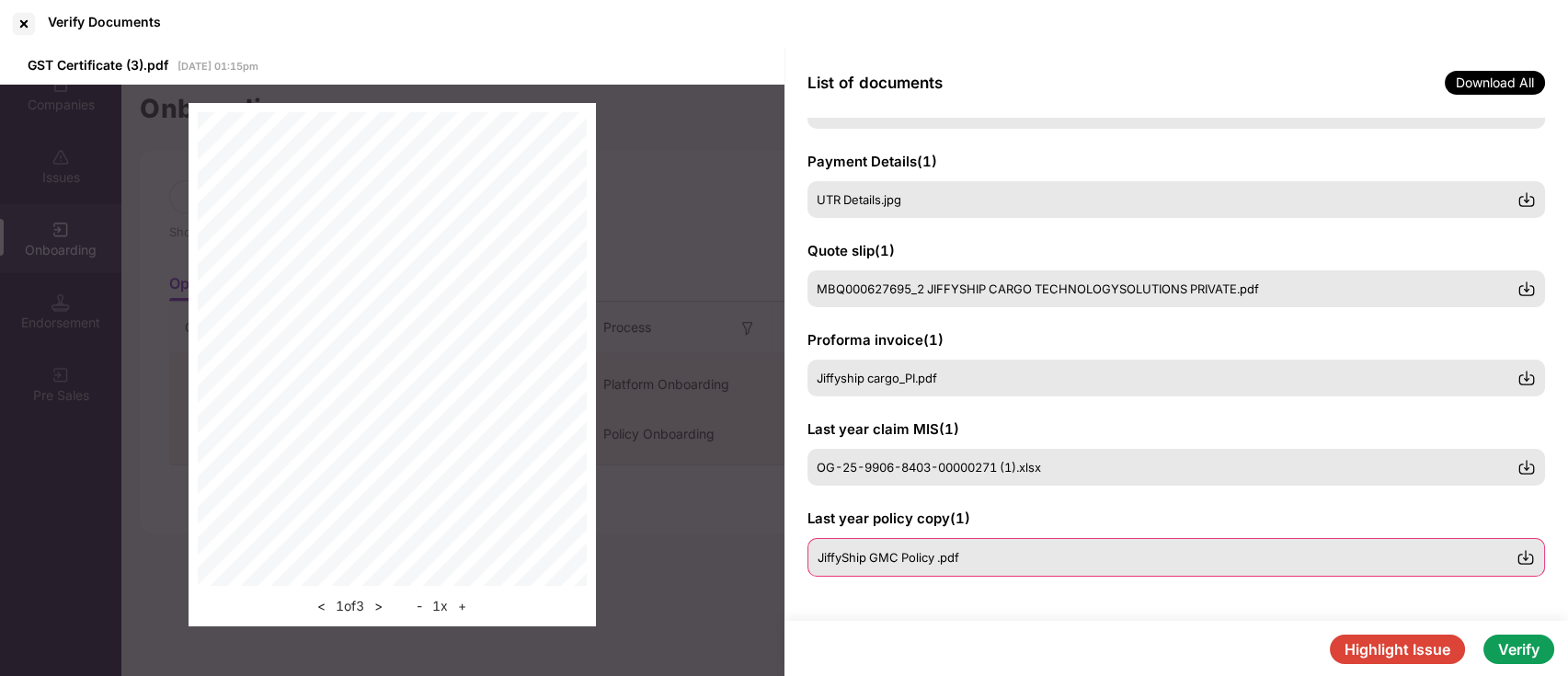
click at [1013, 558] on div "JiffyShip GMC Policy .pdf" at bounding box center [1167, 557] width 700 height 14
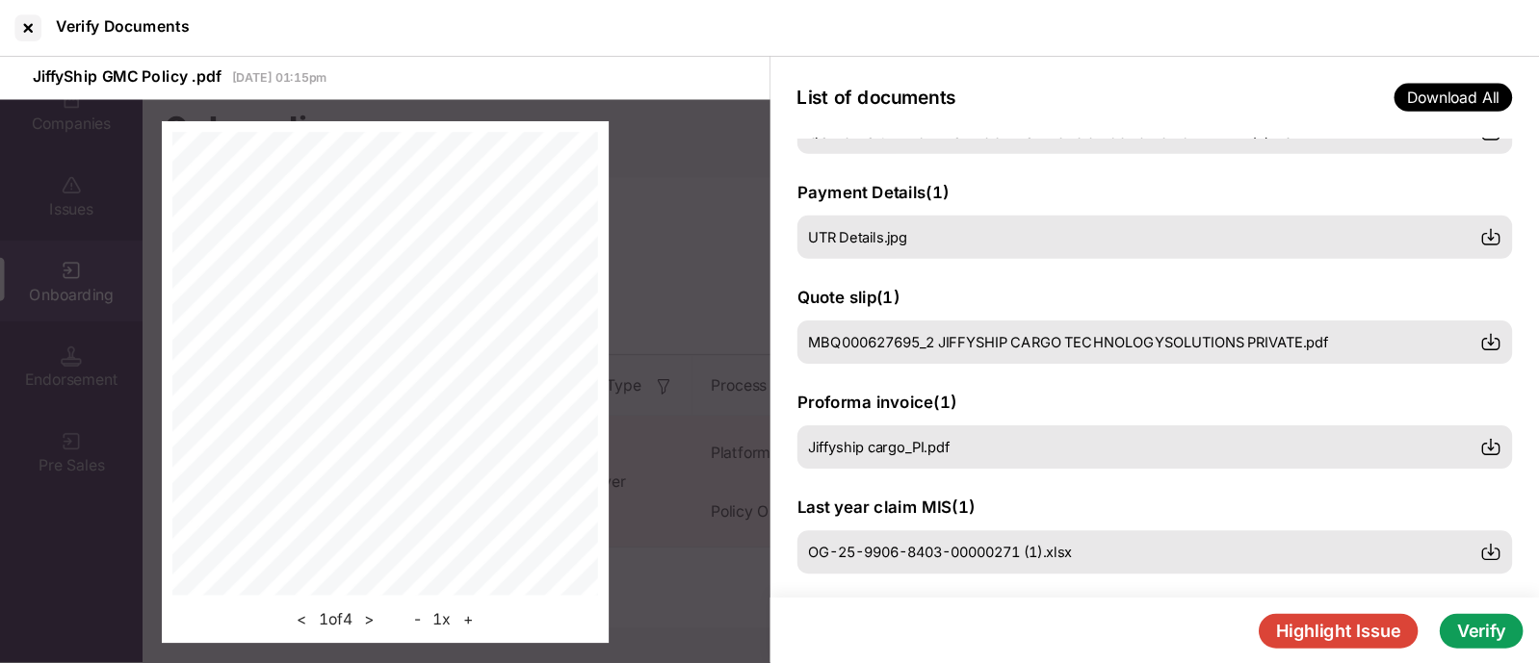
scroll to position [454, 0]
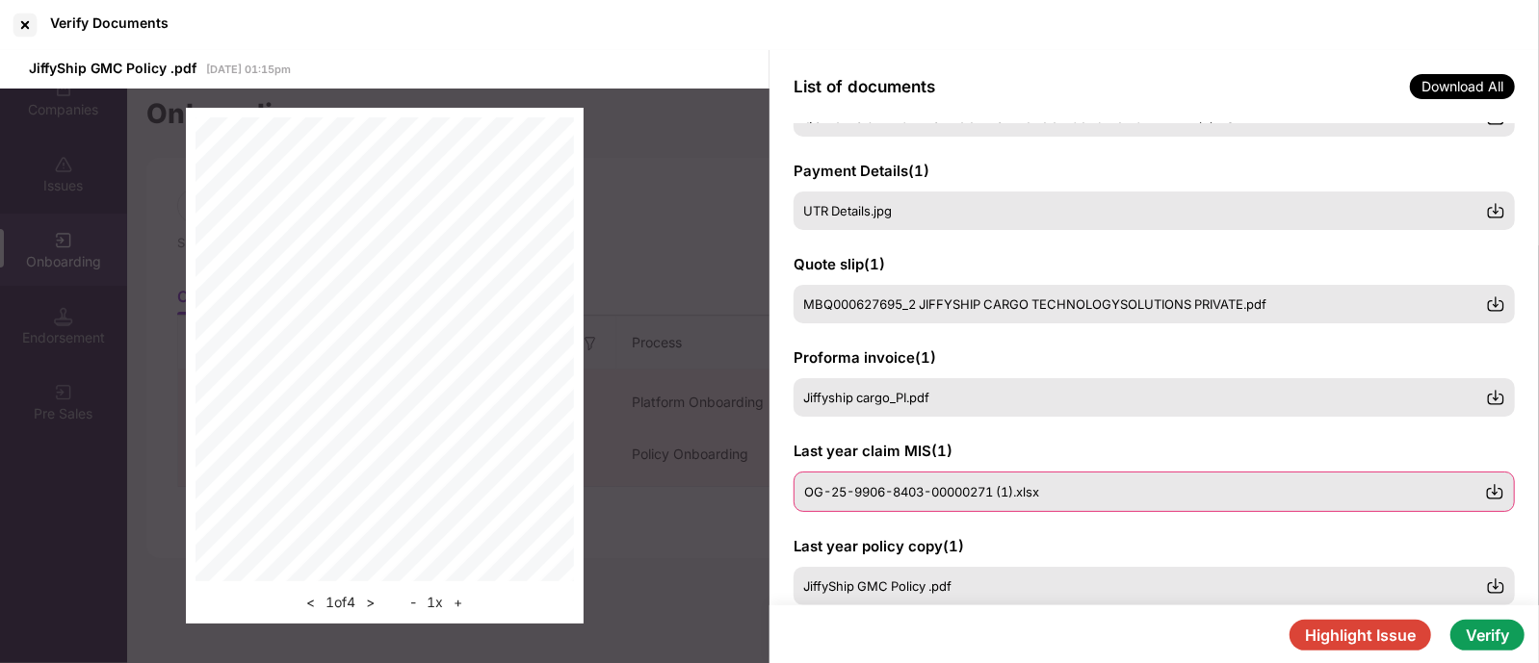
click at [1015, 487] on span "OG-25-9906-8403-00000271 (1).xlsx" at bounding box center [921, 491] width 235 height 15
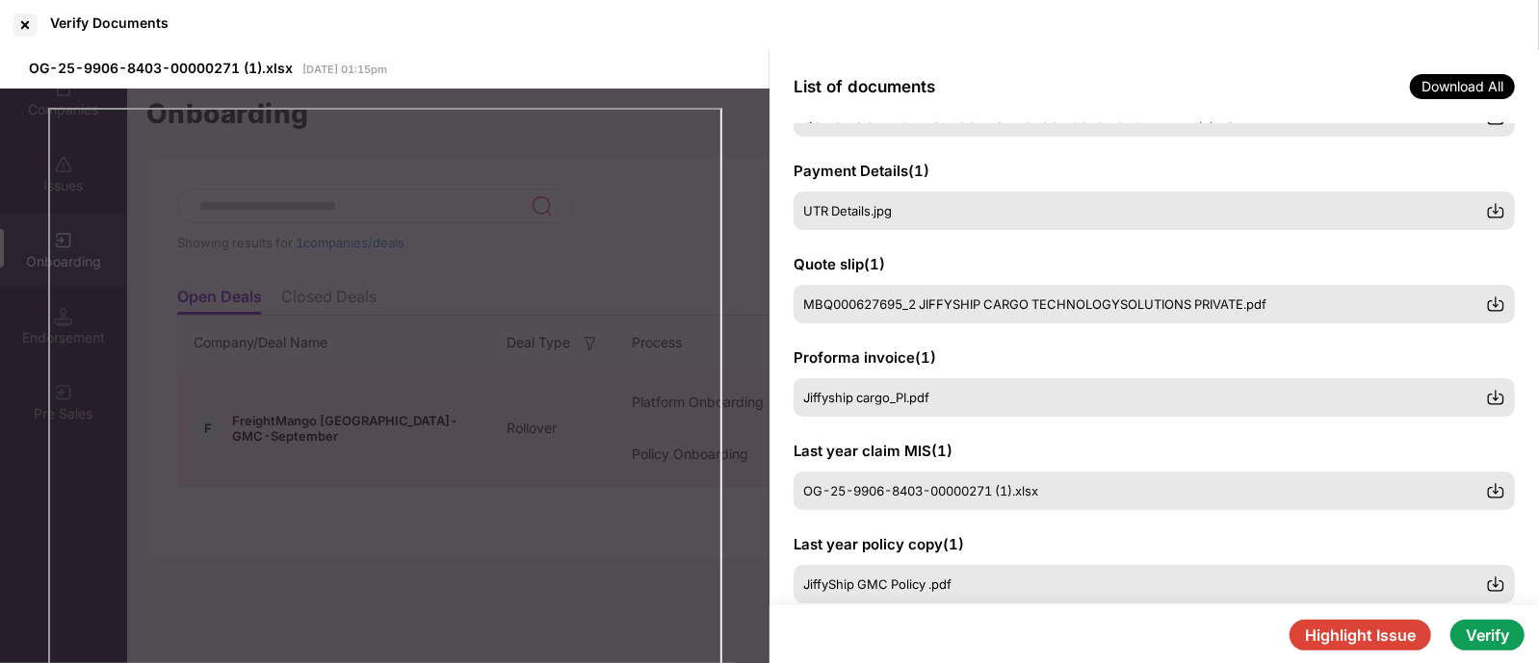
click at [1092, 356] on div "Proforma invoice ( 1 ) Jiffyship cargo_PI.pdf" at bounding box center [1153, 382] width 721 height 69
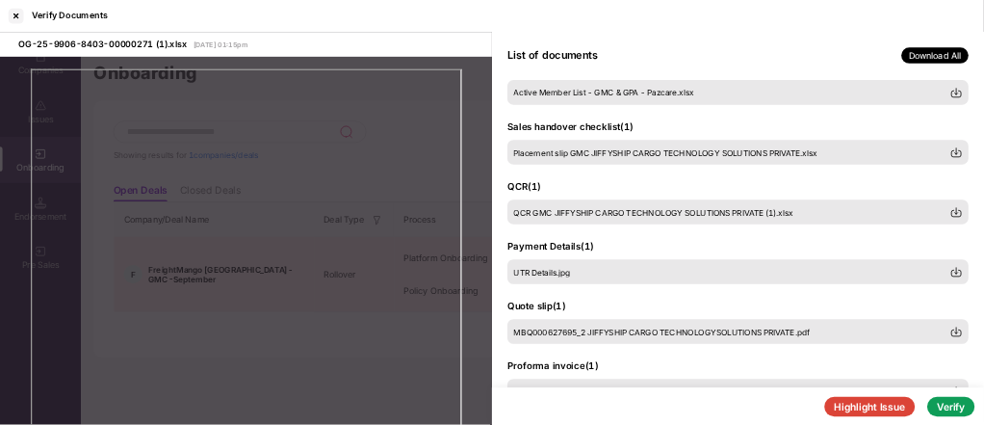
scroll to position [240, 0]
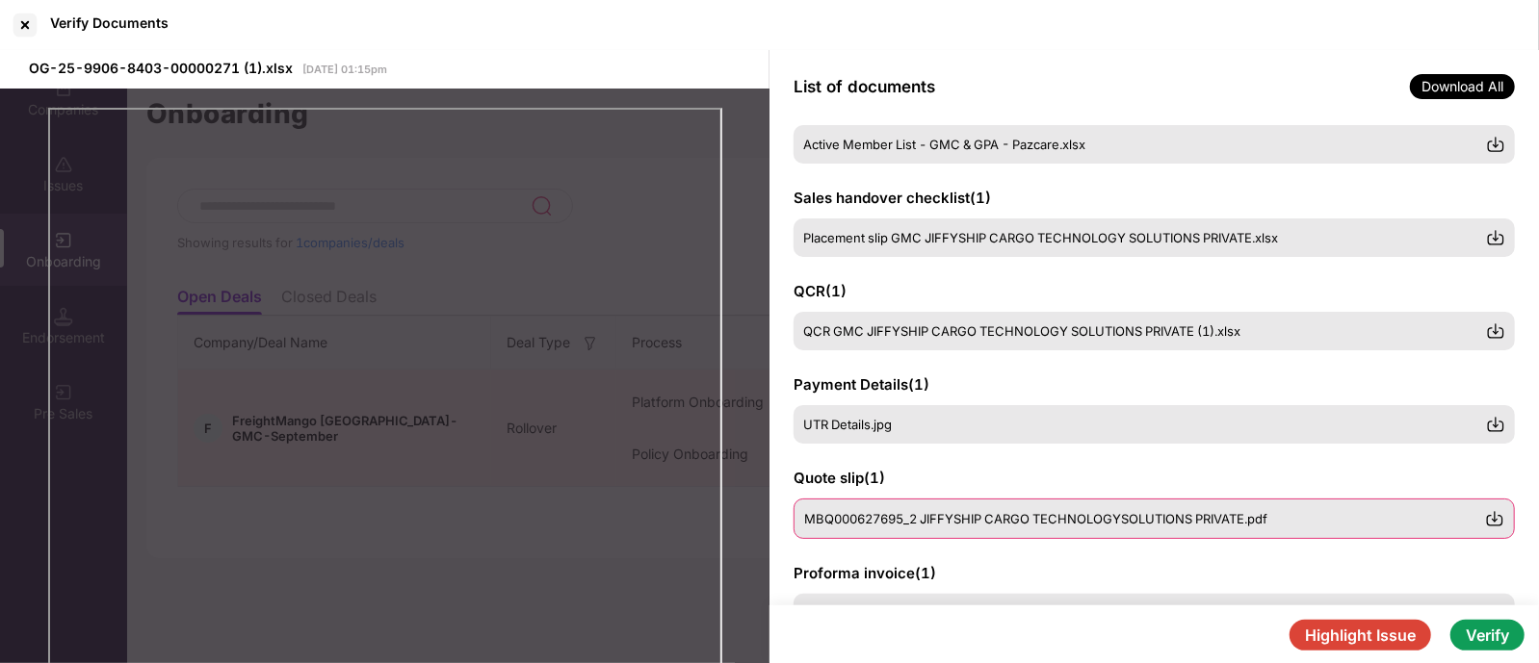
click at [1117, 517] on span "MBQ000627695_2 JIFFYSHIP CARGO TECHNOLOGYSOLUTIONS PRIVATE.pdf" at bounding box center [1035, 518] width 463 height 15
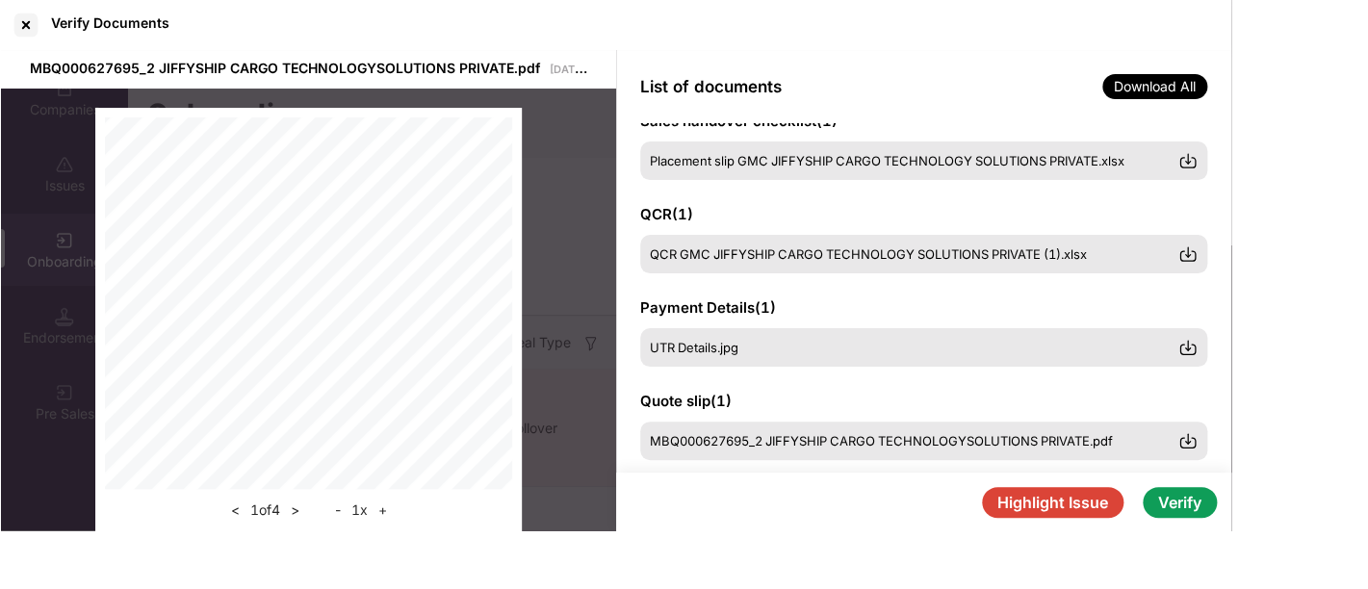
scroll to position [317, 0]
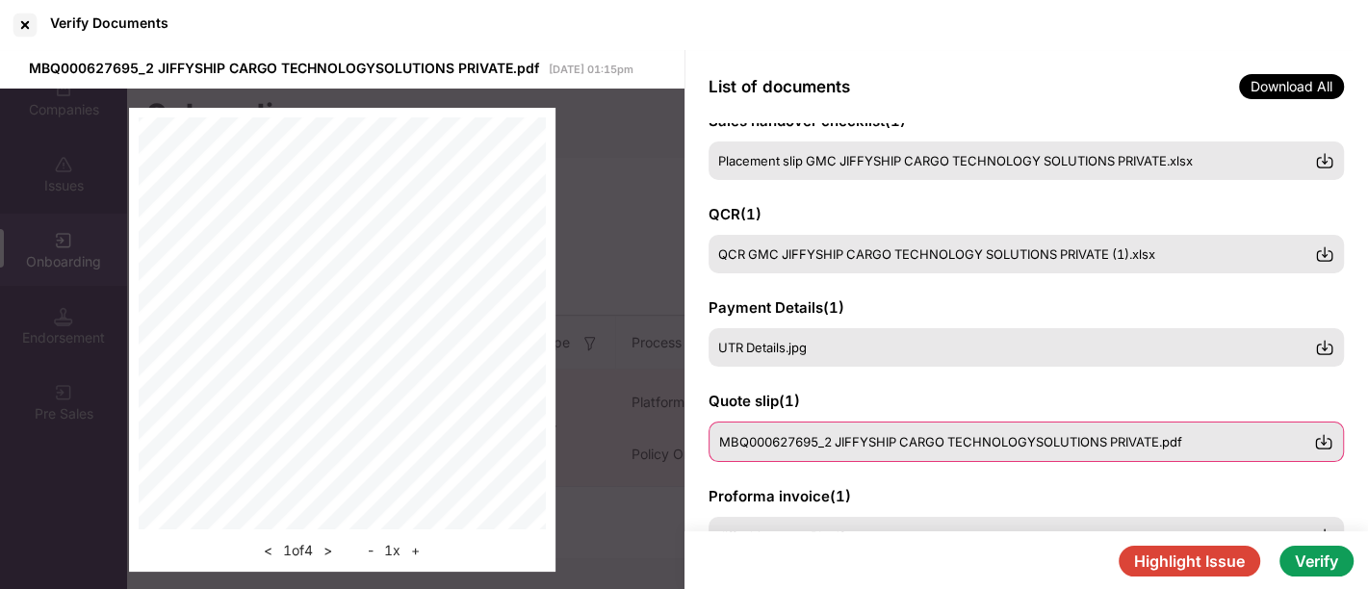
click at [1329, 438] on img at bounding box center [1323, 441] width 19 height 19
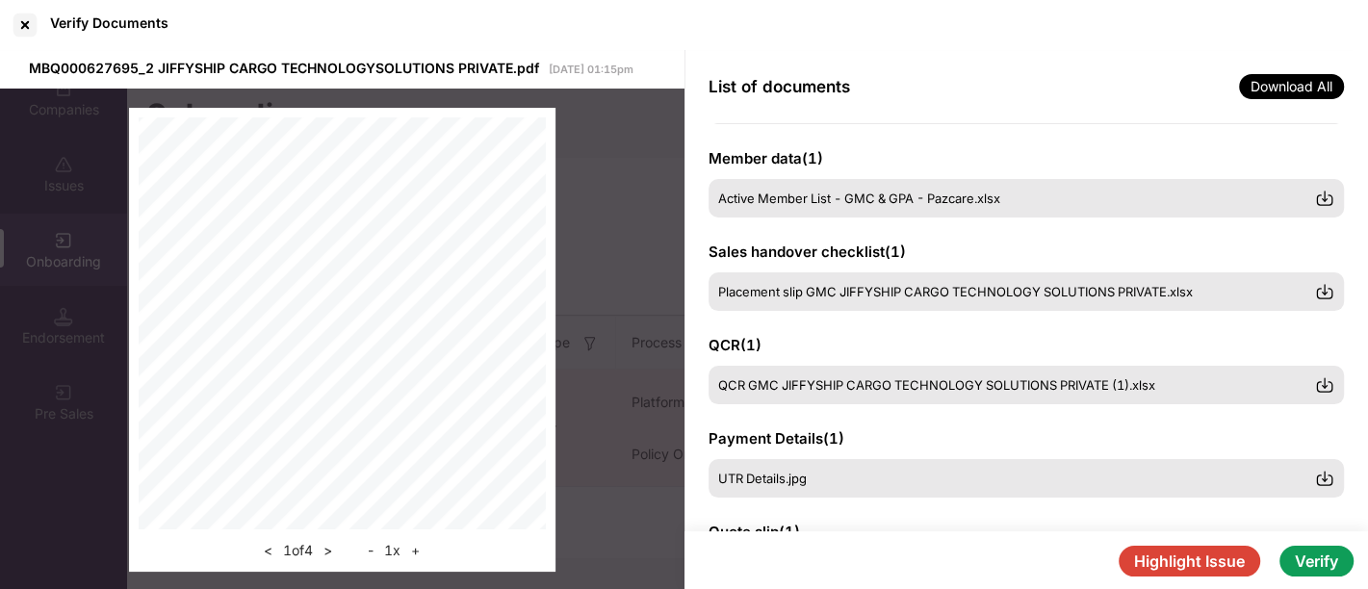
scroll to position [145, 0]
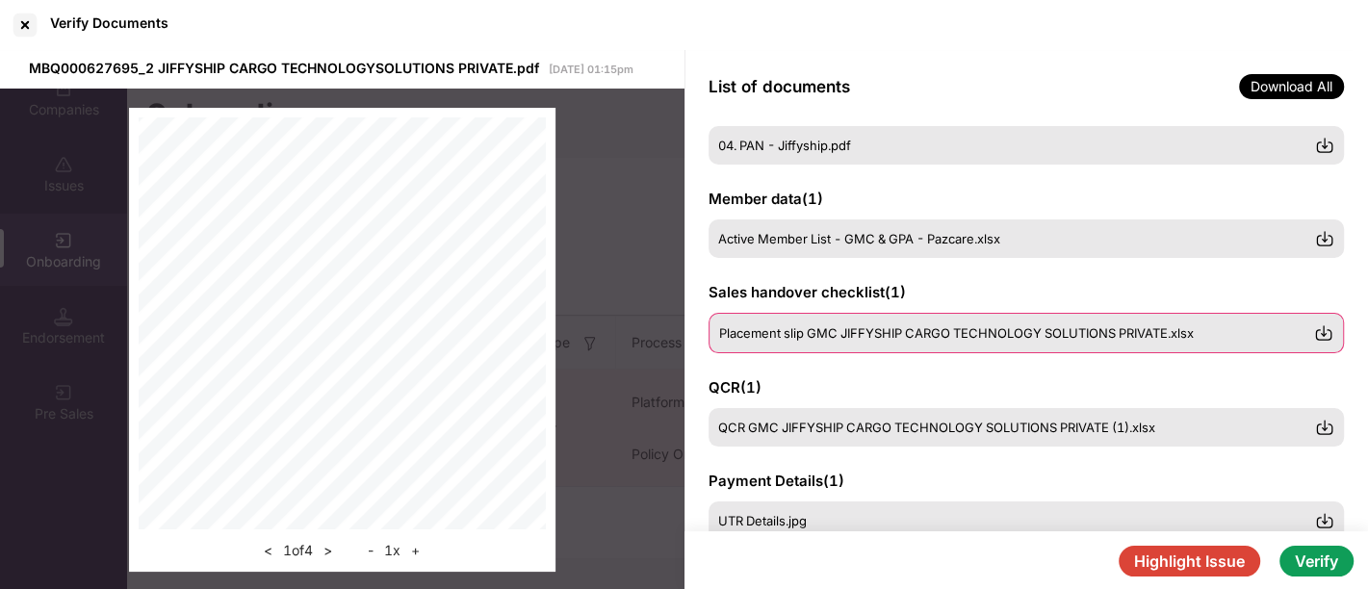
click at [987, 340] on div "Placement slip GMC JIFFYSHIP CARGO TECHNOLOGY SOLUTIONS PRIVATE.xlsx" at bounding box center [1027, 333] width 636 height 40
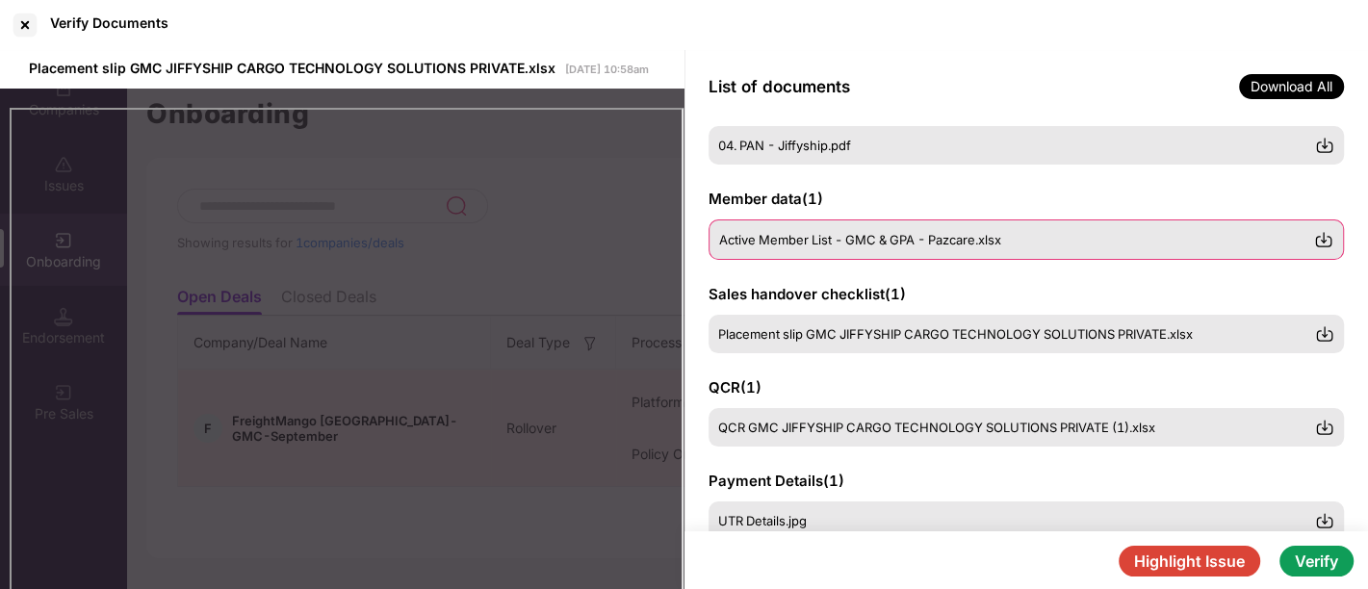
click at [865, 242] on span "Active Member List - GMC & GPA - Pazcare.xlsx" at bounding box center [860, 239] width 282 height 15
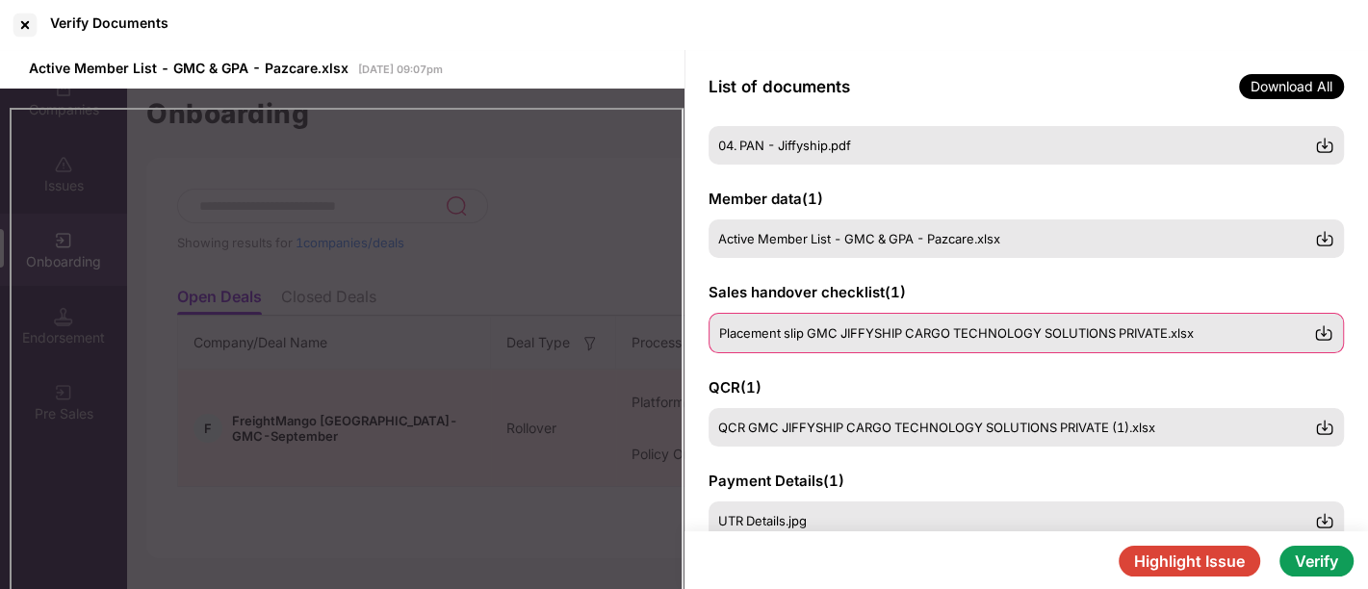
click at [896, 336] on span "Placement slip GMC JIFFYSHIP CARGO TECHNOLOGY SOLUTIONS PRIVATE.xlsx" at bounding box center [956, 332] width 475 height 15
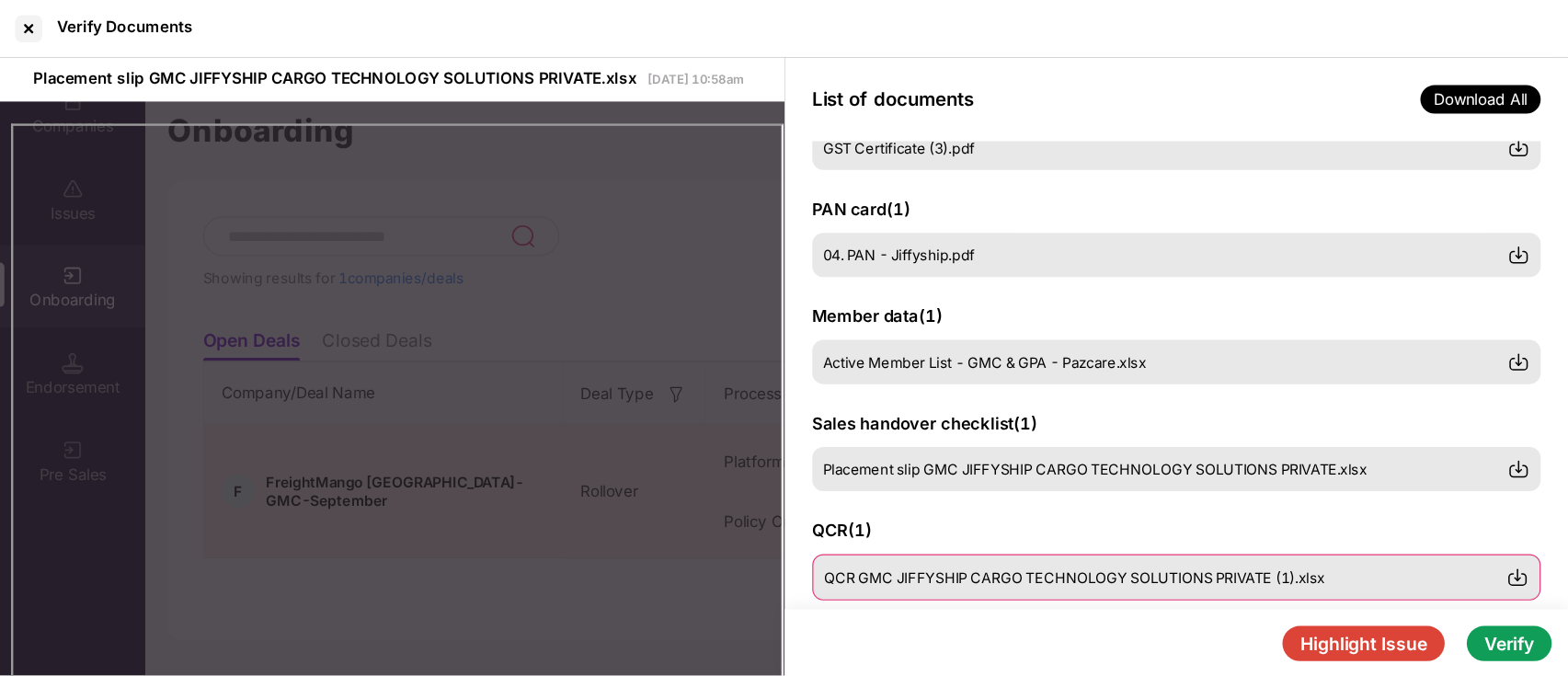
scroll to position [0, 0]
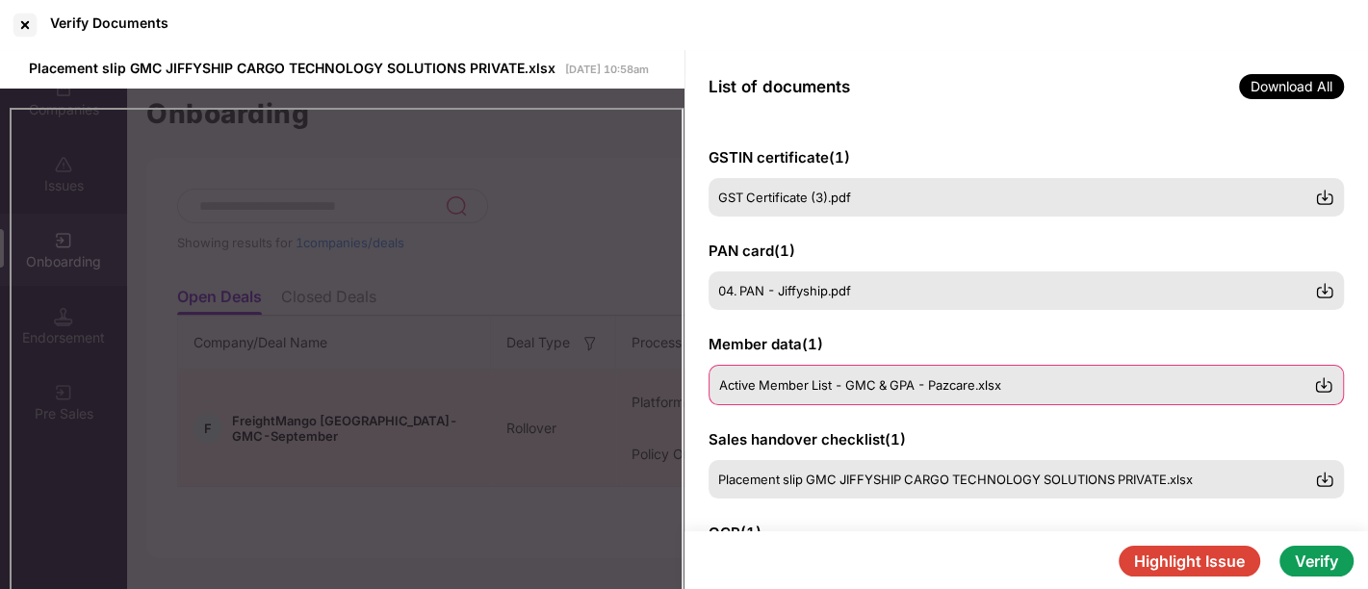
click at [869, 384] on span "Active Member List - GMC & GPA - Pazcare.xlsx" at bounding box center [860, 384] width 282 height 15
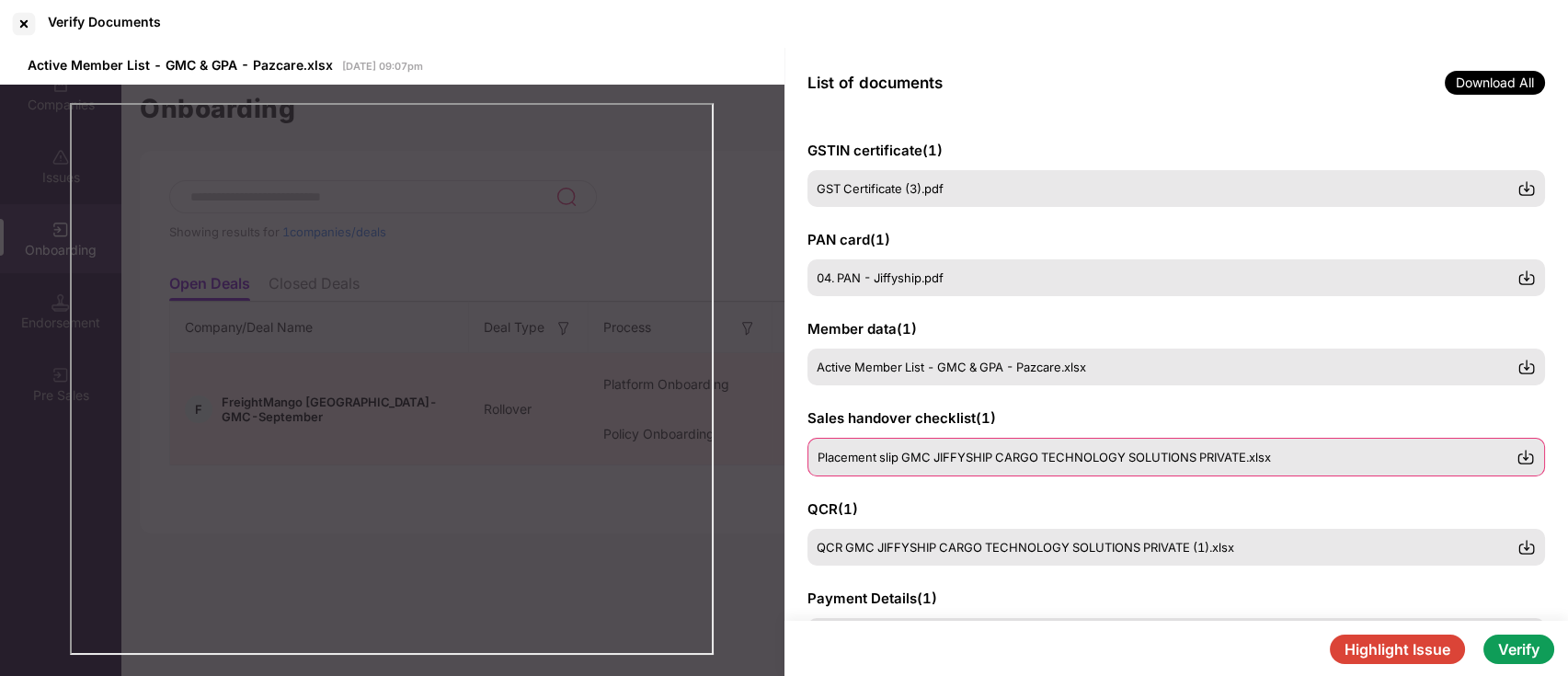
click at [1038, 466] on div "Placement slip GMC JIFFYSHIP CARGO TECHNOLOGY SOLUTIONS PRIVATE.xlsx" at bounding box center [1176, 456] width 738 height 38
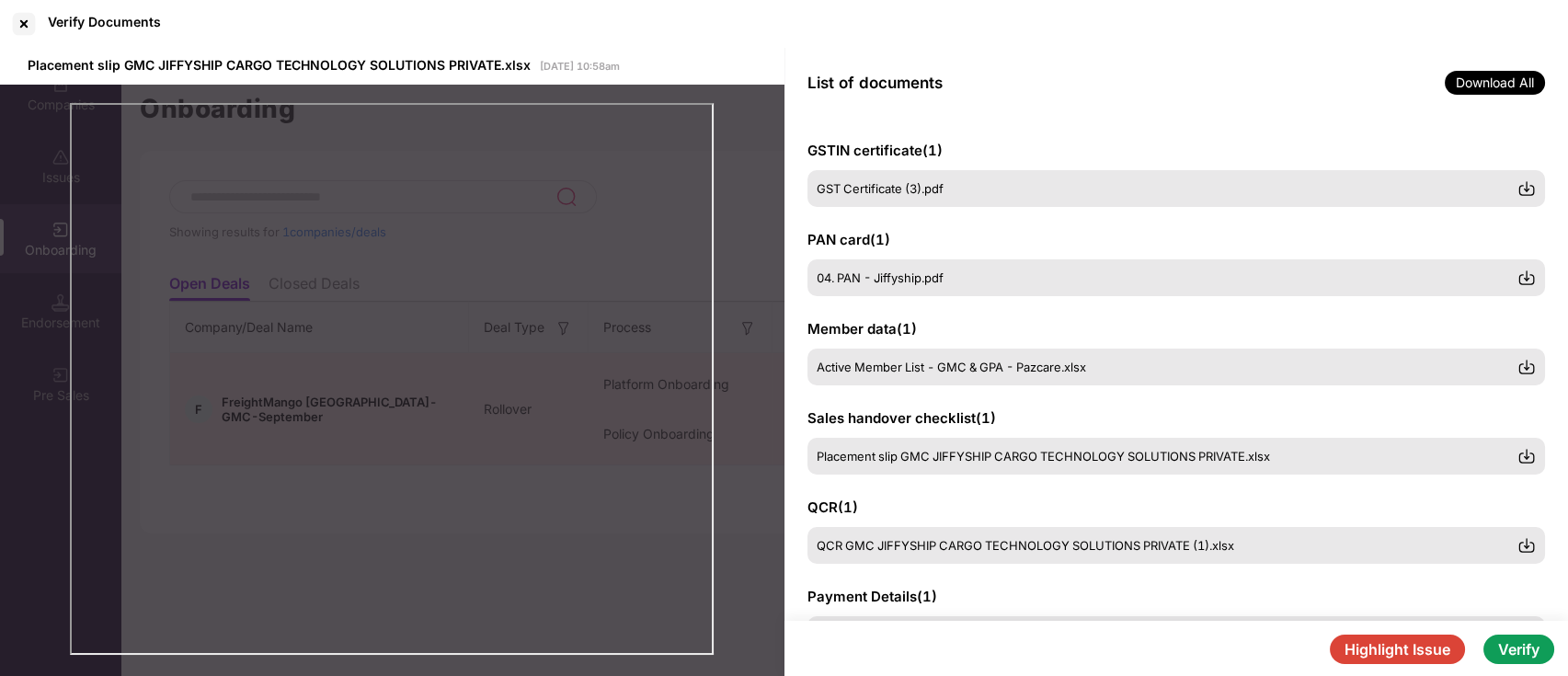
click at [1439, 647] on button "Highlight Issue" at bounding box center [1397, 648] width 136 height 30
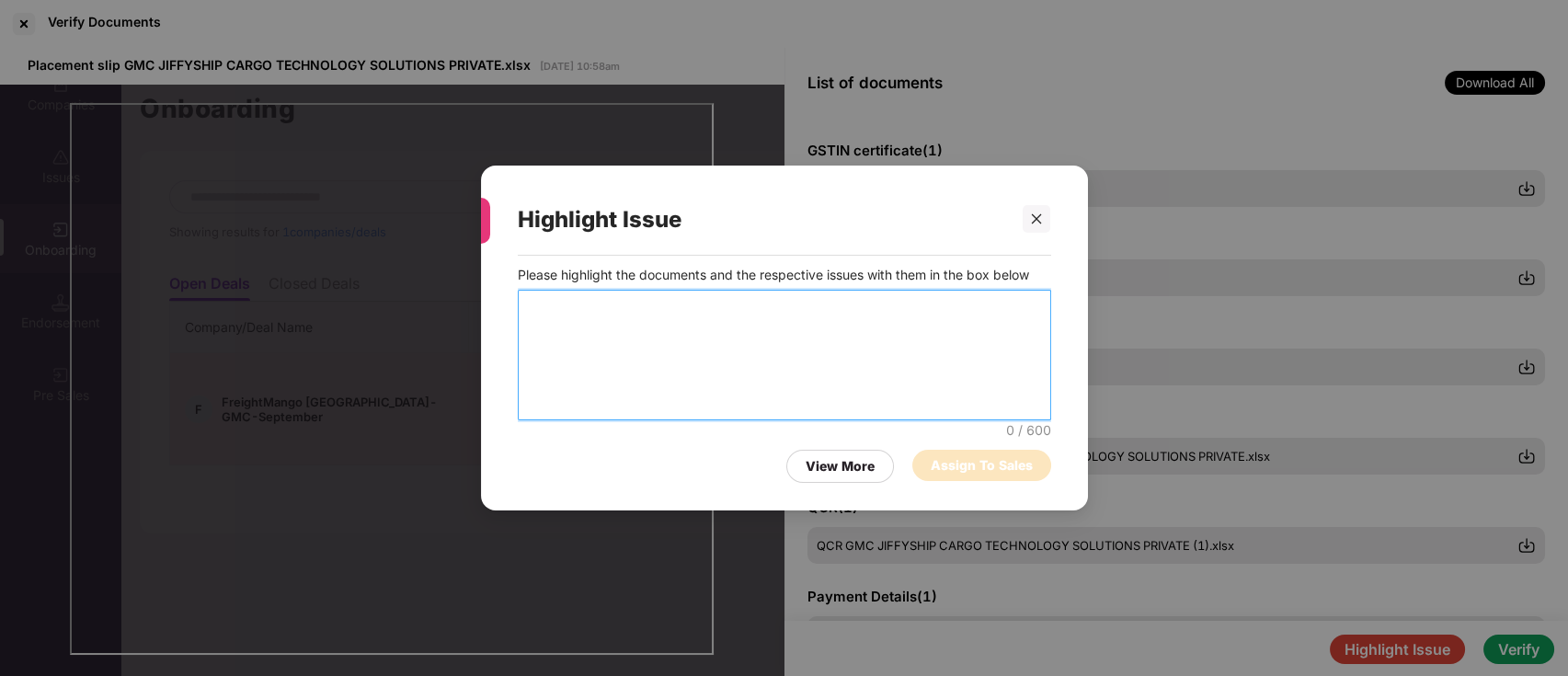
click at [671, 330] on textarea at bounding box center [784, 354] width 533 height 131
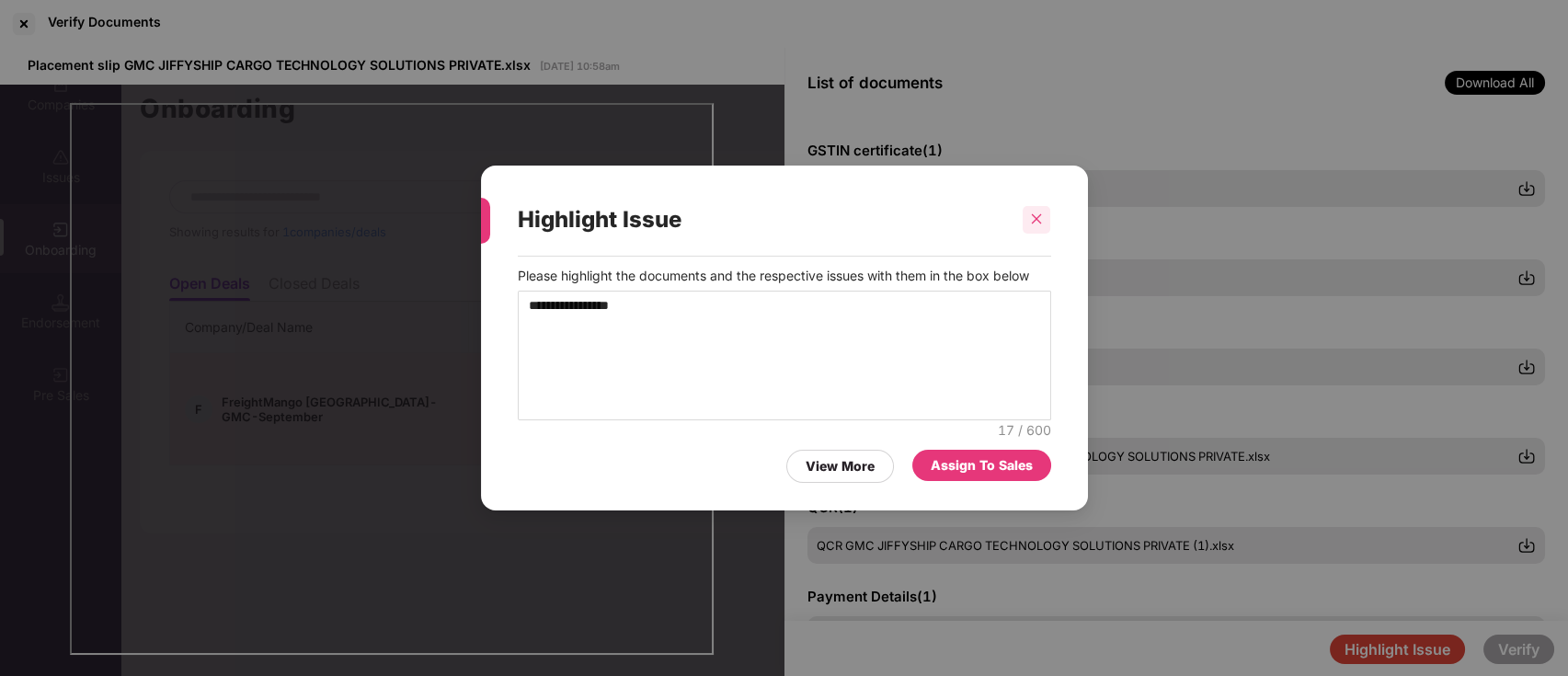
click at [1045, 211] on div at bounding box center [1036, 220] width 28 height 28
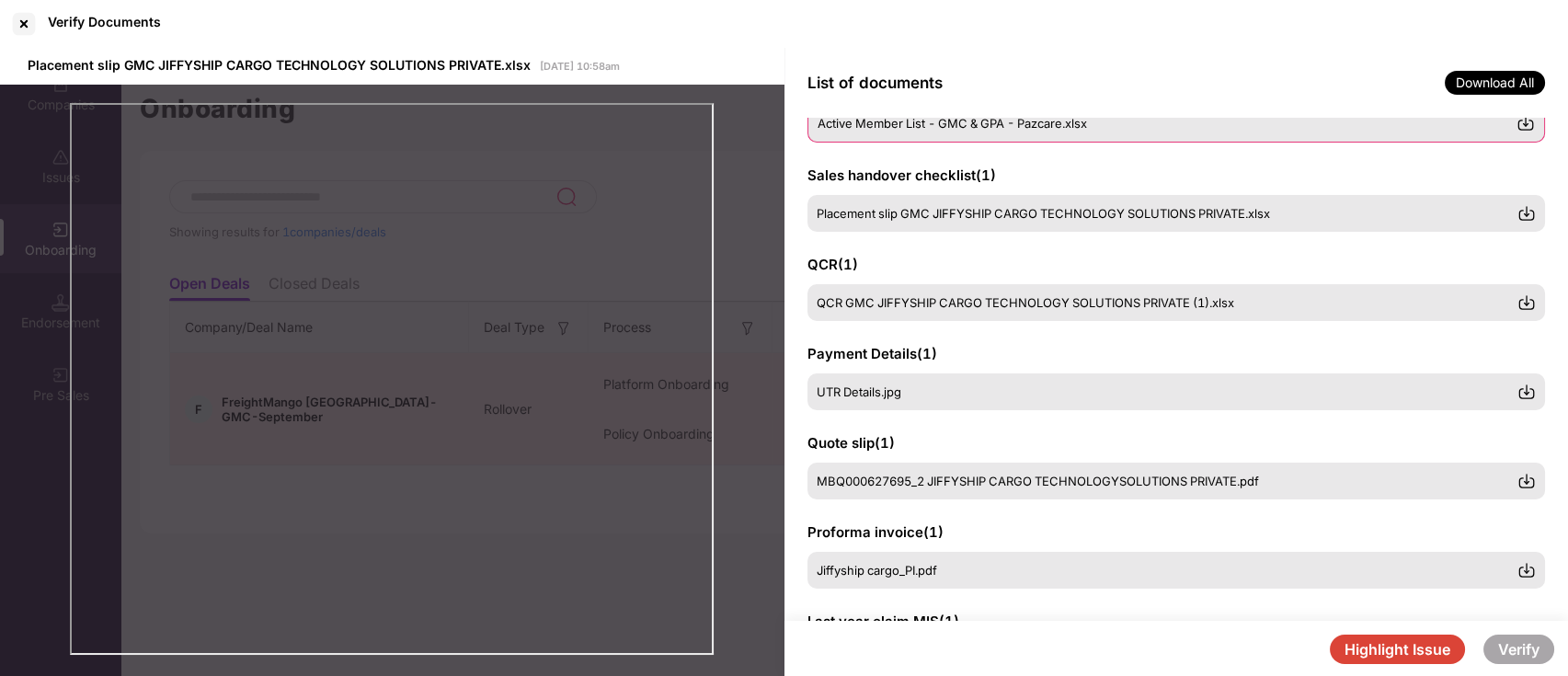
scroll to position [243, 0]
click at [1387, 647] on button "Highlight Issue" at bounding box center [1397, 648] width 136 height 30
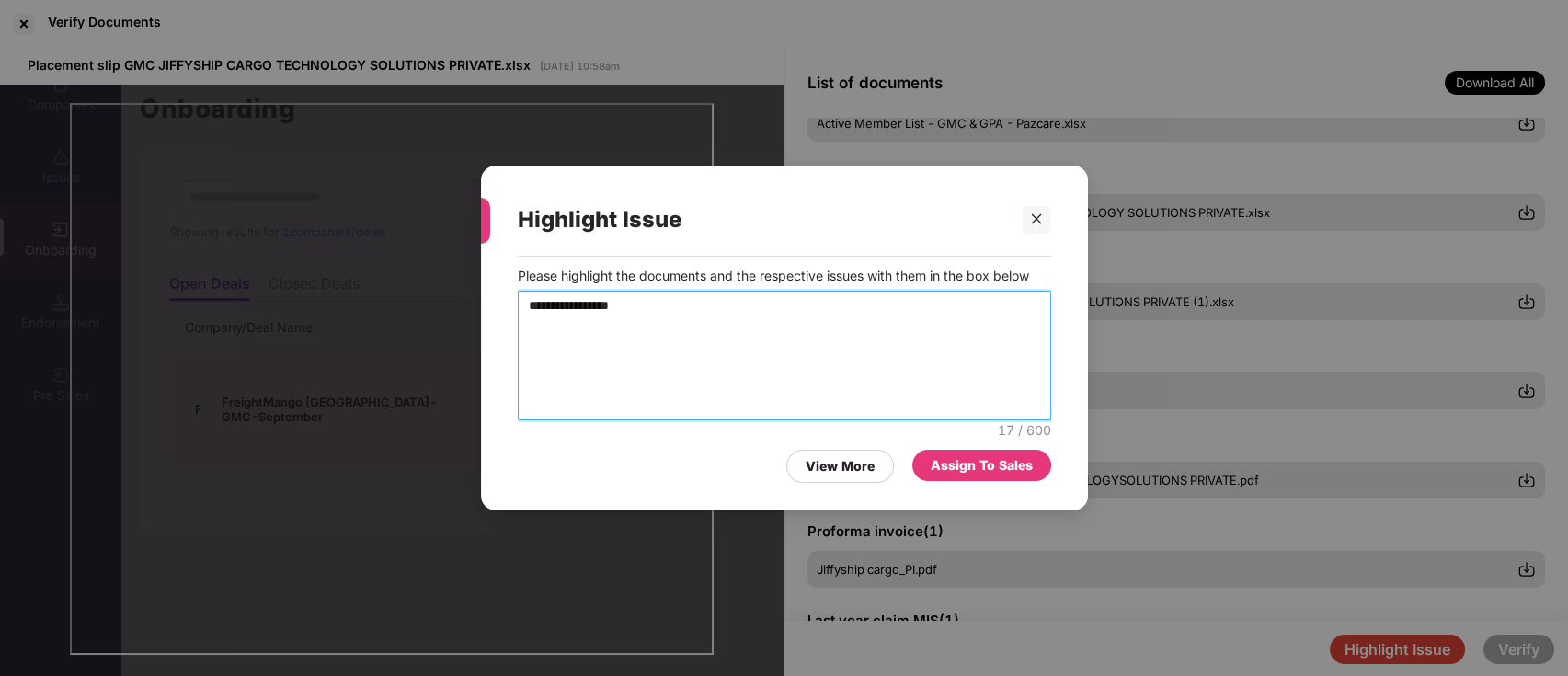
click at [655, 306] on textarea "**********" at bounding box center [784, 355] width 533 height 131
type textarea "**********"
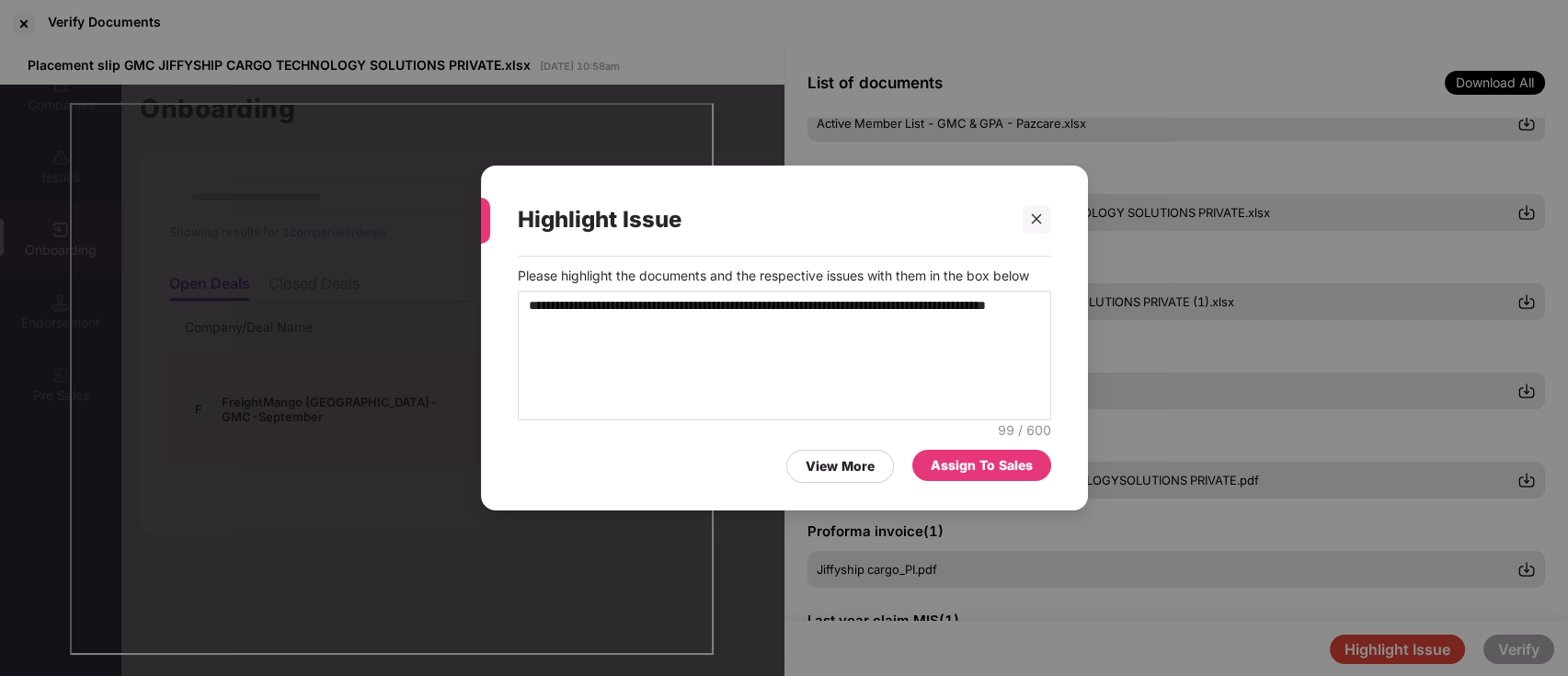
click at [991, 467] on div "Assign To Sales" at bounding box center [981, 465] width 102 height 20
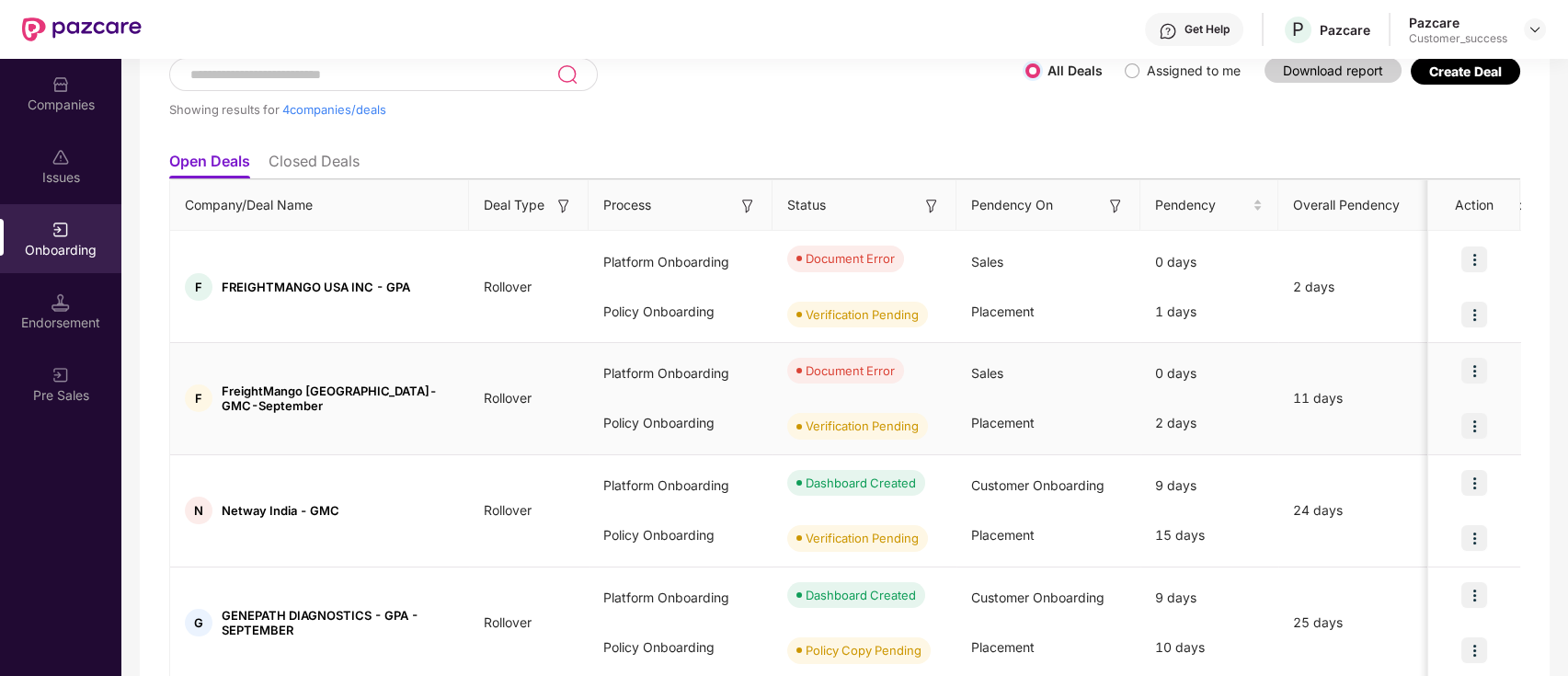
scroll to position [192, 0]
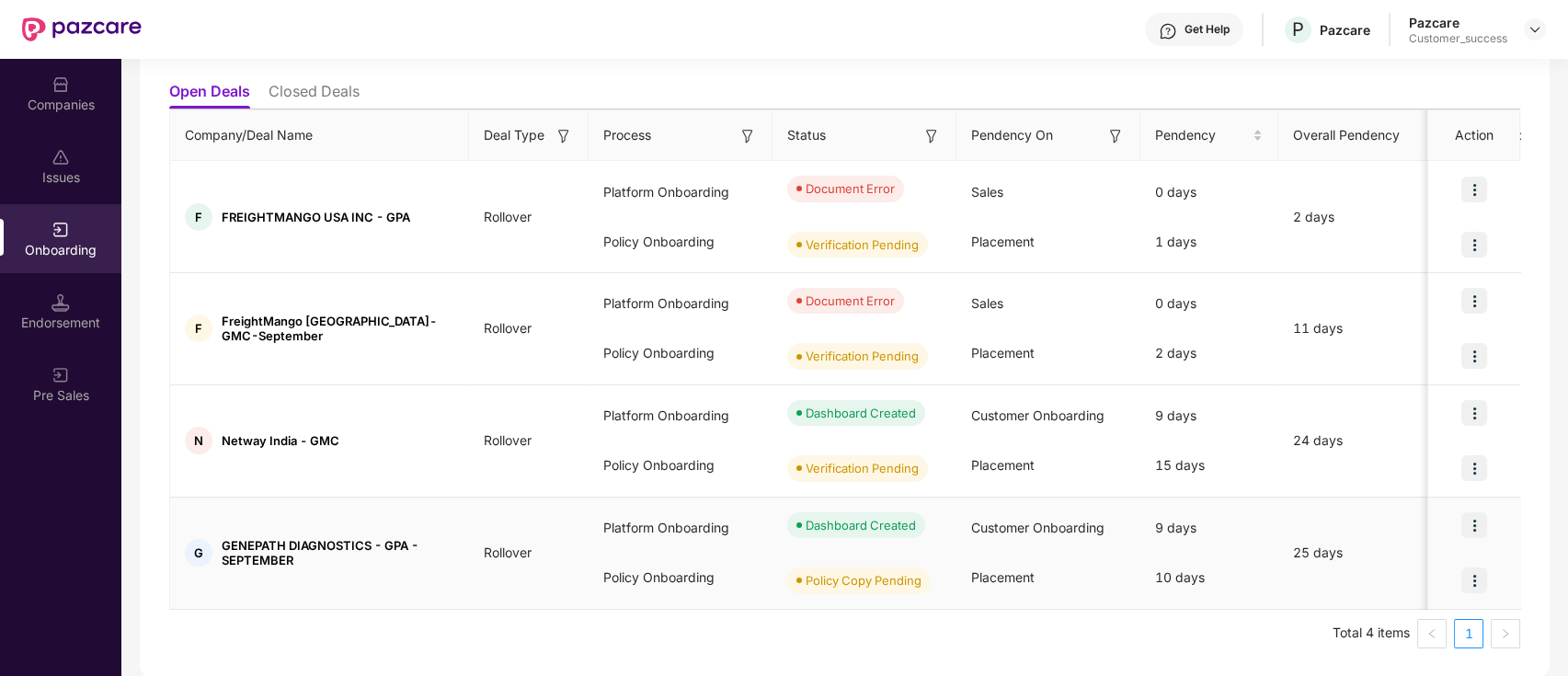
click at [1451, 581] on div at bounding box center [1473, 581] width 92 height 55
click at [286, 545] on span "GENEPATH DIAGNOSTICS - GPA - SEPTEMBER" at bounding box center [338, 552] width 233 height 30
drag, startPoint x: 242, startPoint y: 539, endPoint x: 219, endPoint y: 539, distance: 23.0
click at [219, 539] on div "G GENEPATH DIAGNOSTICS - GPA - SEPTEMBER" at bounding box center [319, 552] width 299 height 30
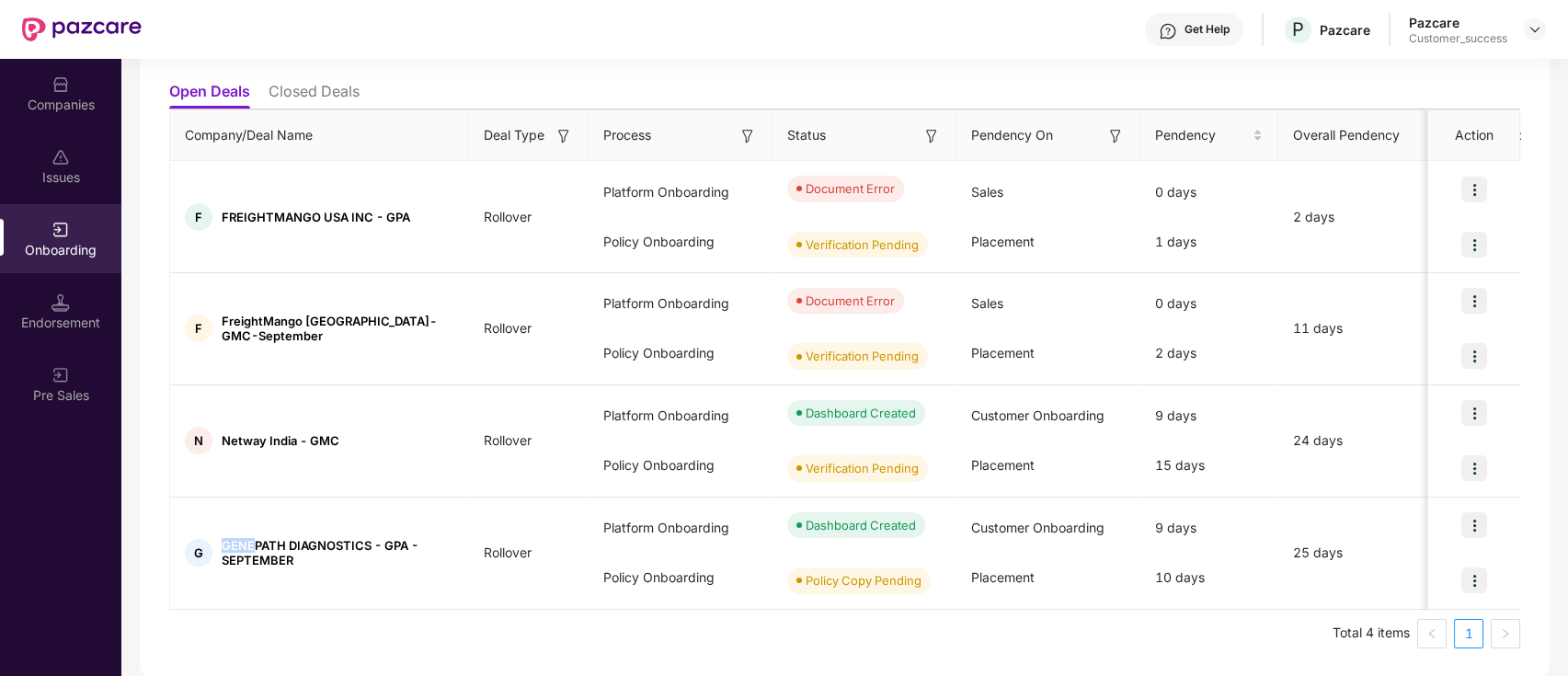
click at [72, 485] on div "Companies Issues Onboarding Endorsement Pre Sales" at bounding box center [60, 368] width 121 height 617
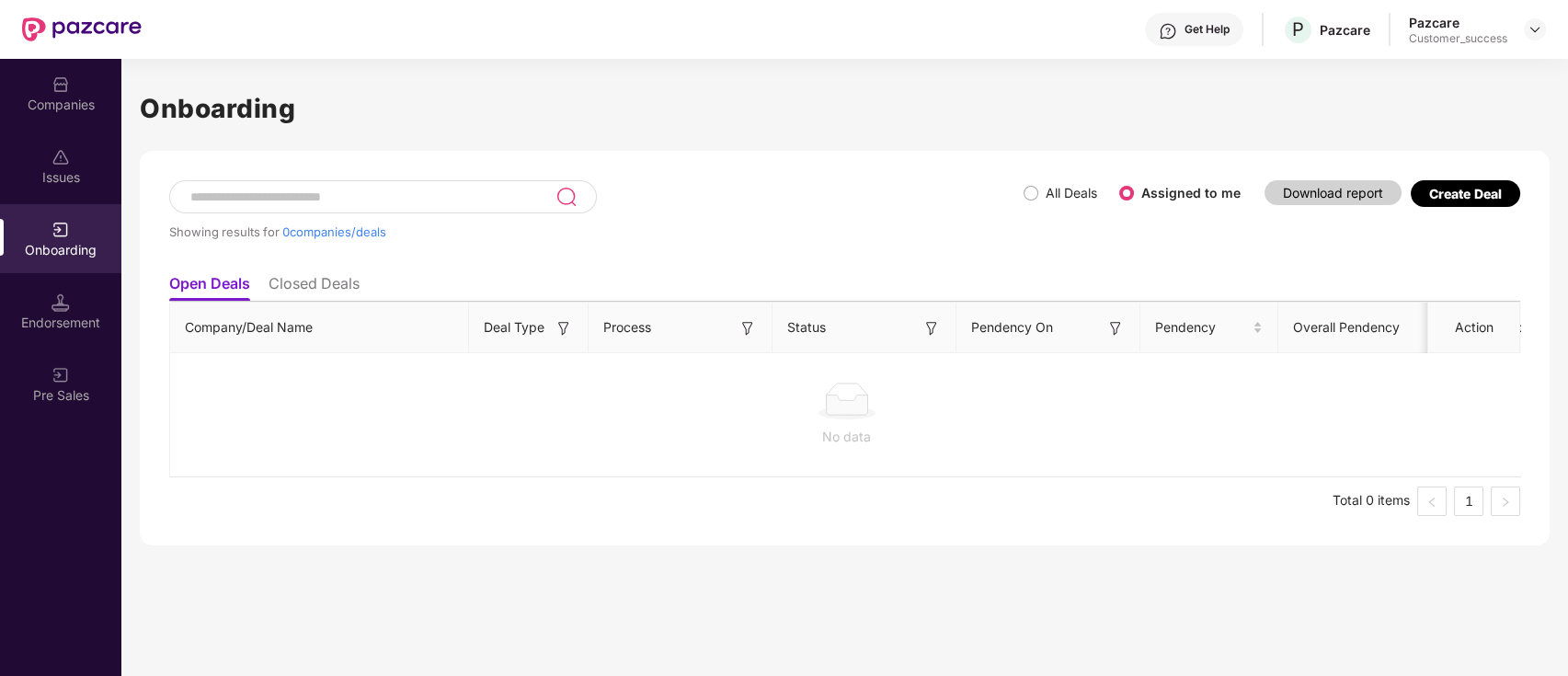
click at [1546, 36] on header "Get Help P Pazcare Pazcare Customer_success" at bounding box center [784, 30] width 1568 height 59
click at [1527, 29] on img at bounding box center [1534, 29] width 14 height 14
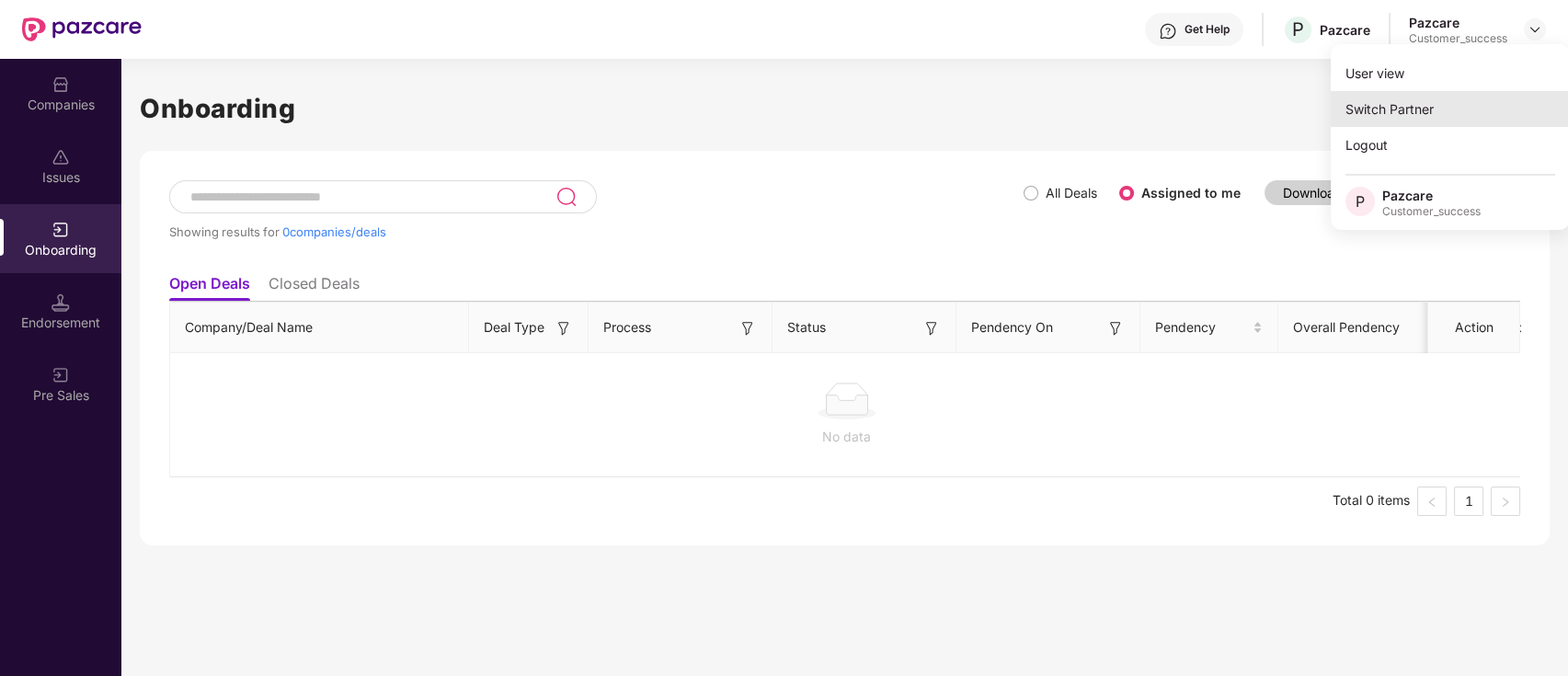
click at [1471, 108] on div "Switch Partner" at bounding box center [1450, 109] width 239 height 36
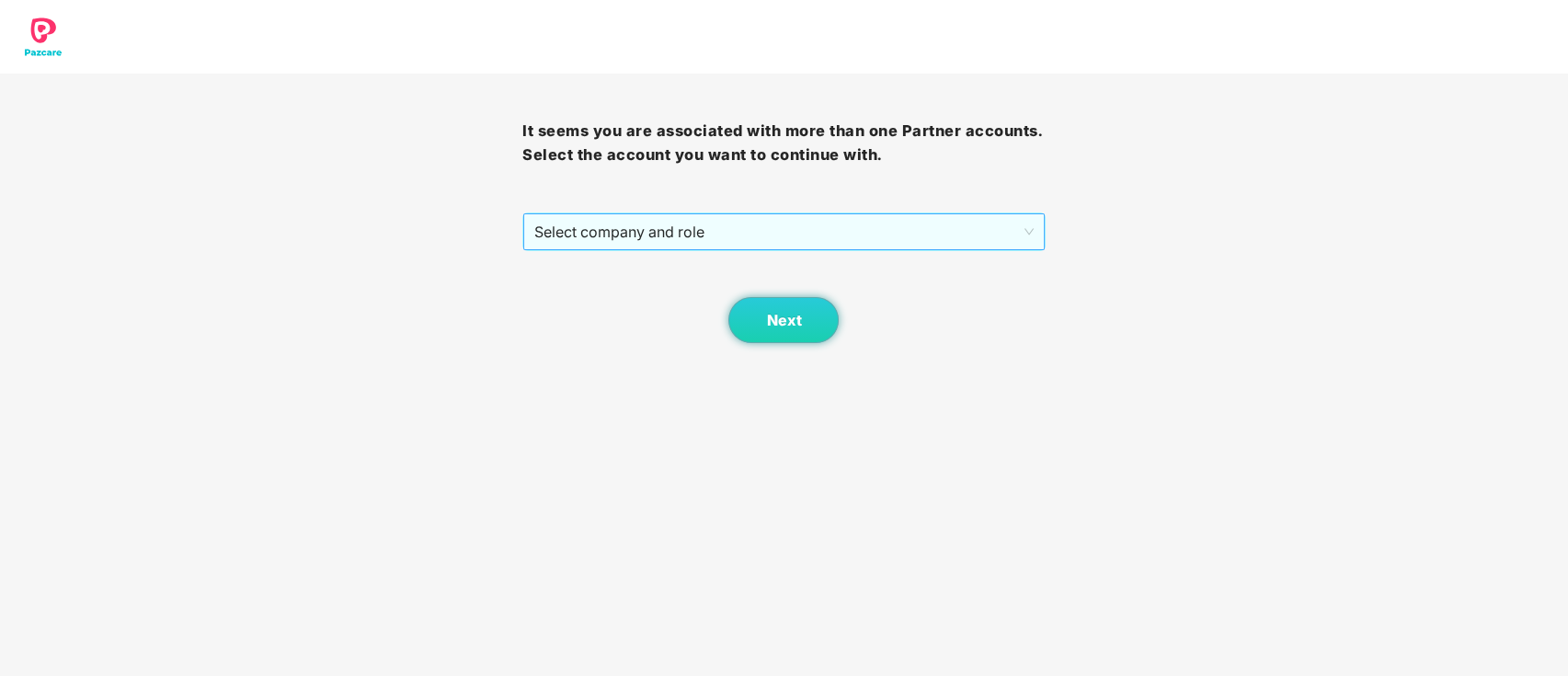
click at [817, 240] on span "Select company and role" at bounding box center [783, 231] width 498 height 35
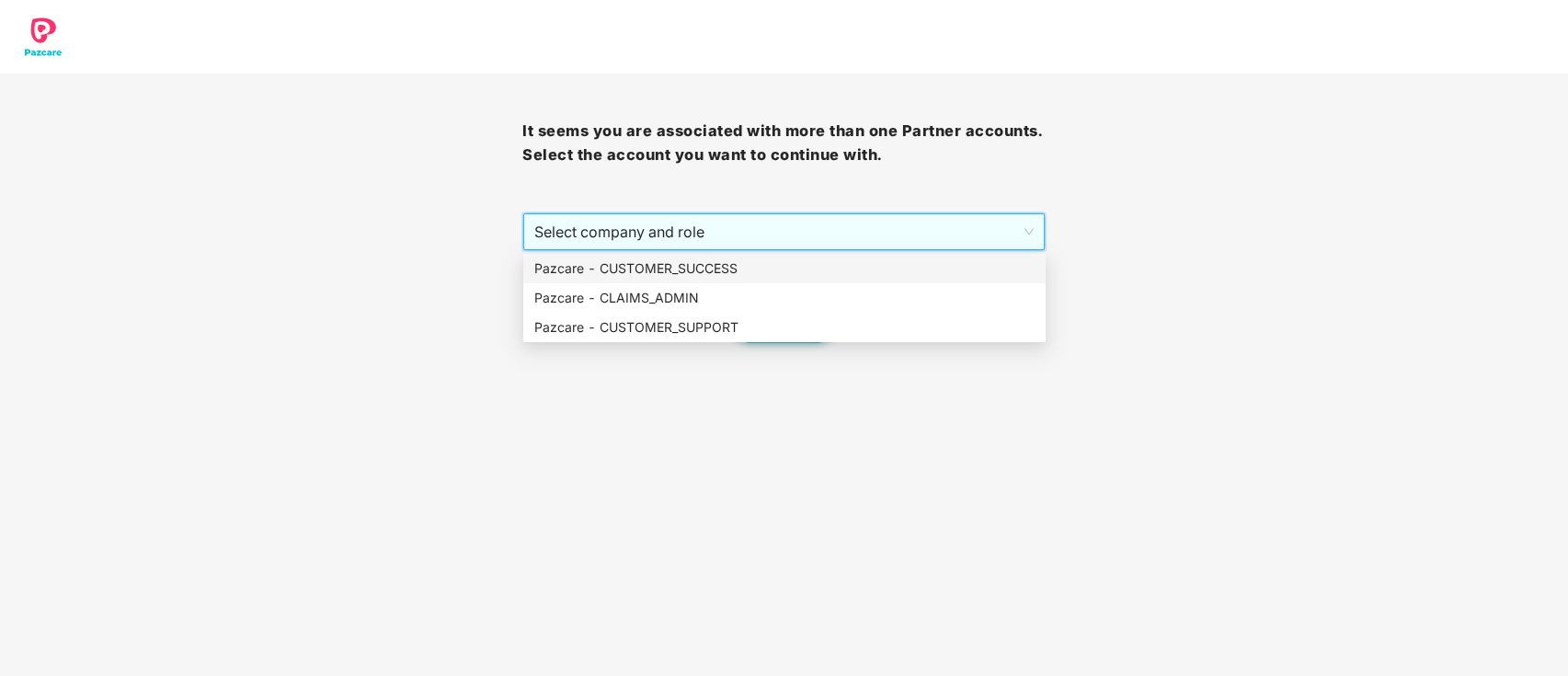
click at [1092, 170] on div "It seems you are associated with more than one Partner accounts. Select the acc…" at bounding box center [784, 171] width 1568 height 343
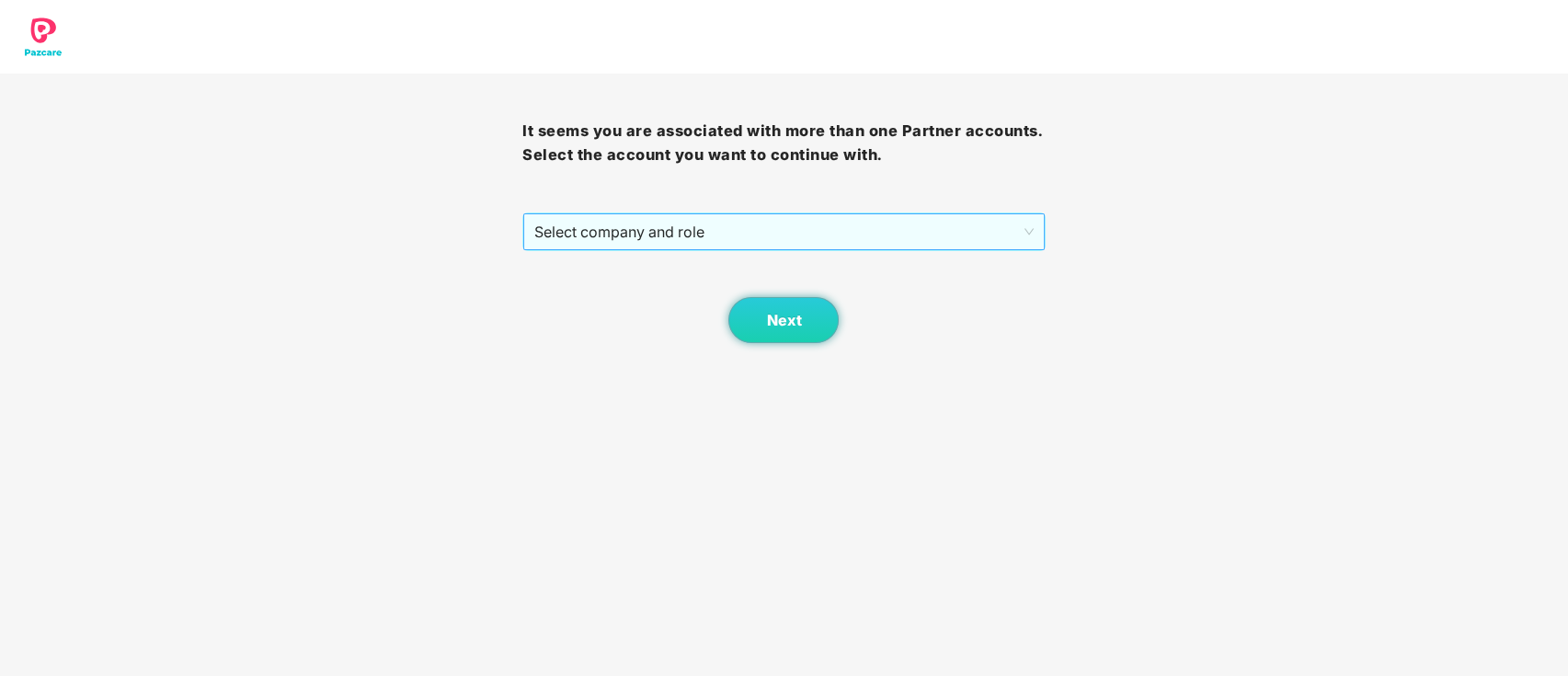
click at [731, 236] on span "Select company and role" at bounding box center [783, 231] width 498 height 35
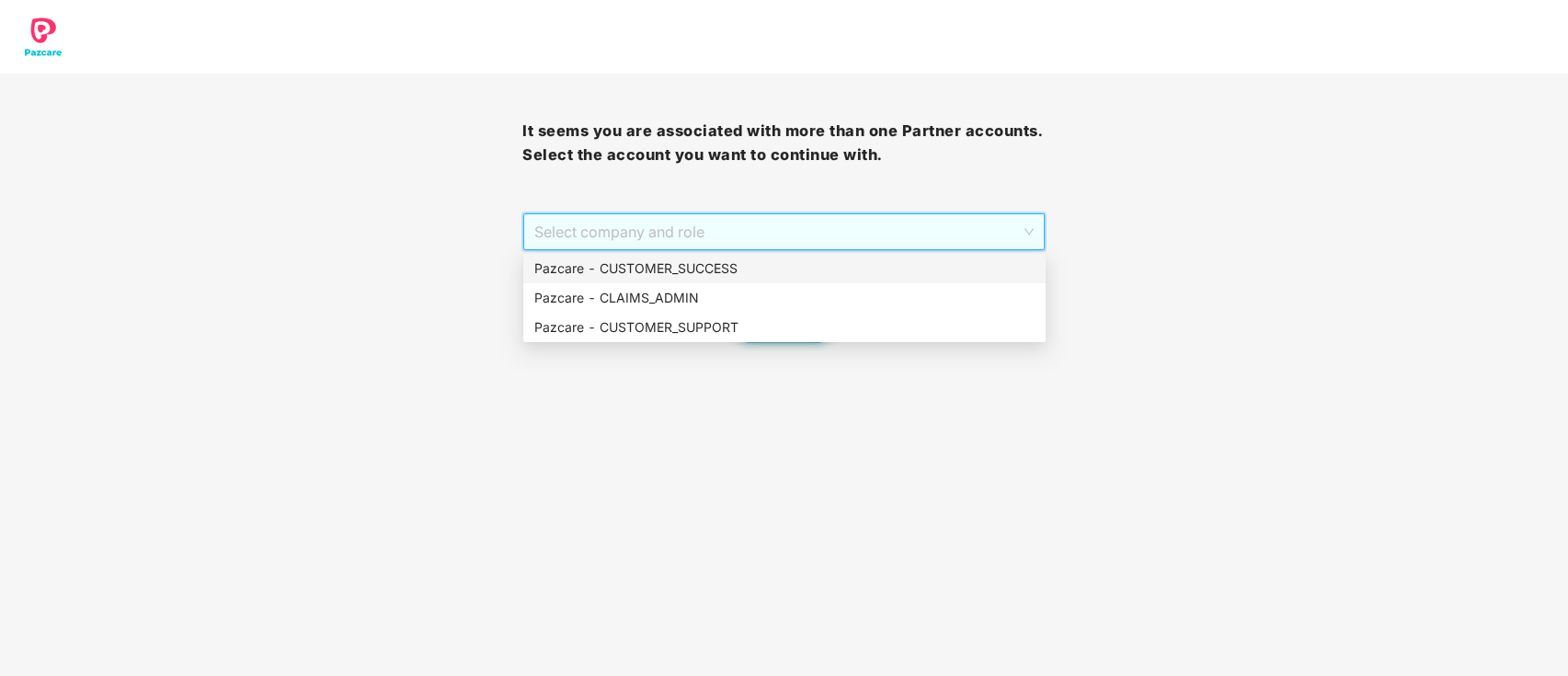
click at [717, 270] on div "Pazcare - CUSTOMER_SUCCESS" at bounding box center [784, 268] width 500 height 20
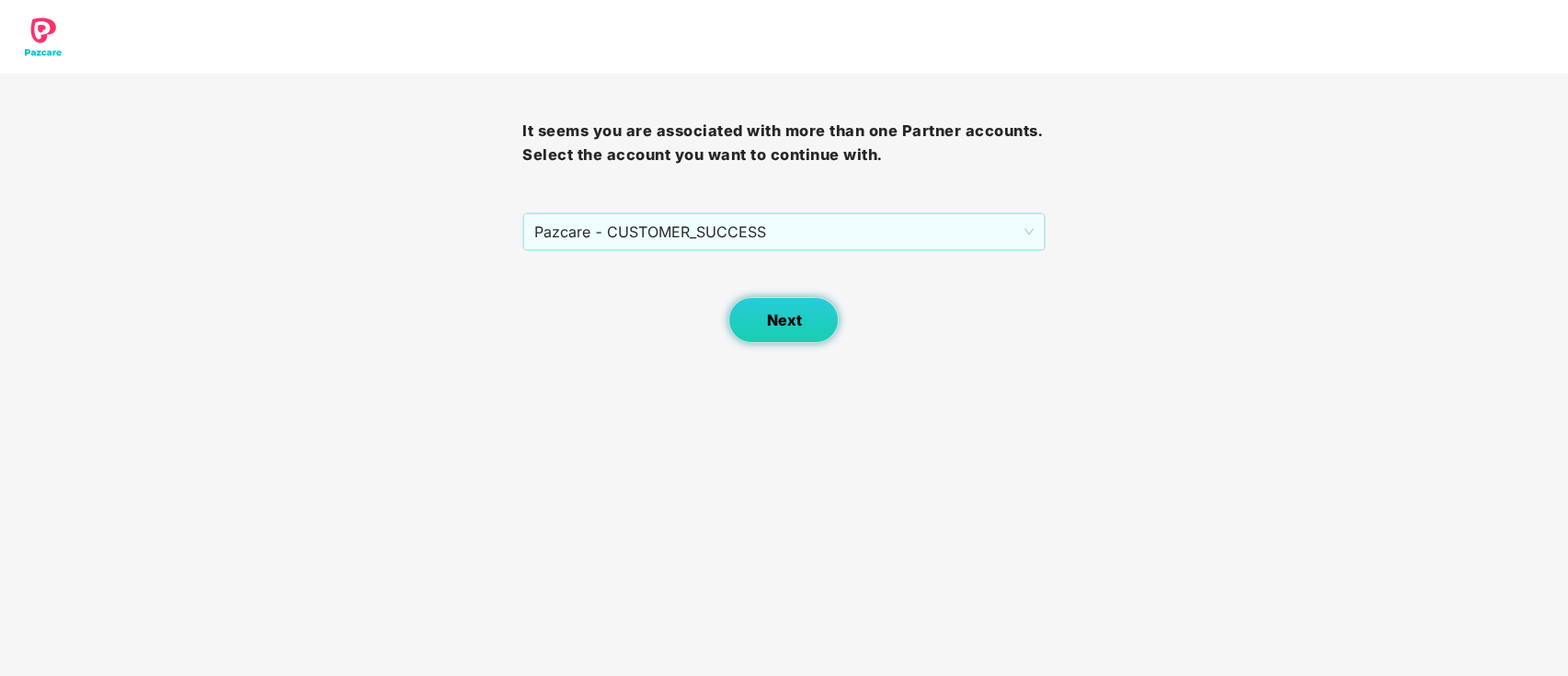
click at [784, 321] on span "Next" at bounding box center [783, 320] width 35 height 17
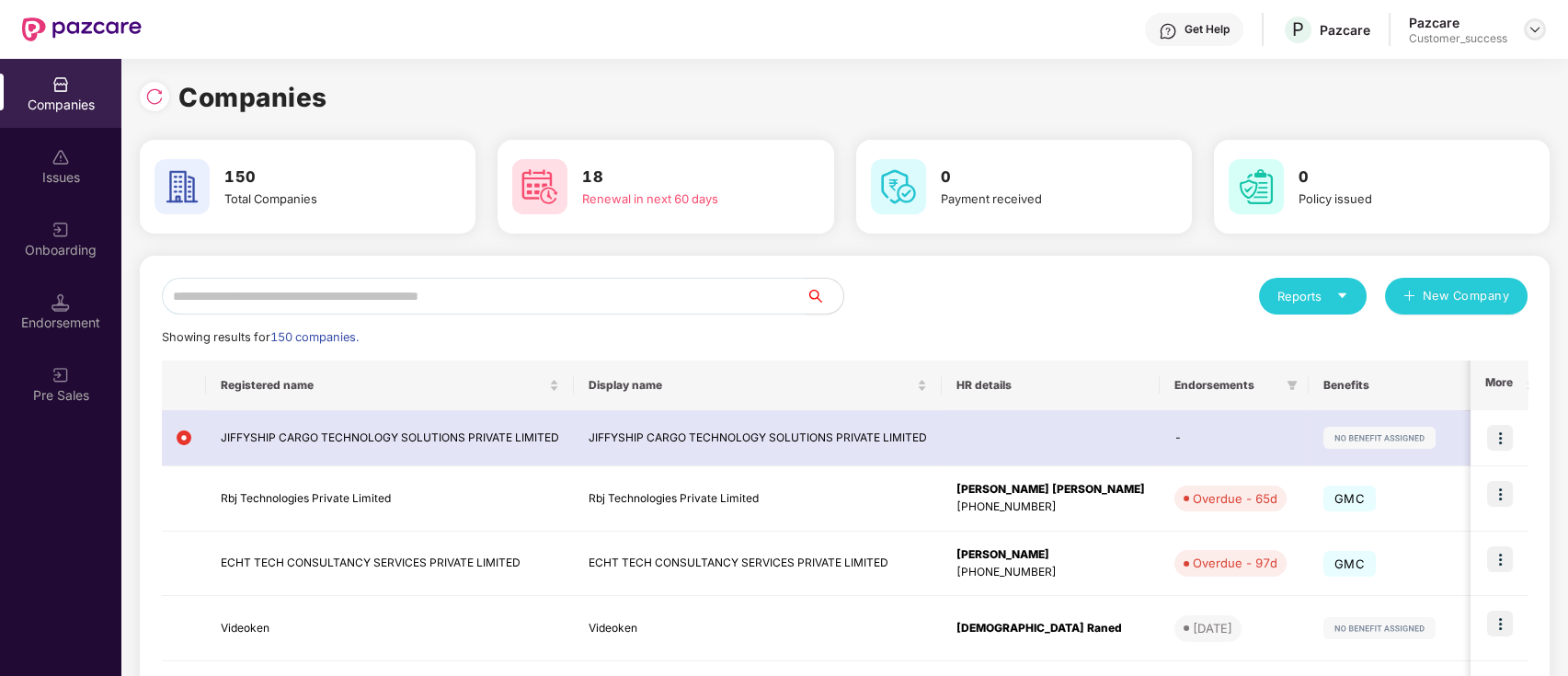
click at [1531, 32] on img at bounding box center [1534, 29] width 14 height 14
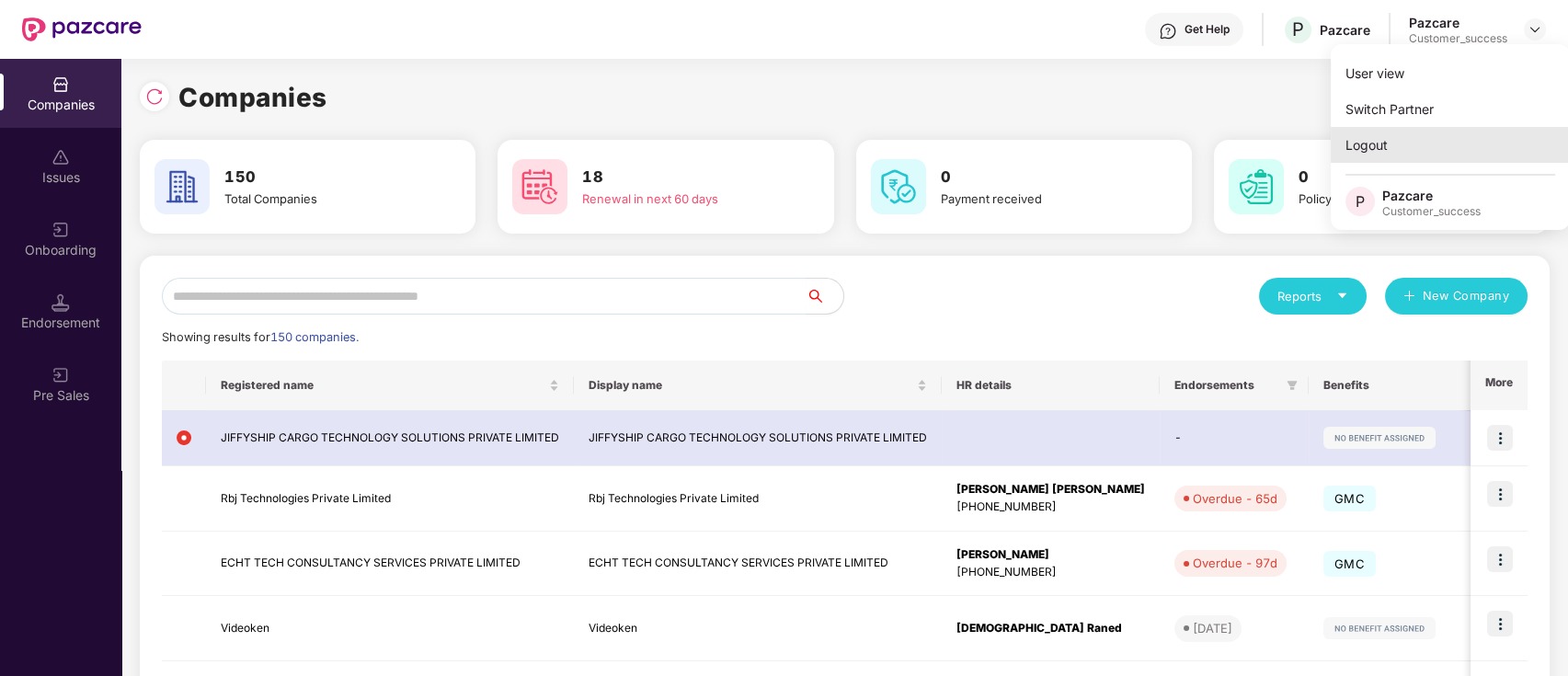
click at [1486, 145] on div "Logout" at bounding box center [1450, 145] width 239 height 36
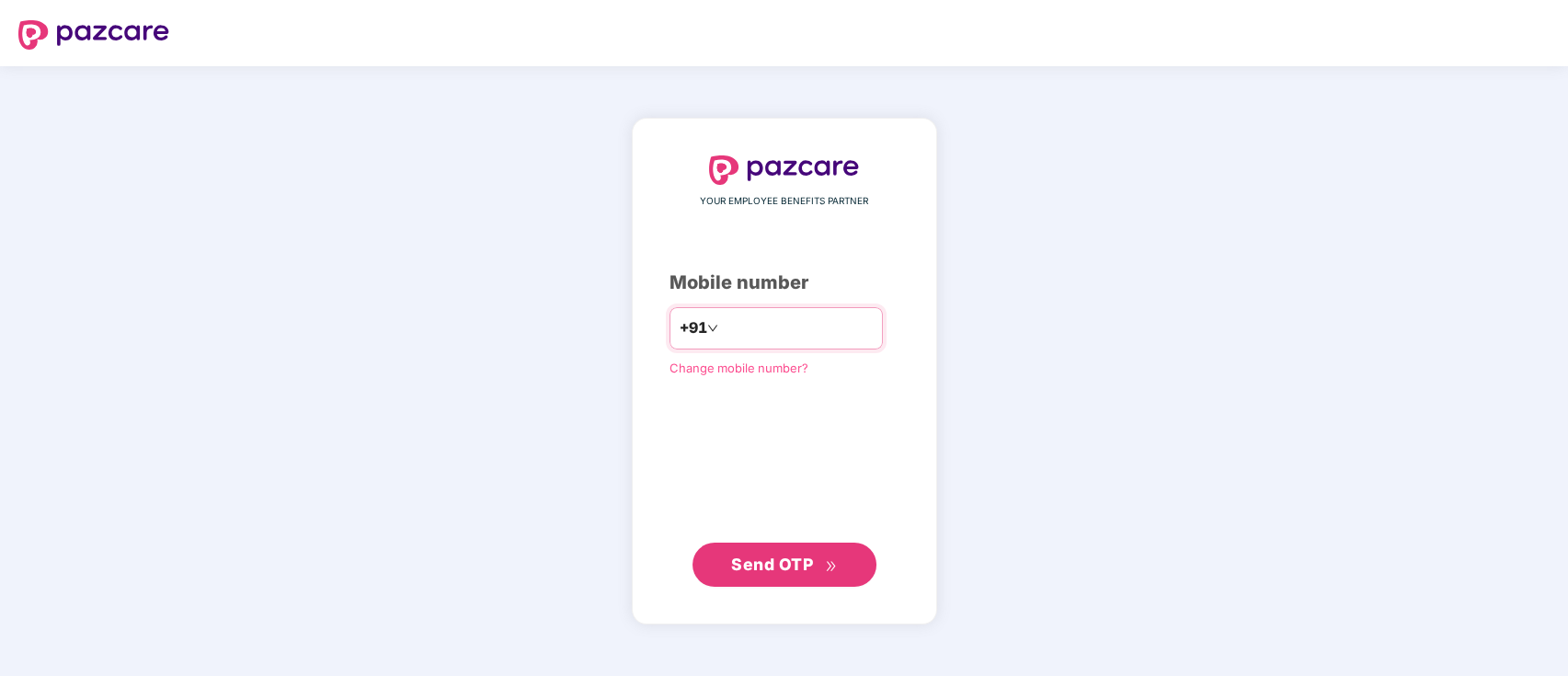
click at [856, 323] on input "number" at bounding box center [797, 327] width 151 height 30
type input "**********"
click at [796, 567] on span "Send OTP" at bounding box center [773, 564] width 82 height 19
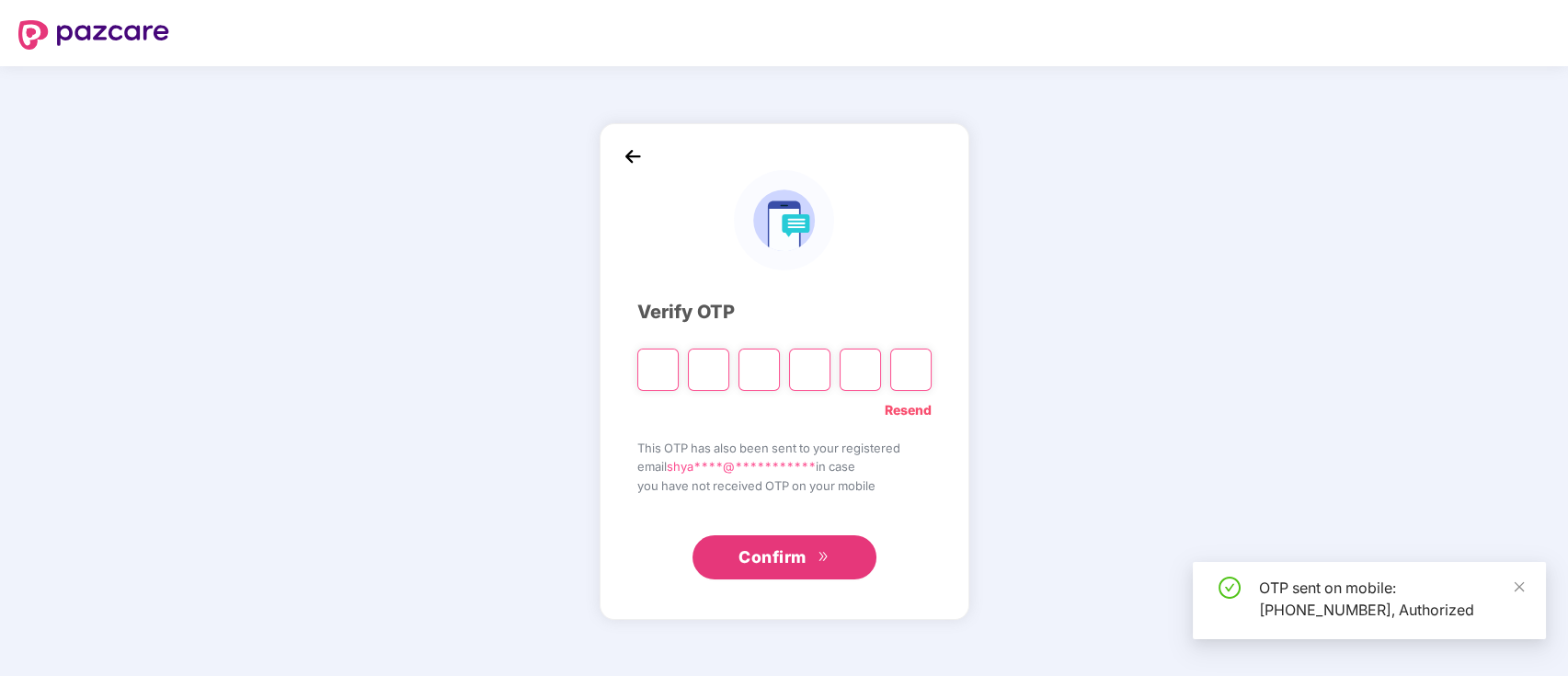
type input "*"
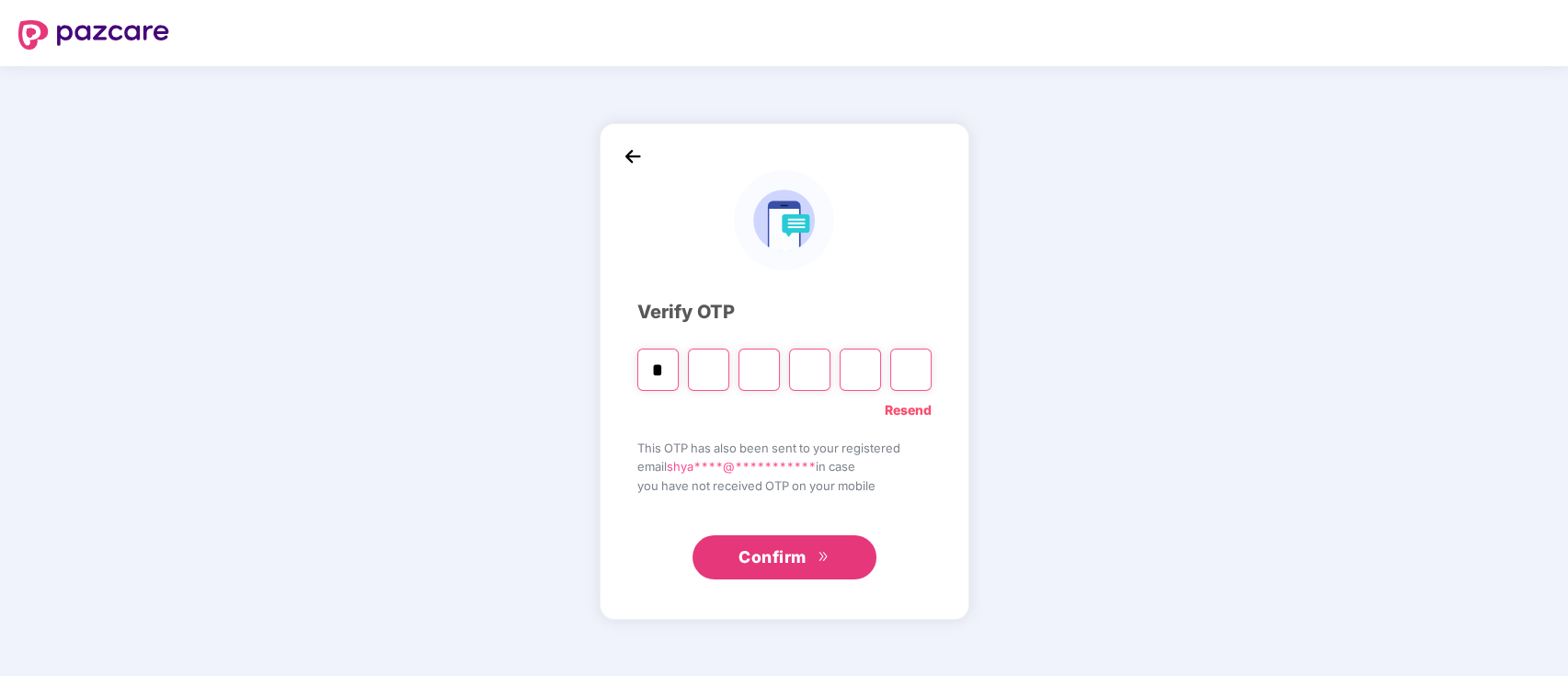
type input "*"
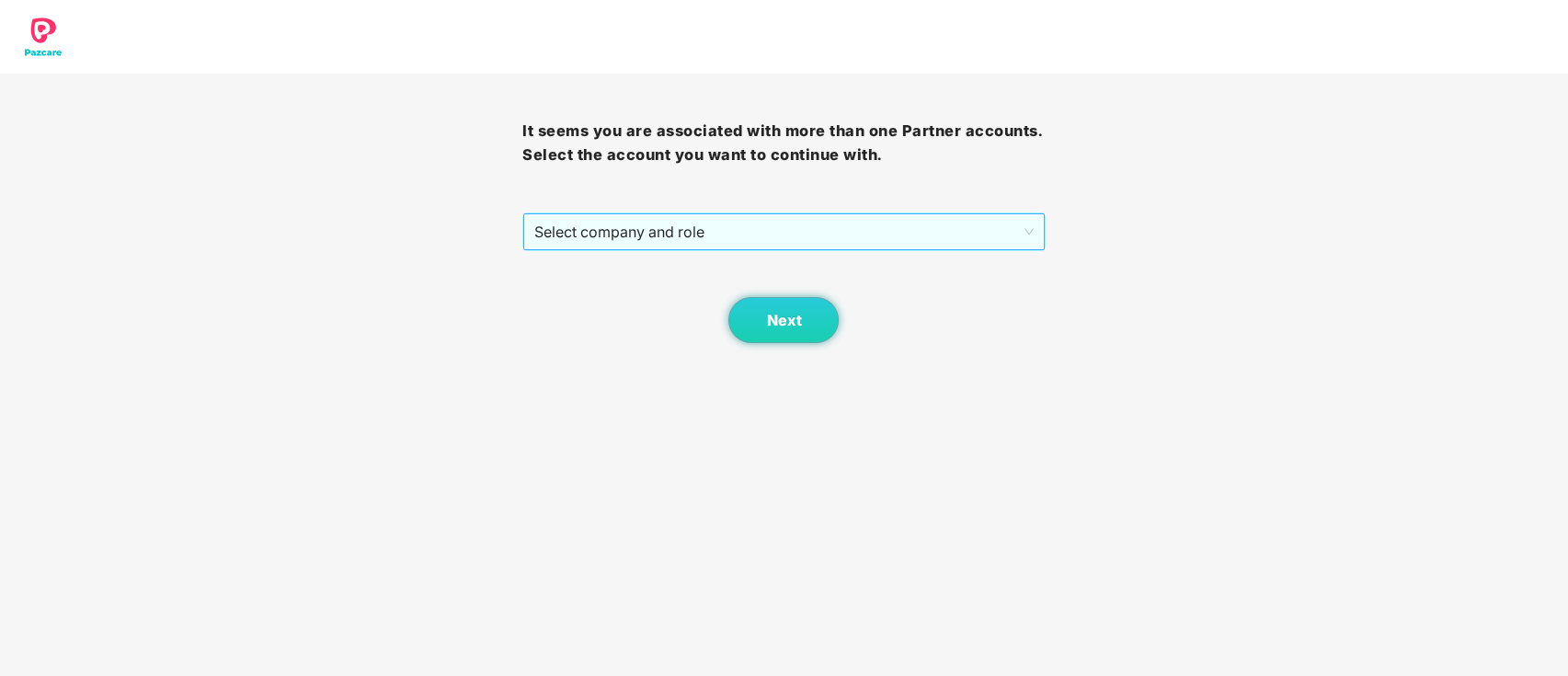
click at [657, 217] on span "Select company and role" at bounding box center [783, 231] width 498 height 35
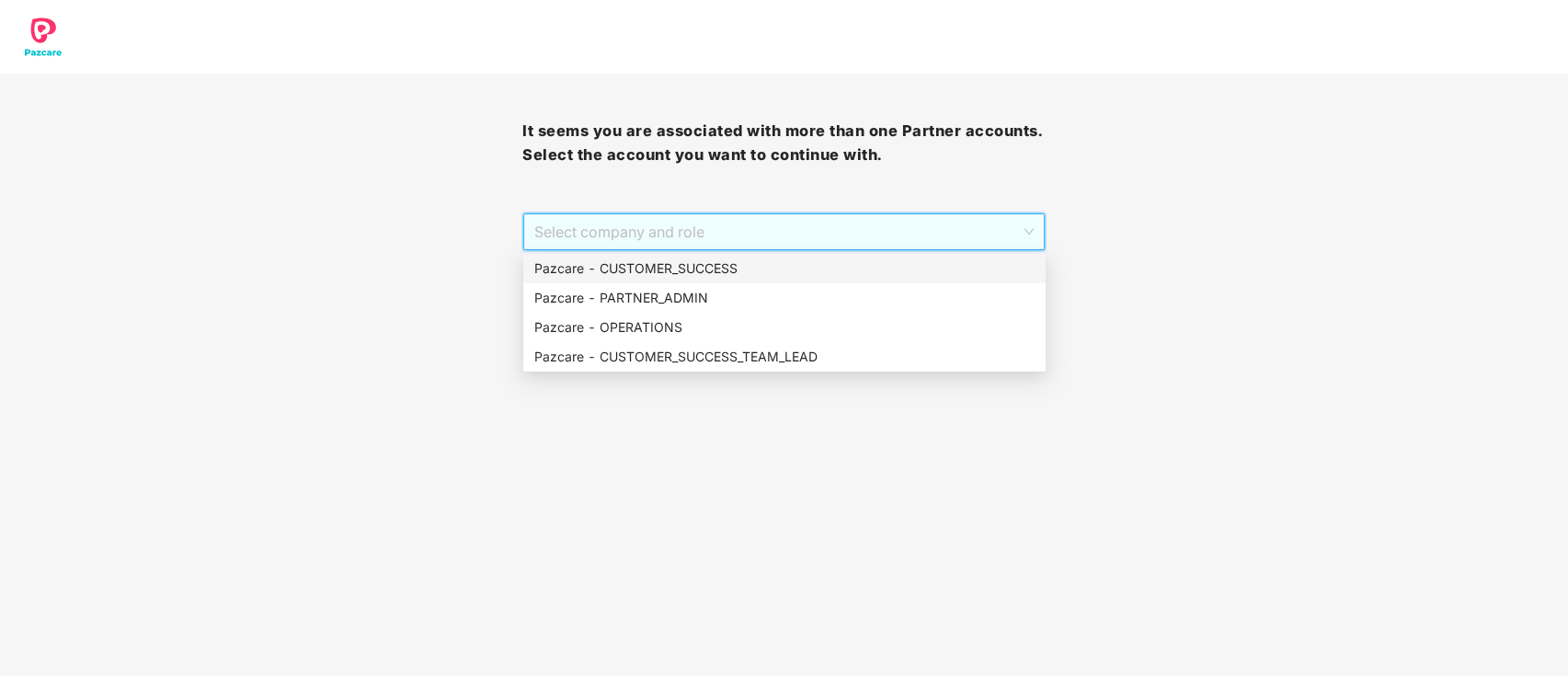
click at [663, 273] on div "Pazcare - CUSTOMER_SUCCESS" at bounding box center [784, 268] width 500 height 20
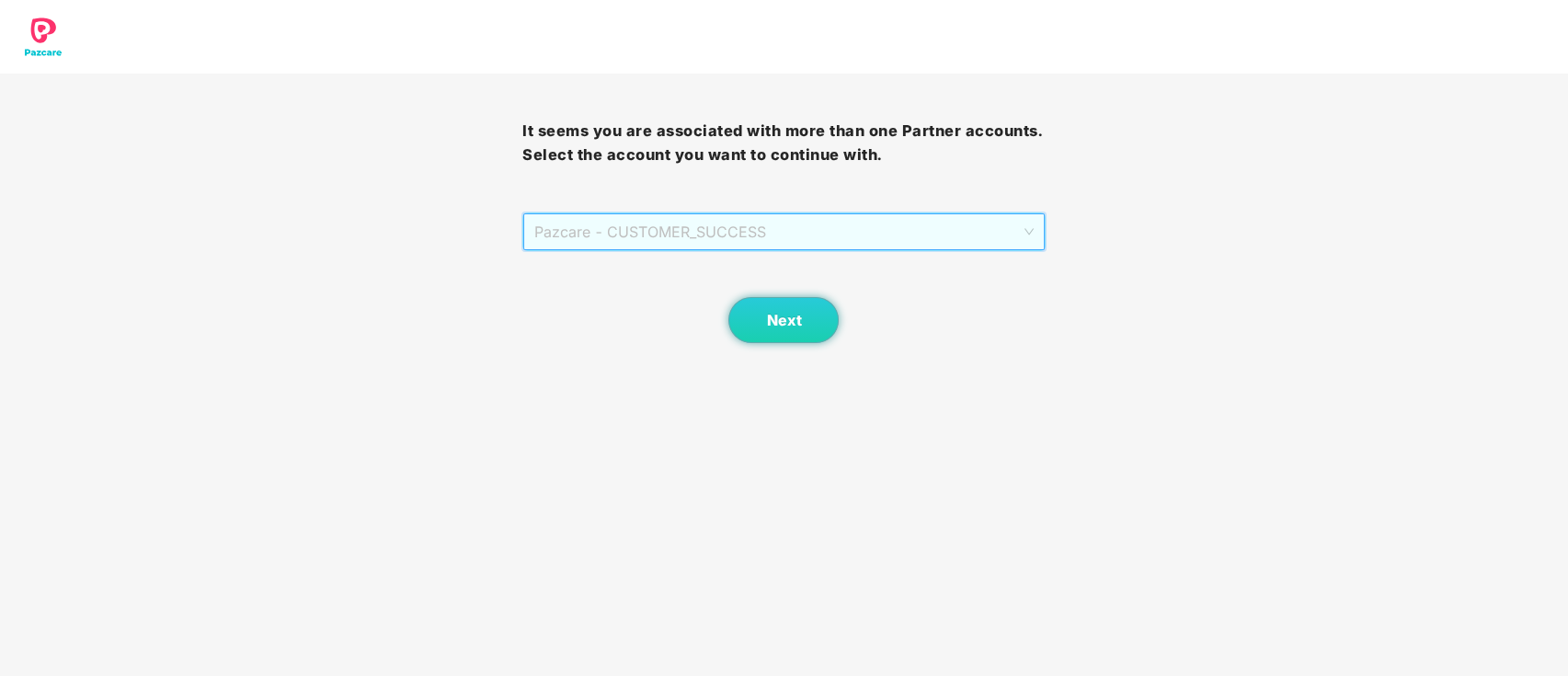
click at [772, 242] on span "Pazcare - CUSTOMER_SUCCESS" at bounding box center [783, 231] width 498 height 35
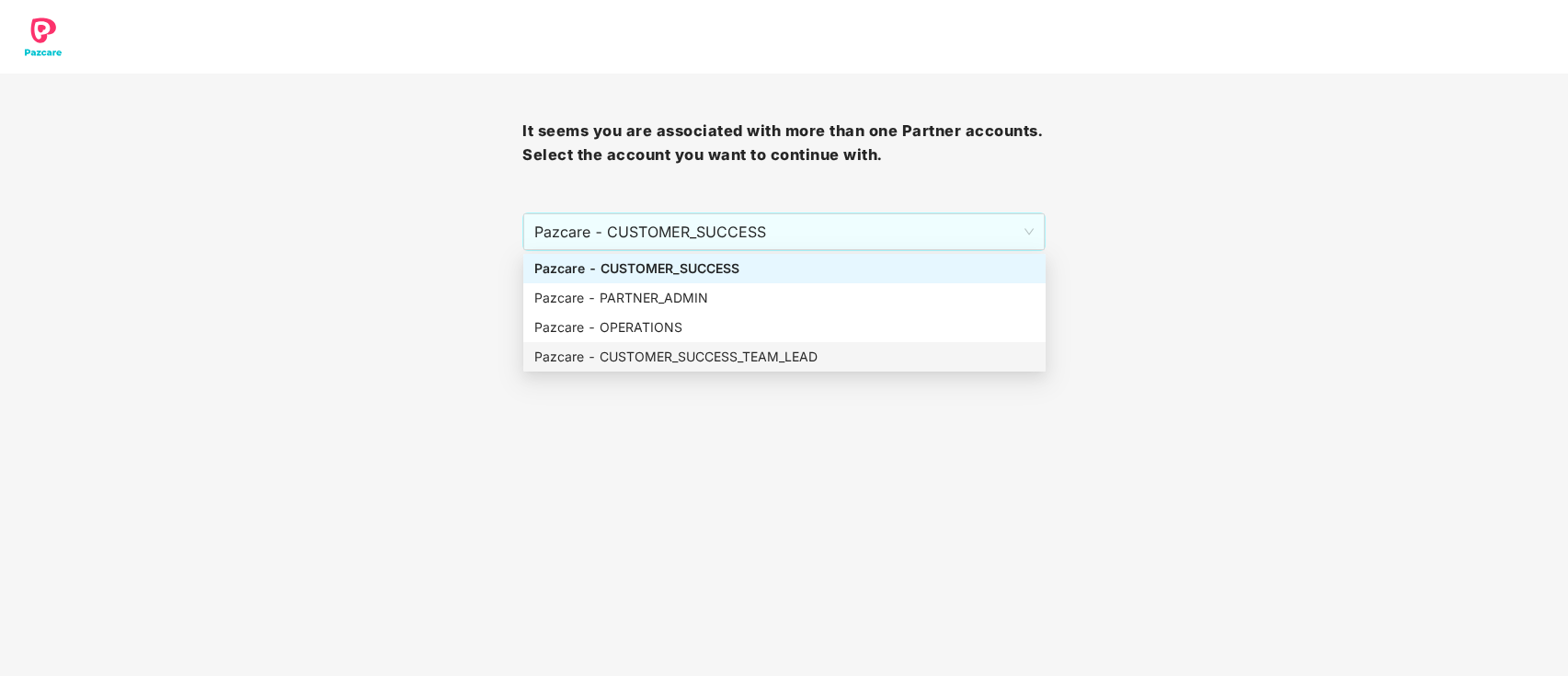
click at [621, 453] on body "It seems you are associated with more than one Partner accounts. Select the acc…" at bounding box center [784, 338] width 1568 height 676
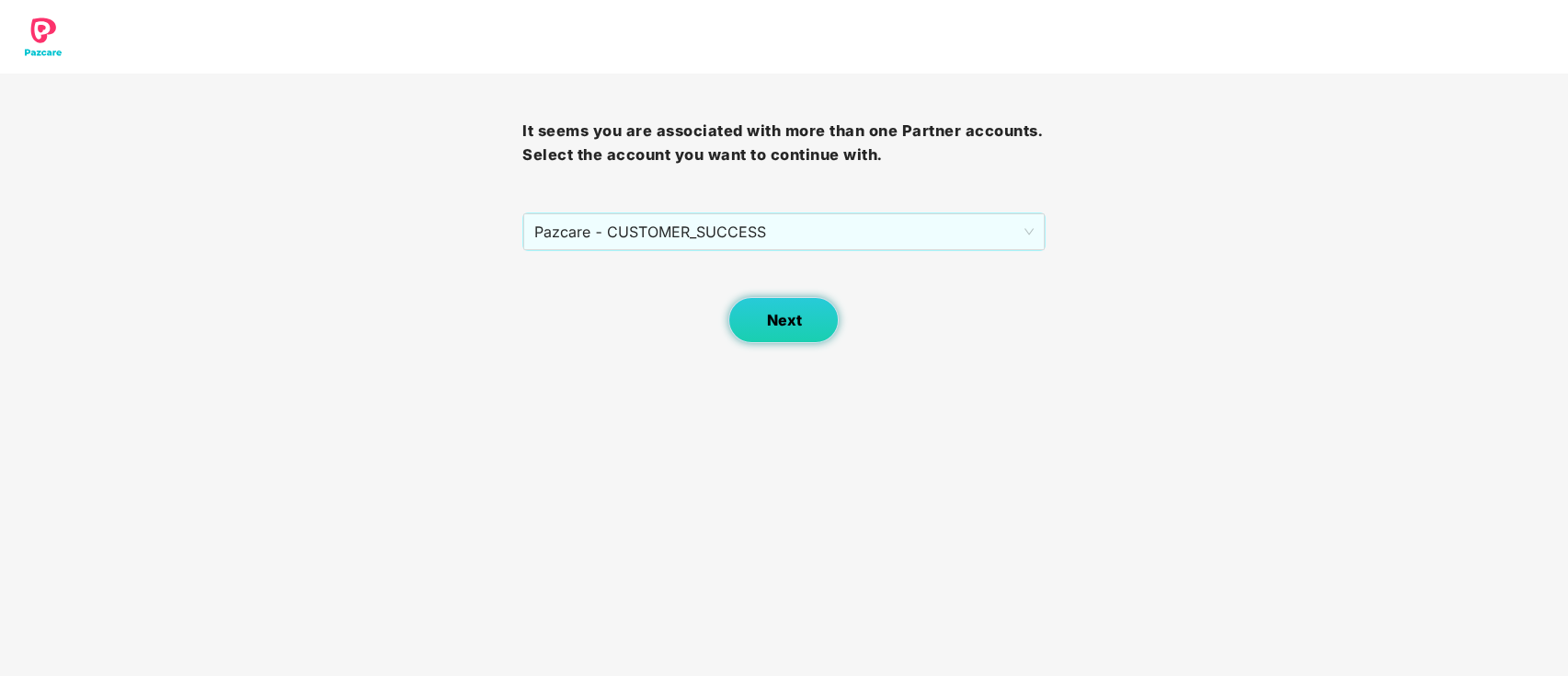
click at [784, 322] on span "Next" at bounding box center [783, 320] width 35 height 17
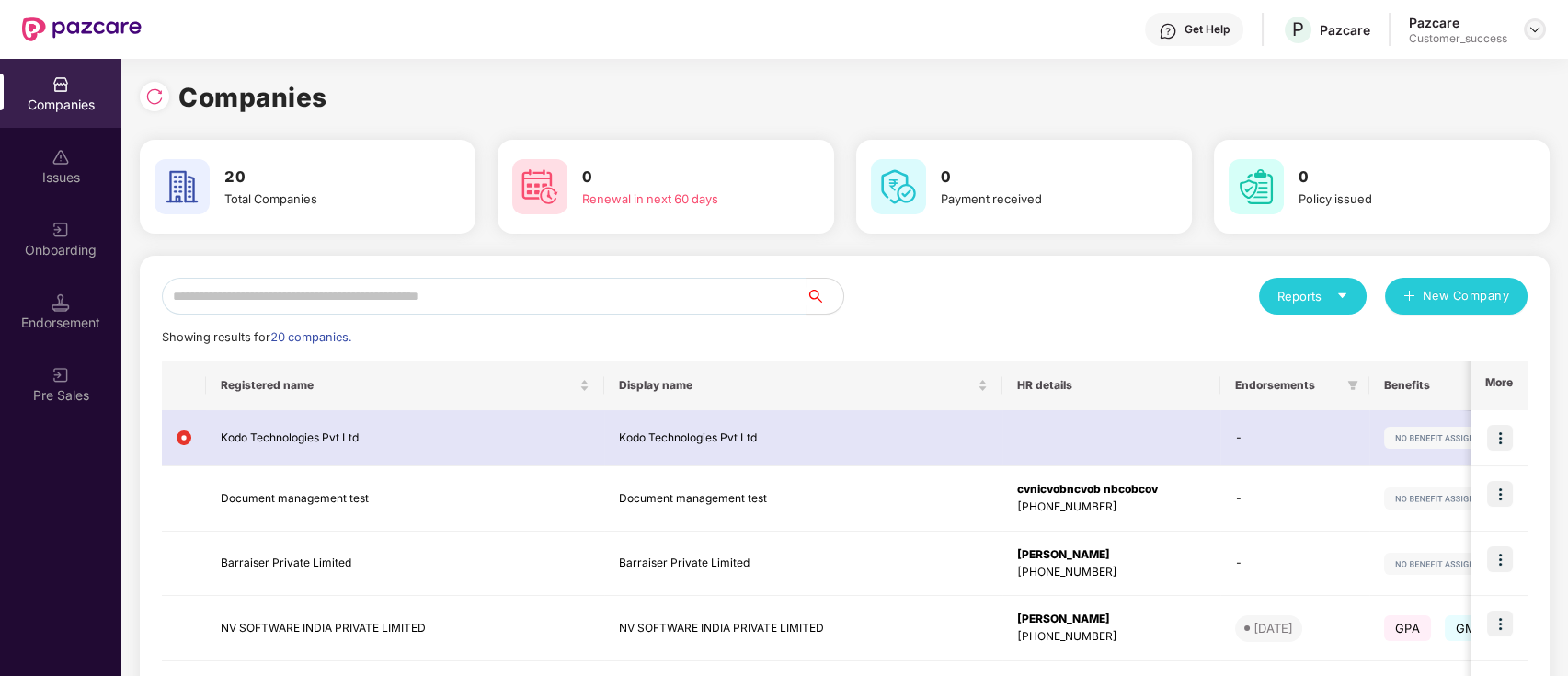
click at [1537, 32] on img at bounding box center [1534, 29] width 14 height 14
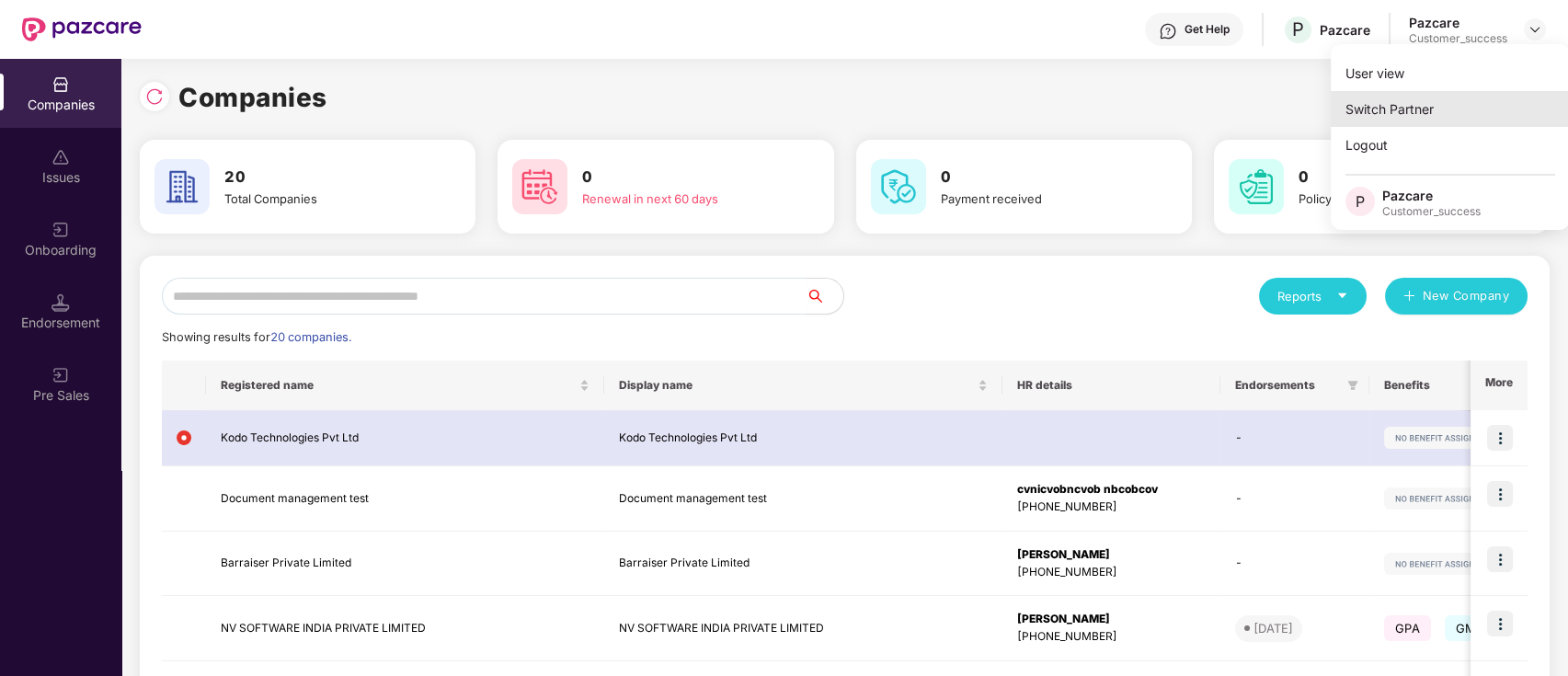
click at [1461, 108] on div "Switch Partner" at bounding box center [1450, 109] width 239 height 36
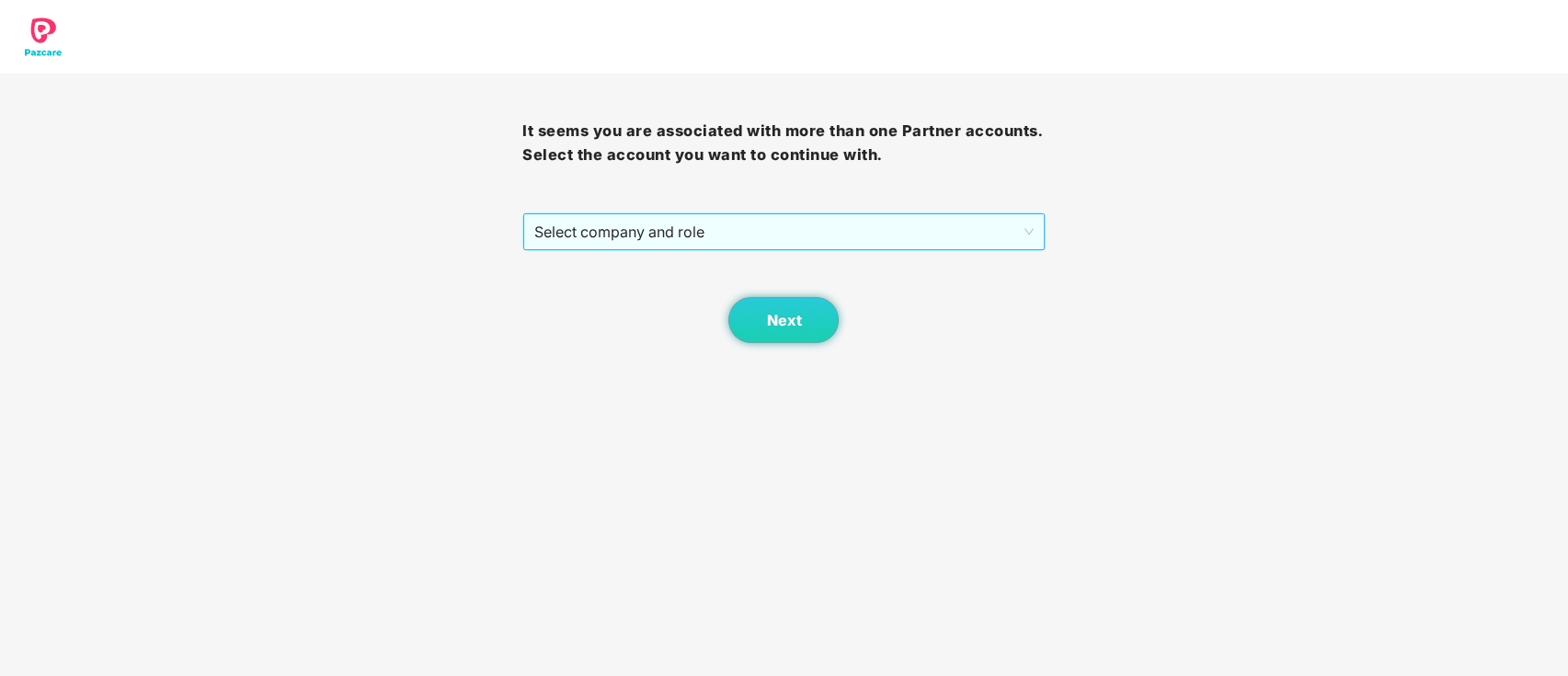
click at [712, 246] on span "Select company and role" at bounding box center [783, 231] width 498 height 35
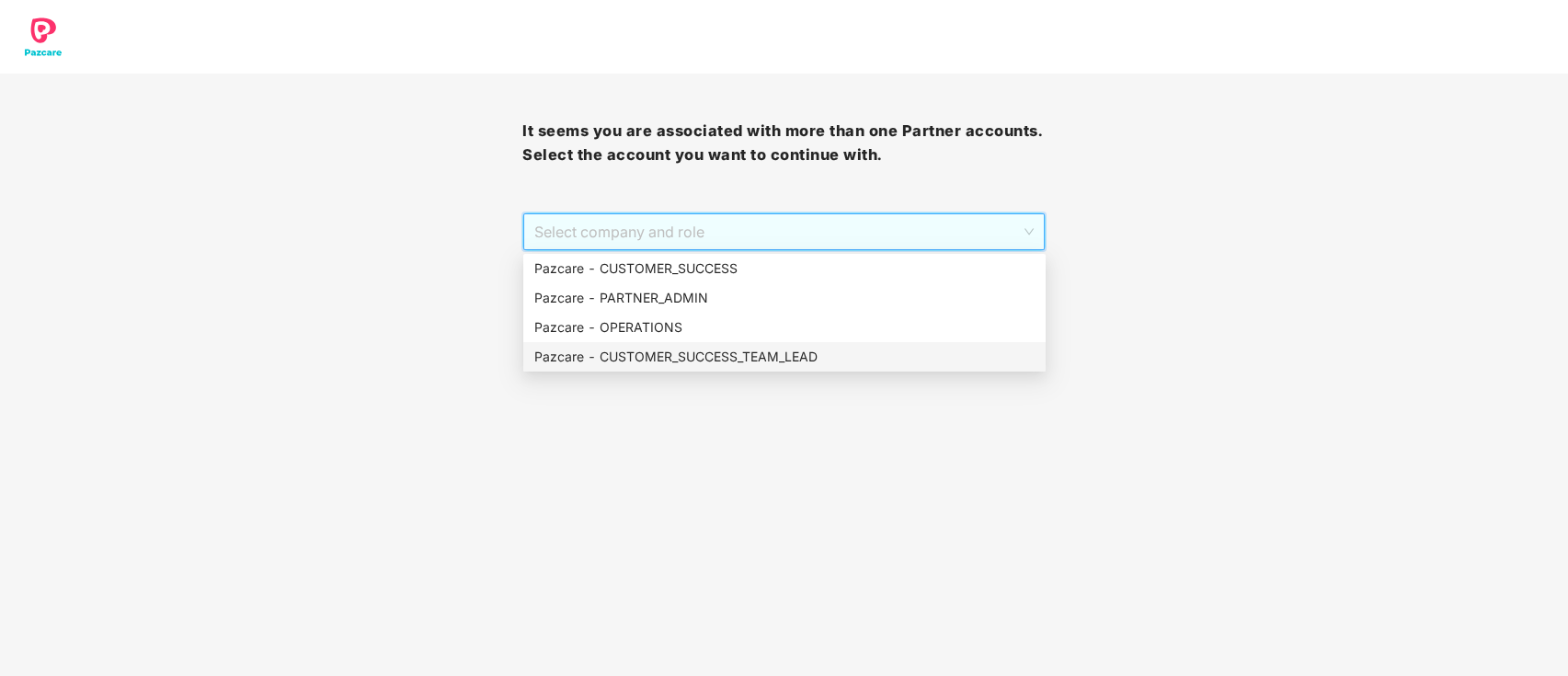
click at [702, 342] on div "Pazcare - CUSTOMER_SUCCESS_TEAM_LEAD" at bounding box center [784, 356] width 522 height 30
click at [702, 342] on div "Next" at bounding box center [783, 297] width 522 height 92
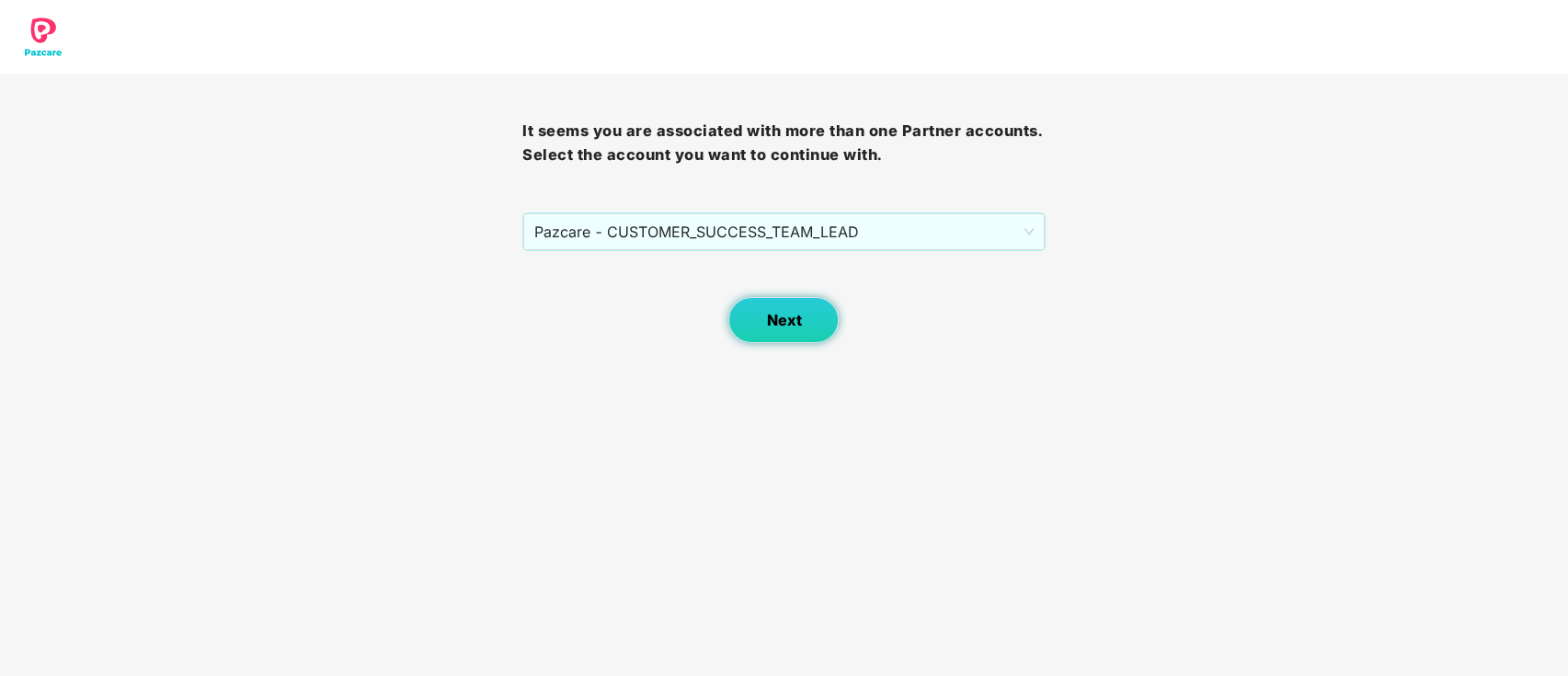
click at [786, 308] on button "Next" at bounding box center [784, 320] width 111 height 46
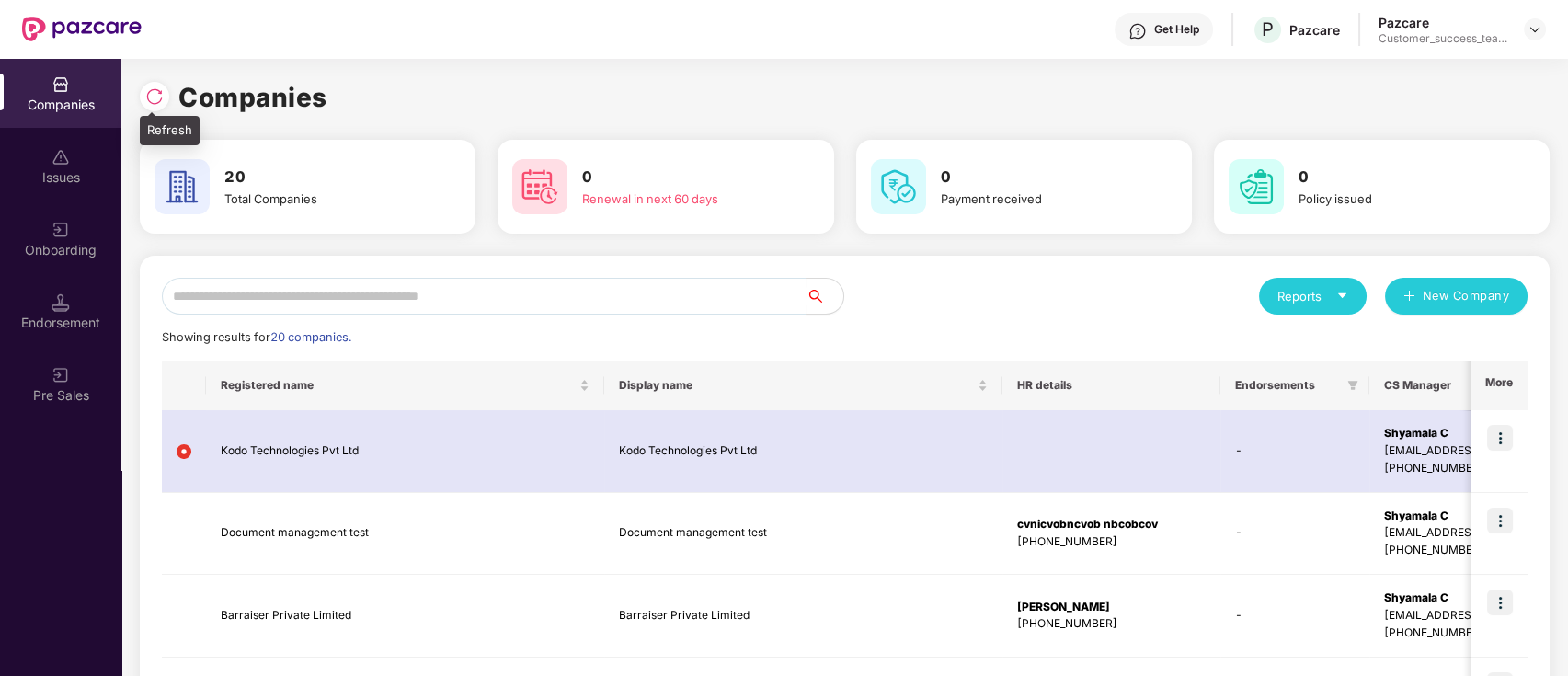
click at [145, 100] on img at bounding box center [154, 95] width 18 height 18
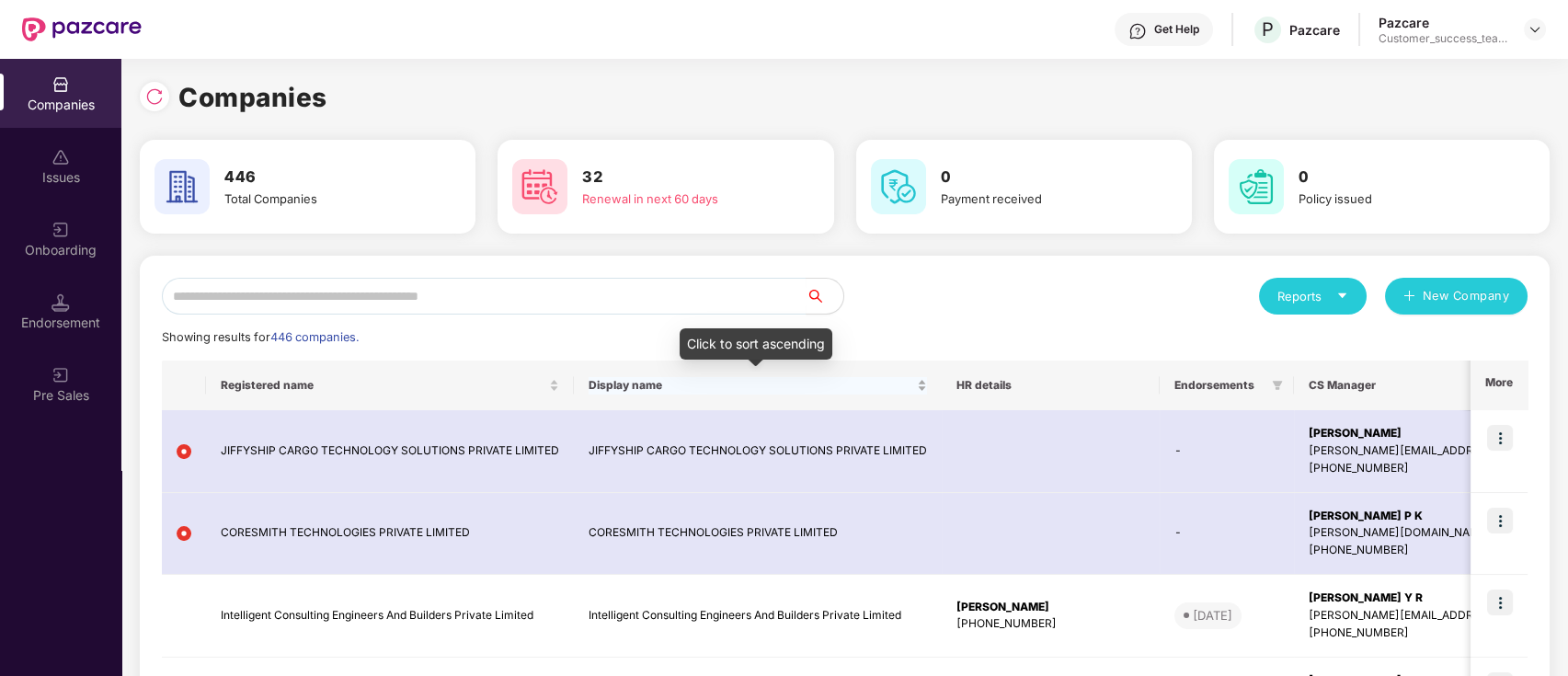
scroll to position [122, 0]
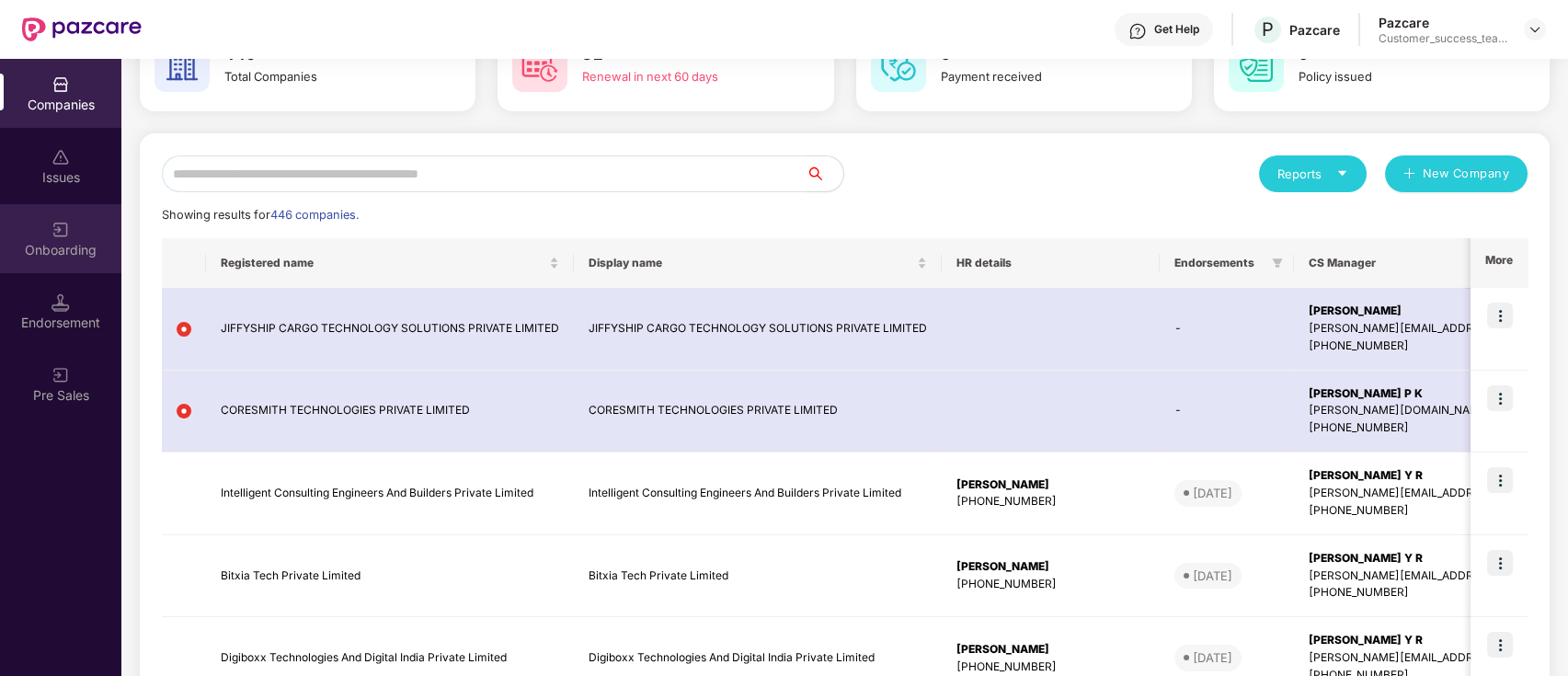
click at [72, 261] on div "Onboarding" at bounding box center [60, 239] width 121 height 69
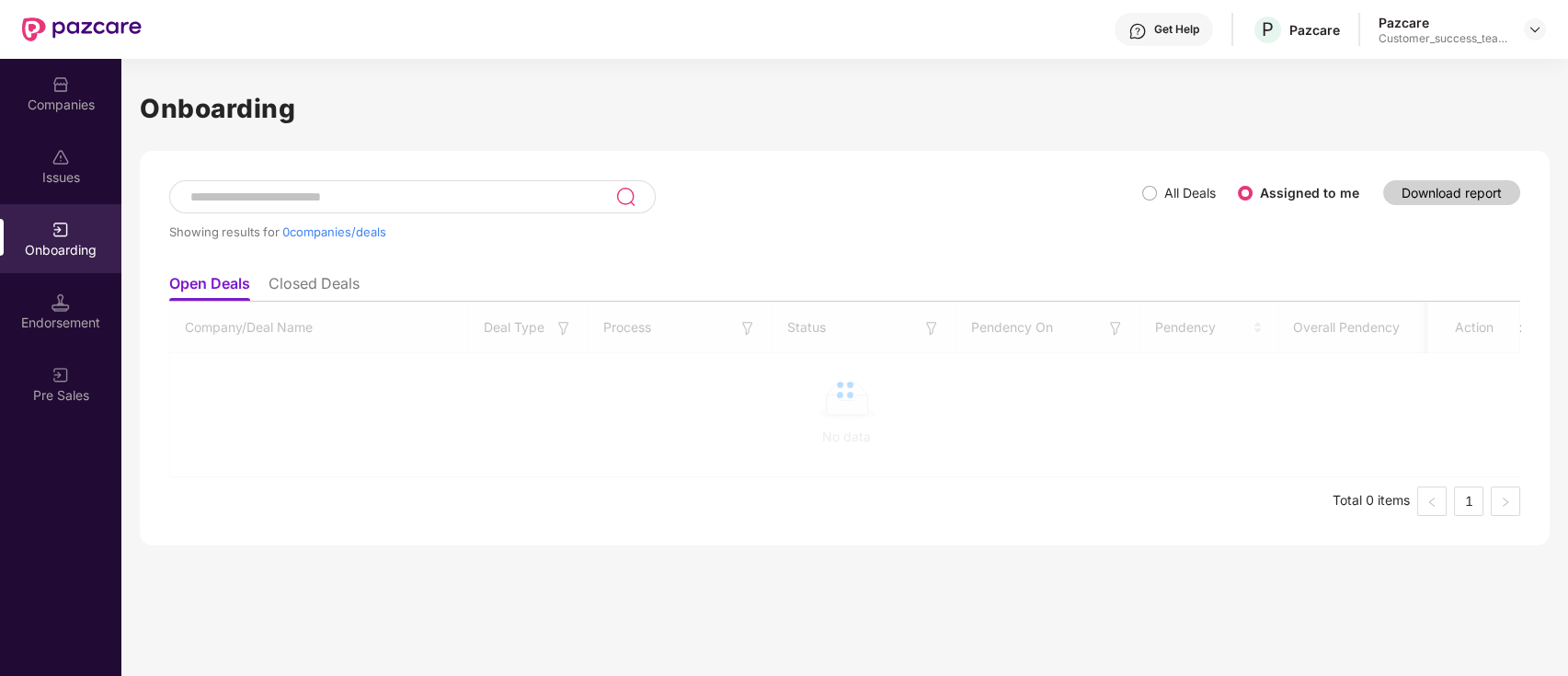
scroll to position [0, 0]
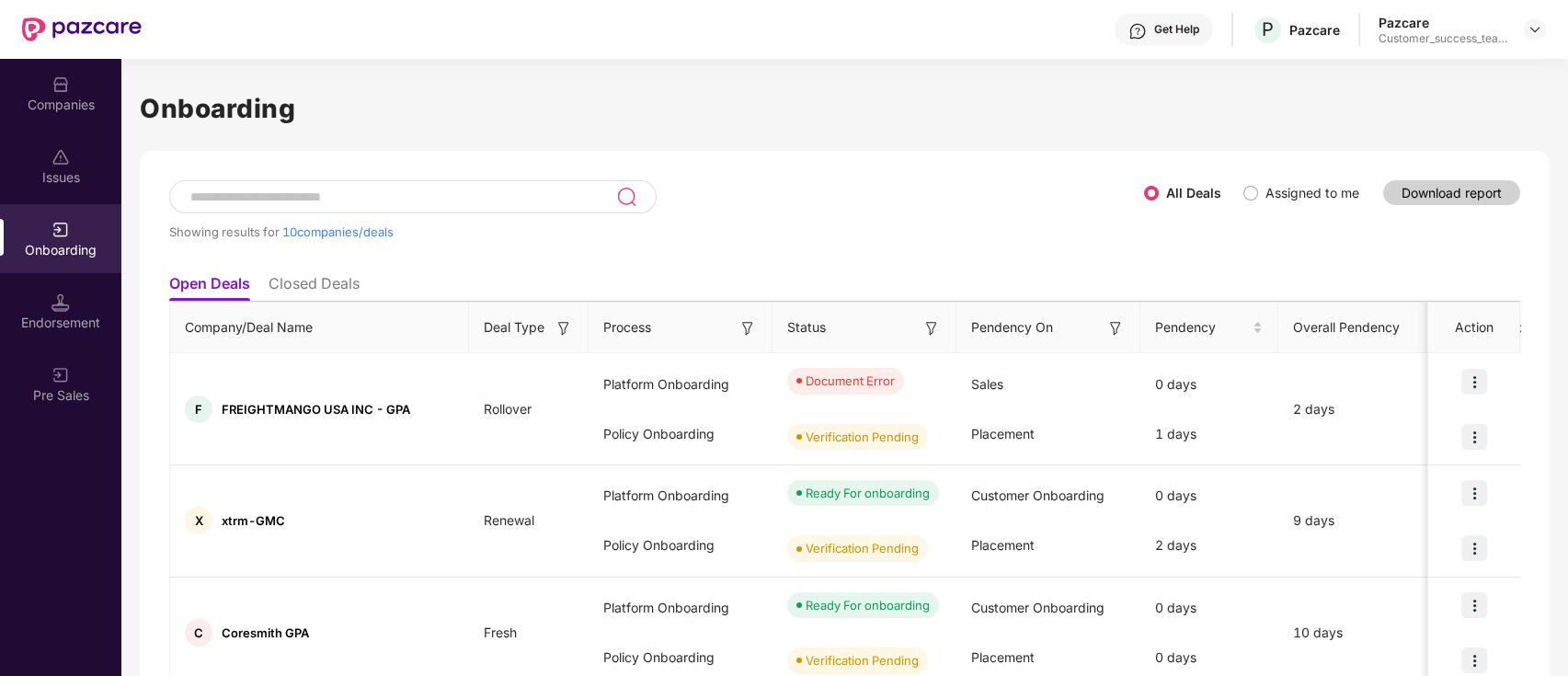
click at [1116, 327] on img at bounding box center [1114, 327] width 18 height 18
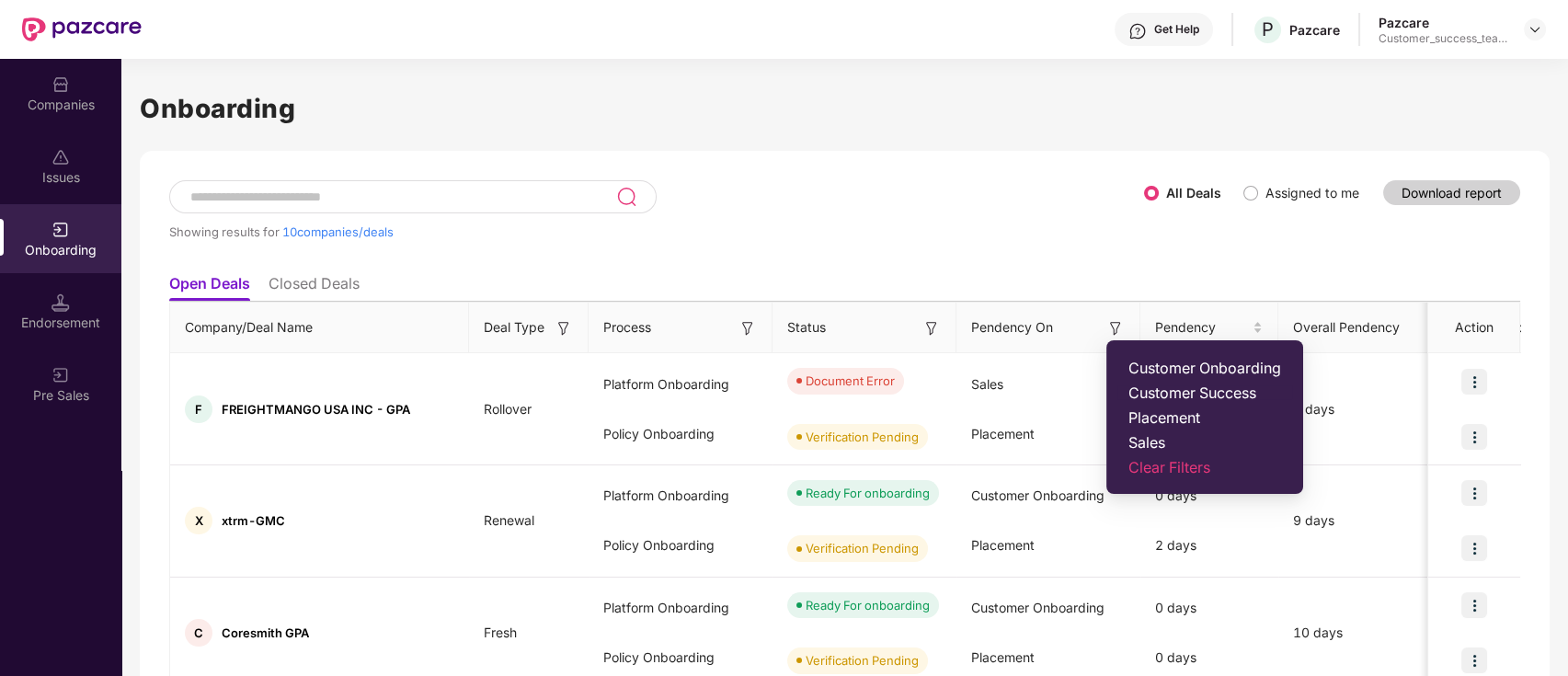
click at [1168, 389] on span "Customer Success" at bounding box center [1205, 392] width 153 height 18
